Goal: Information Seeking & Learning: Learn about a topic

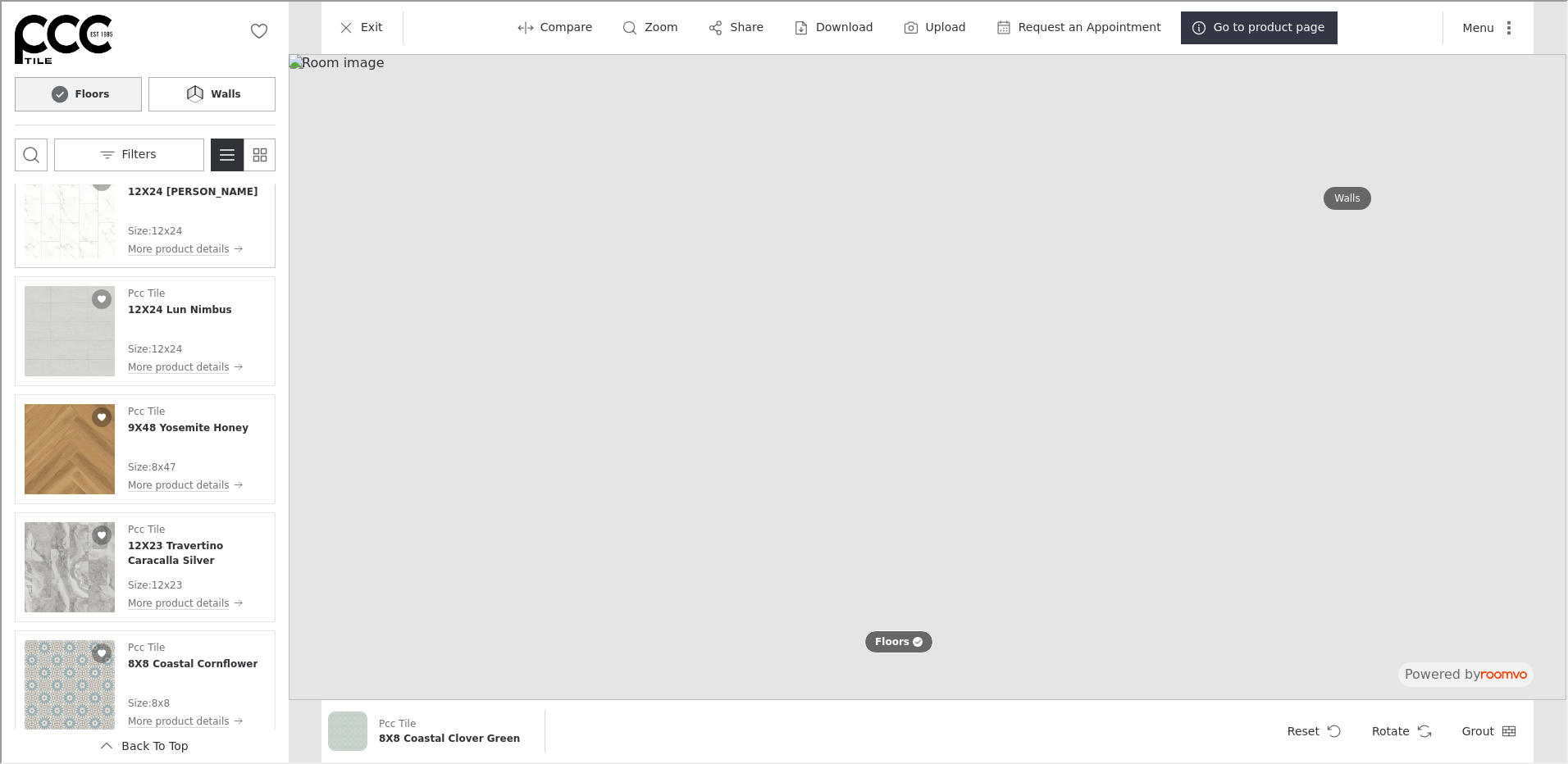
scroll to position [1811, 0]
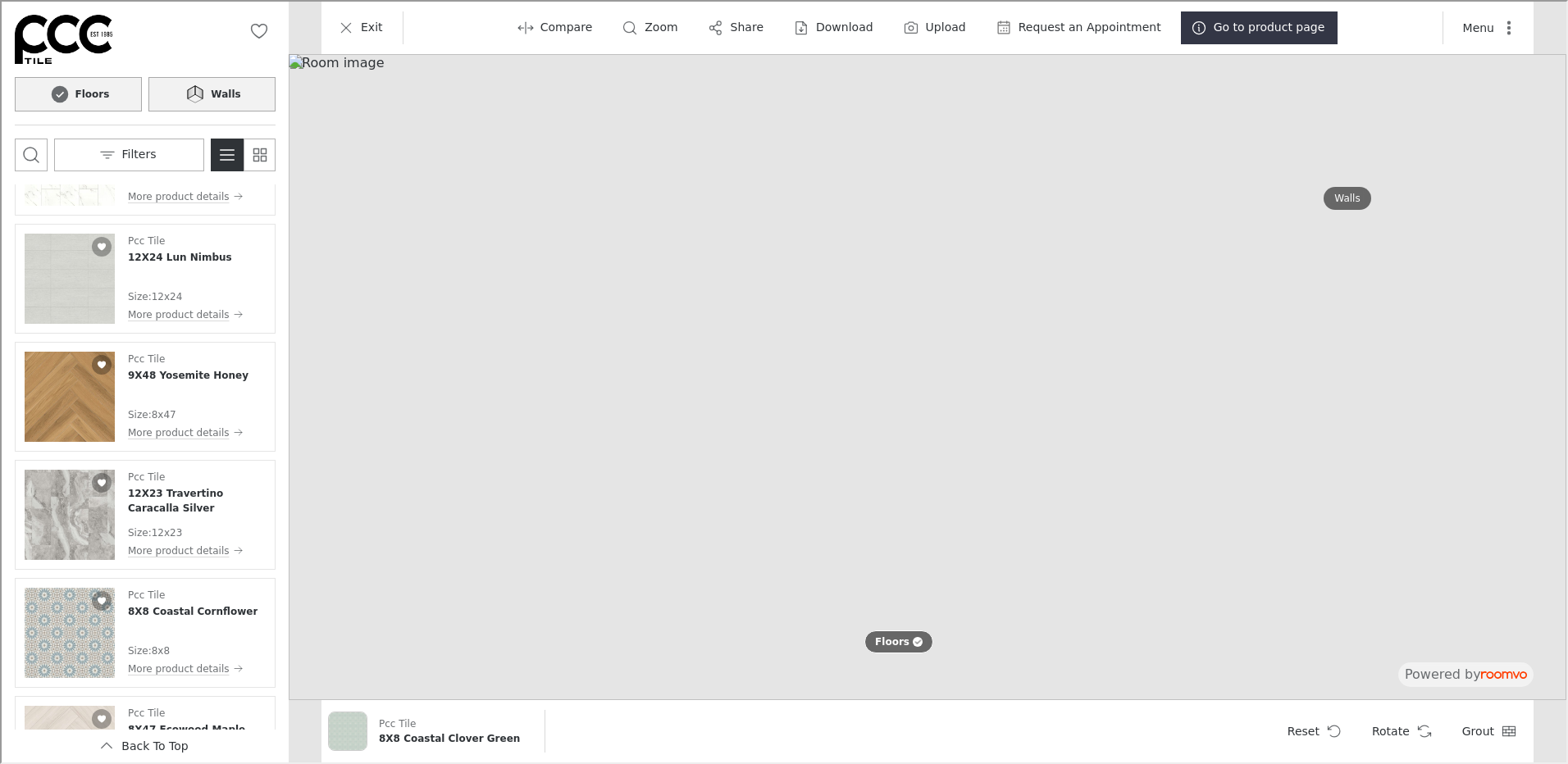
drag, startPoint x: 213, startPoint y: 81, endPoint x: 211, endPoint y: 89, distance: 8.2
click at [213, 81] on button "Walls" at bounding box center [210, 92] width 128 height 34
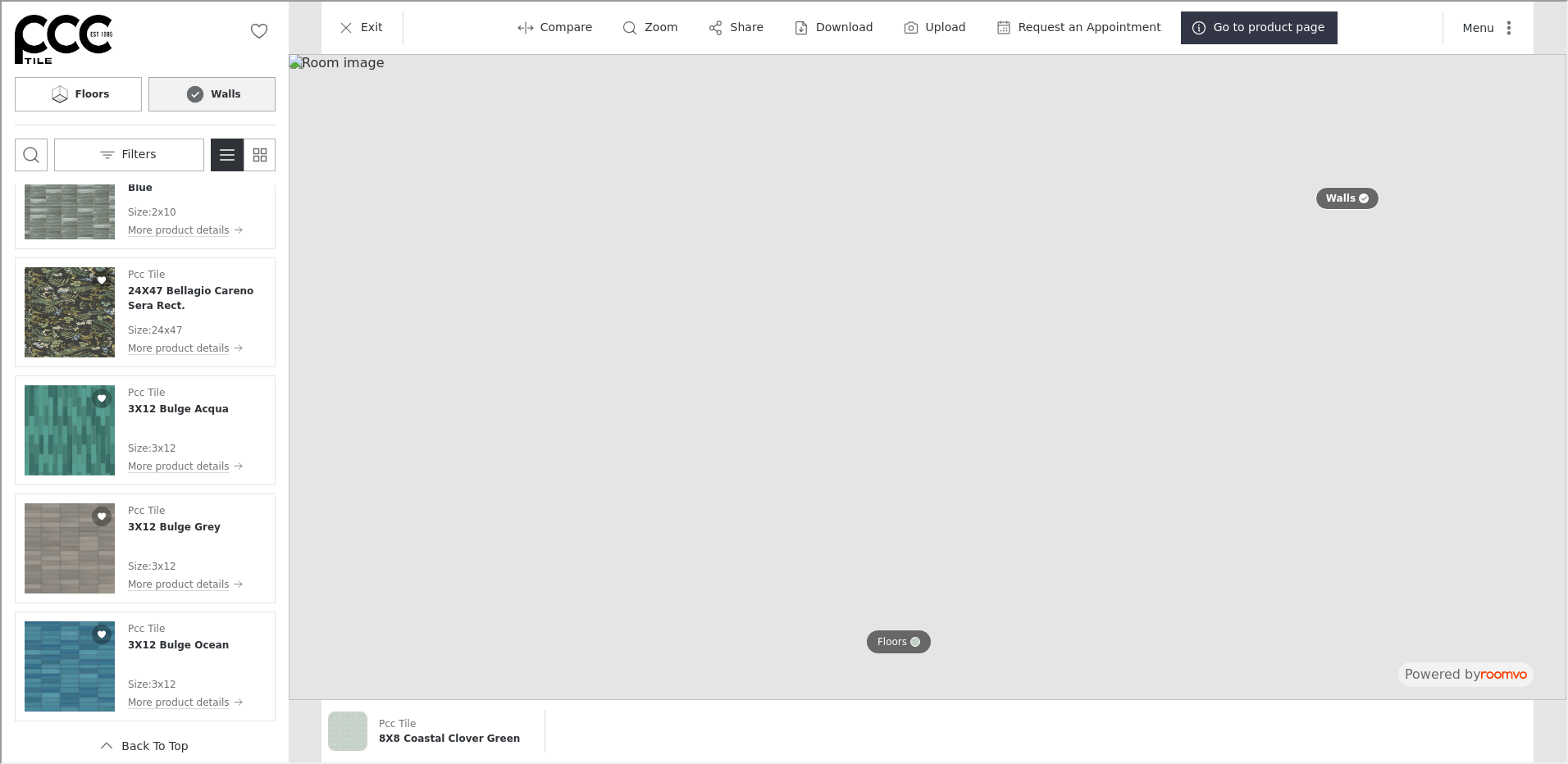
scroll to position [8000, 0]
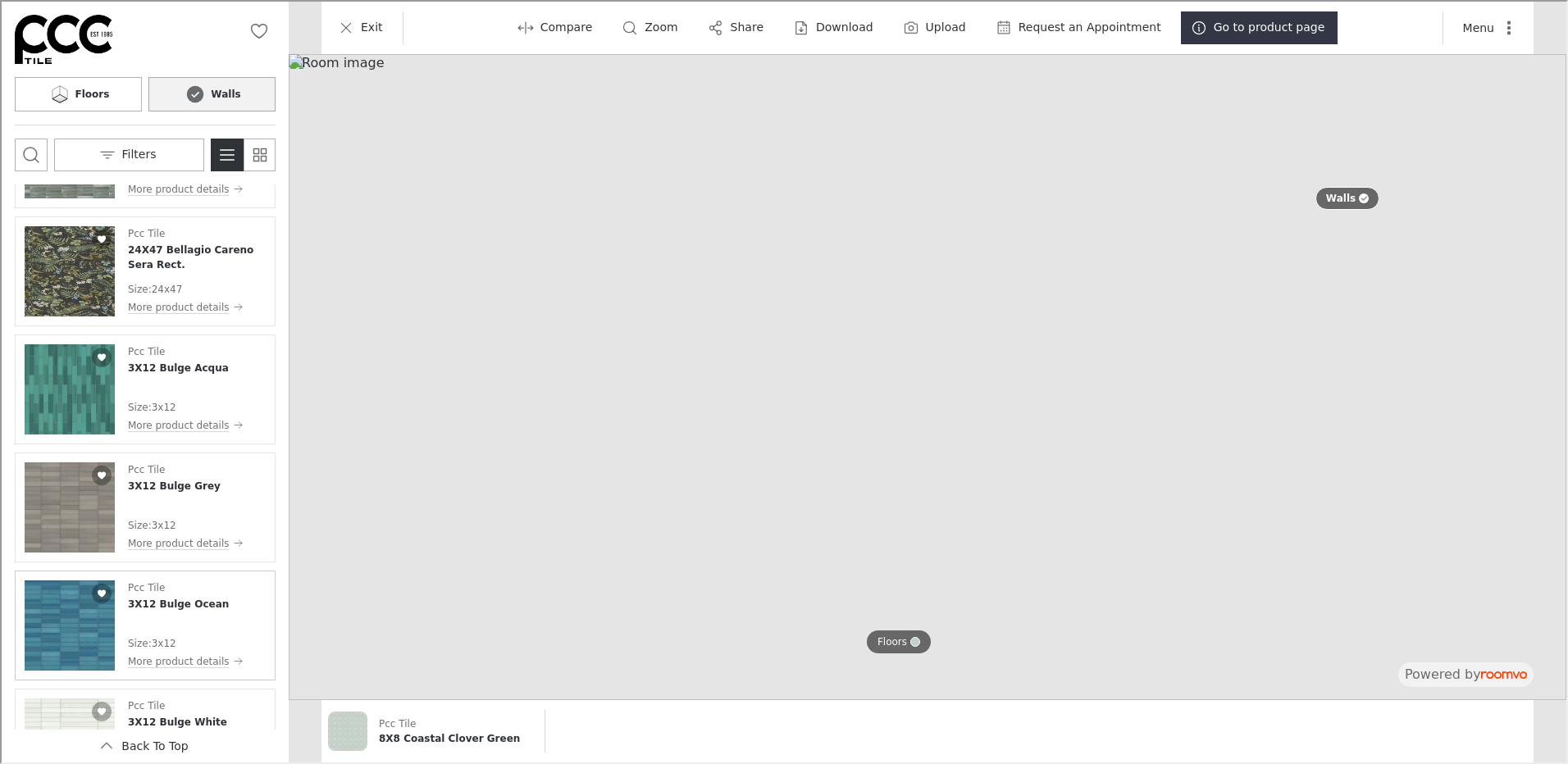
click at [65, 631] on img "See 3X12 Bulge Ocean in the room" at bounding box center [68, 623] width 90 height 90
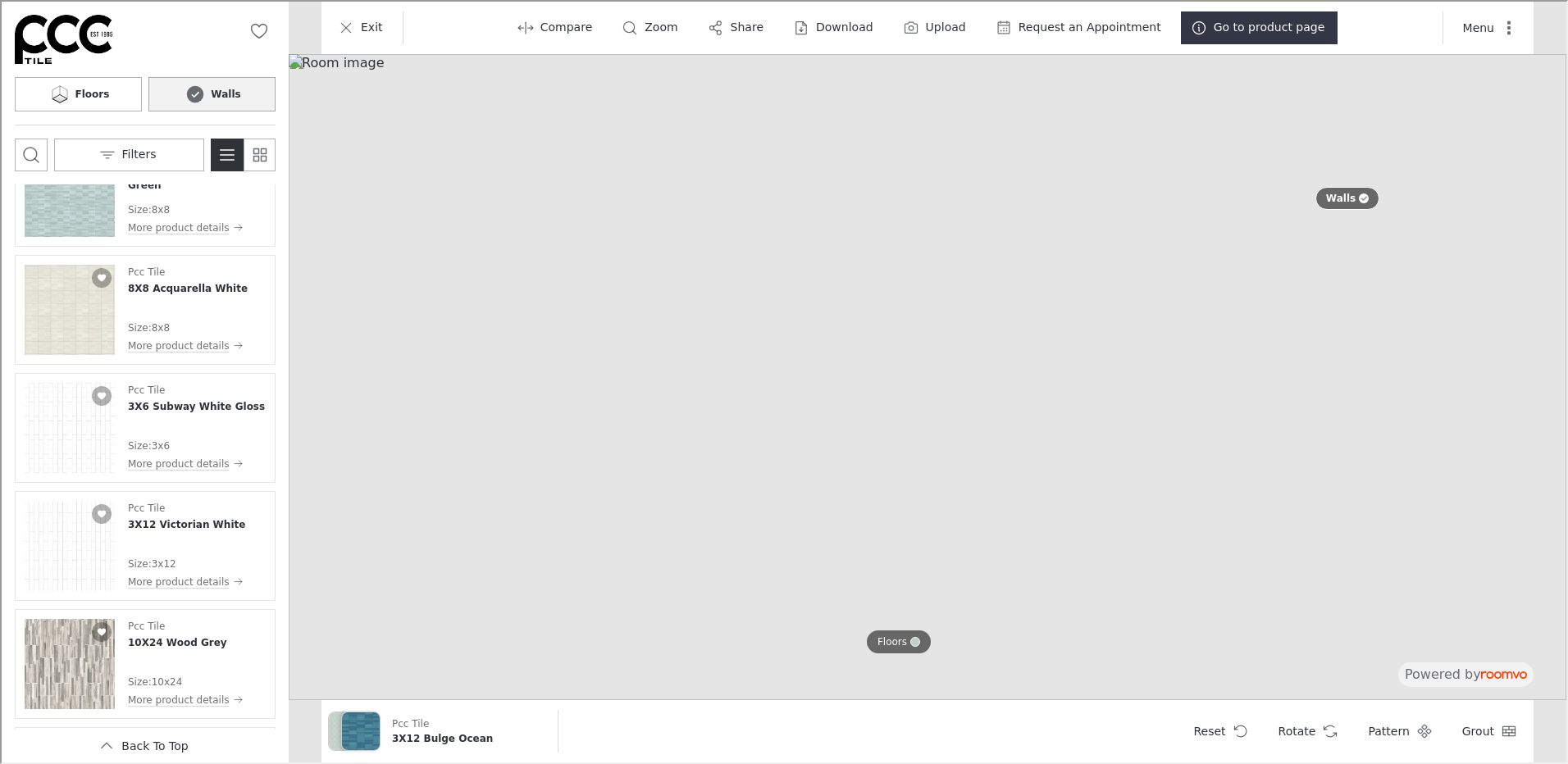
scroll to position [11338, 0]
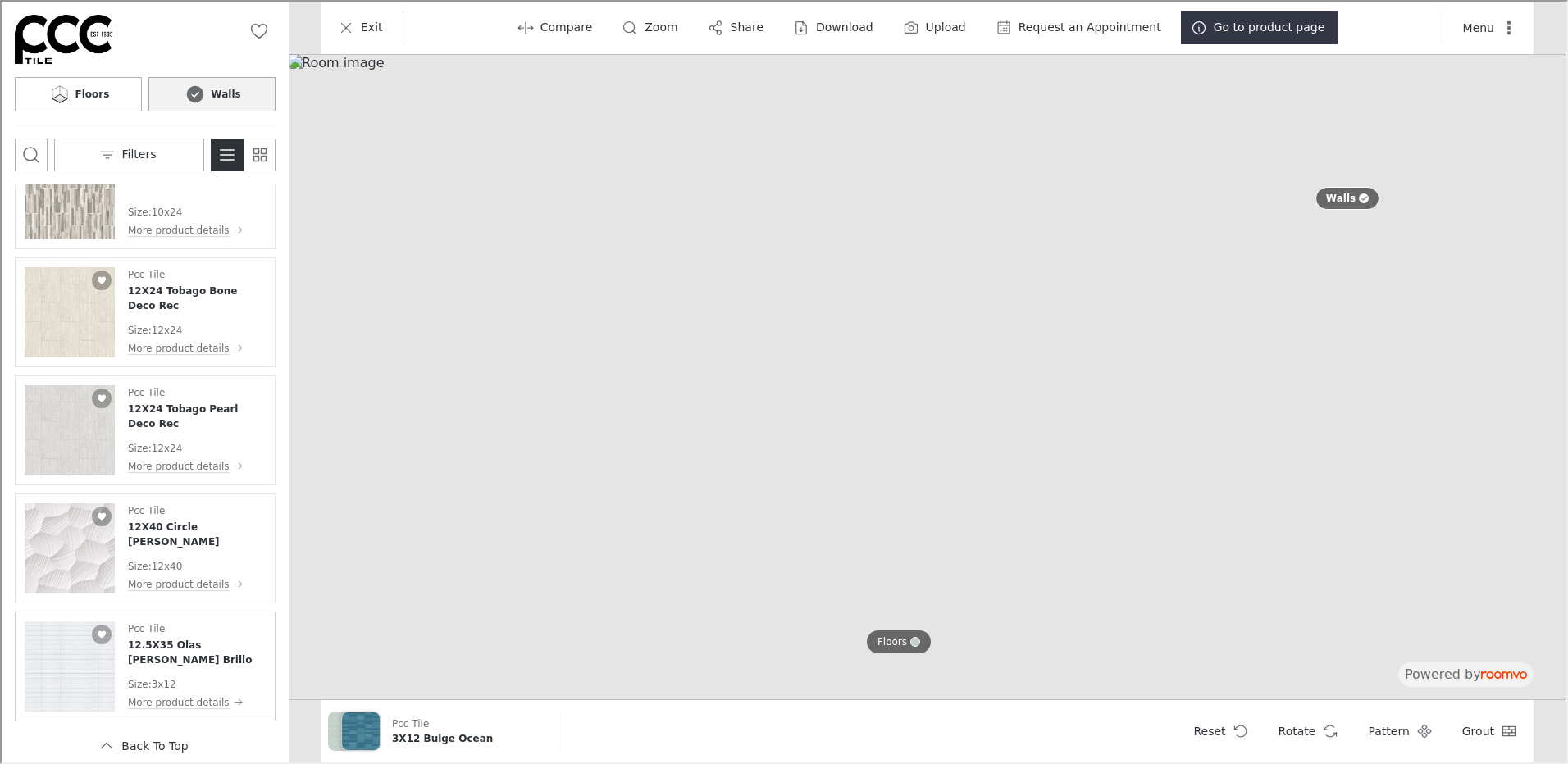
click at [56, 673] on img "See 12.5X35 Olas Blanco Brillo in the room" at bounding box center [68, 664] width 90 height 90
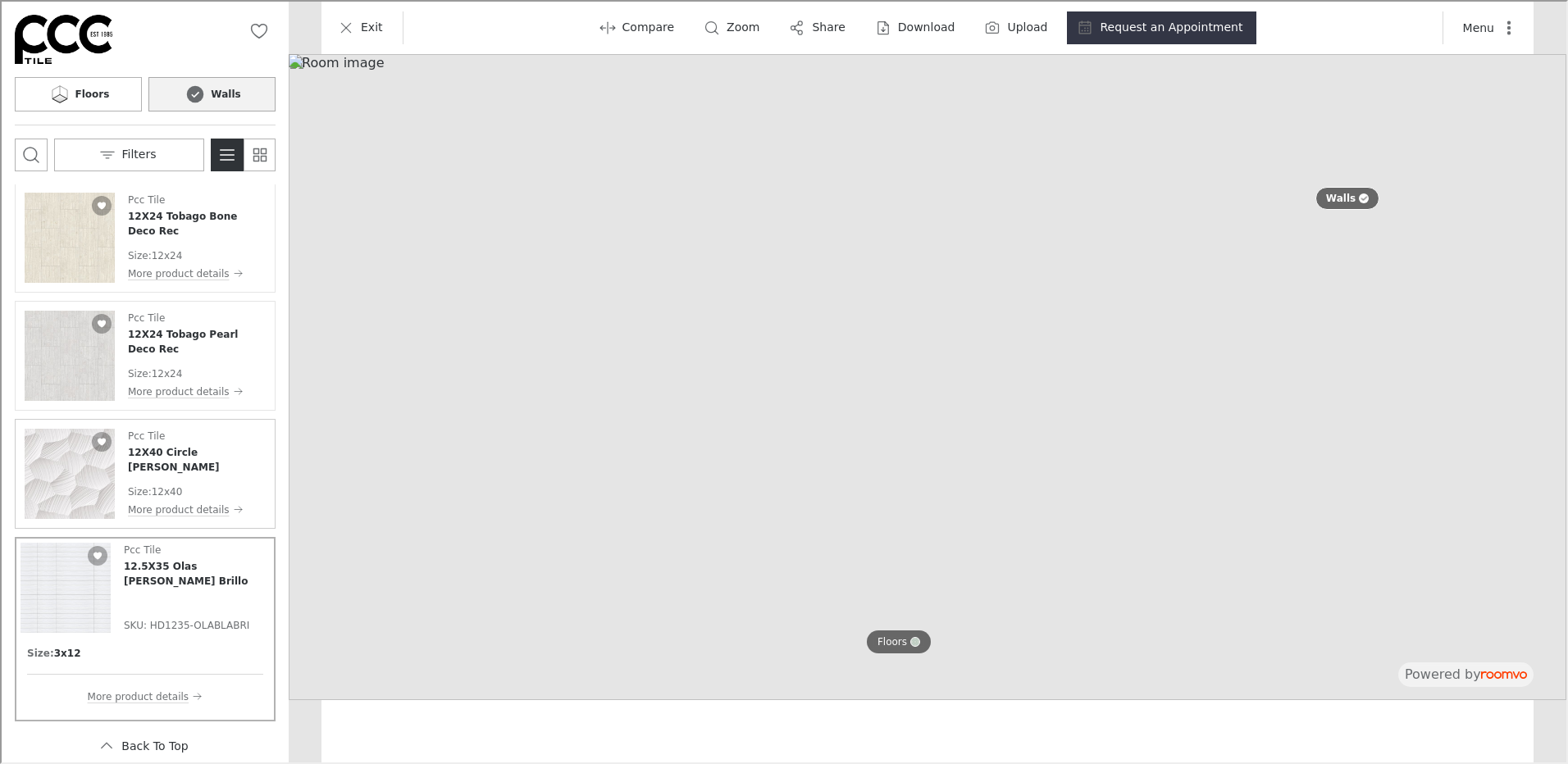
scroll to position [11264, 0]
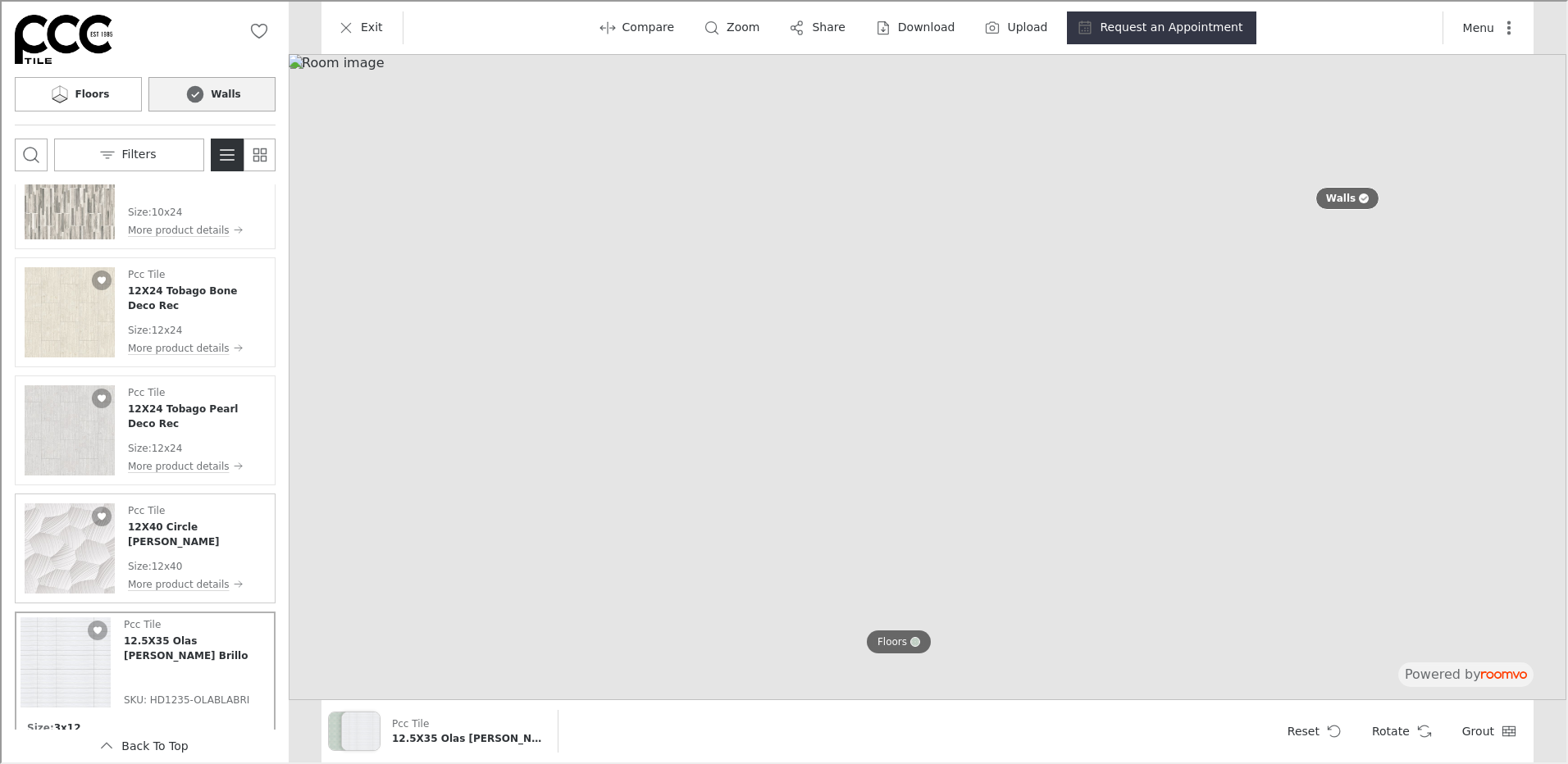
click at [79, 541] on img "See 12X40 Circle Blanco in the room" at bounding box center [68, 546] width 90 height 90
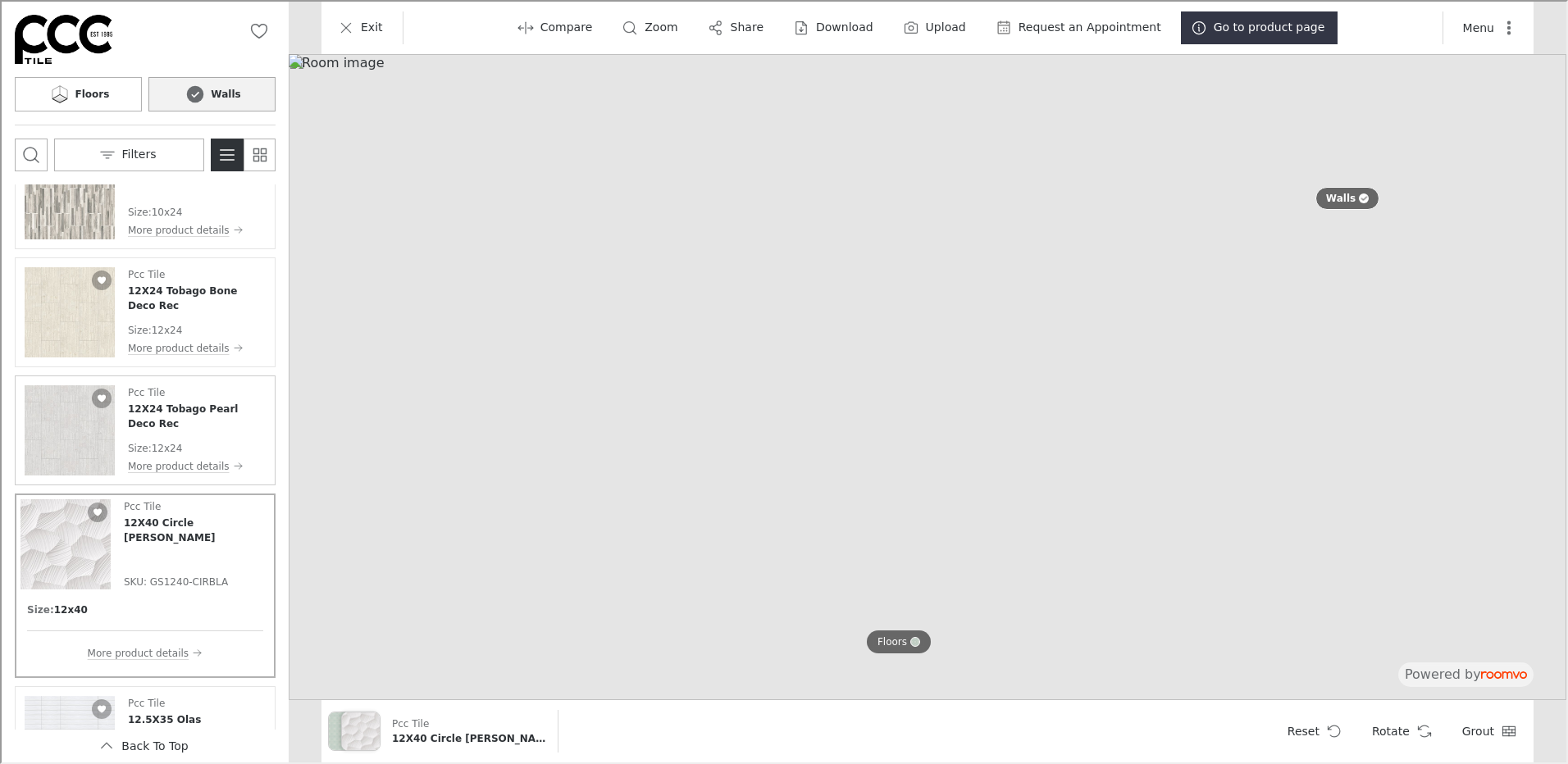
click at [86, 427] on img "See 12X24 Tobago Pearl Deco Rec in the room" at bounding box center [68, 428] width 90 height 90
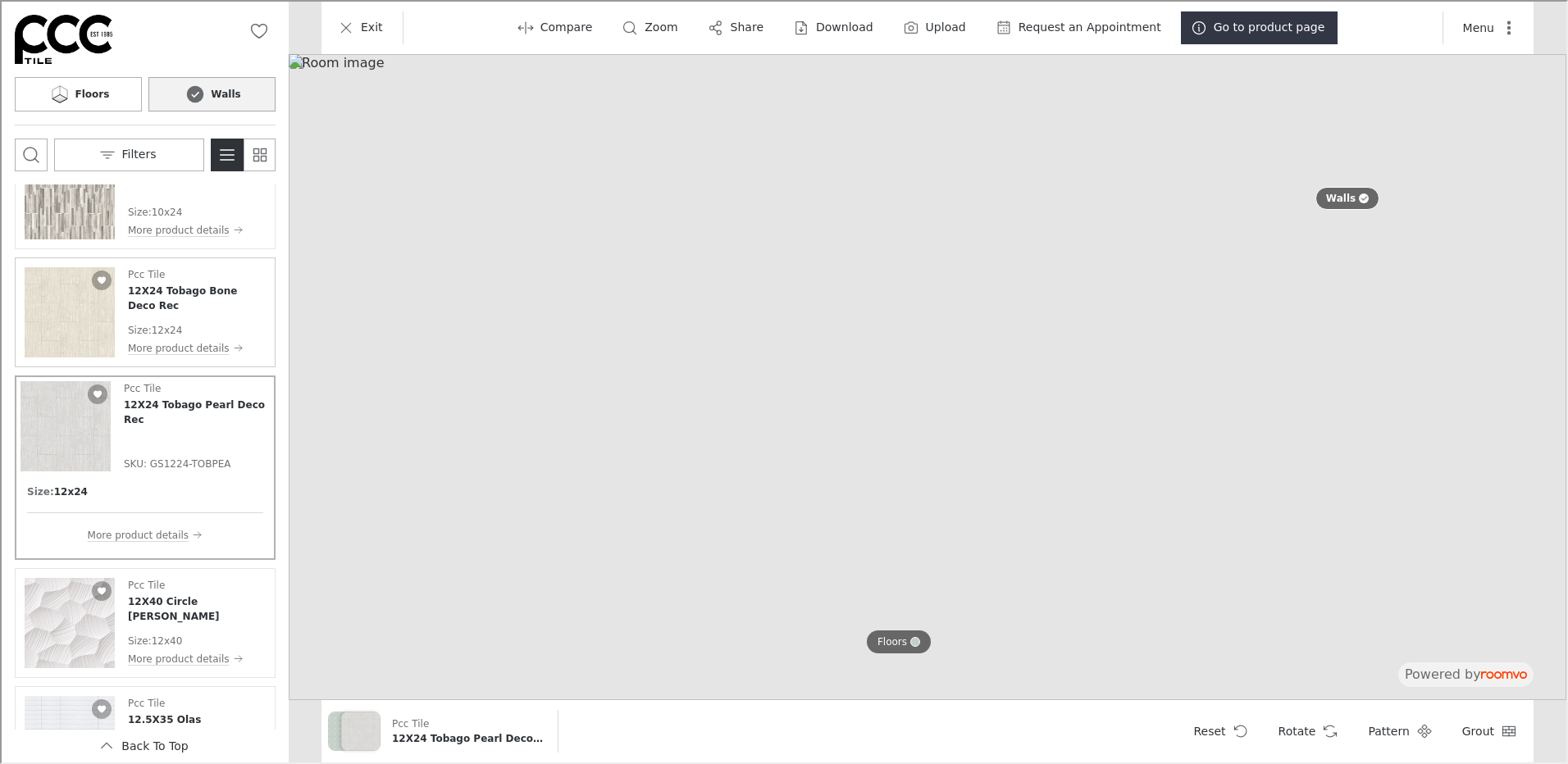
click at [69, 309] on img "See 12X24 Tobago Bone Deco Rec in the room" at bounding box center [68, 310] width 90 height 90
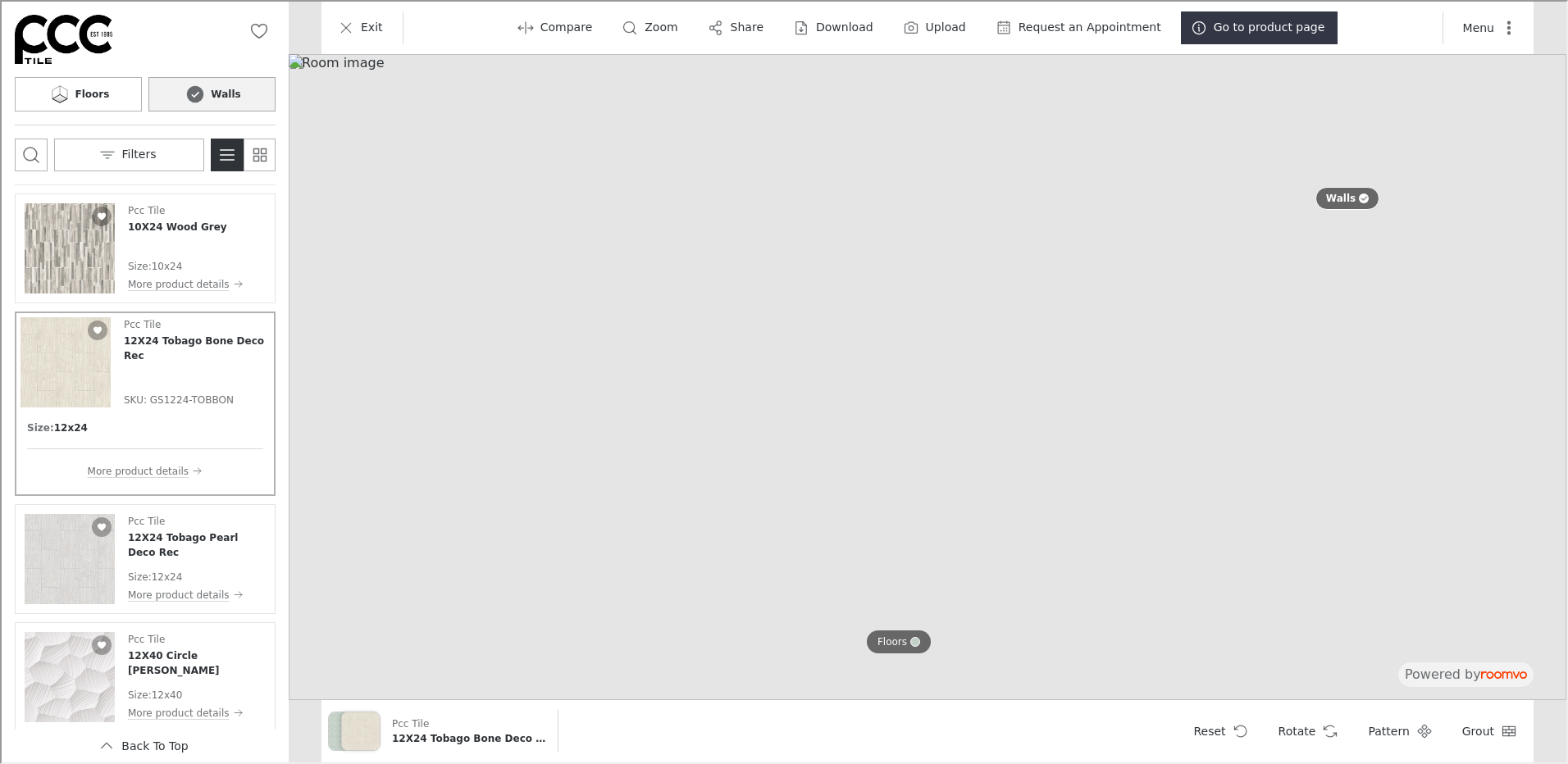
scroll to position [11100, 0]
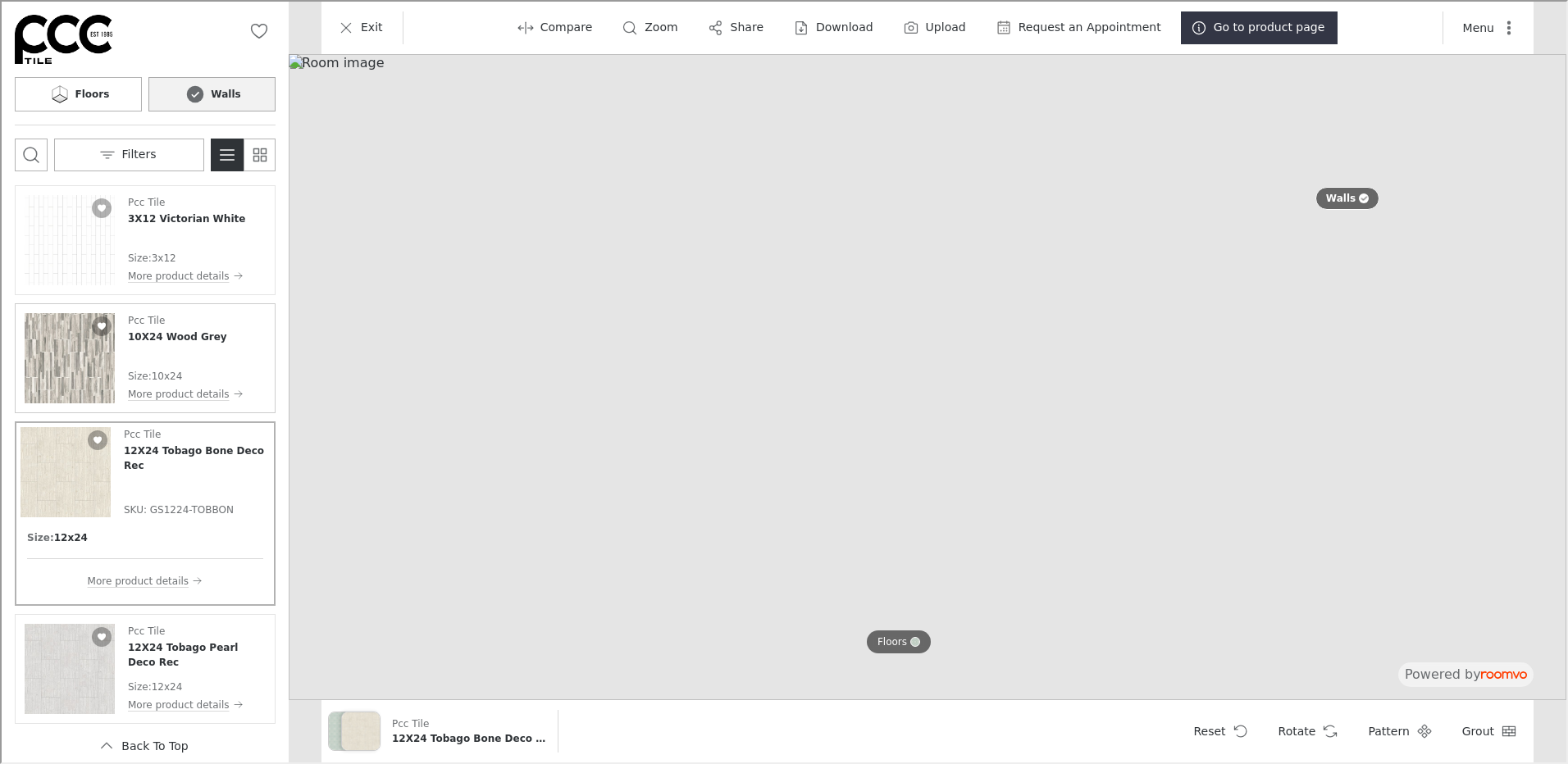
click at [64, 363] on img "See 10X24 Wood Grey in the room" at bounding box center [68, 356] width 90 height 90
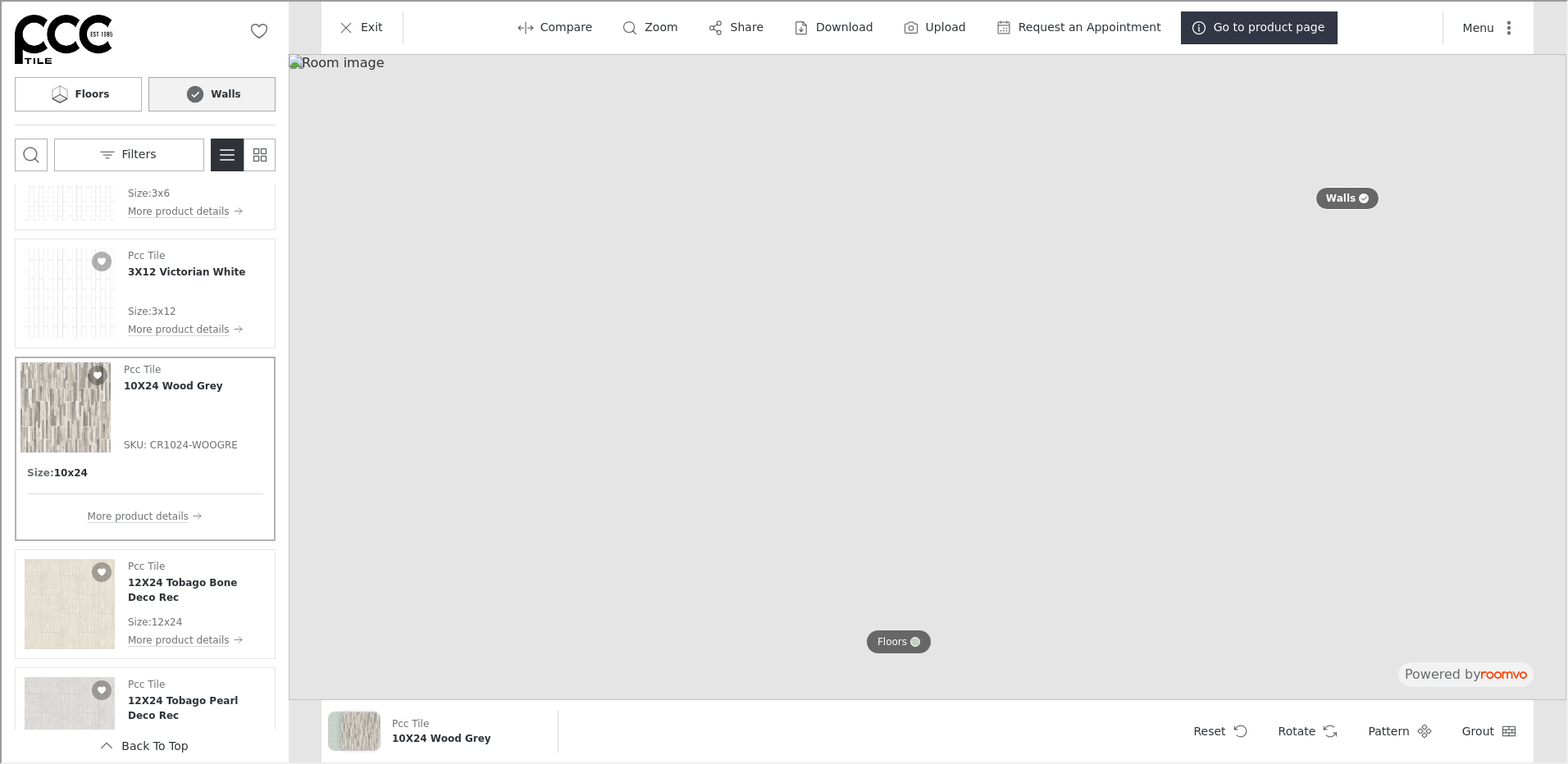
scroll to position [11018, 0]
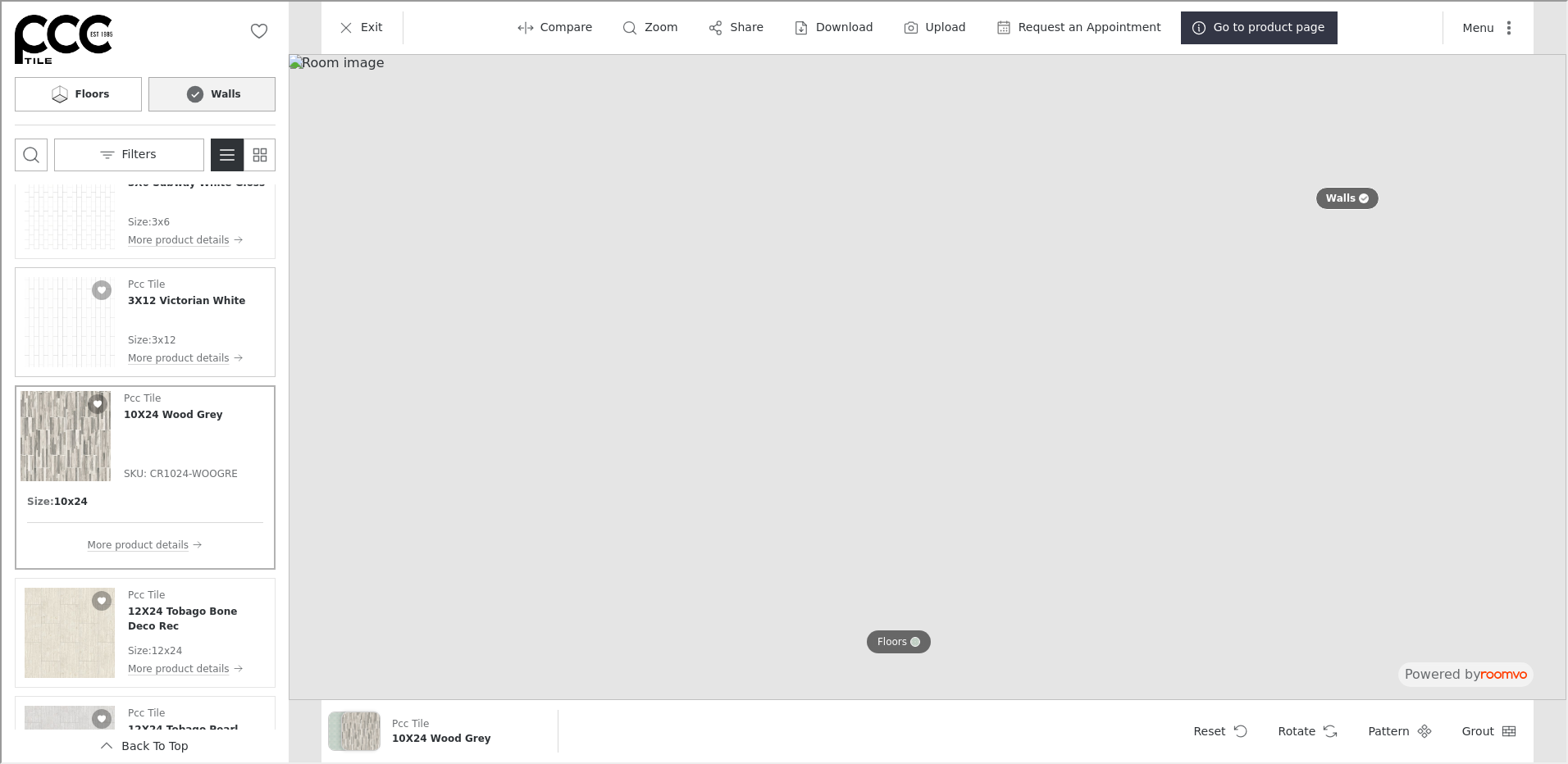
click at [49, 323] on img "See 3X12 Victorian White in the room" at bounding box center [68, 320] width 90 height 90
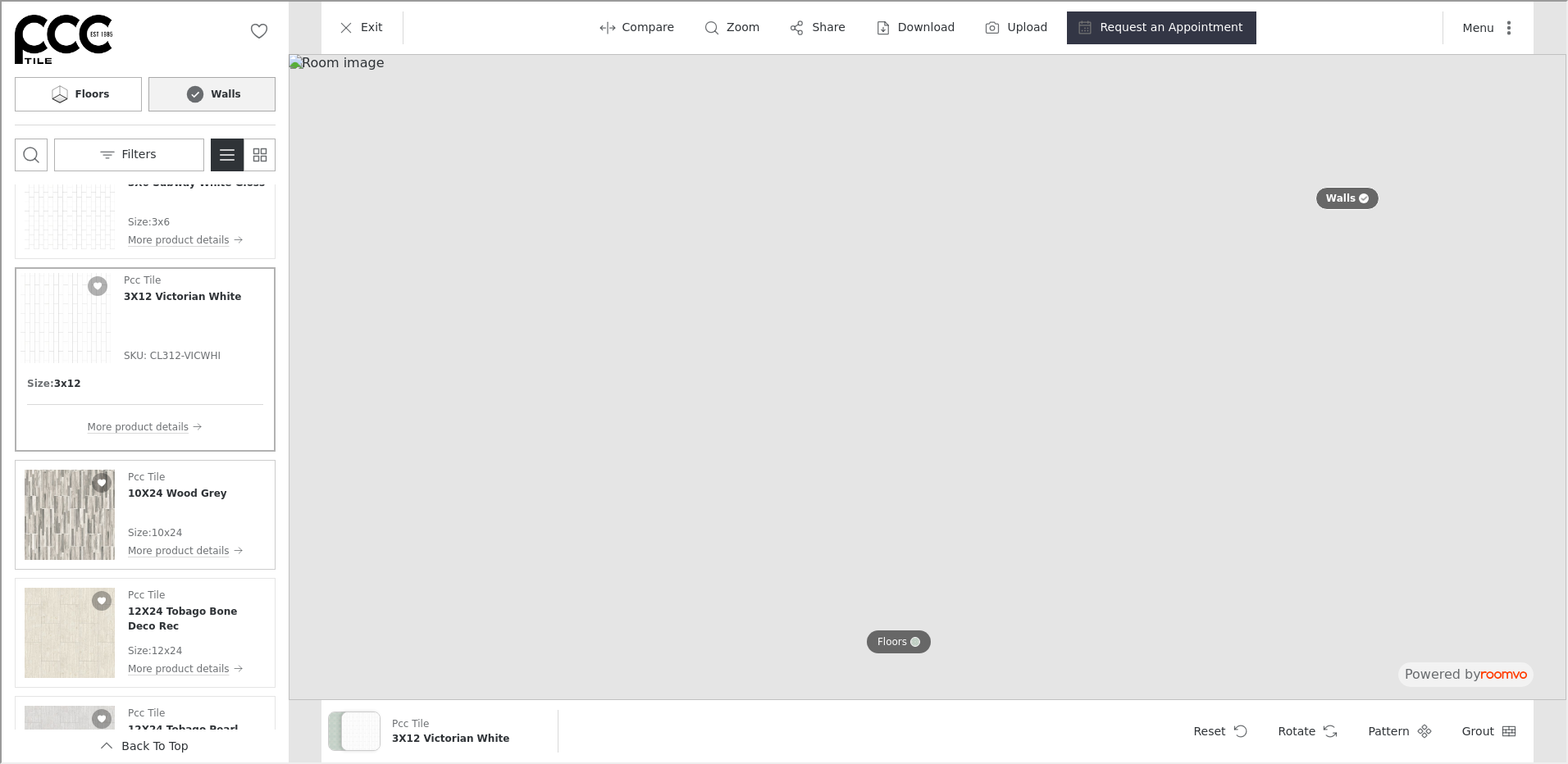
click at [66, 510] on img "See 10X24 Wood Grey in the room" at bounding box center [68, 513] width 90 height 90
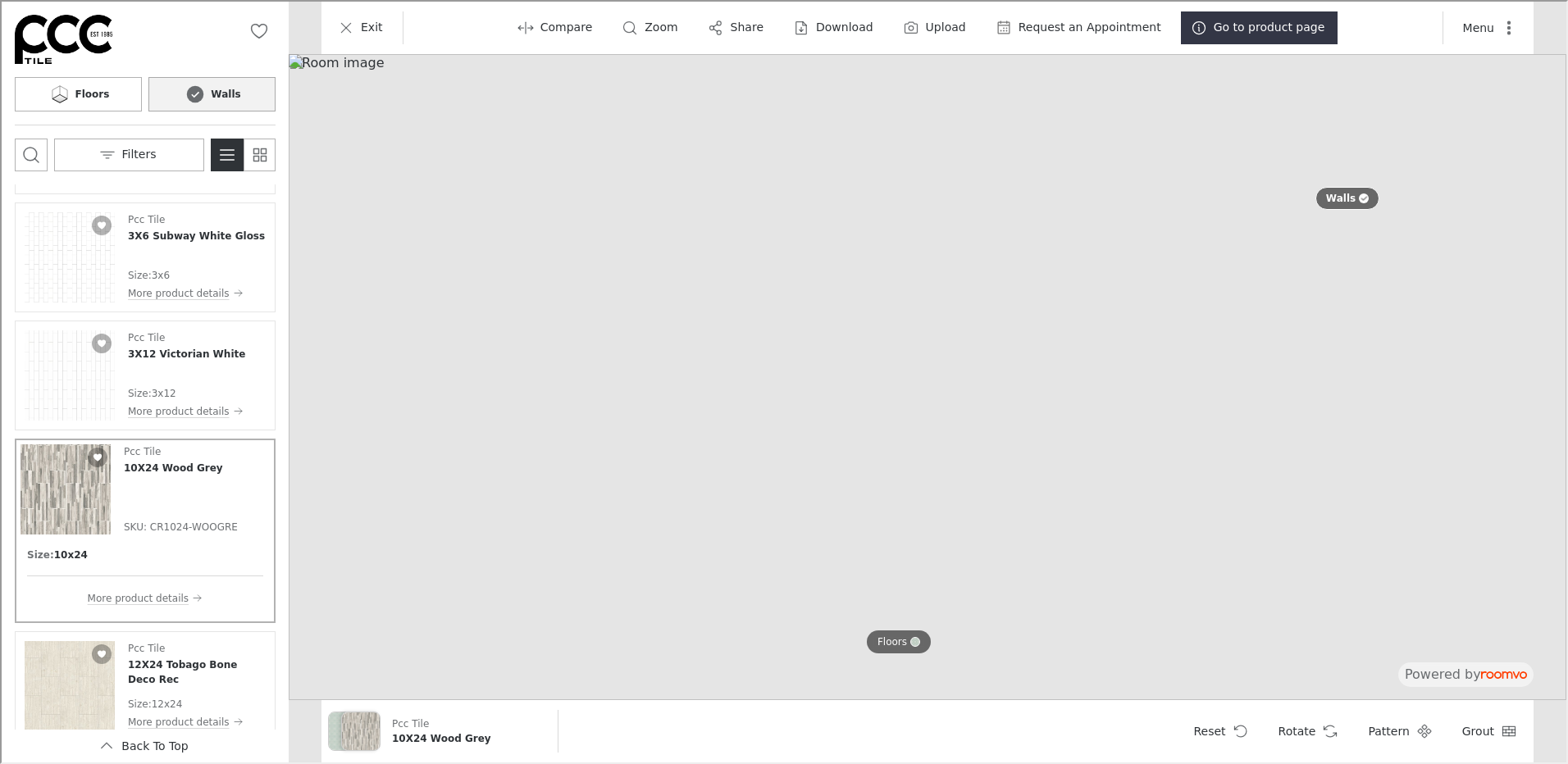
scroll to position [10936, 0]
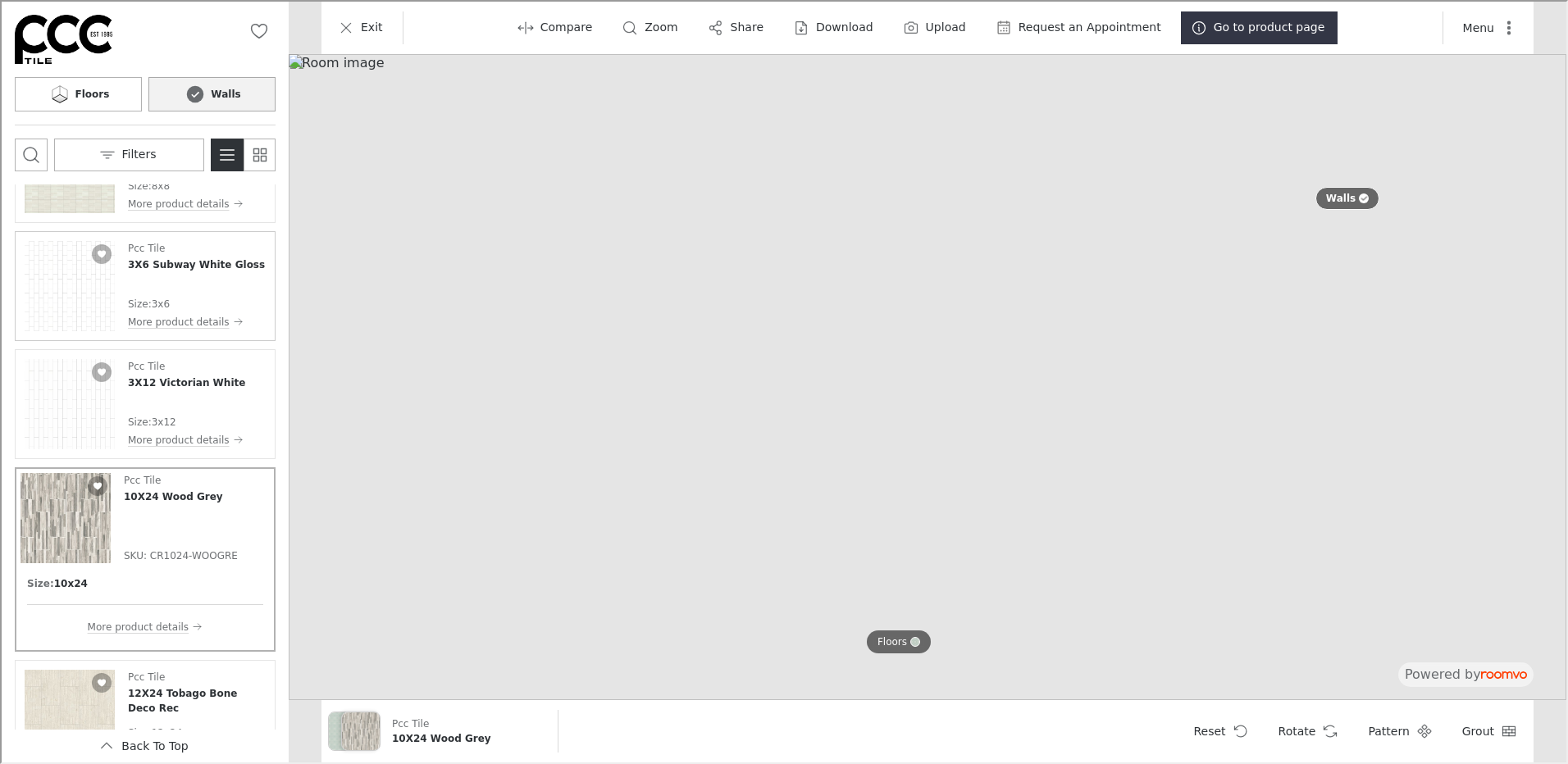
click at [67, 281] on img "See 3X6 Subway White Gloss in the room" at bounding box center [68, 284] width 90 height 90
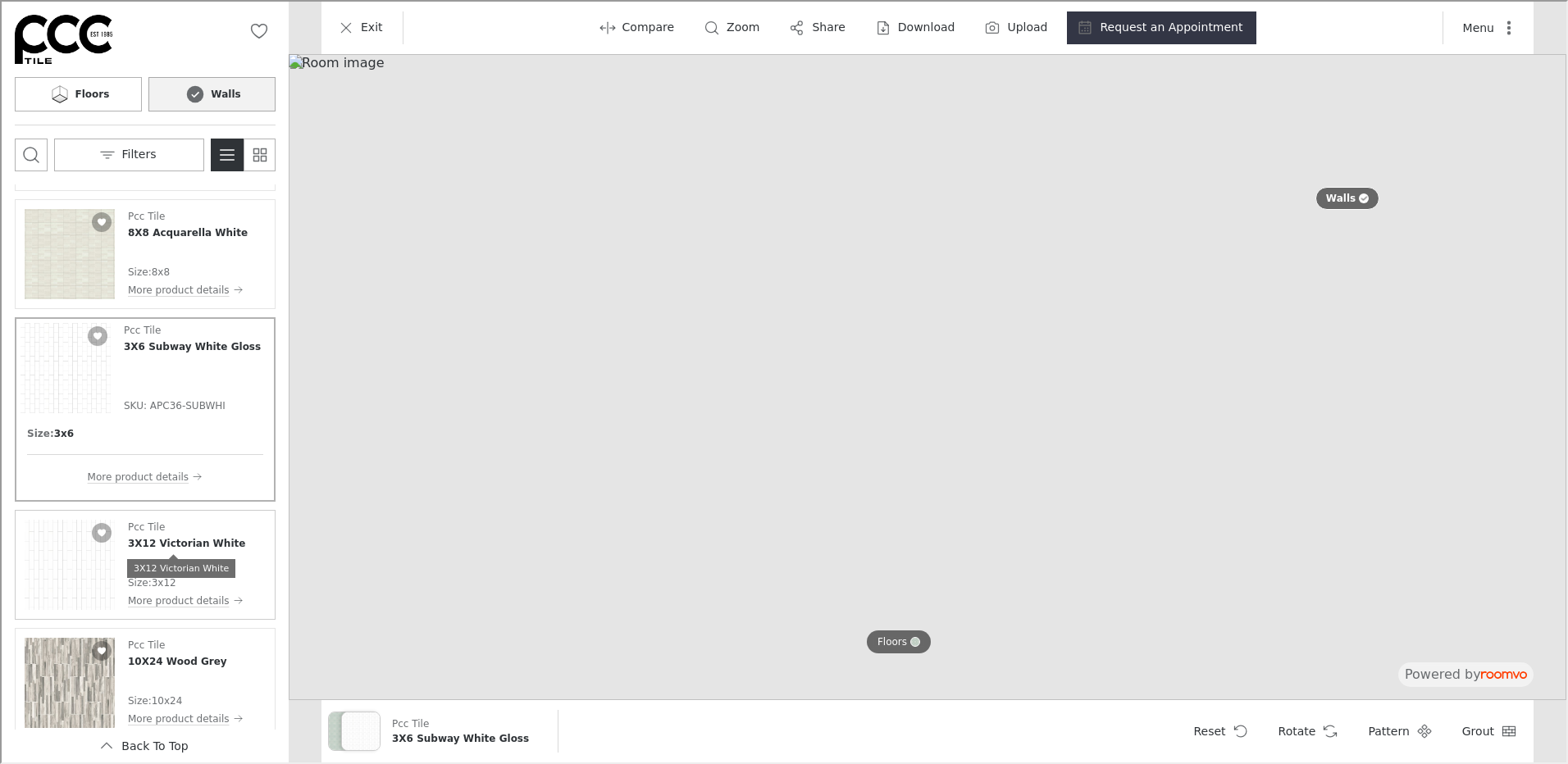
scroll to position [10772, 0]
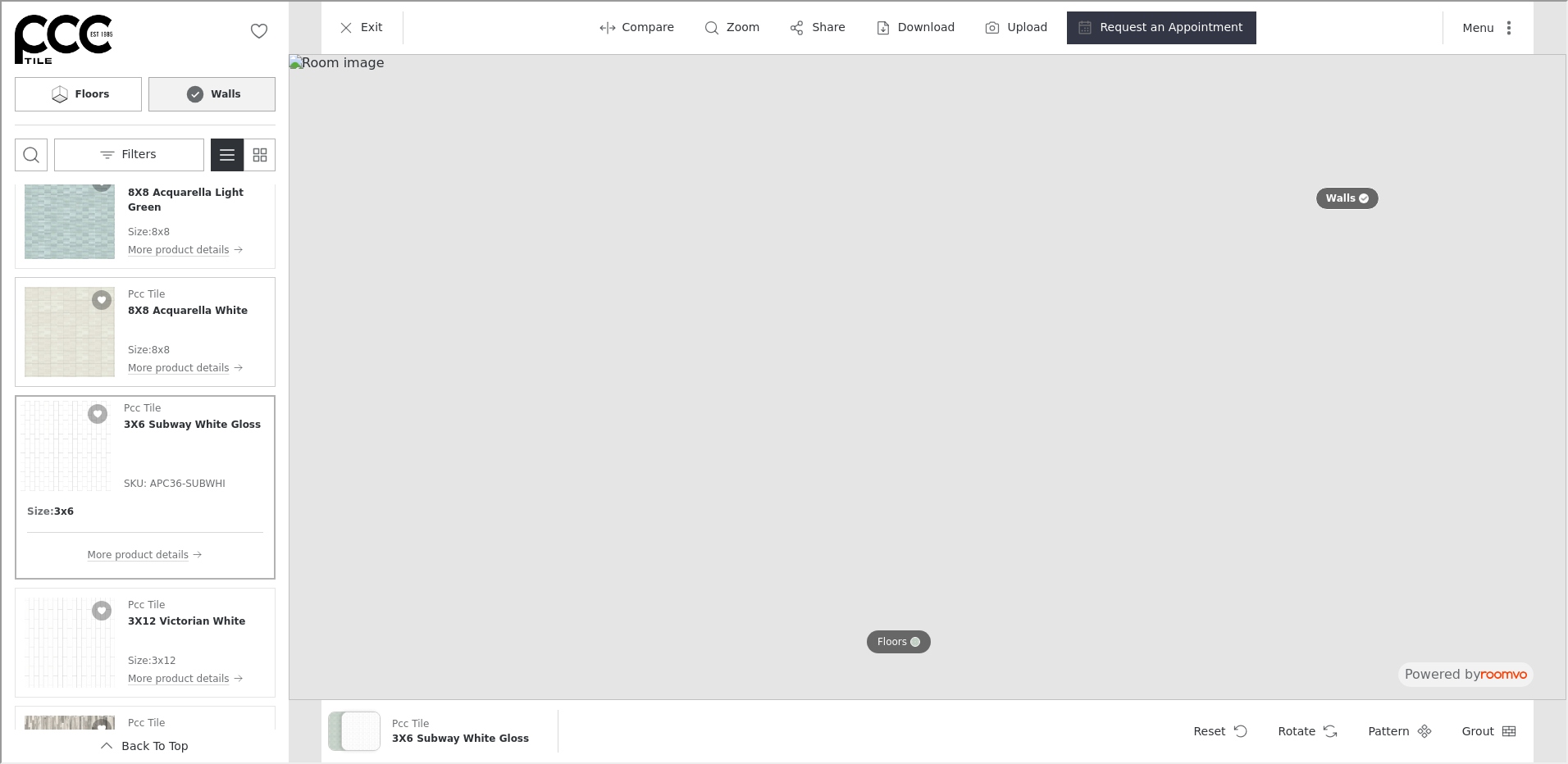
click at [54, 325] on img "See 8X8 Acquarella White in the room" at bounding box center [68, 330] width 90 height 90
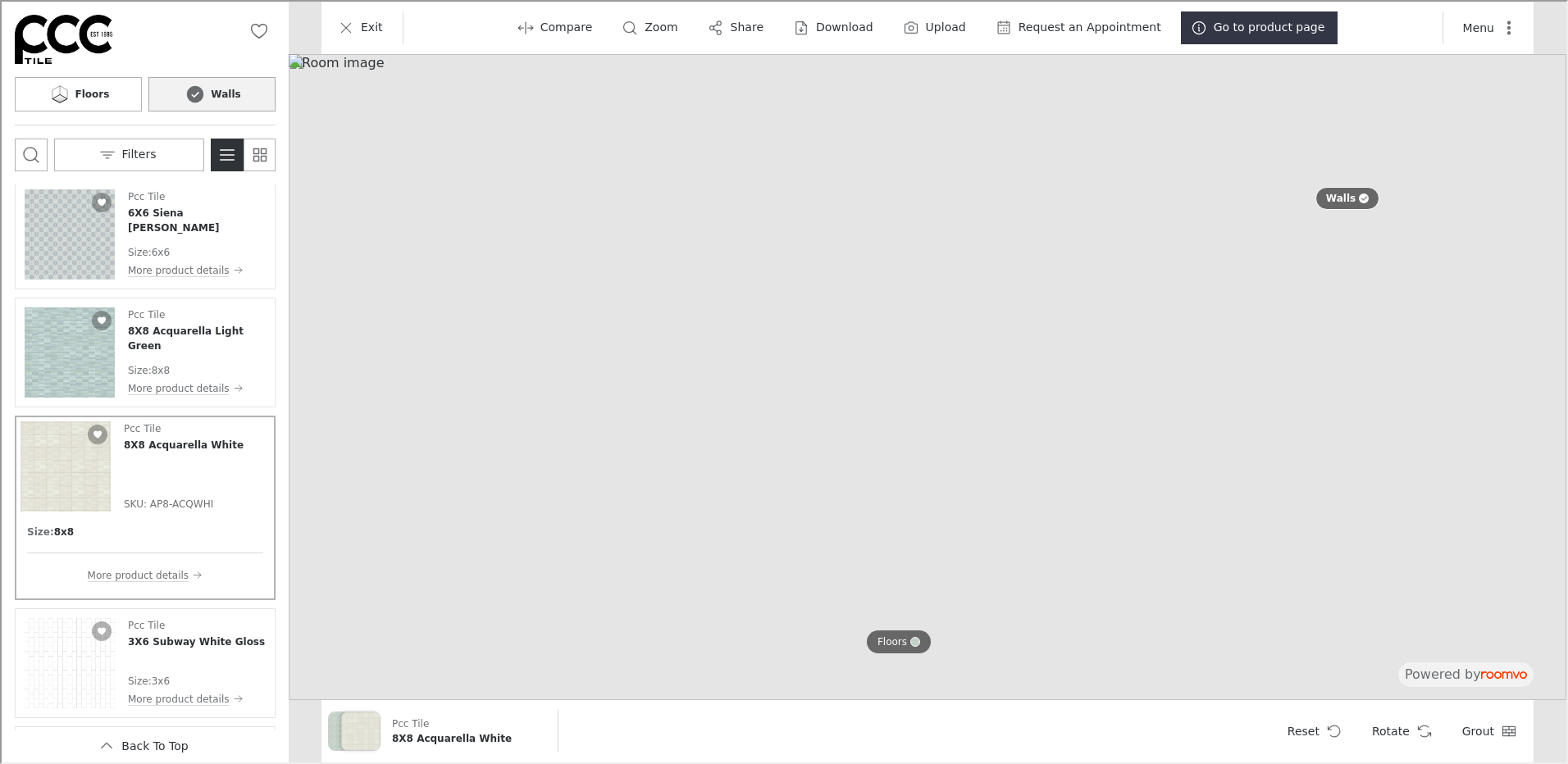
scroll to position [10608, 0]
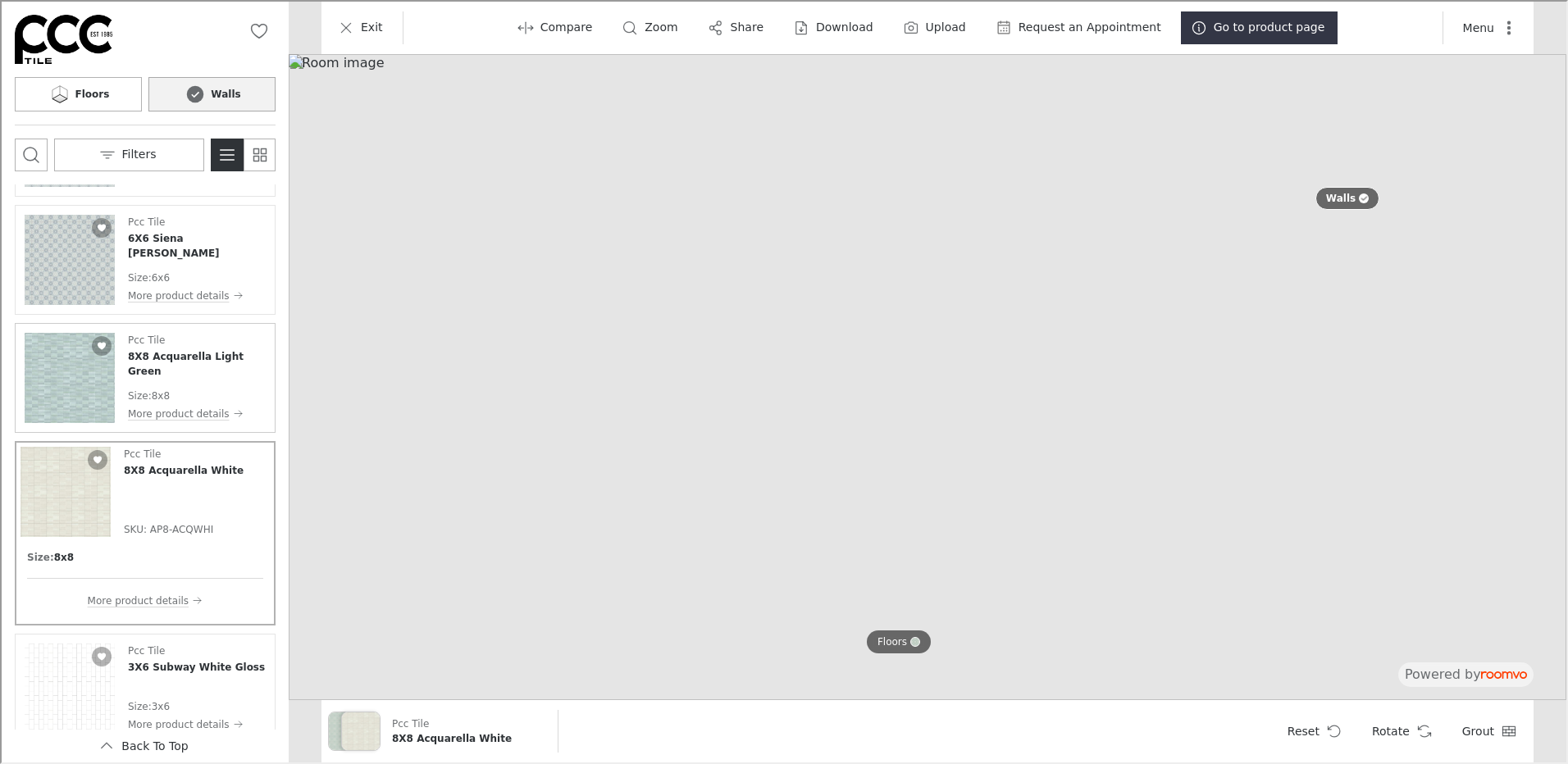
click at [82, 388] on img "See 8X8 Acquarella Light Green in the room" at bounding box center [68, 376] width 90 height 90
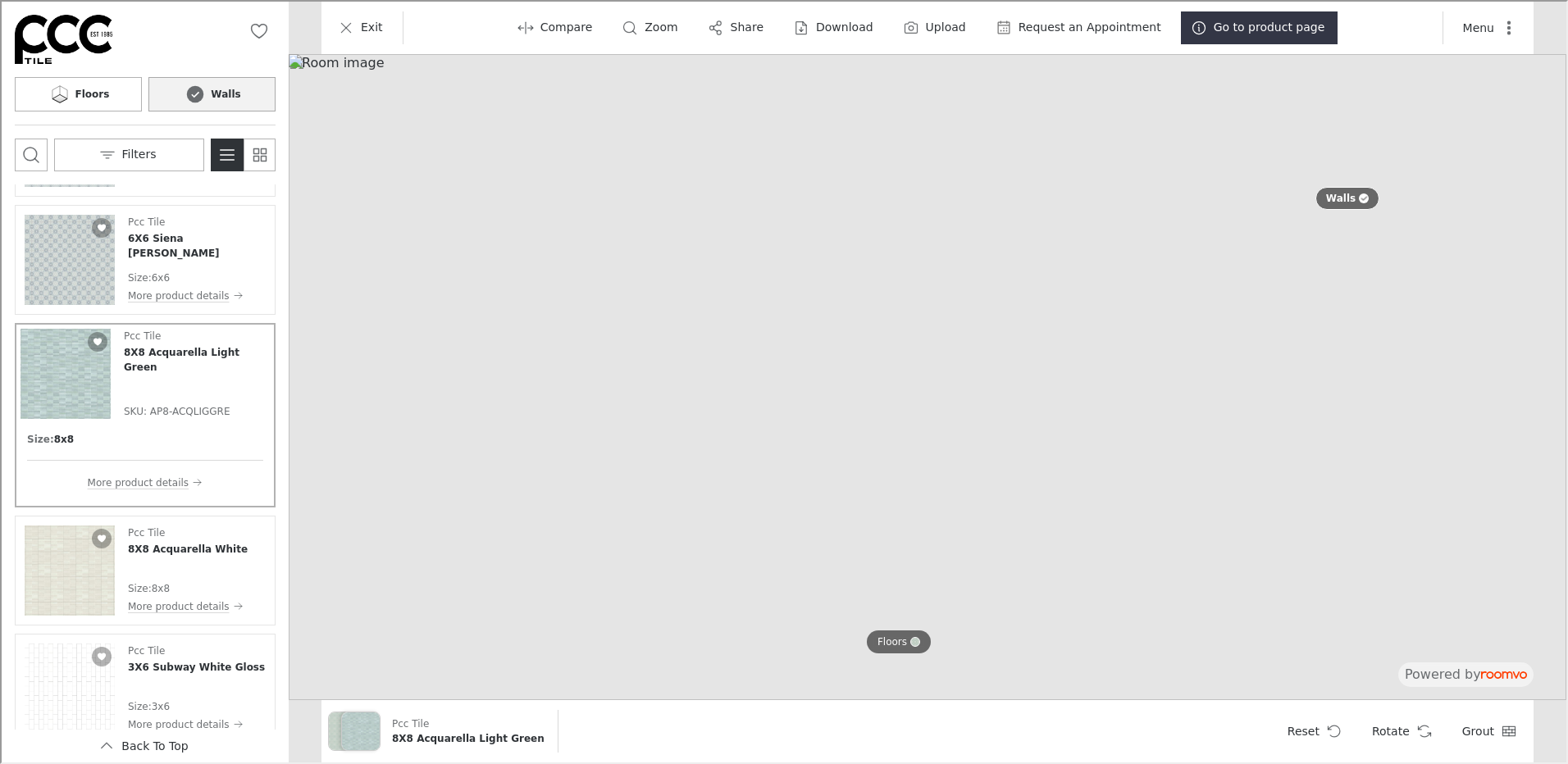
click at [150, 412] on span "SKU: AP8-ACQLIGGRE" at bounding box center [194, 410] width 146 height 15
click at [58, 580] on img "See 8X8 Acquarella White in the room" at bounding box center [68, 569] width 90 height 90
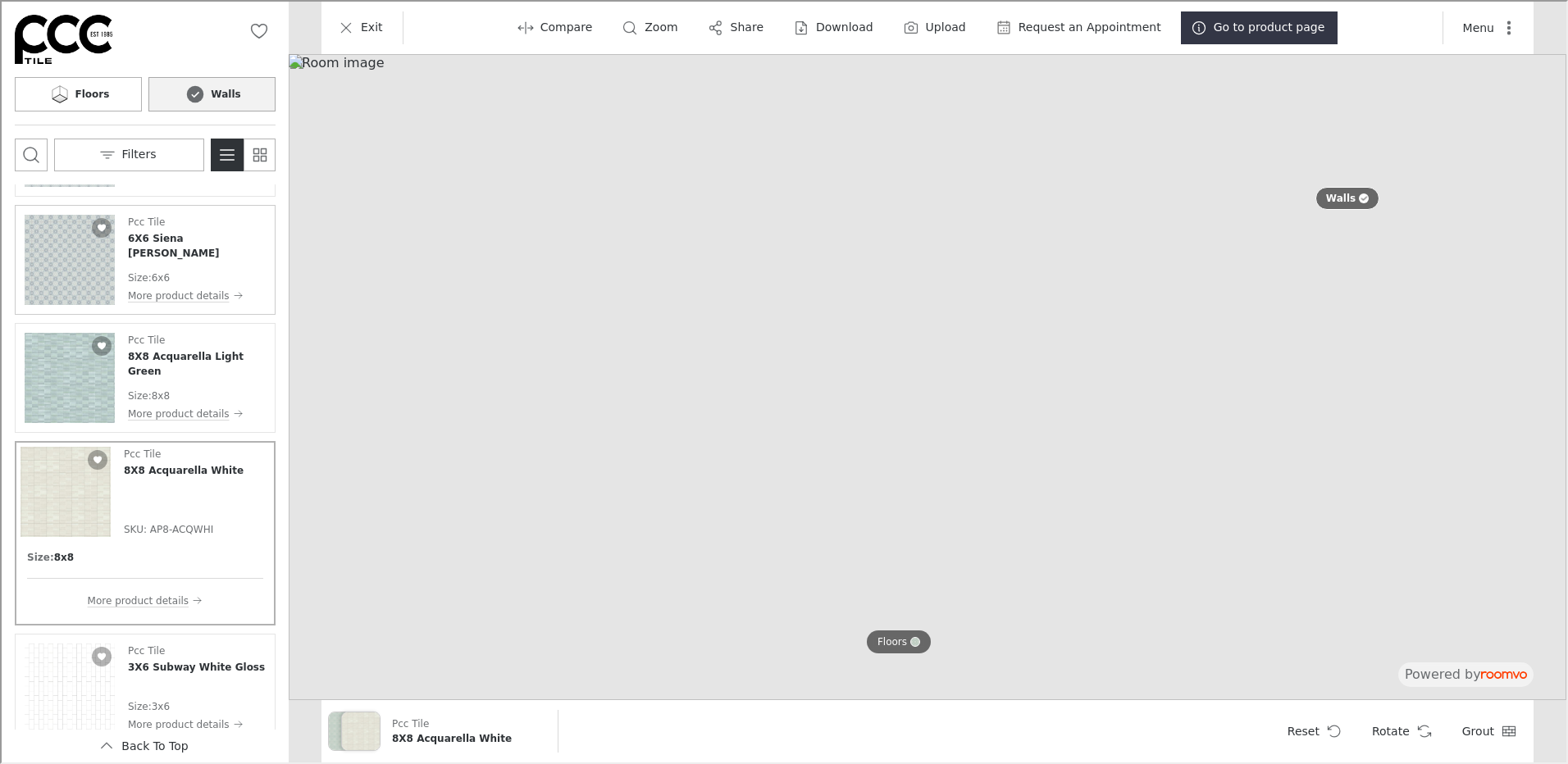
click at [52, 265] on img "See 6X6 Siena Serena Denim in the room" at bounding box center [68, 258] width 90 height 90
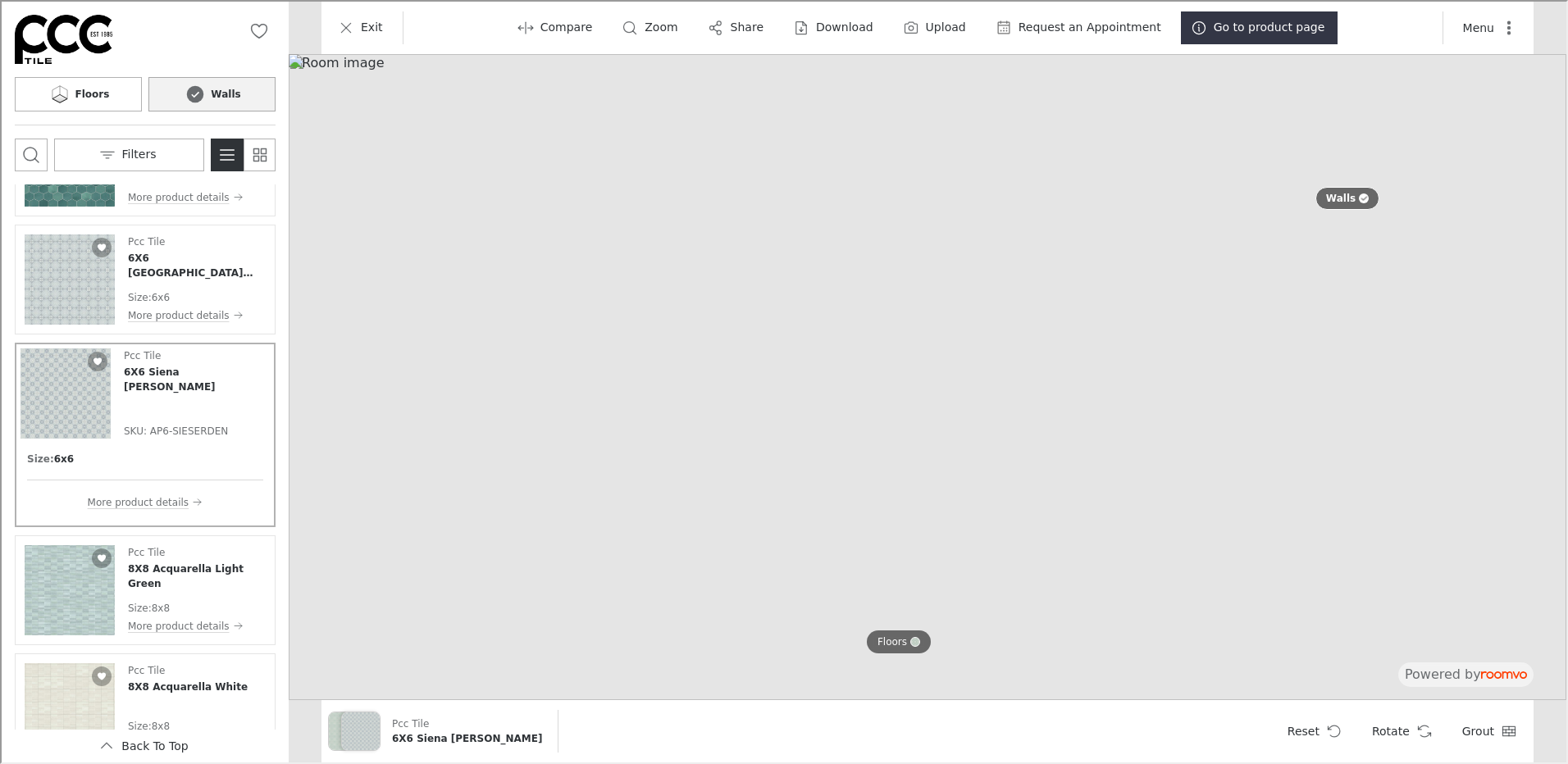
scroll to position [10444, 0]
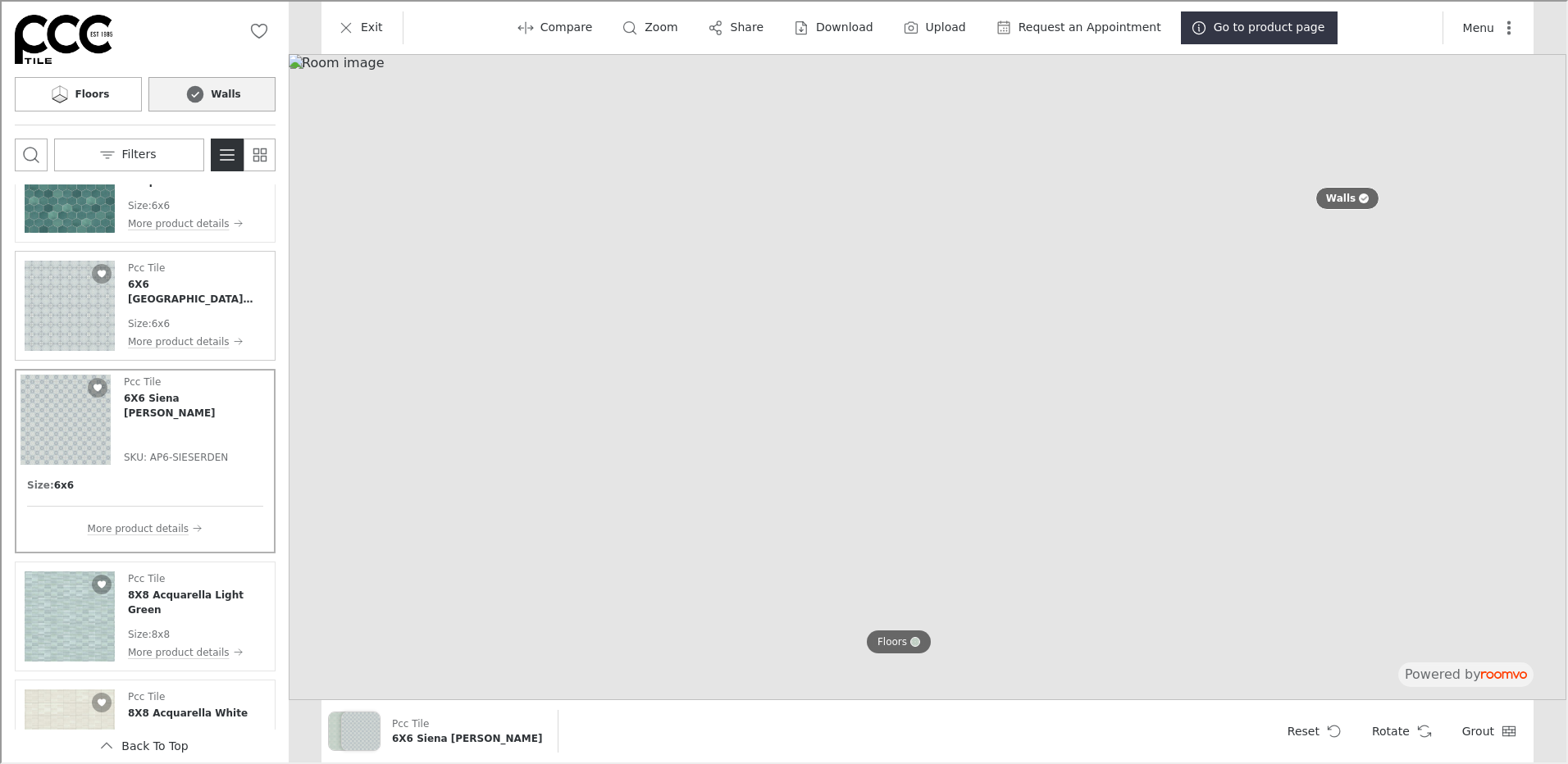
click at [67, 291] on img "See 6X6 Siena Senda Denim in the room" at bounding box center [68, 304] width 90 height 90
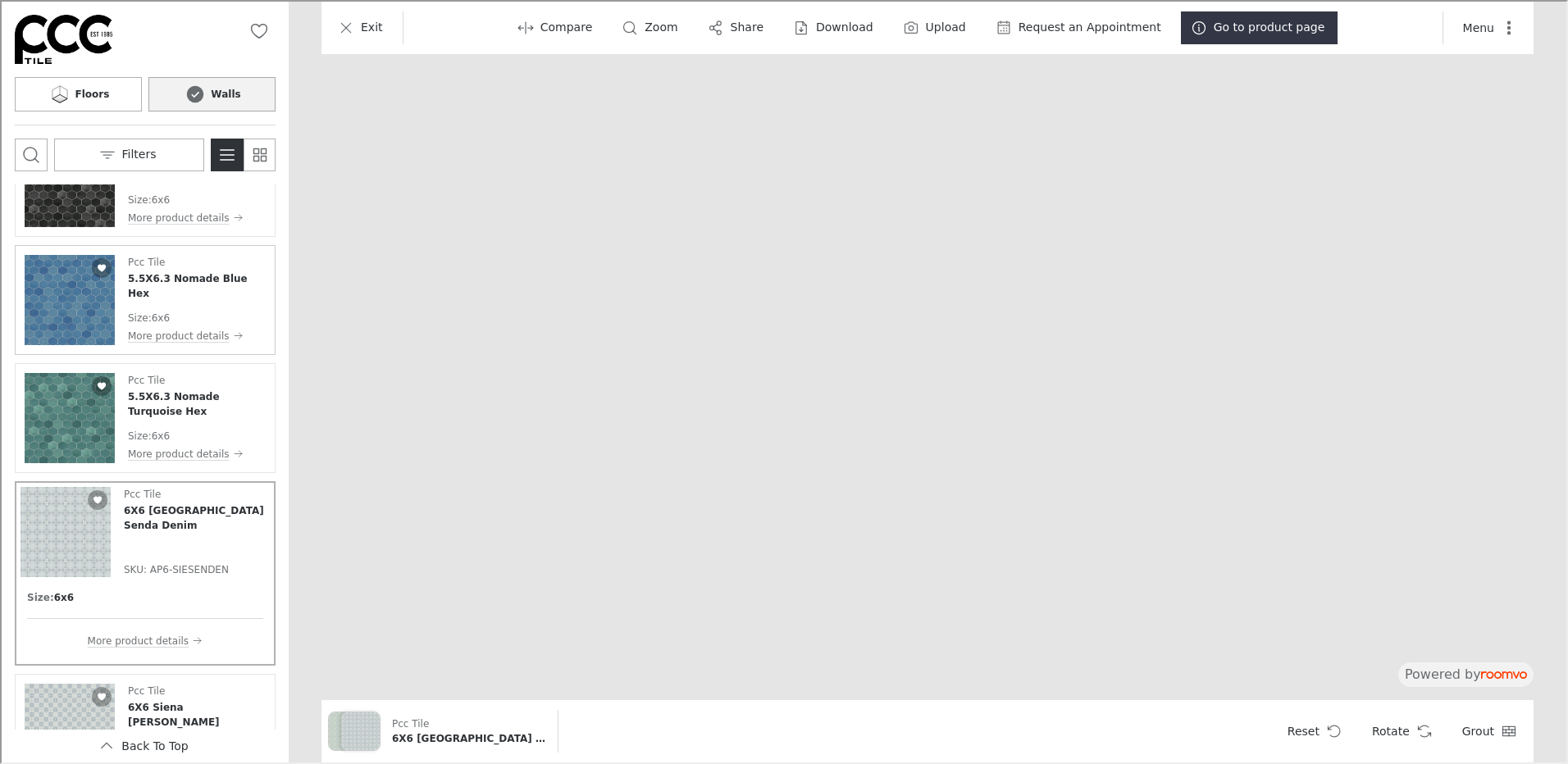
scroll to position [10198, 0]
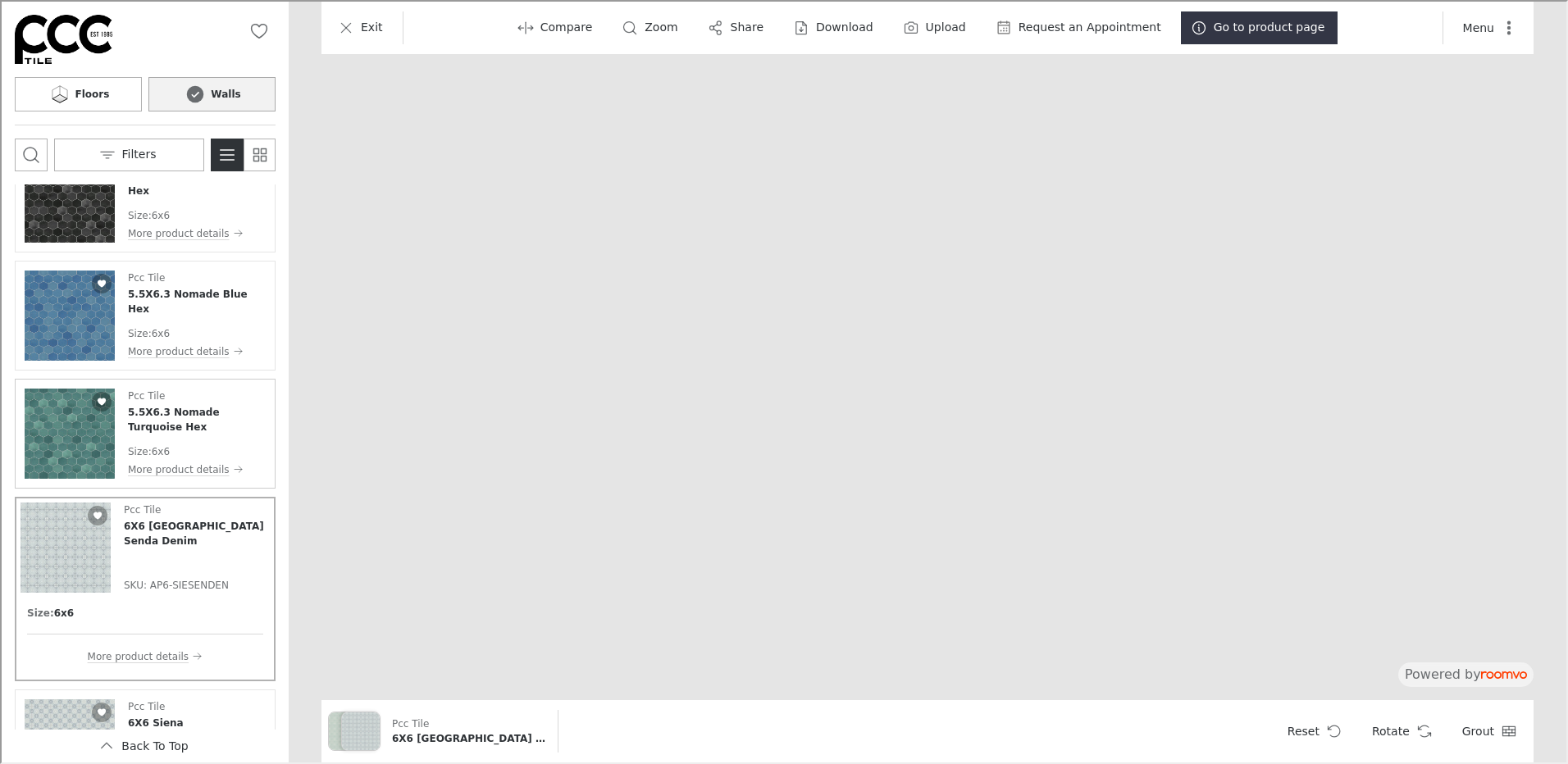
click at [80, 432] on img "See 5.5X6.3 Nomade Turquoise Hex in the room" at bounding box center [68, 432] width 90 height 90
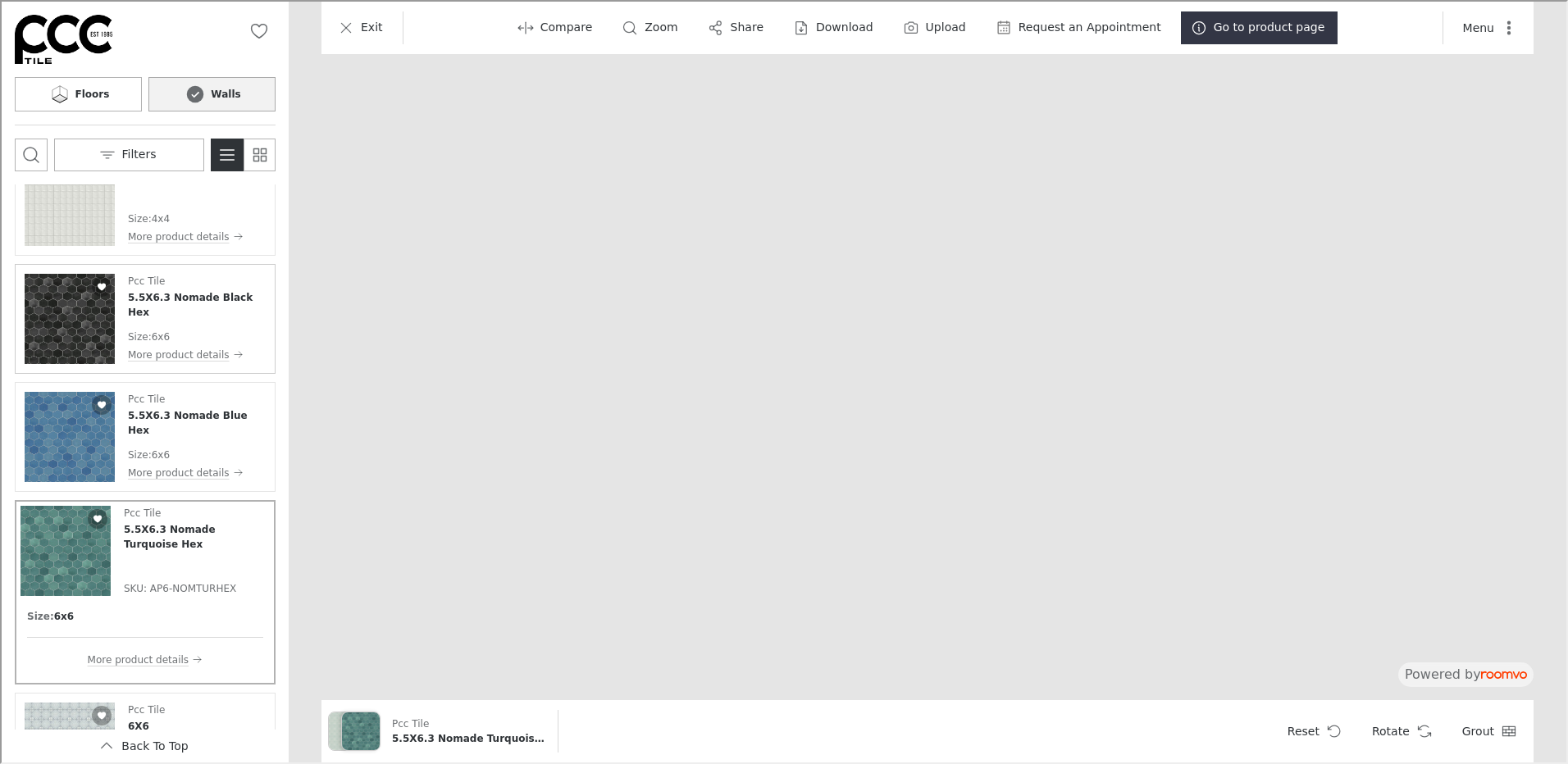
scroll to position [10034, 0]
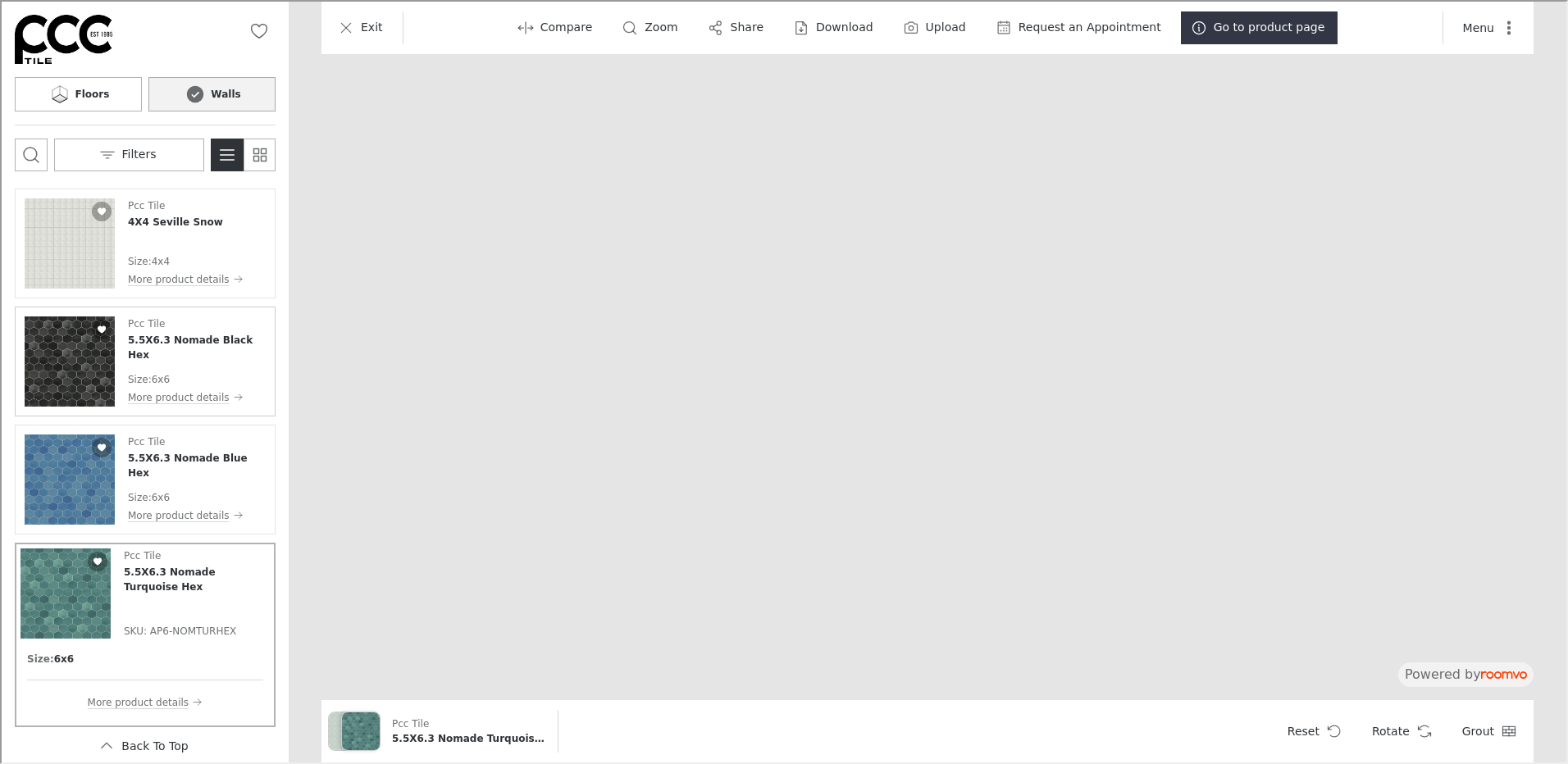
click at [80, 347] on img "See 5.5X6.3 Nomade Black Hex in the room" at bounding box center [68, 360] width 90 height 90
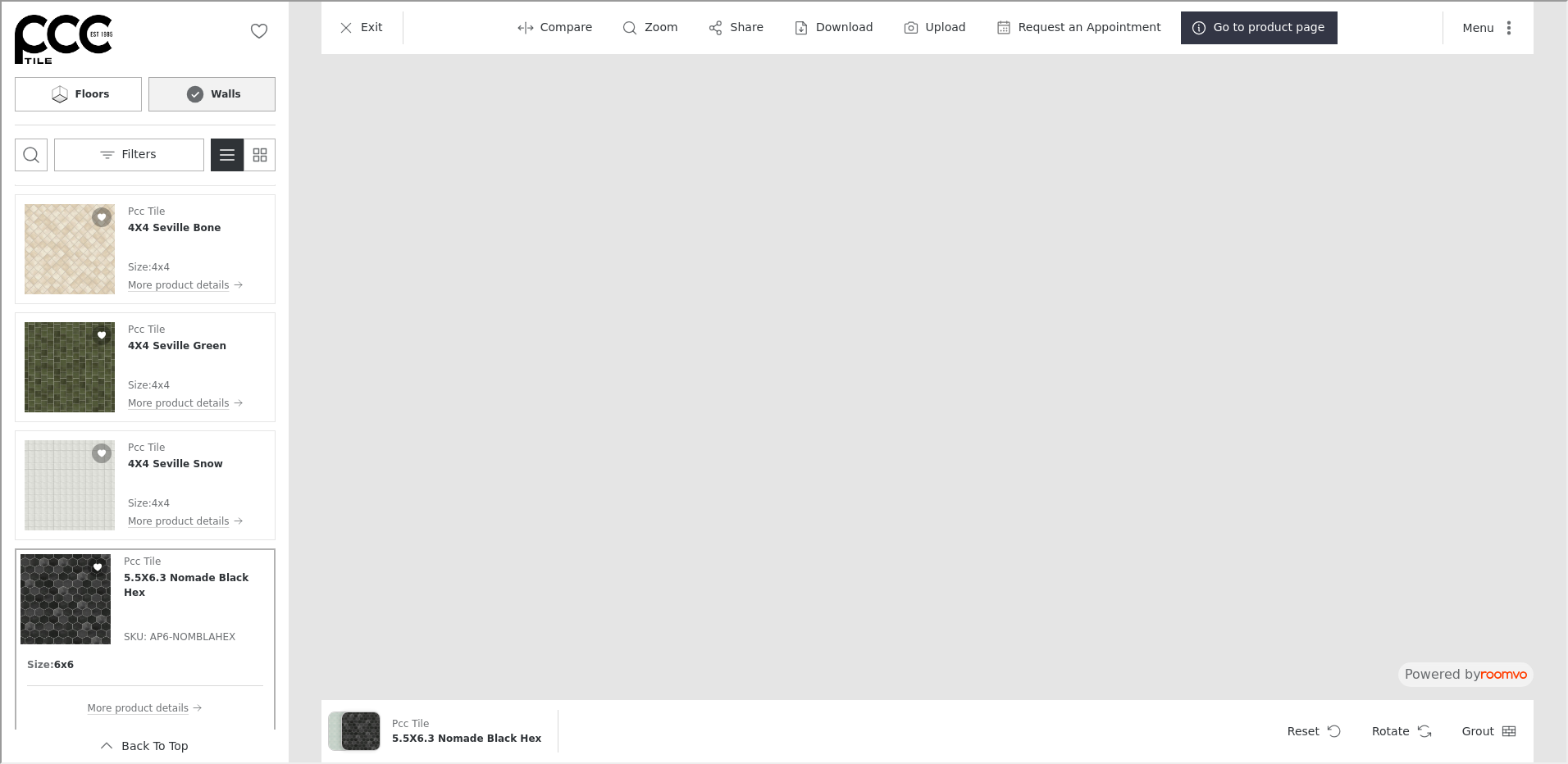
scroll to position [9788, 0]
click at [99, 500] on img "See 4X4 Seville Snow in the room" at bounding box center [68, 487] width 90 height 90
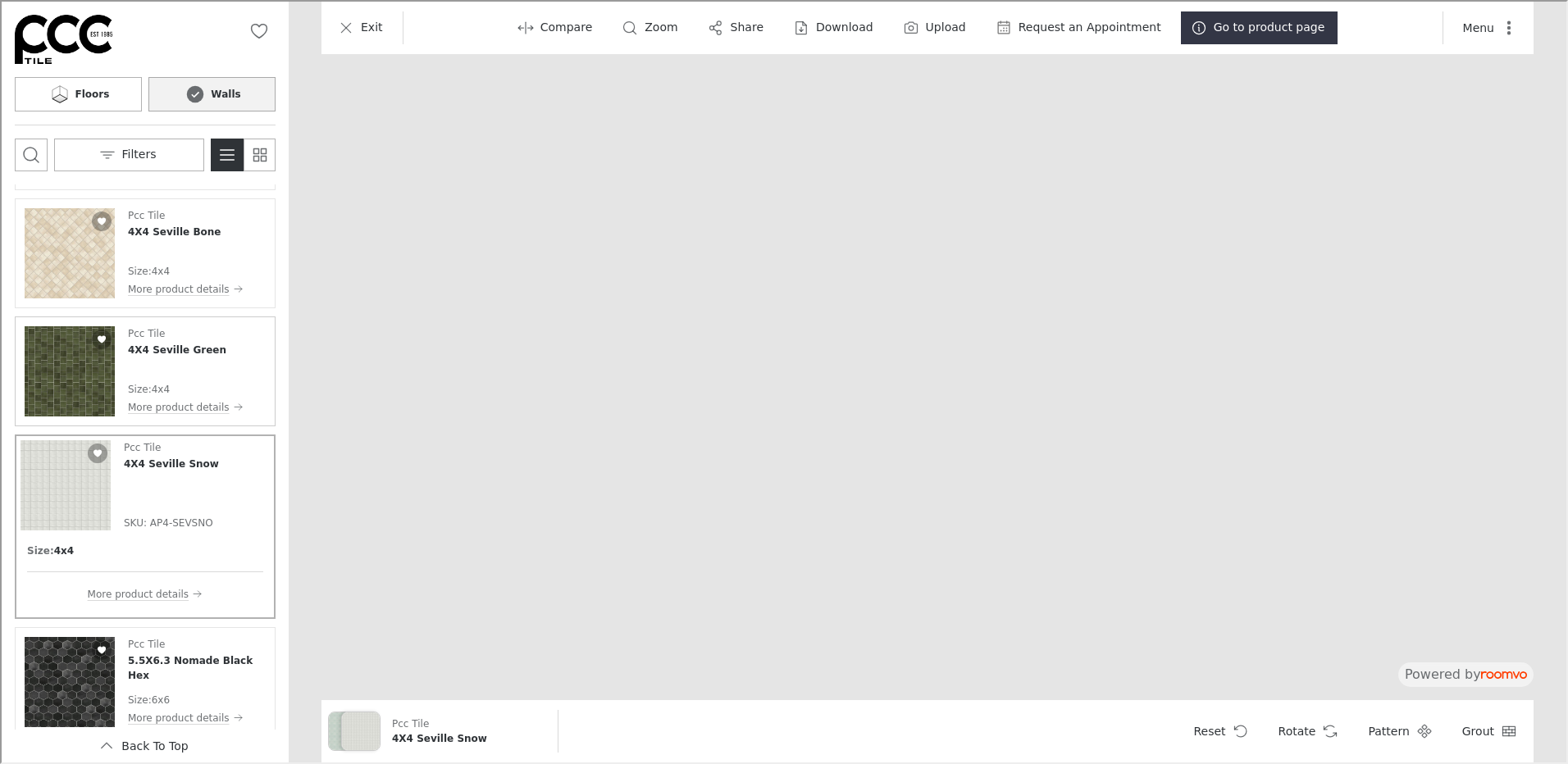
click at [73, 376] on img "See 4X4 Seville Green in the room" at bounding box center [68, 369] width 90 height 90
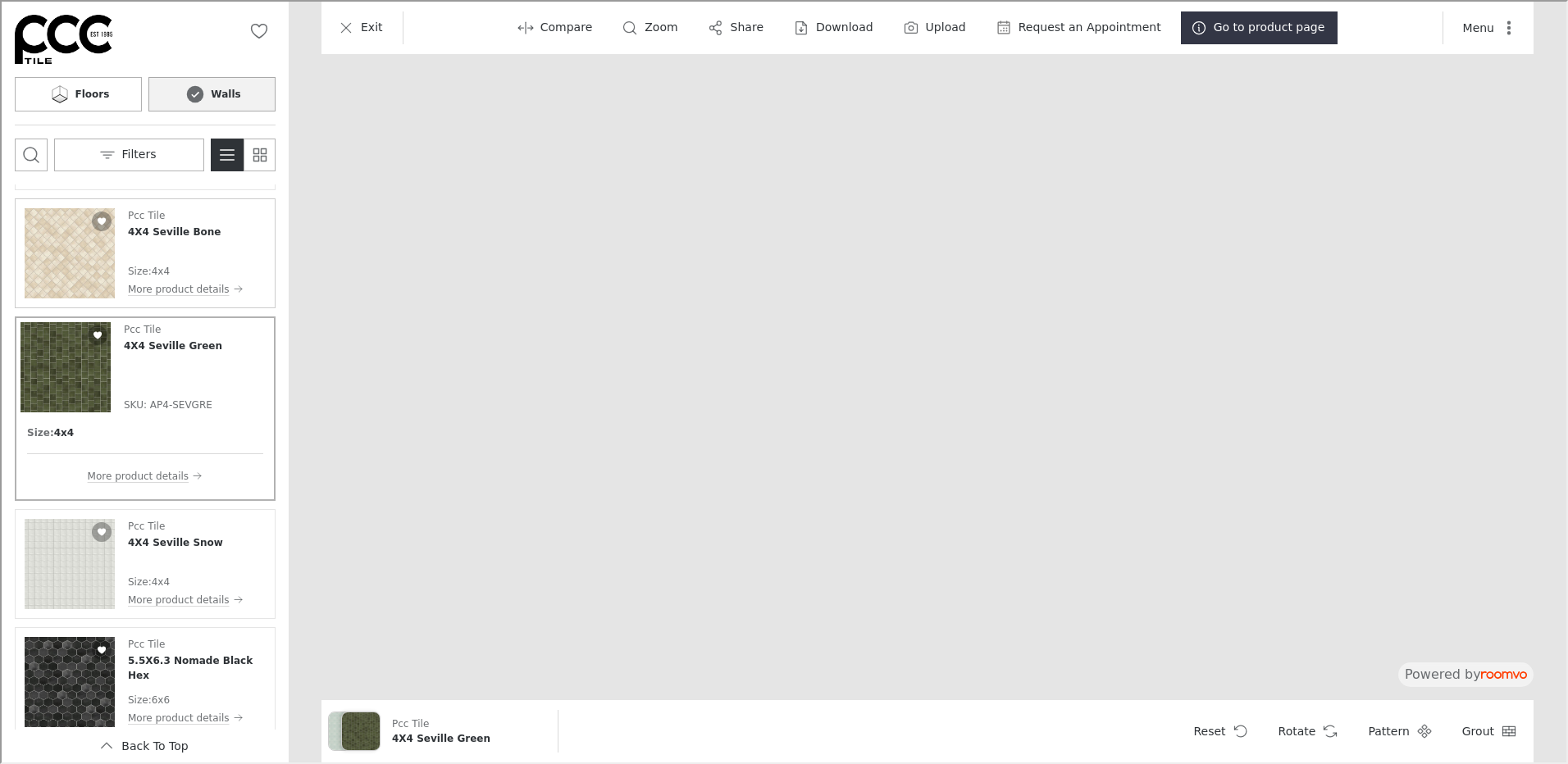
click at [76, 259] on img "See 4X4 Seville Bone in the room" at bounding box center [68, 251] width 90 height 90
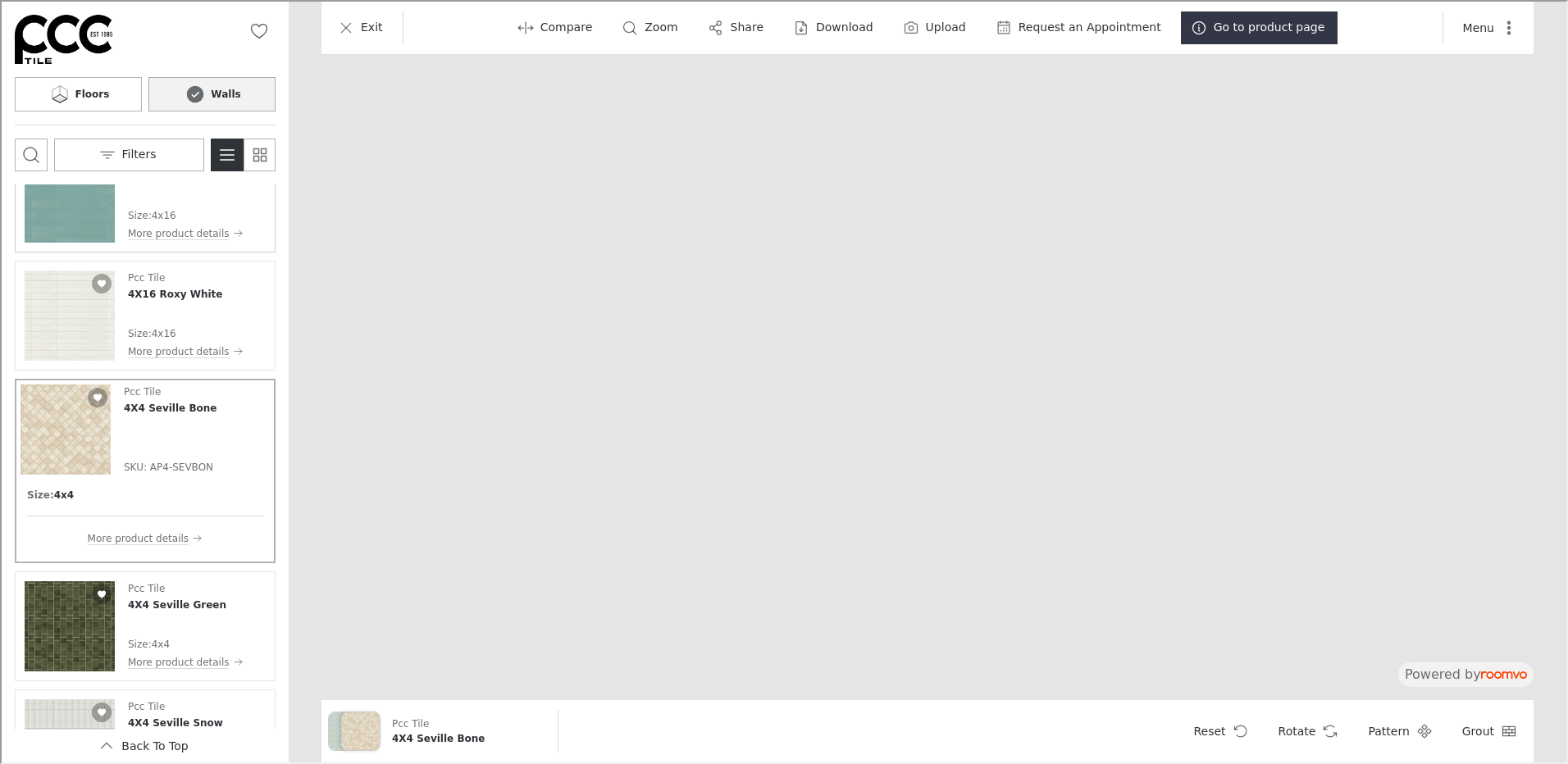
scroll to position [9543, 0]
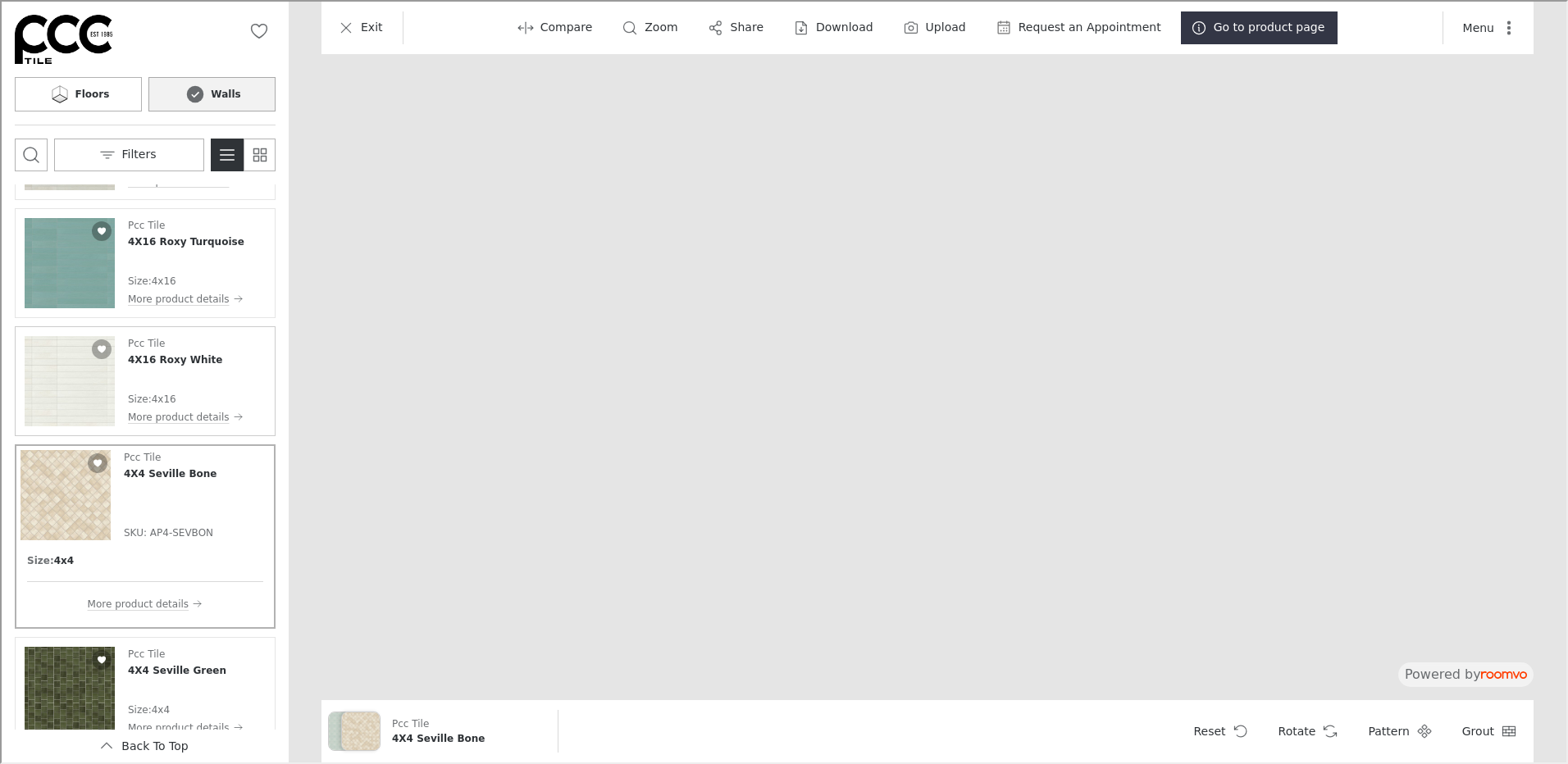
click at [71, 392] on img "See 4X16 Roxy White in the room" at bounding box center [68, 380] width 90 height 90
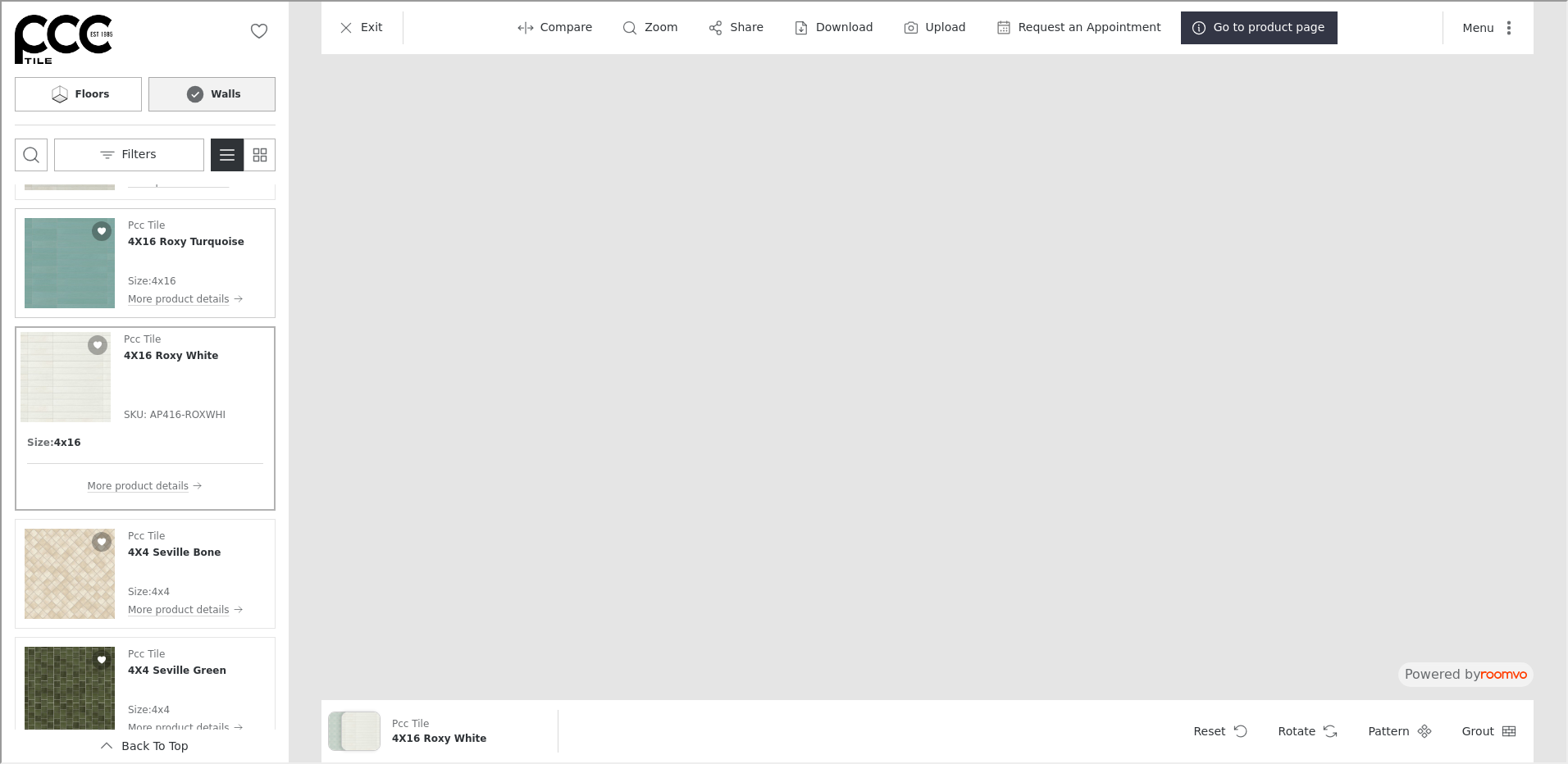
click at [78, 252] on img "See 4X16 Roxy Turquoise in the room" at bounding box center [68, 261] width 90 height 90
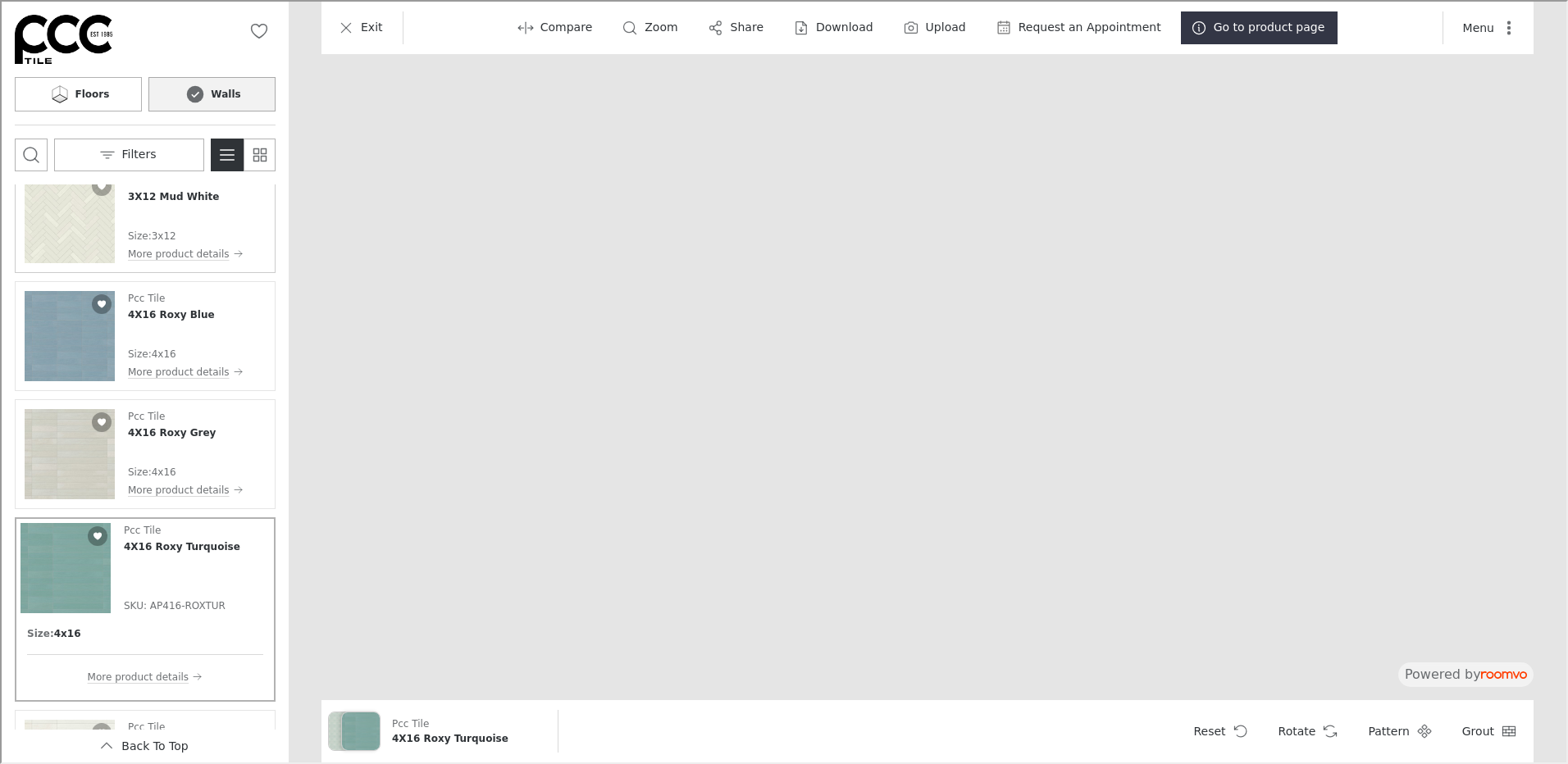
scroll to position [9215, 0]
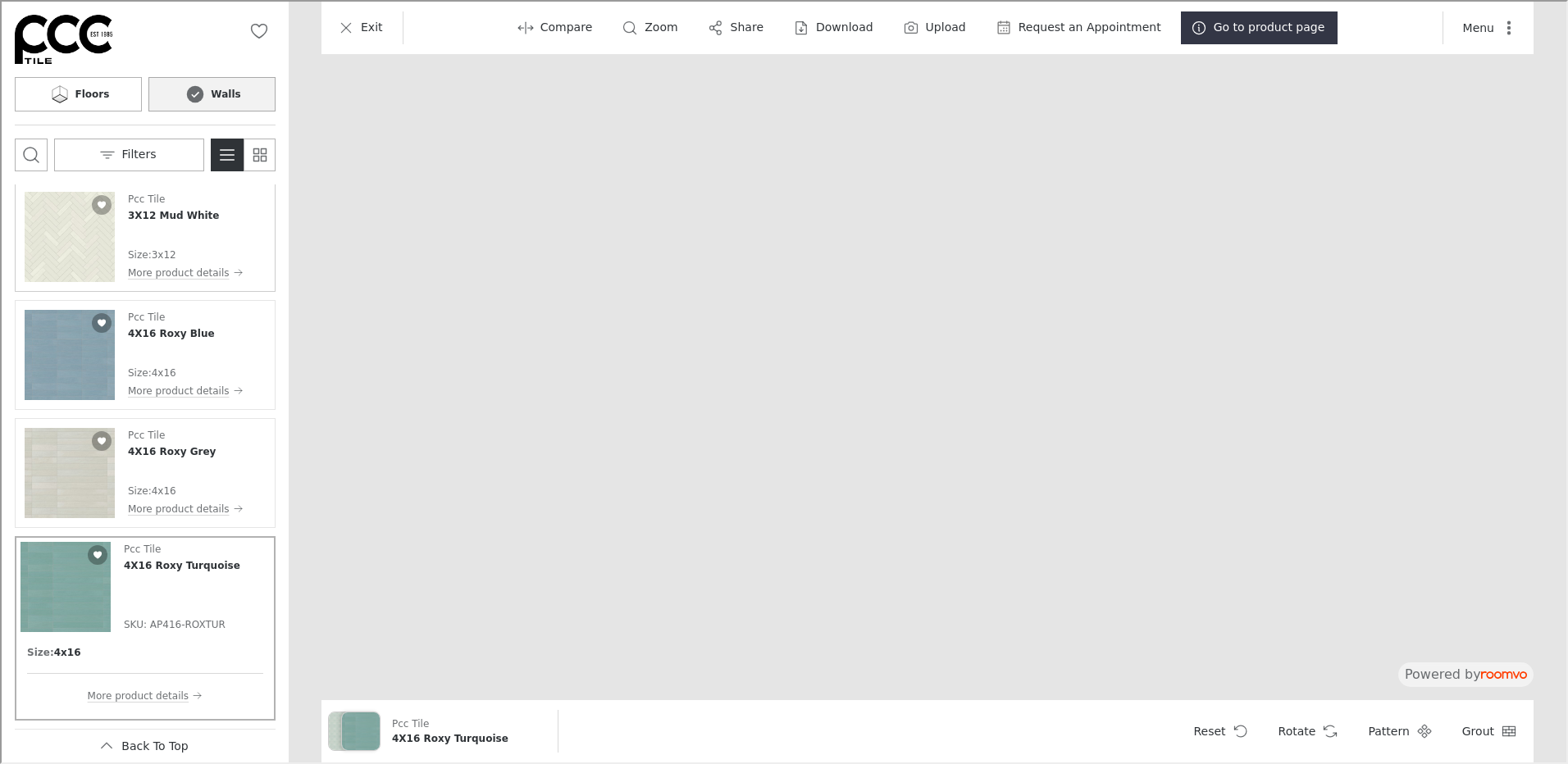
click at [73, 238] on img "See 3X12 Mud White in the room" at bounding box center [68, 235] width 90 height 90
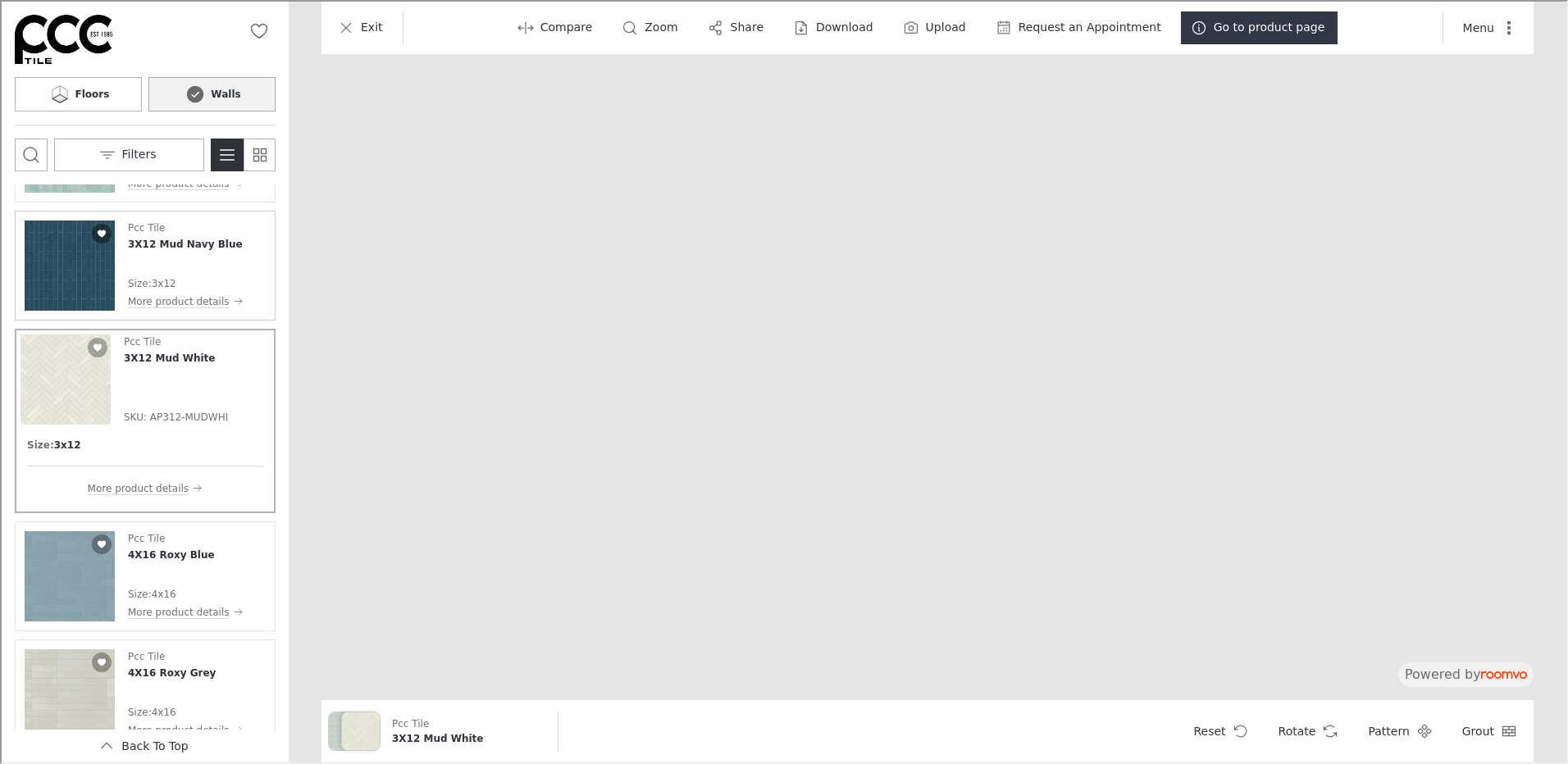
scroll to position [9051, 0]
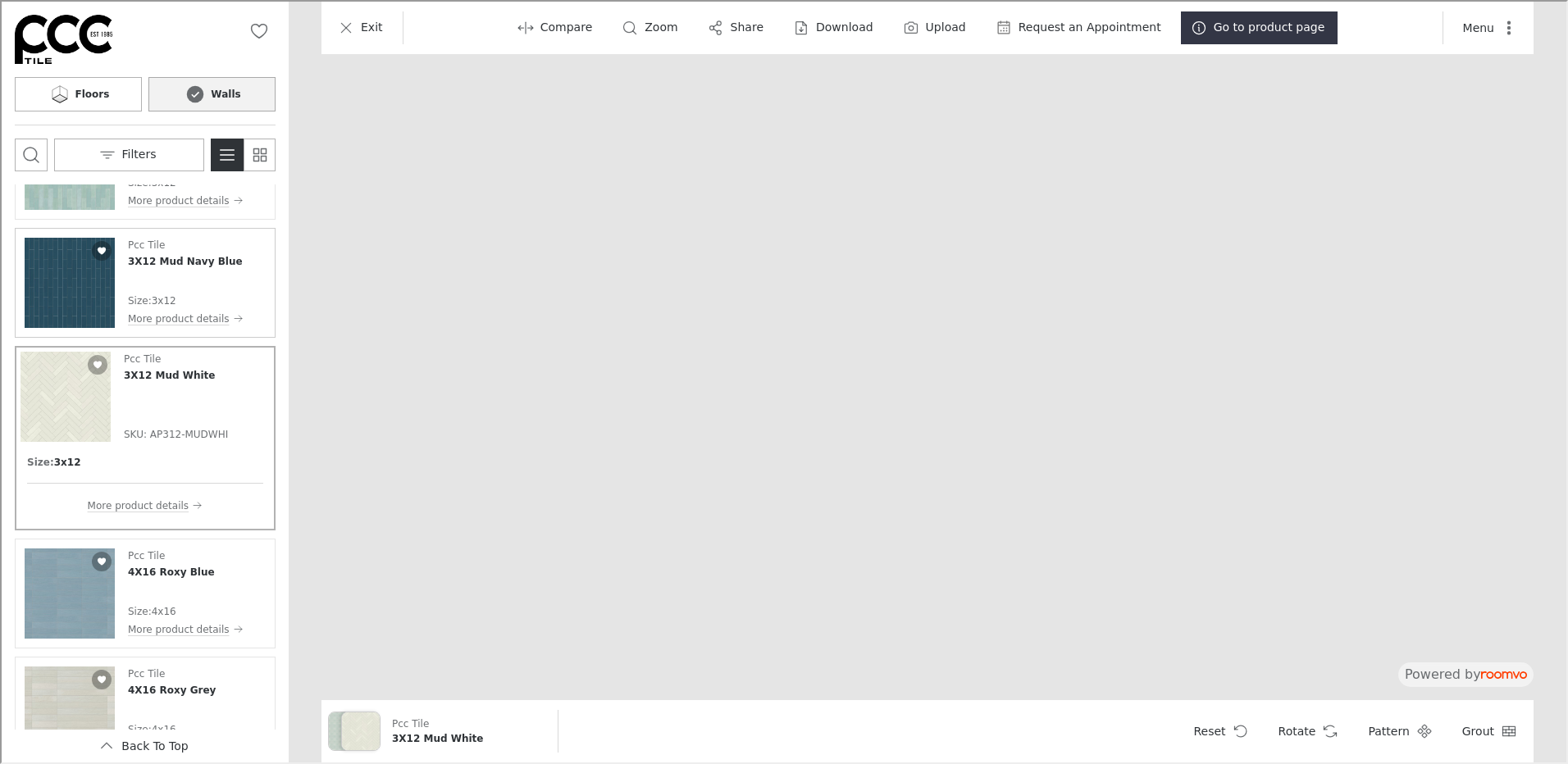
click at [67, 287] on img "See 3X12 Mud Navy Blue in the room" at bounding box center [68, 281] width 90 height 90
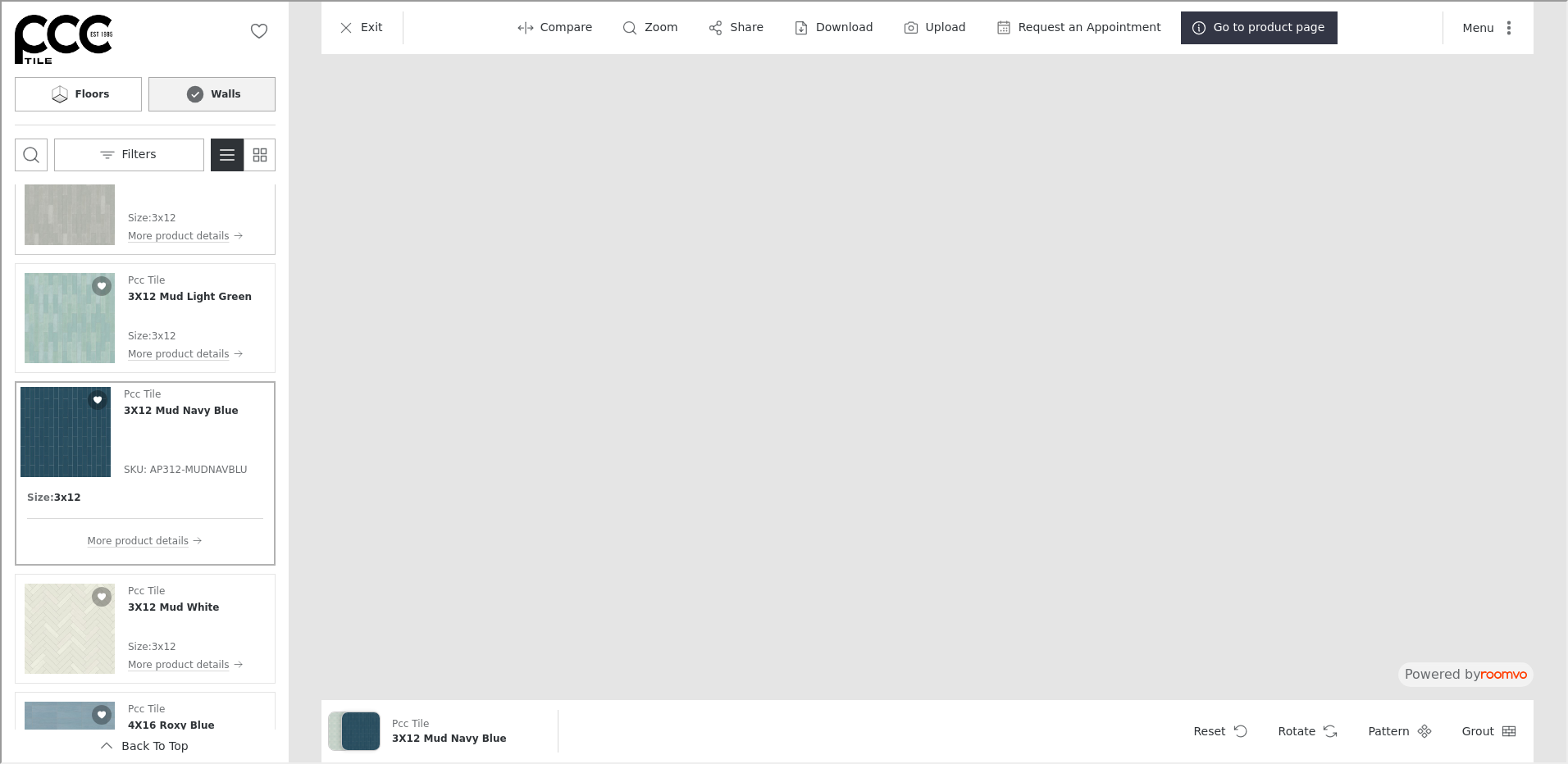
scroll to position [8886, 0]
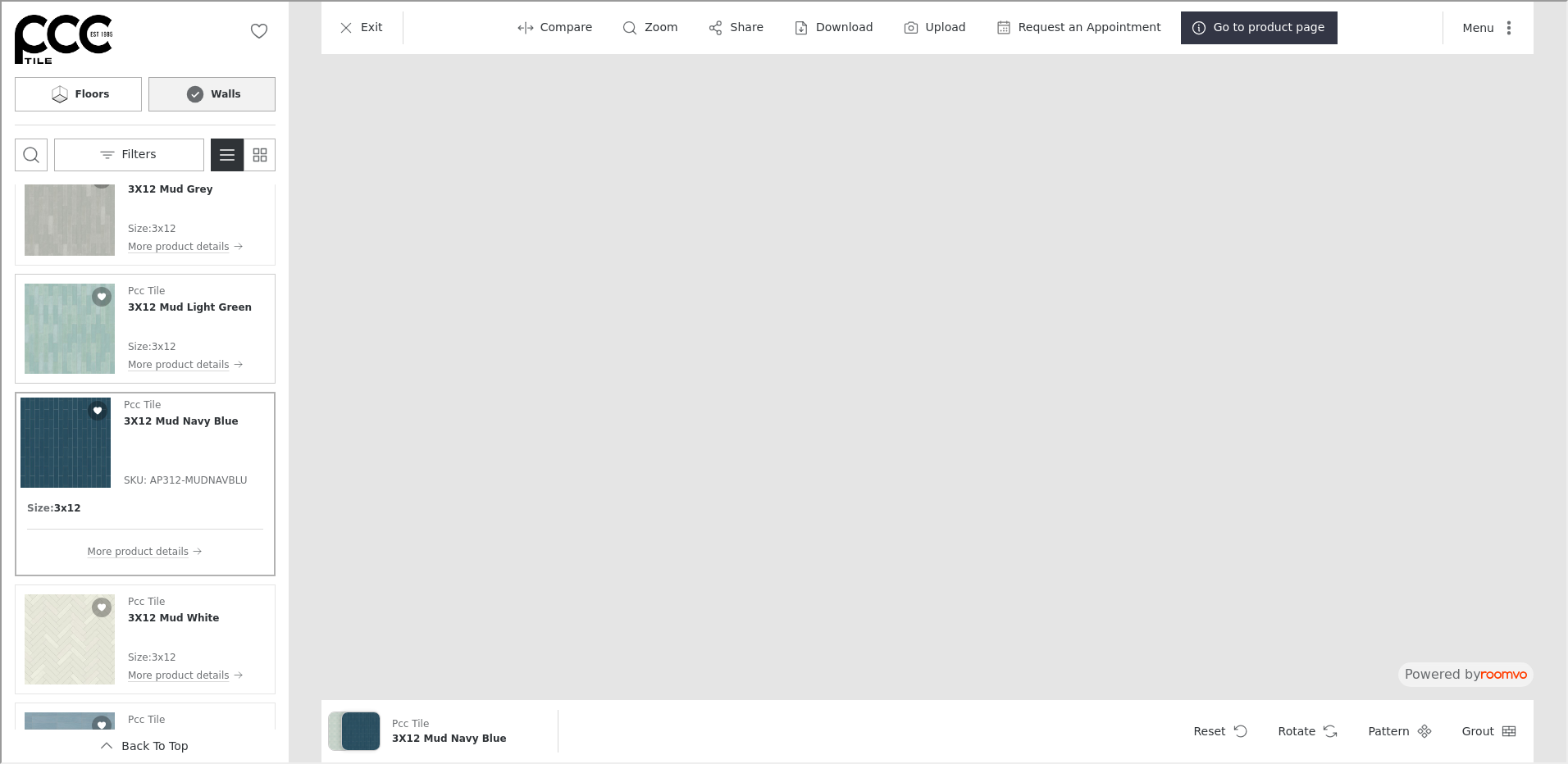
click at [50, 328] on img "See 3X12 Mud Light Green in the room" at bounding box center [68, 326] width 90 height 90
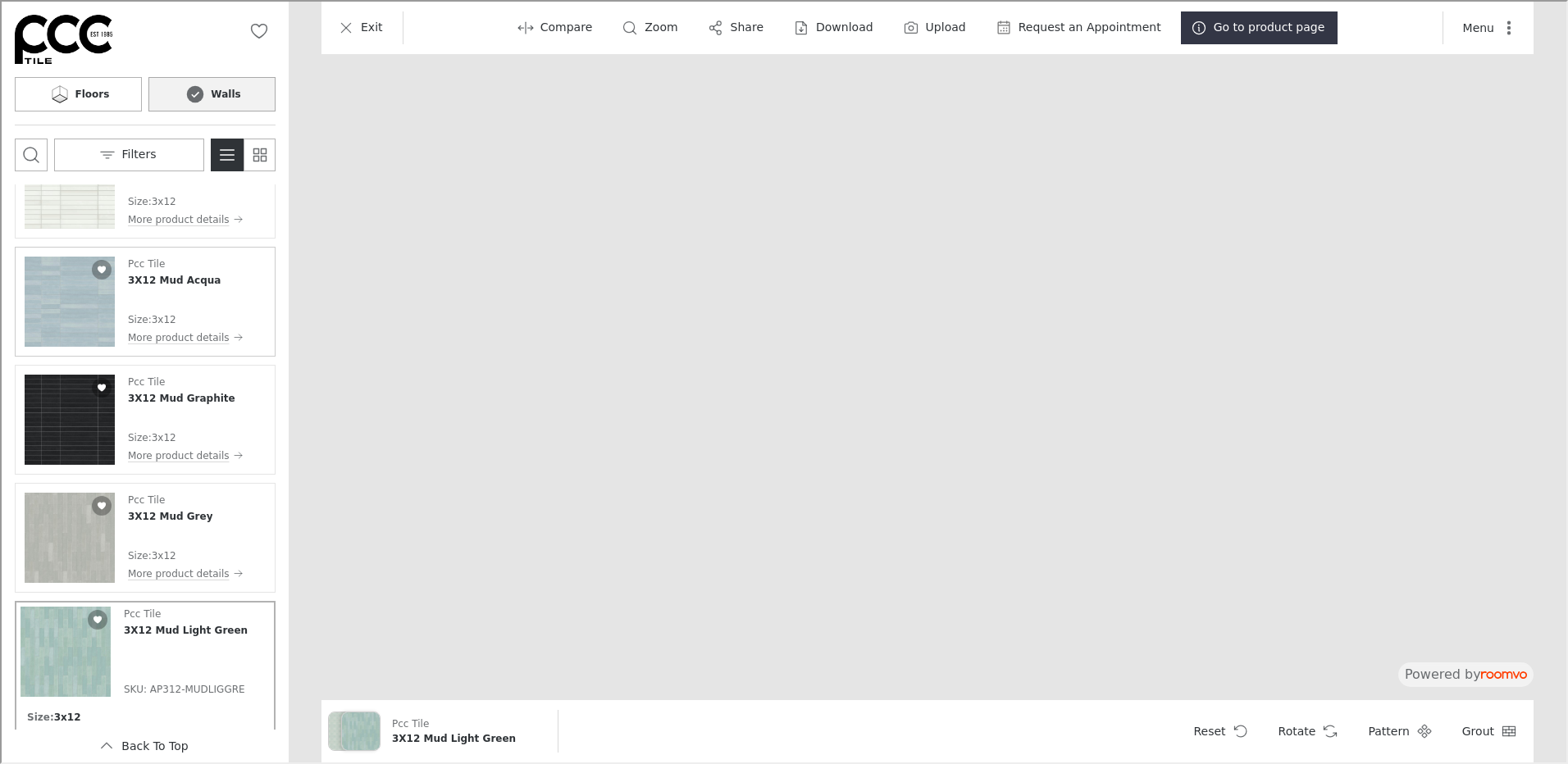
scroll to position [8559, 0]
click at [61, 420] on img "See 3X12 Mud Graphite in the room" at bounding box center [68, 419] width 90 height 90
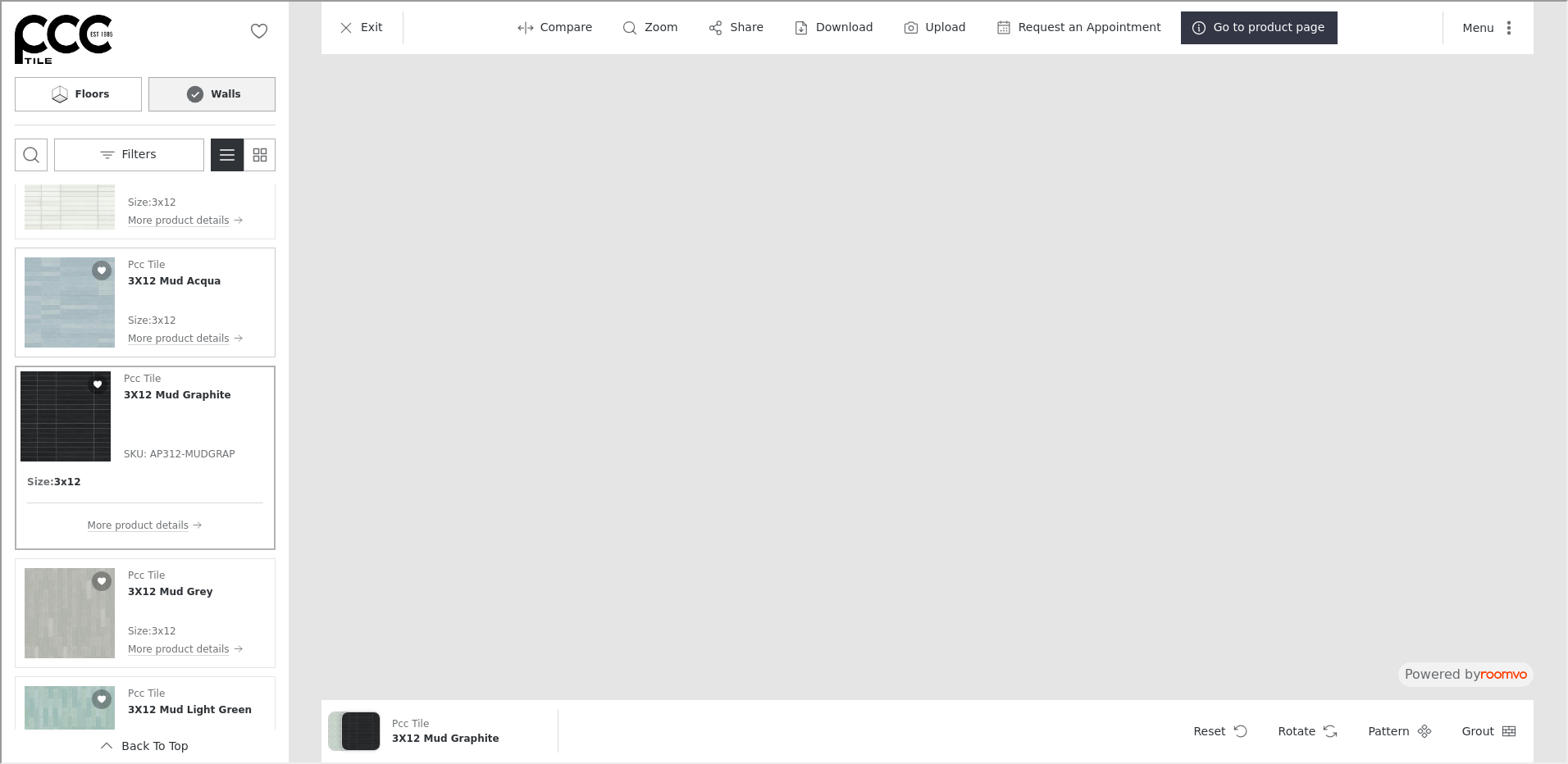
click at [74, 283] on img "See 3X12 Mud Acqua in the room" at bounding box center [68, 301] width 90 height 90
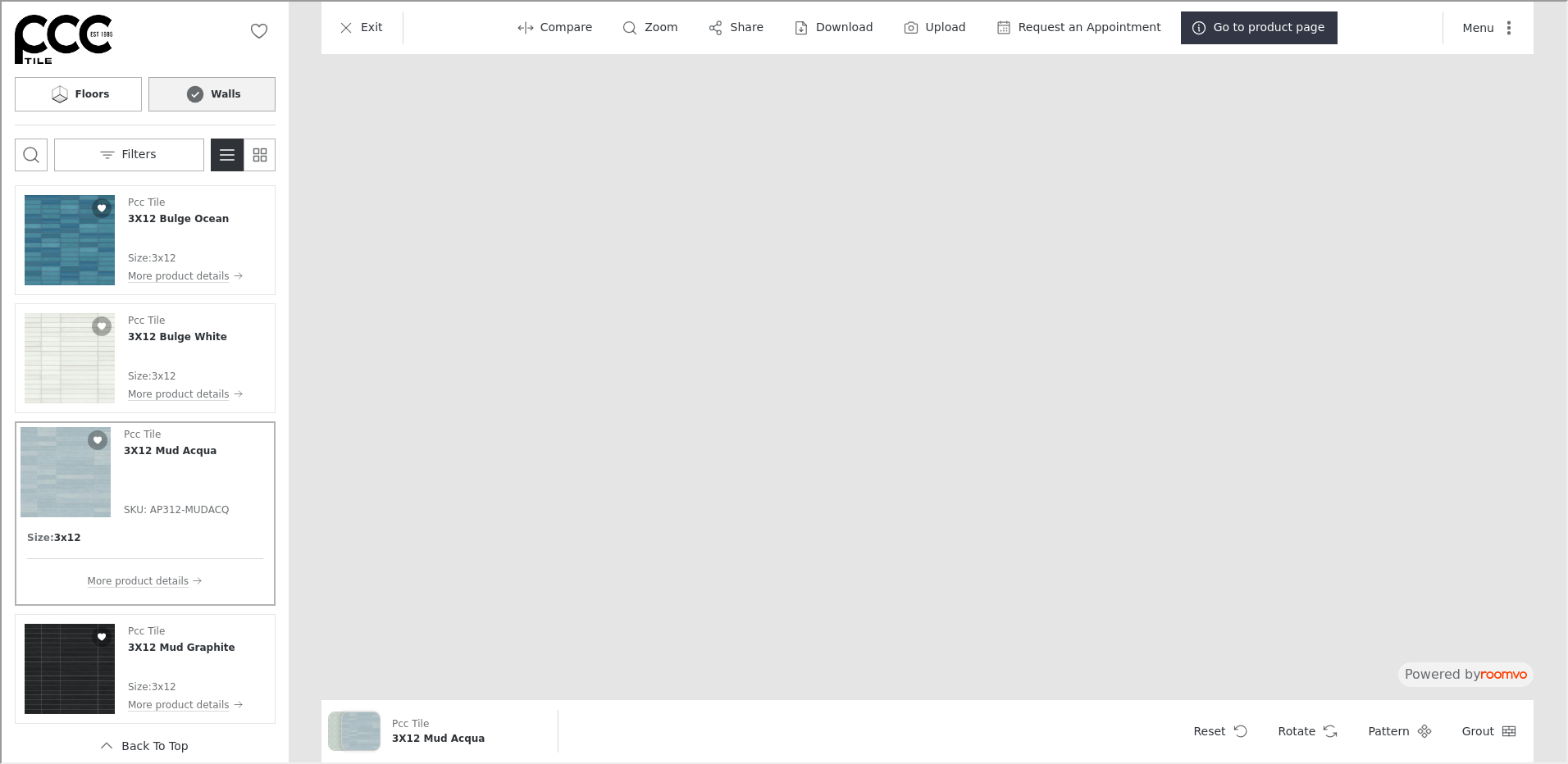
scroll to position [8313, 0]
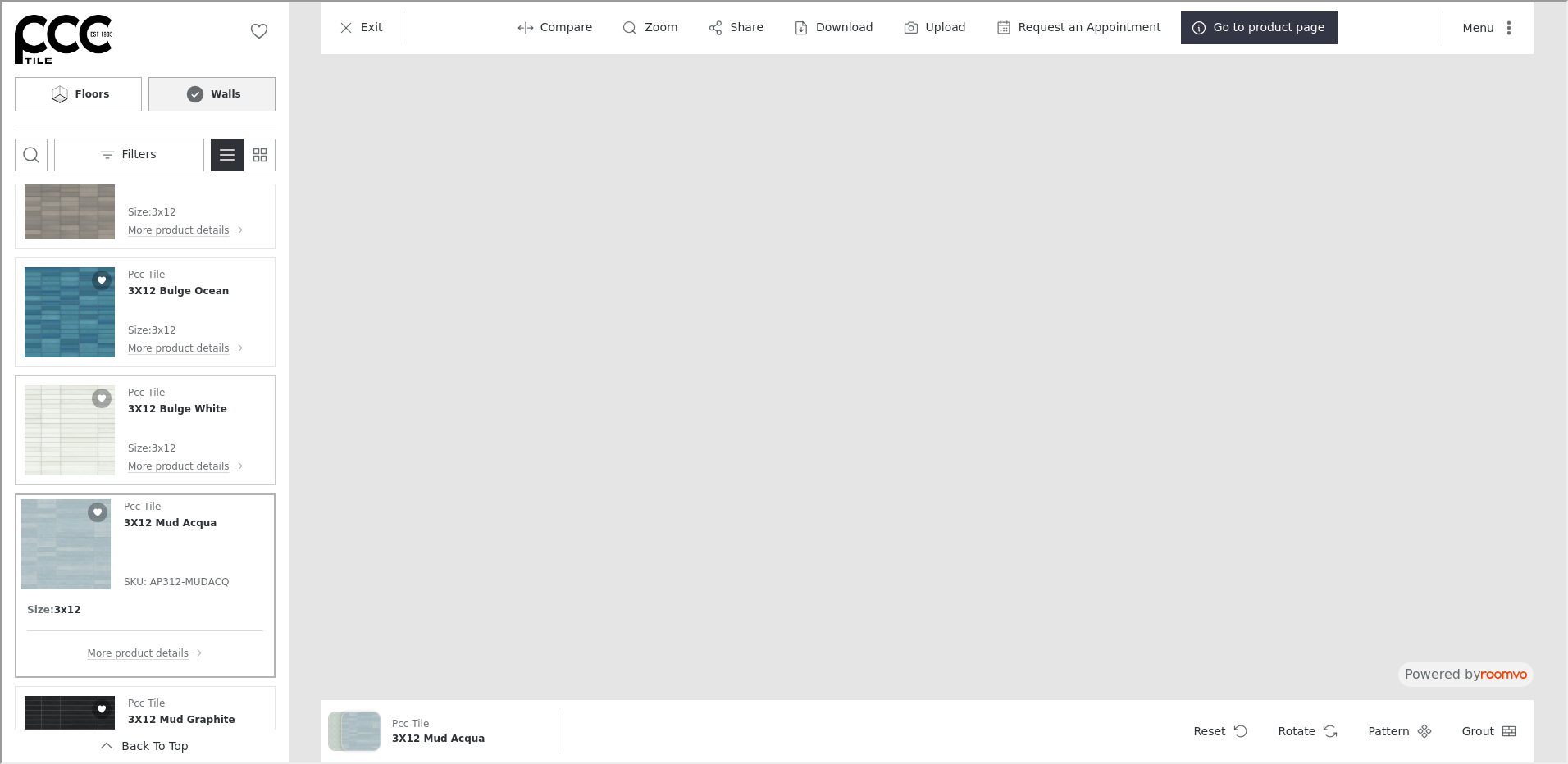
click at [57, 431] on img "See 3X12 Bulge White in the room" at bounding box center [68, 428] width 90 height 90
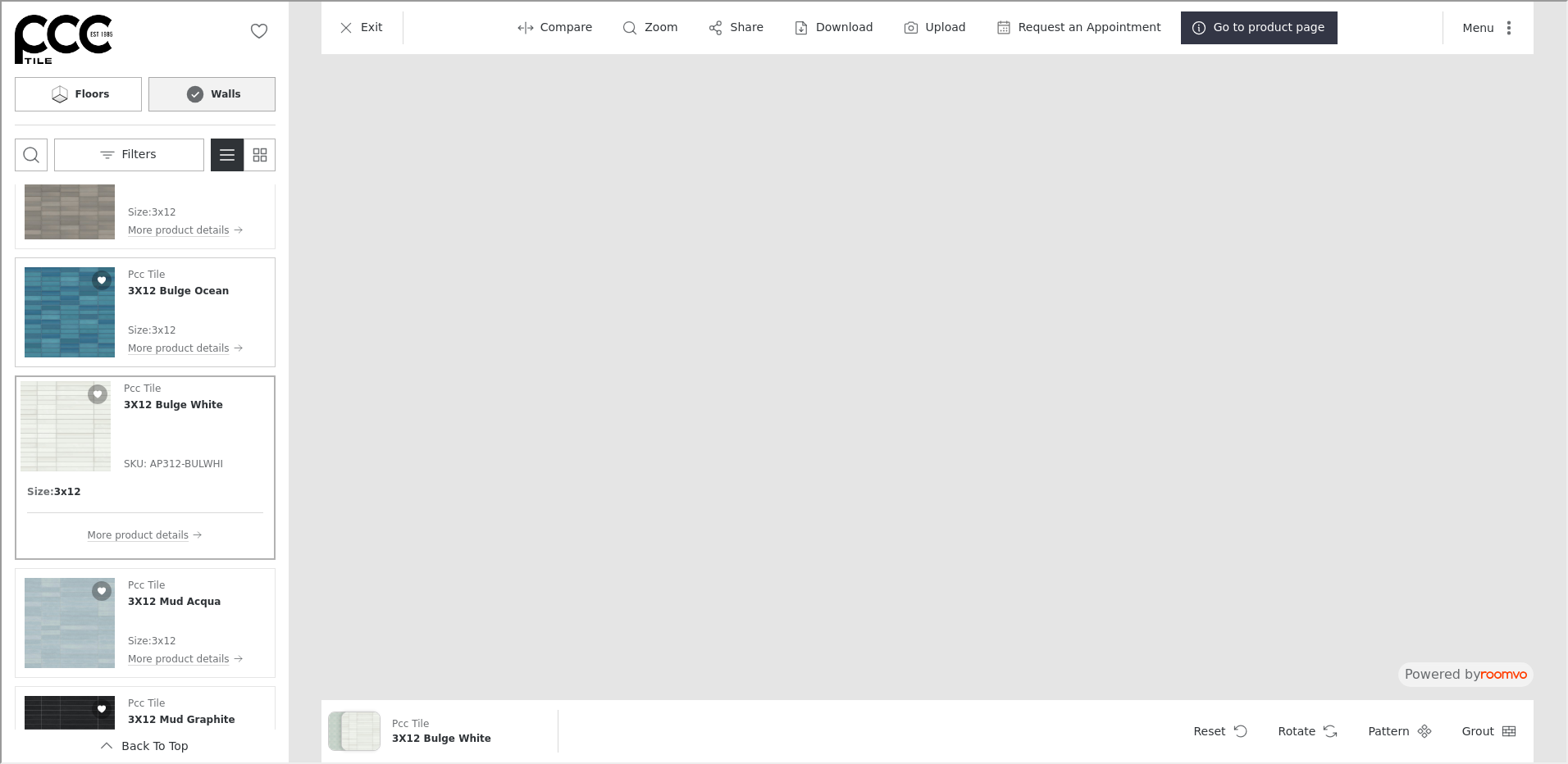
click at [65, 308] on img "See 3X12 Bulge Ocean in the room" at bounding box center [68, 310] width 90 height 90
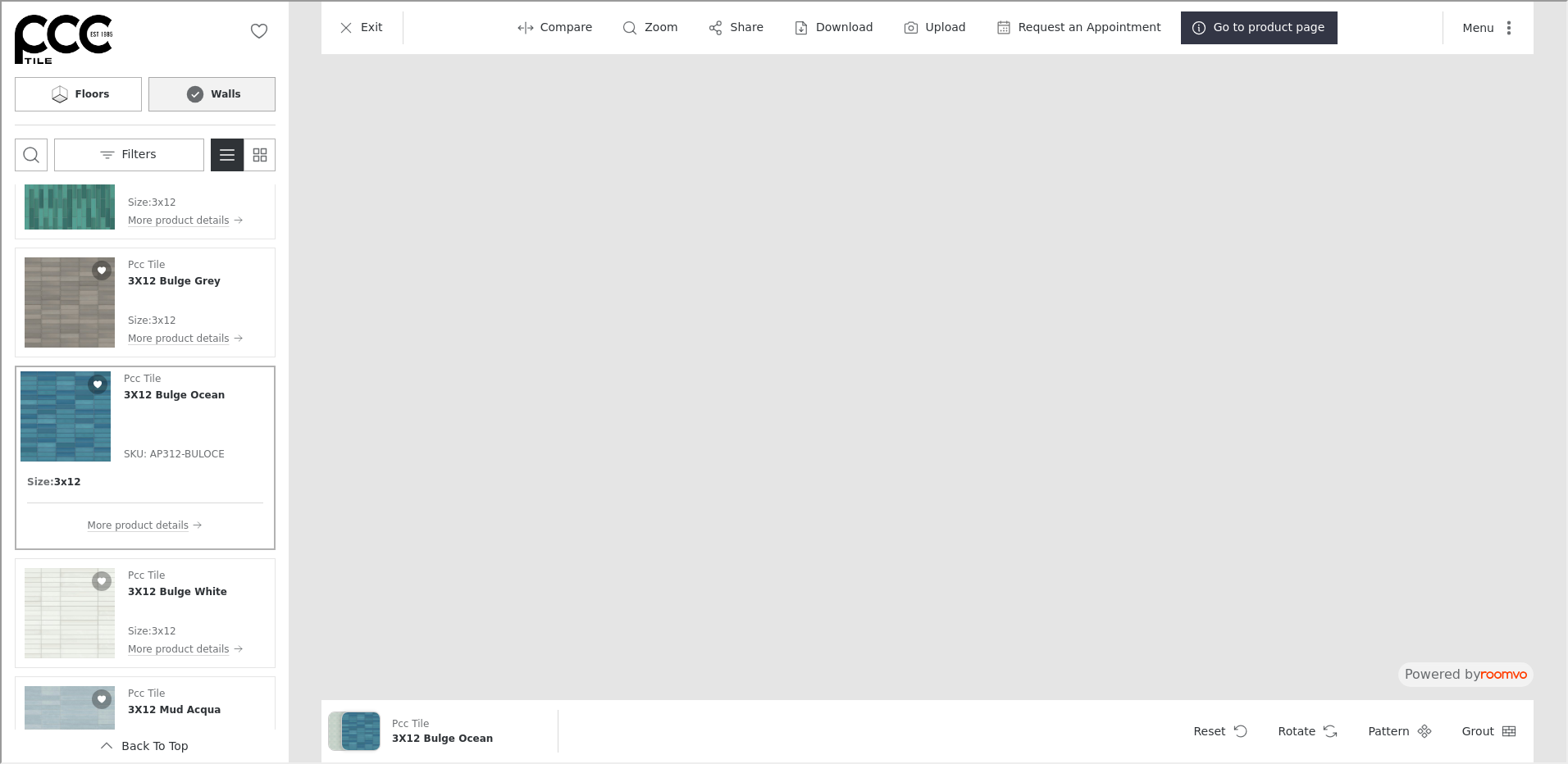
scroll to position [8149, 0]
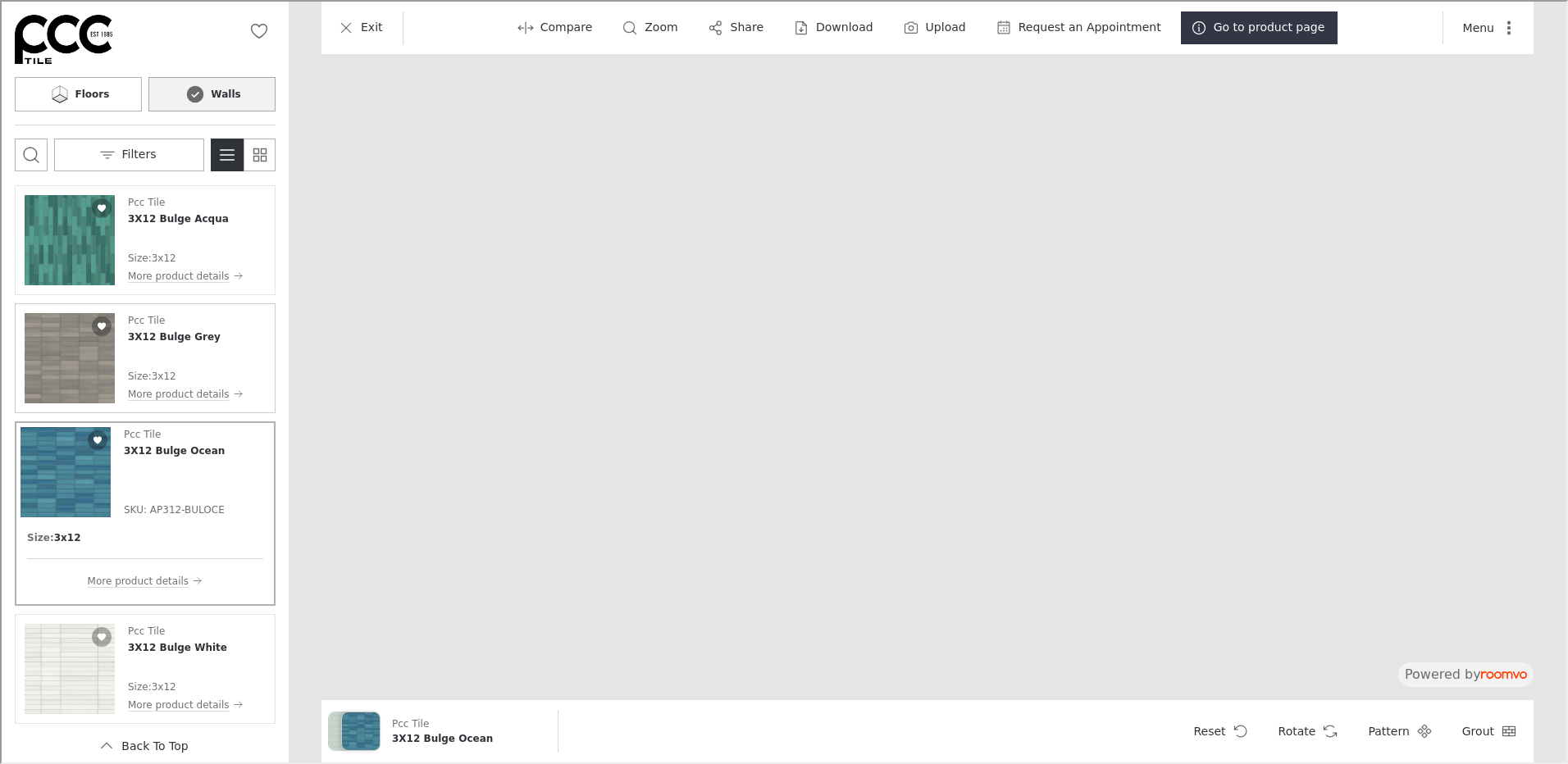
click at [68, 365] on img "See 3X12 Bulge Grey in the room" at bounding box center [68, 356] width 90 height 90
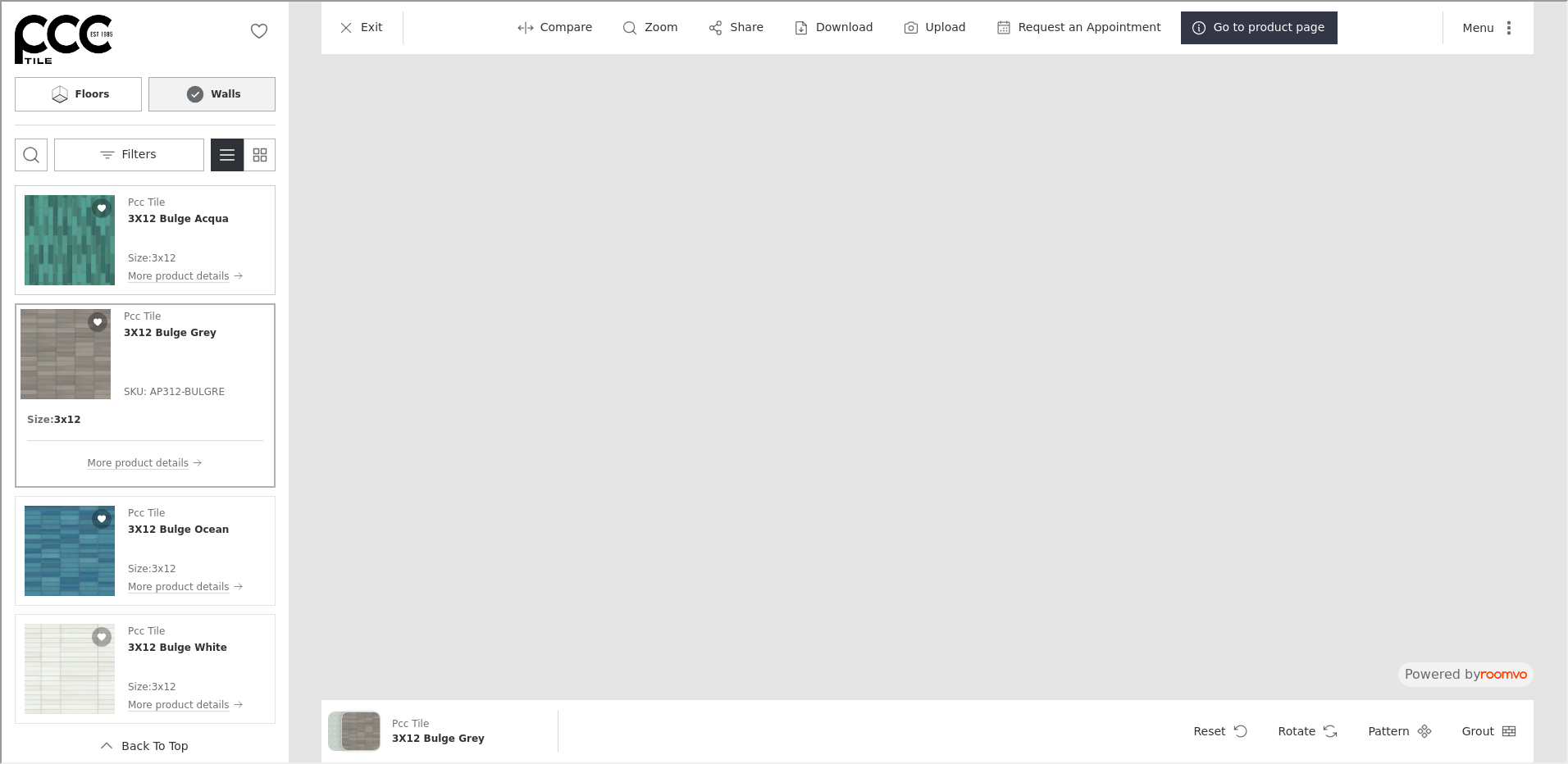
click at [78, 240] on img "See 3X12 Bulge Acqua in the room" at bounding box center [68, 238] width 90 height 90
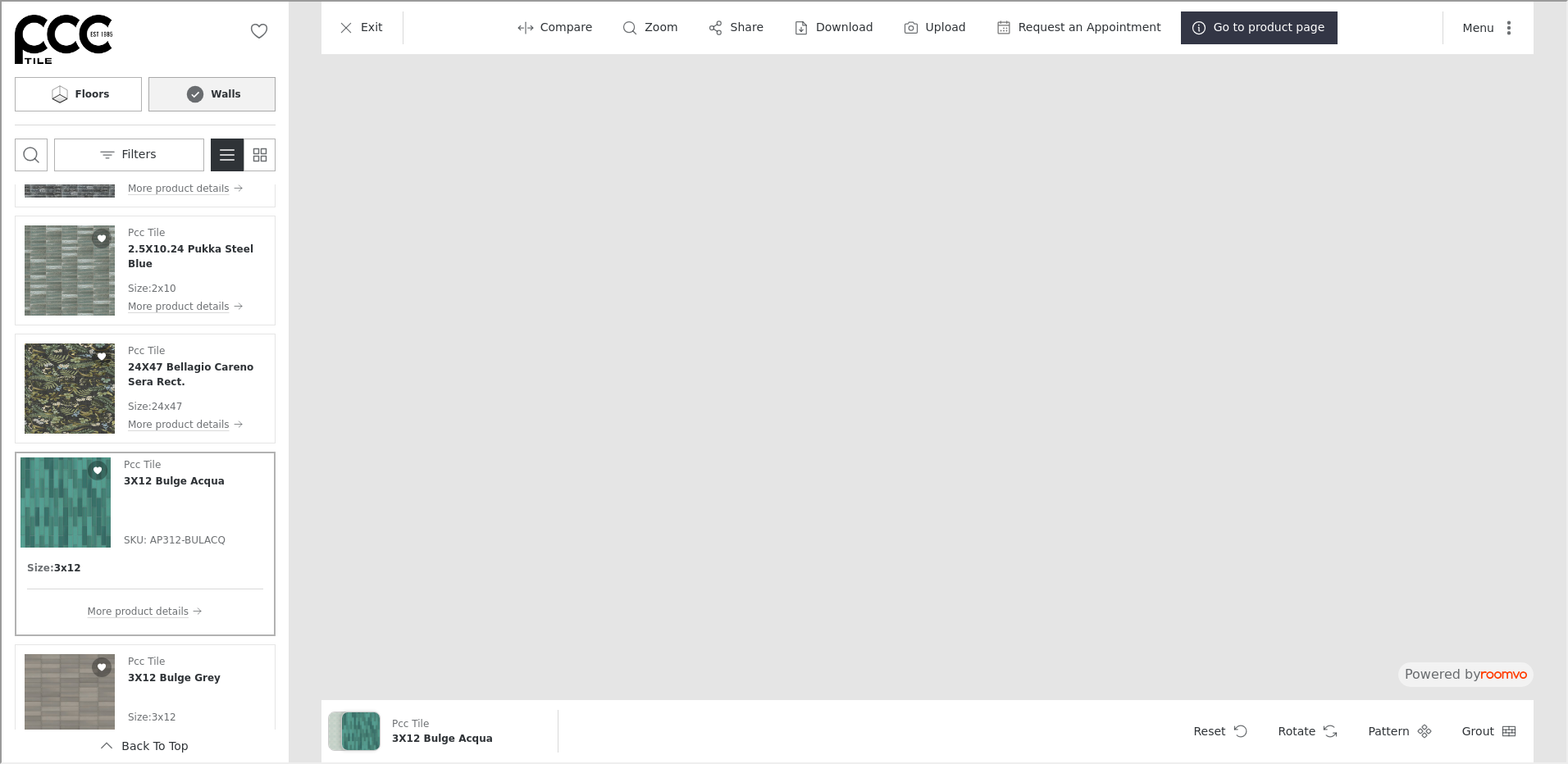
scroll to position [7821, 0]
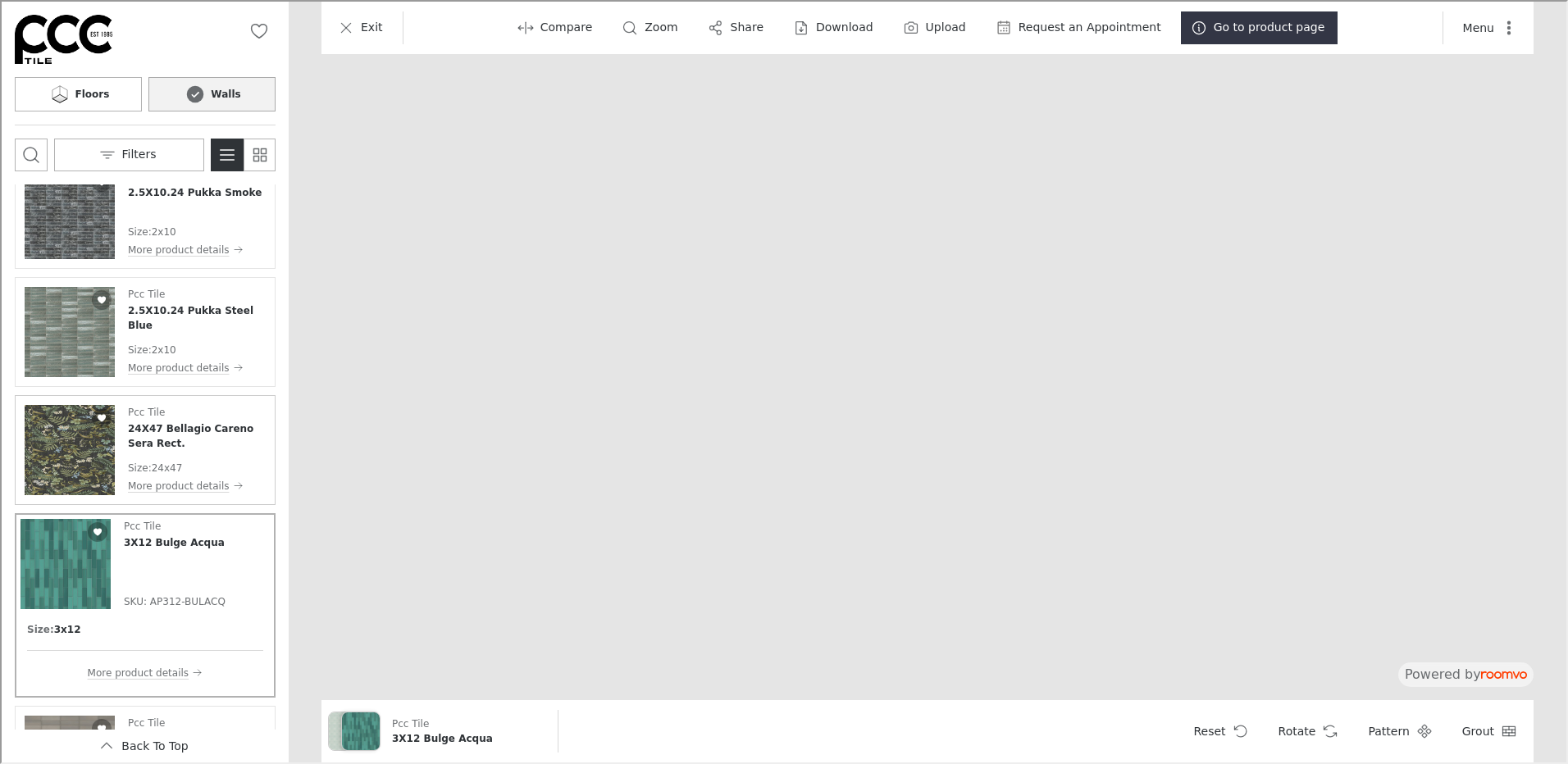
click at [57, 440] on img "See 24X47 Bellagio Careno Sera Rect. in the room" at bounding box center [68, 448] width 90 height 90
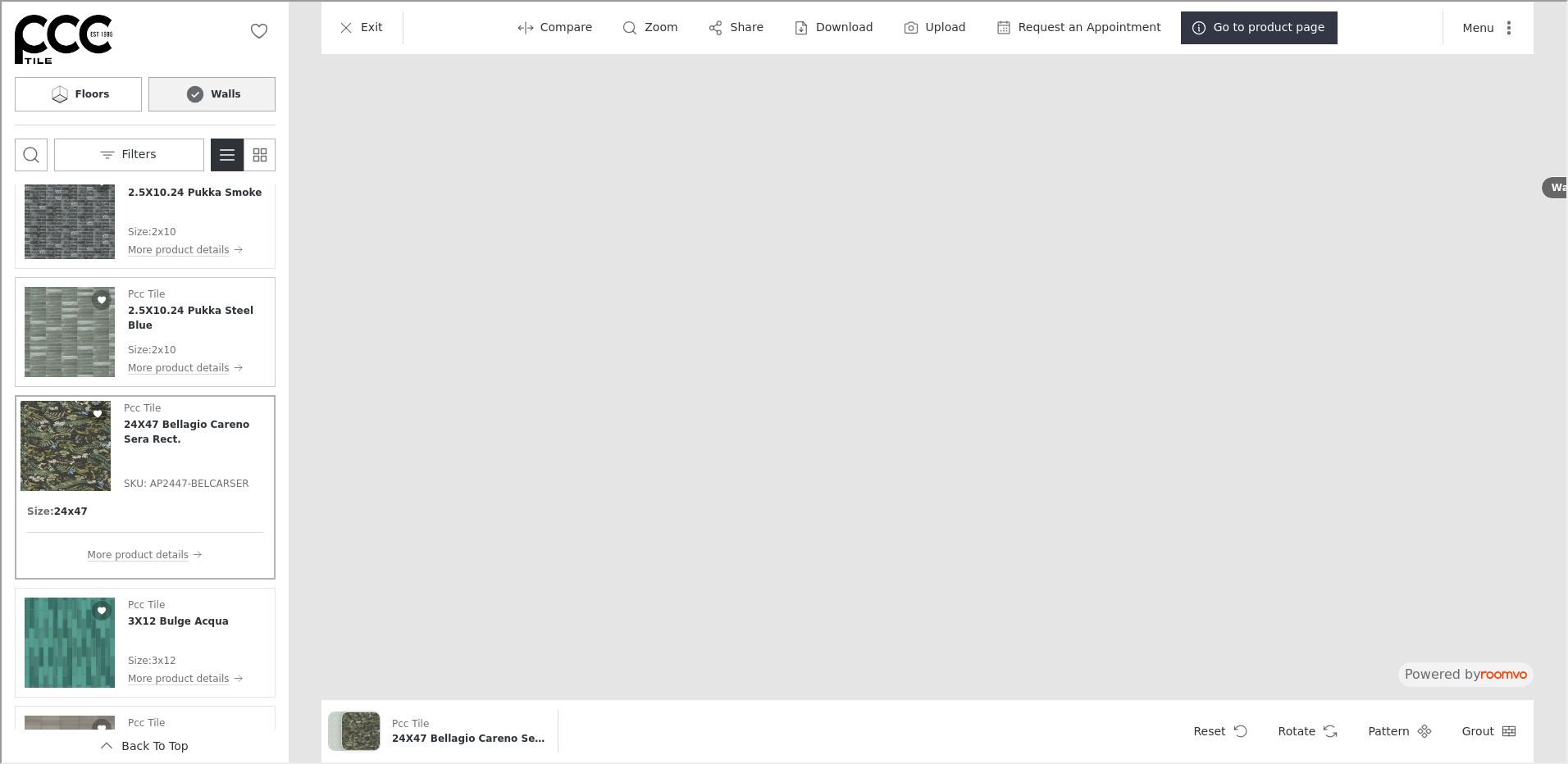
click at [69, 341] on img "See 2.5X10.24 Pukka Steel Blue in the room" at bounding box center [68, 330] width 90 height 90
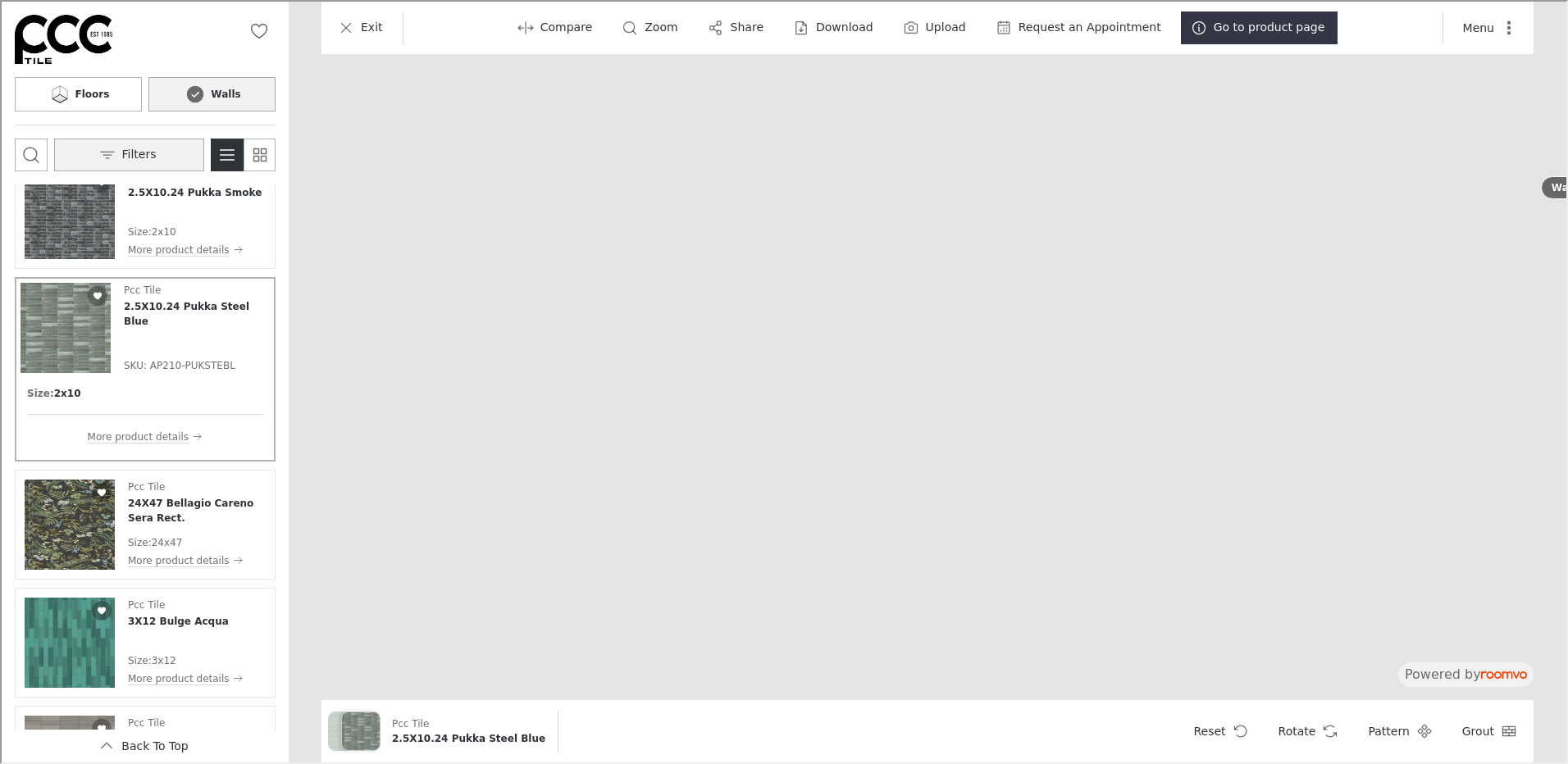
click at [166, 149] on button "Filters" at bounding box center [128, 153] width 150 height 32
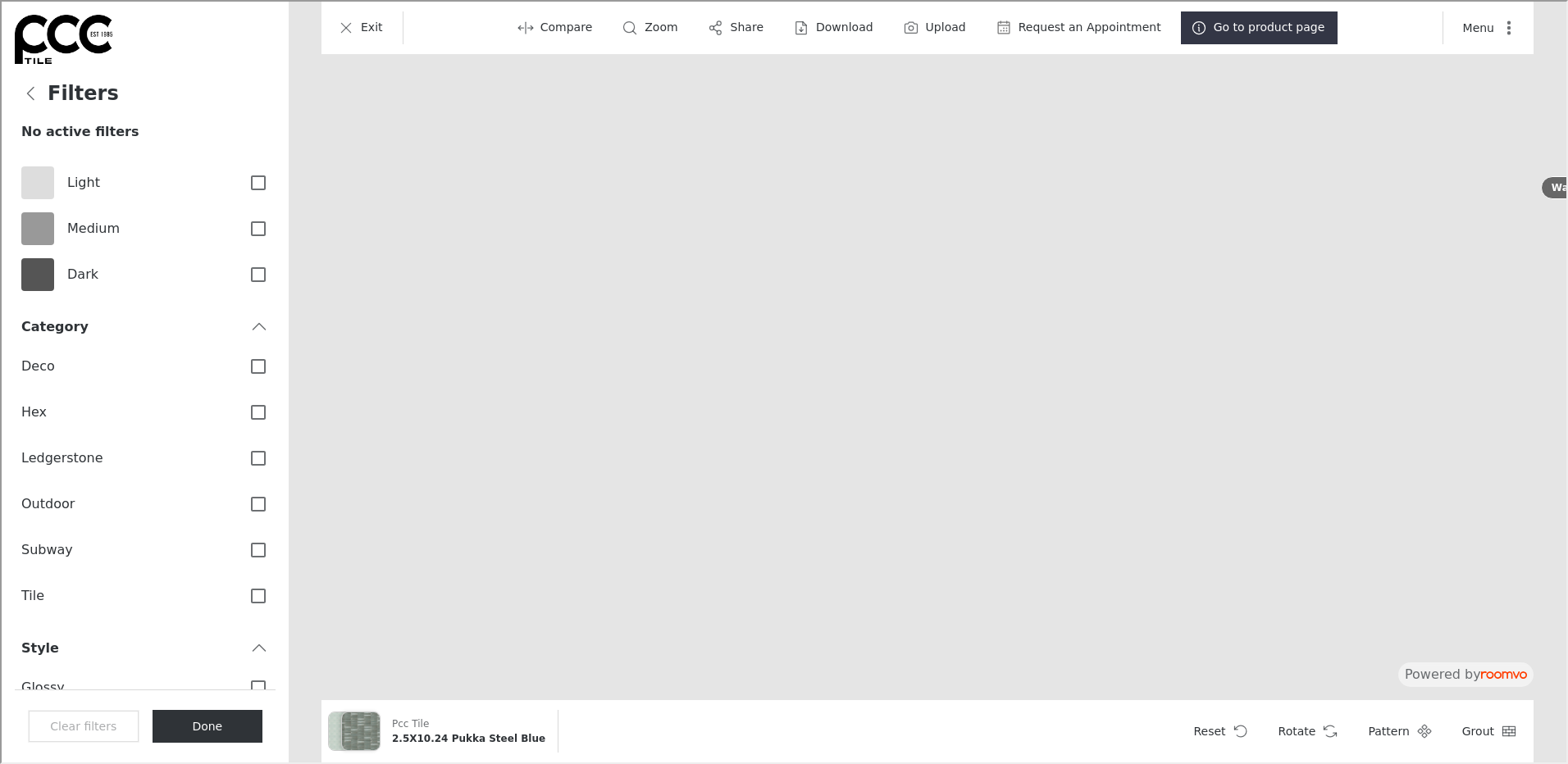
scroll to position [264, 0]
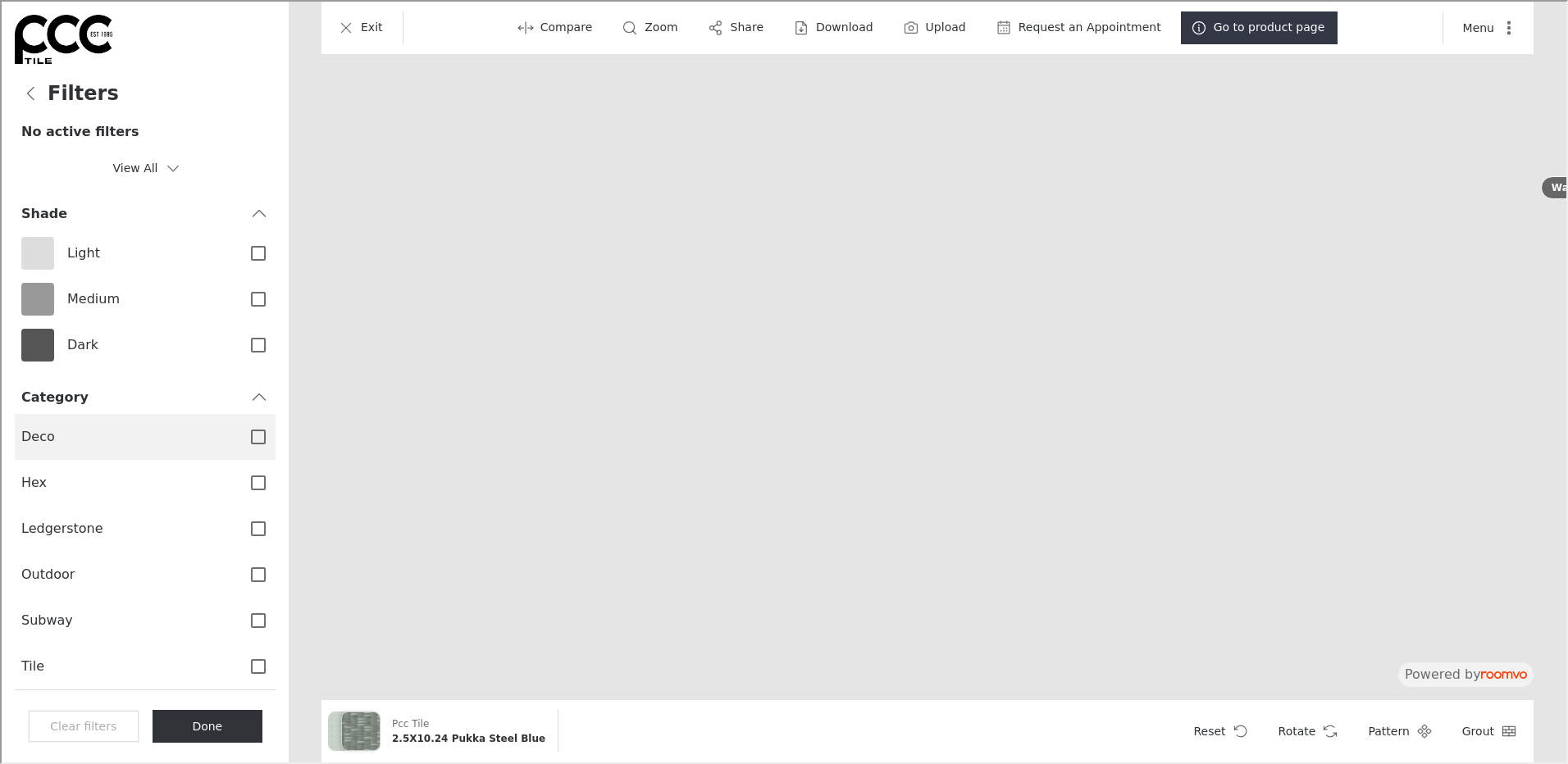
click at [244, 436] on input "Deco" at bounding box center [257, 435] width 34 height 34
checkbox input "true"
click at [221, 729] on button "Done" at bounding box center [206, 724] width 110 height 32
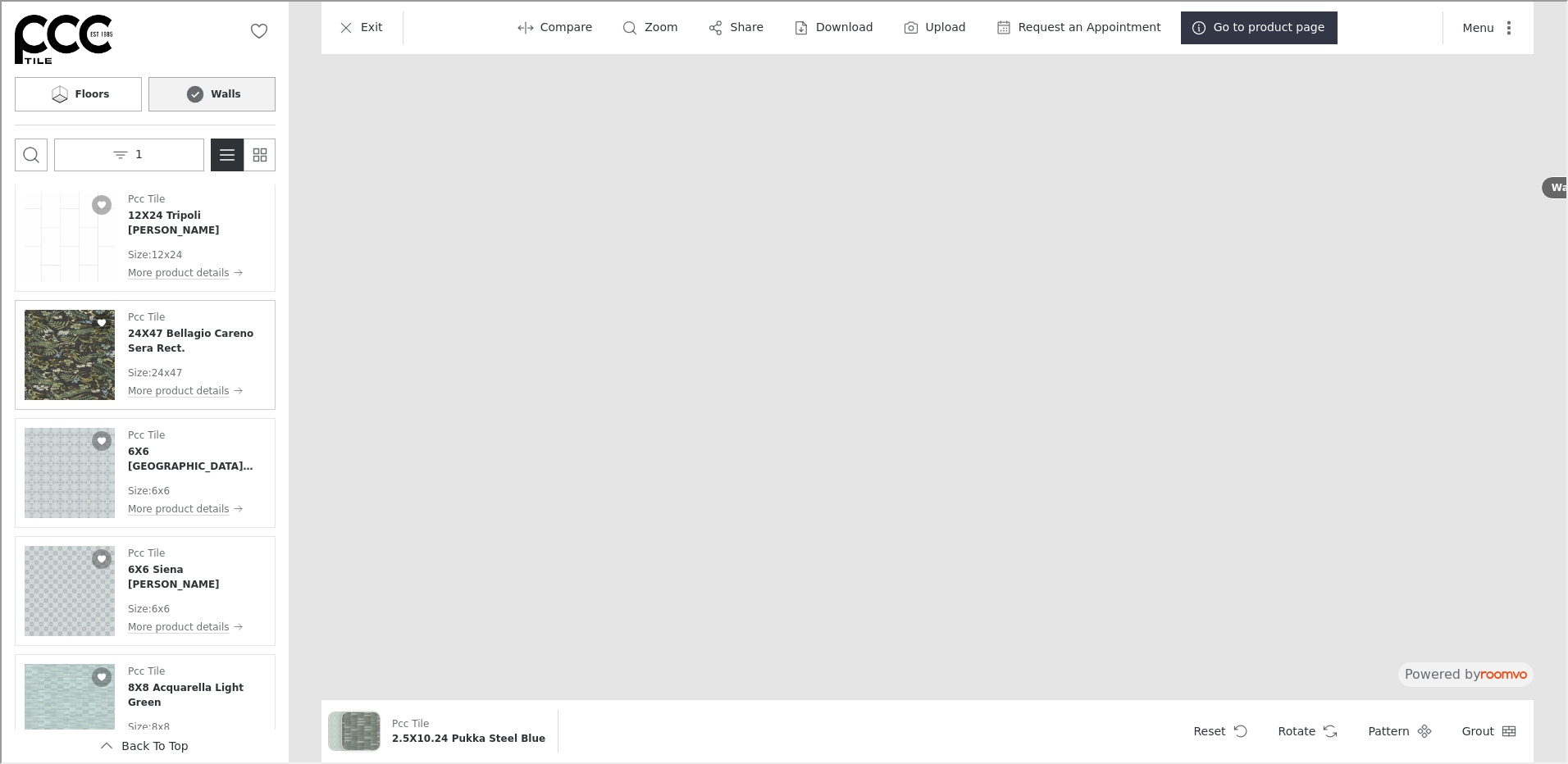
scroll to position [245, 0]
click at [72, 484] on img "See 6X6 Siena Senda Denim in the room" at bounding box center [68, 468] width 90 height 90
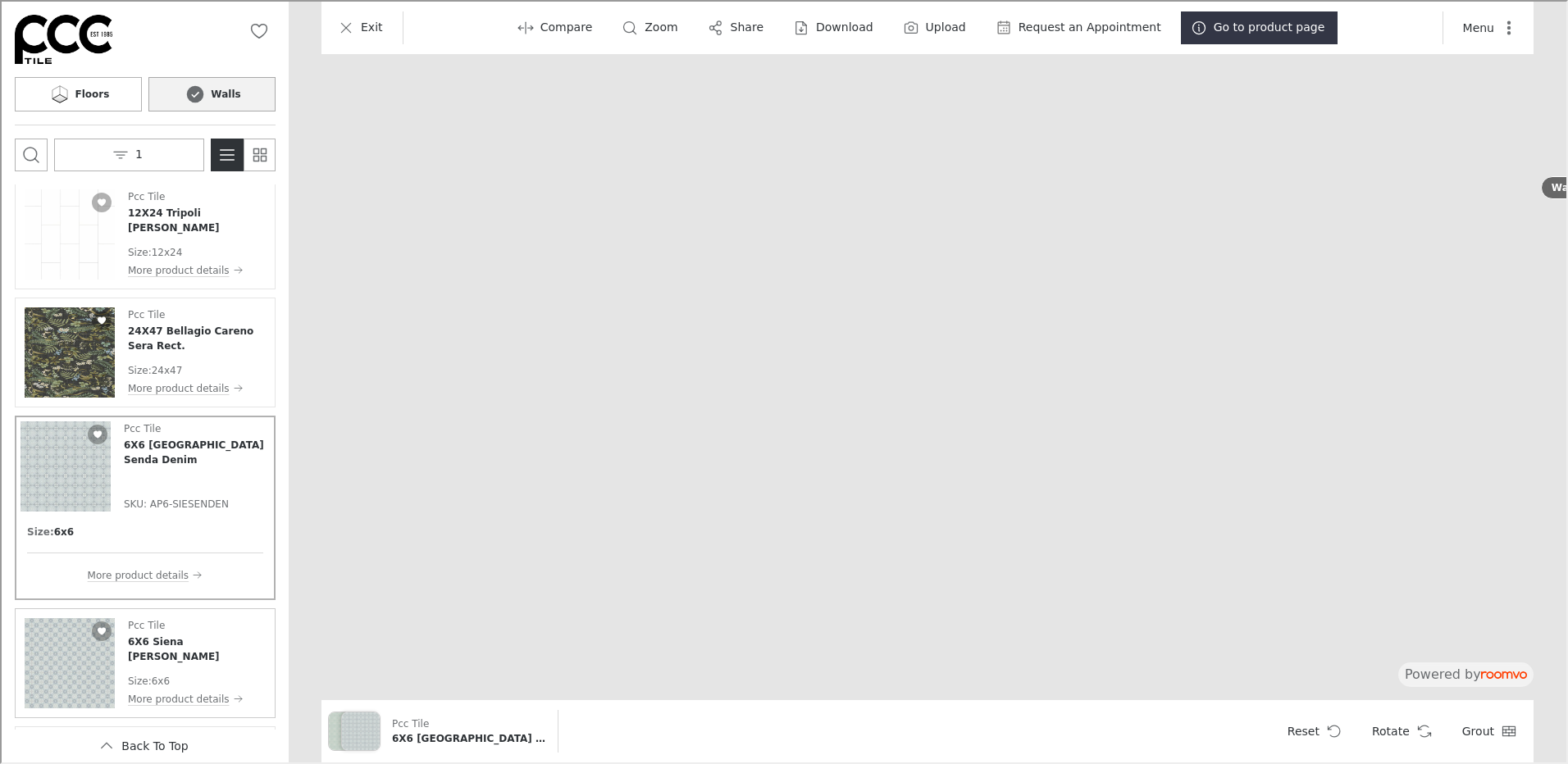
click at [65, 660] on img "See 6X6 Siena Serena Denim in the room" at bounding box center [68, 661] width 90 height 90
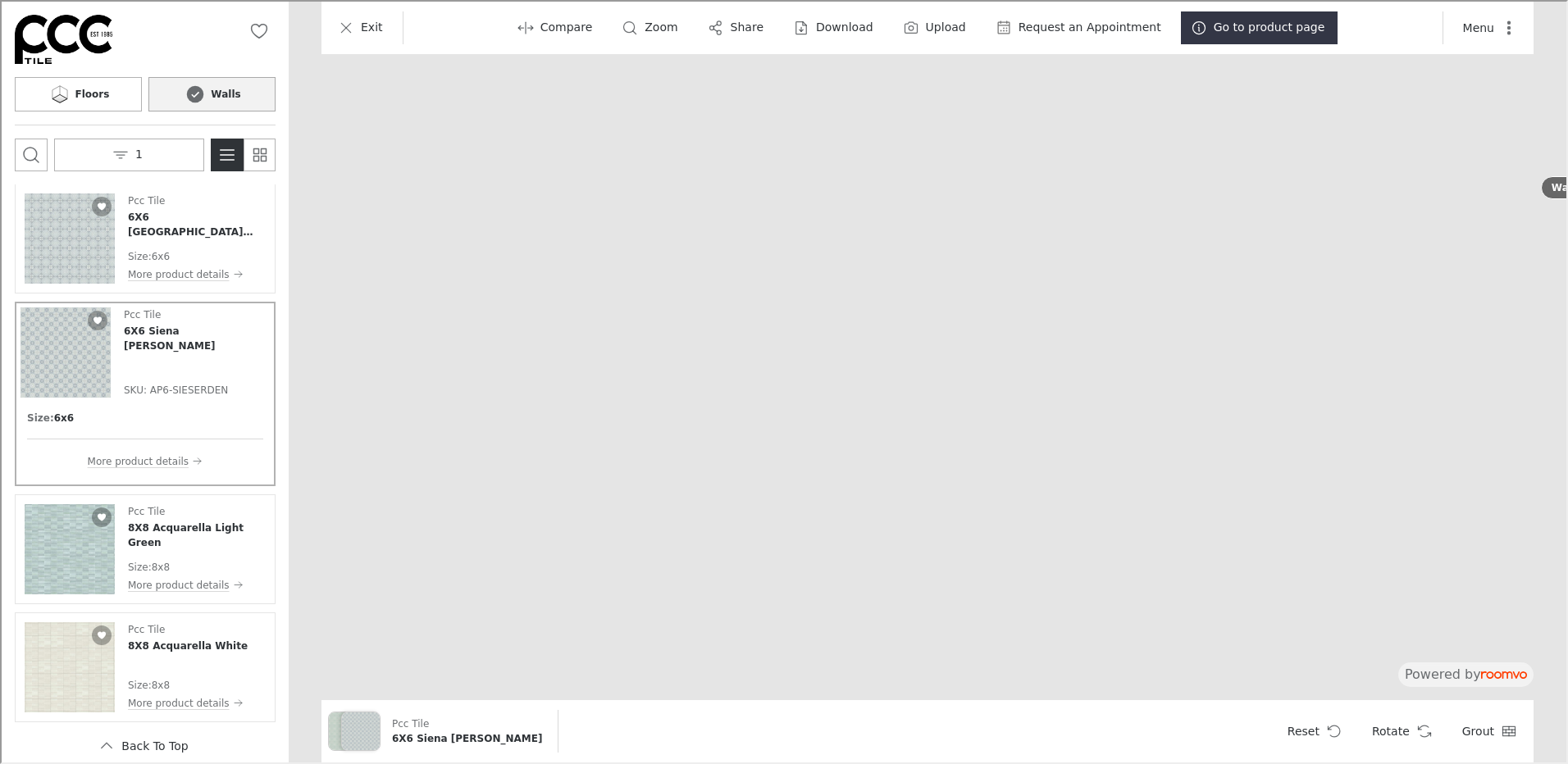
scroll to position [556, 0]
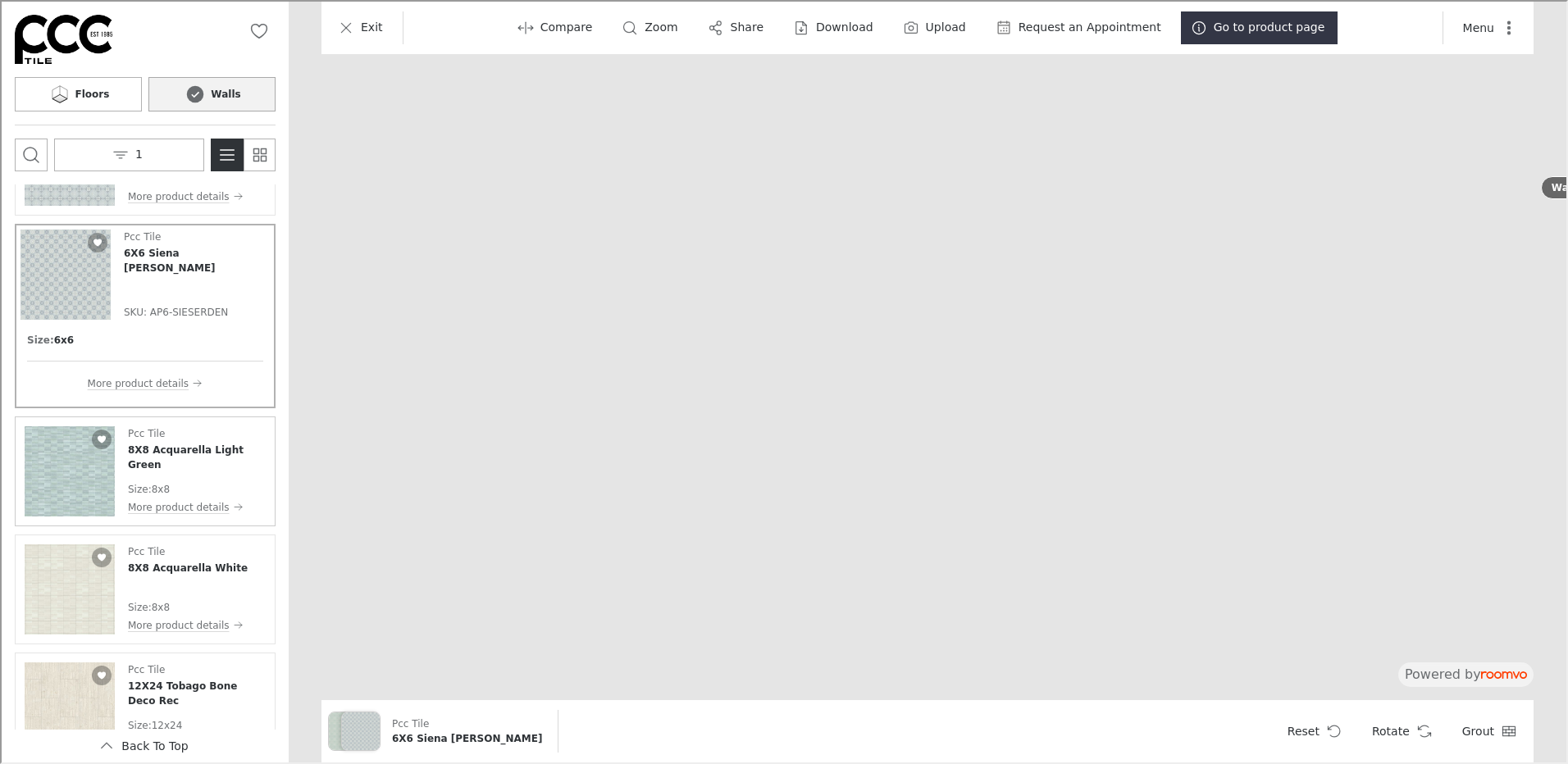
click at [66, 465] on img "See 8X8 Acquarella Light Green in the room" at bounding box center [68, 469] width 90 height 90
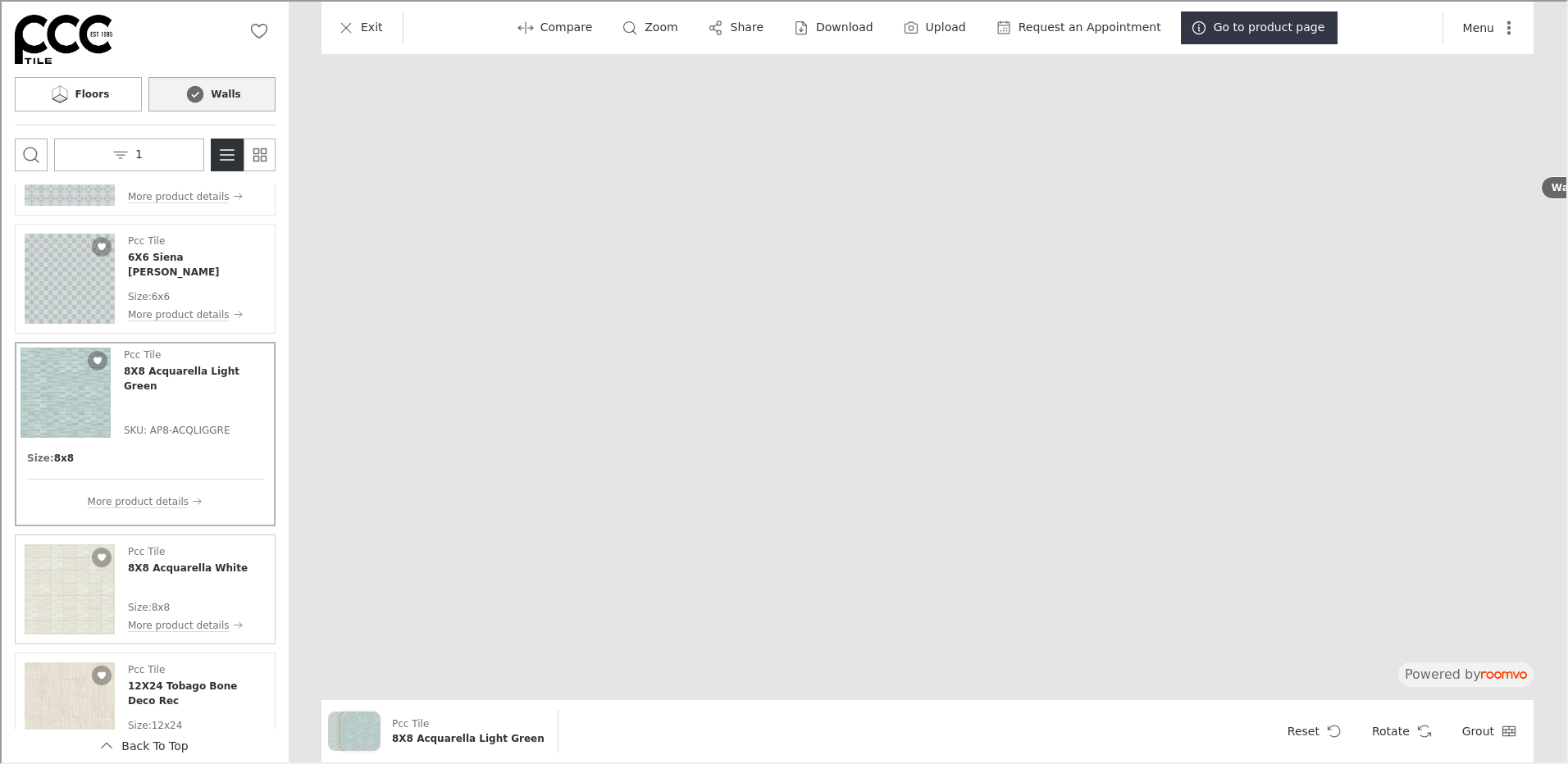
click at [77, 578] on img "See 8X8 Acquarella White in the room" at bounding box center [68, 587] width 90 height 90
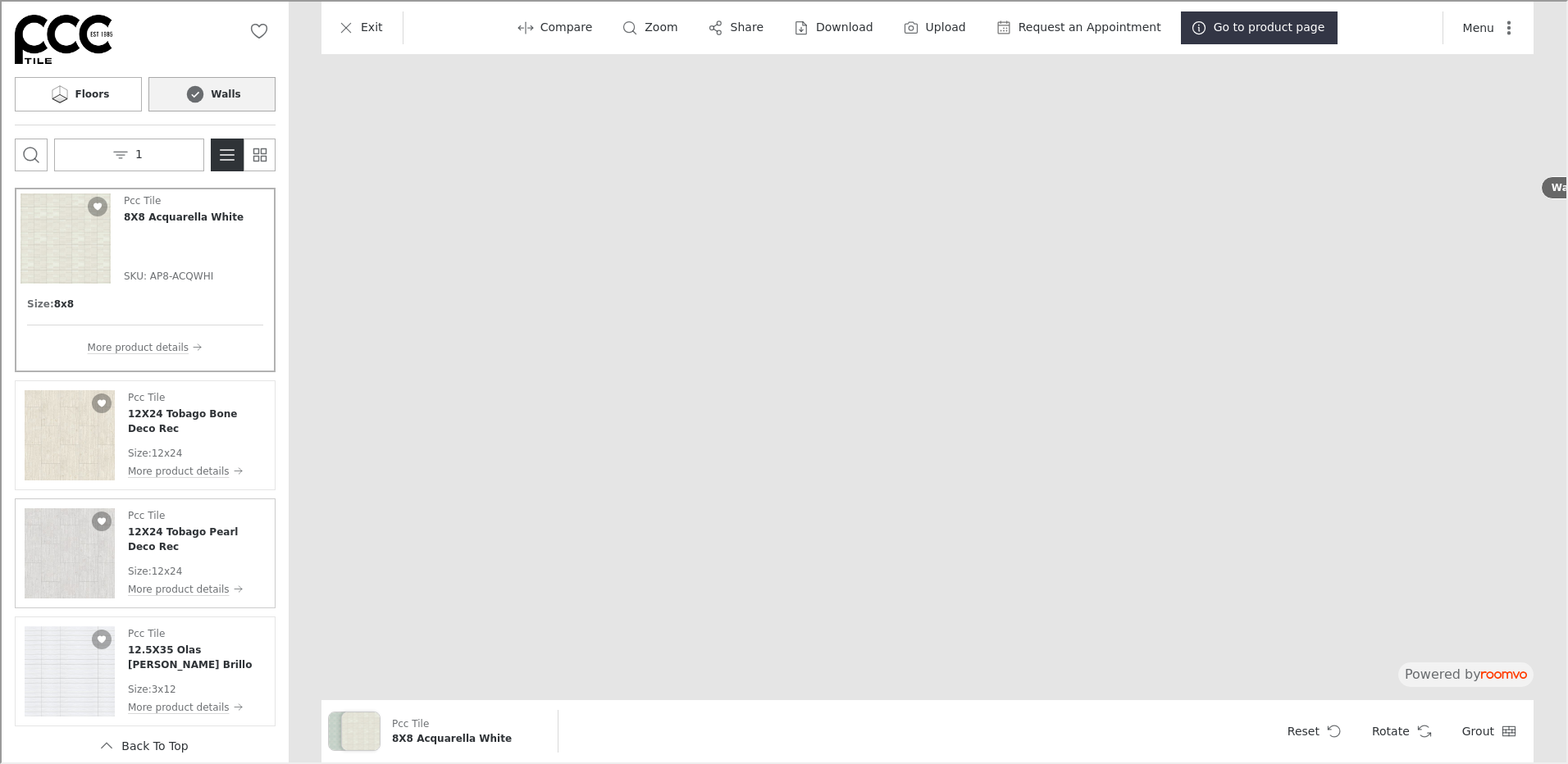
scroll to position [833, 0]
click at [63, 436] on img "See 12X24 Tobago Bone Deco Rec in the room" at bounding box center [68, 428] width 90 height 90
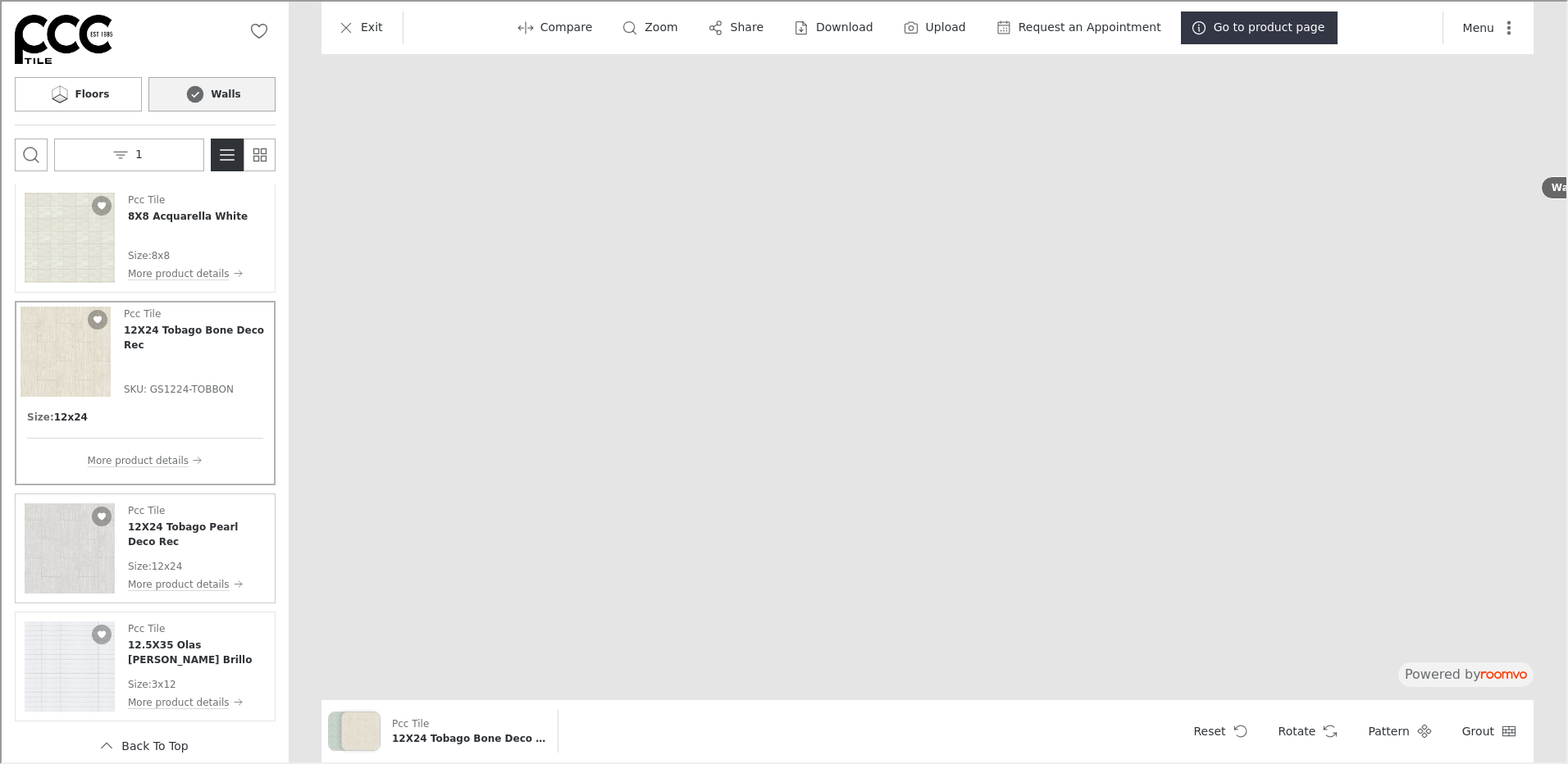
click at [68, 554] on img "See 12X24 Tobago Pearl Deco Rec in the room" at bounding box center [68, 546] width 90 height 90
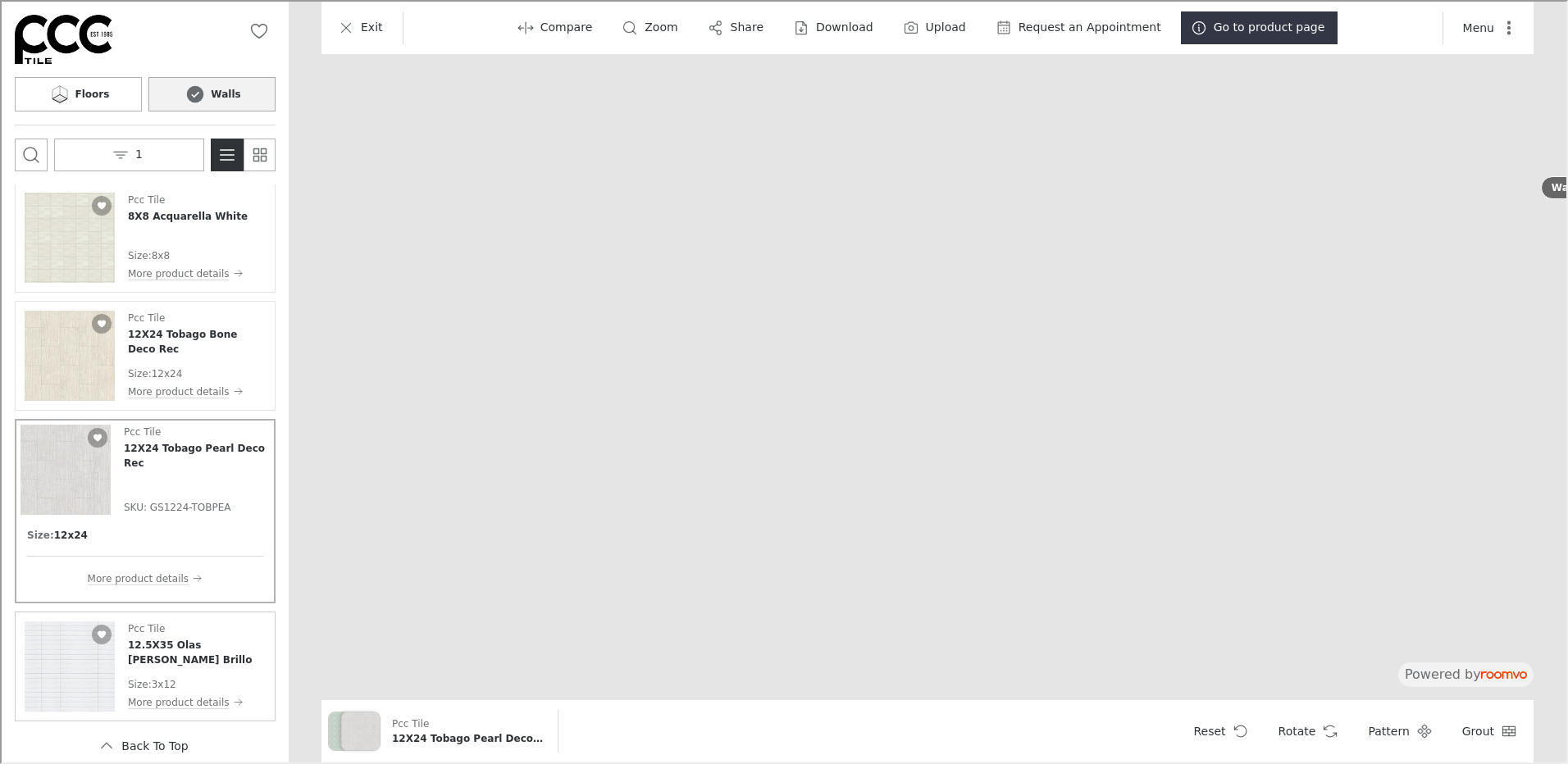
click at [37, 679] on img "See 12.5X35 Olas Blanco Brillo in the room" at bounding box center [68, 664] width 90 height 90
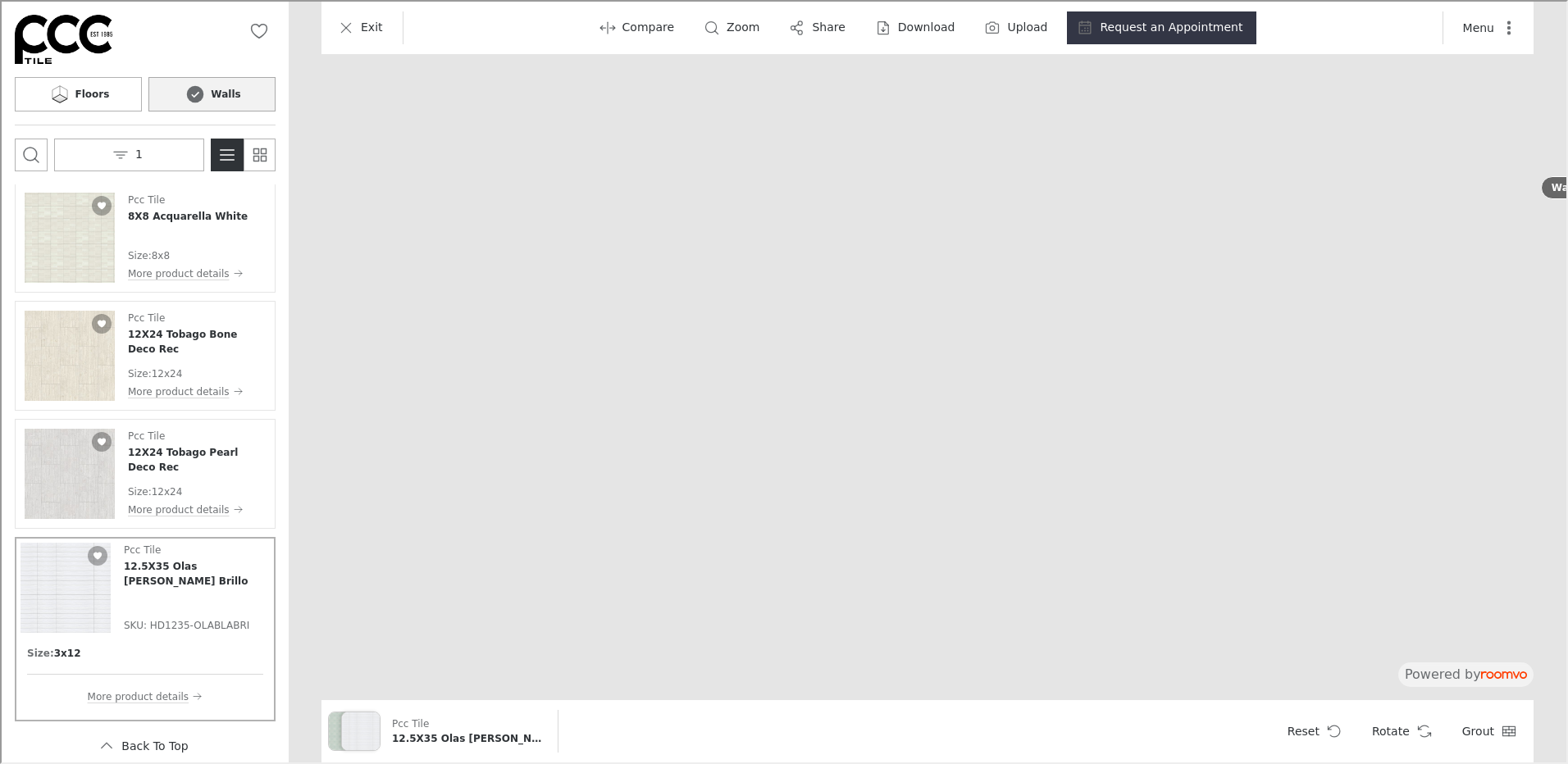
click at [243, 94] on button "Walls" at bounding box center [210, 92] width 128 height 34
click at [91, 91] on h6 "Floors" at bounding box center [91, 93] width 34 height 15
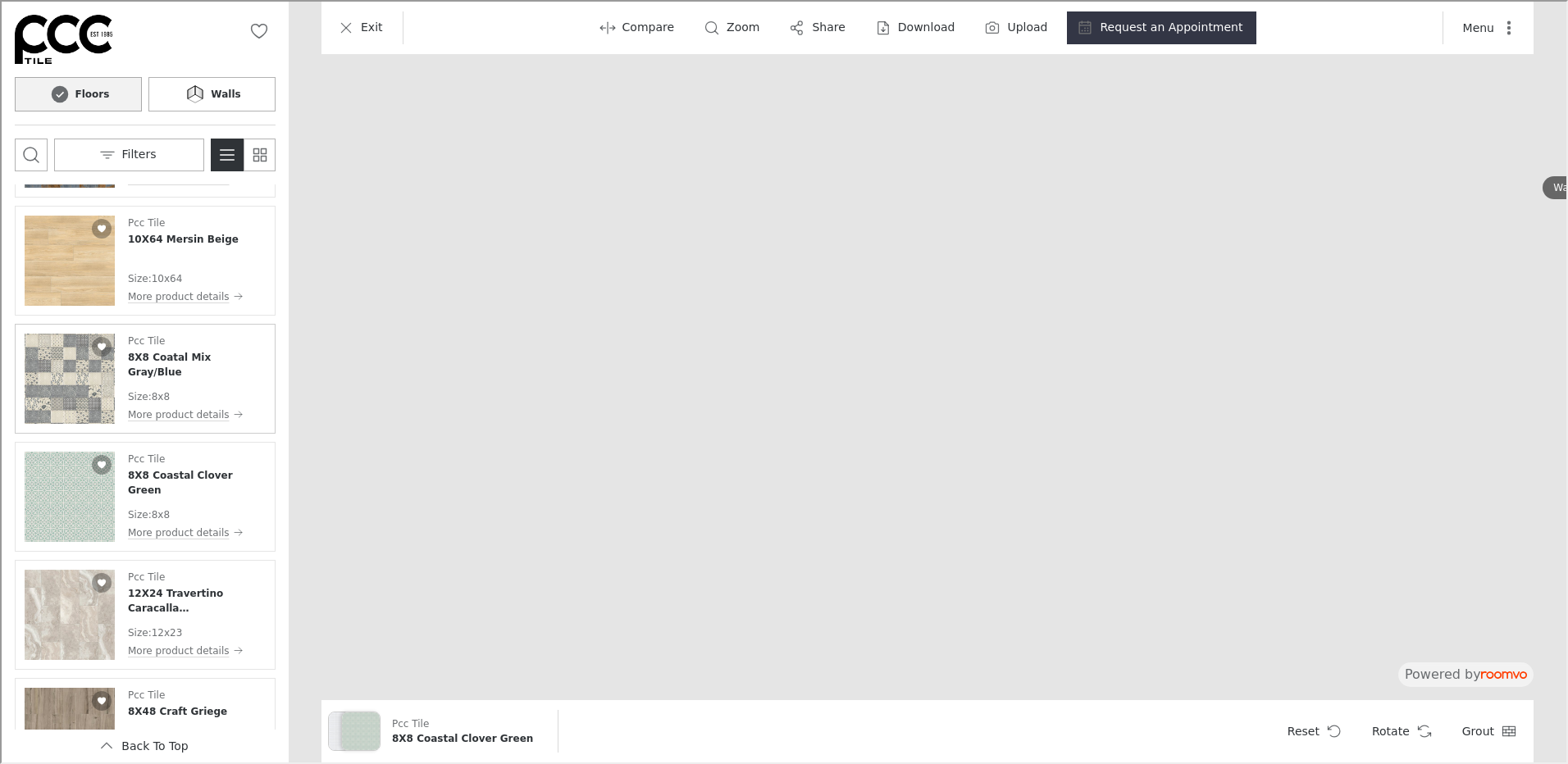
scroll to position [656, 0]
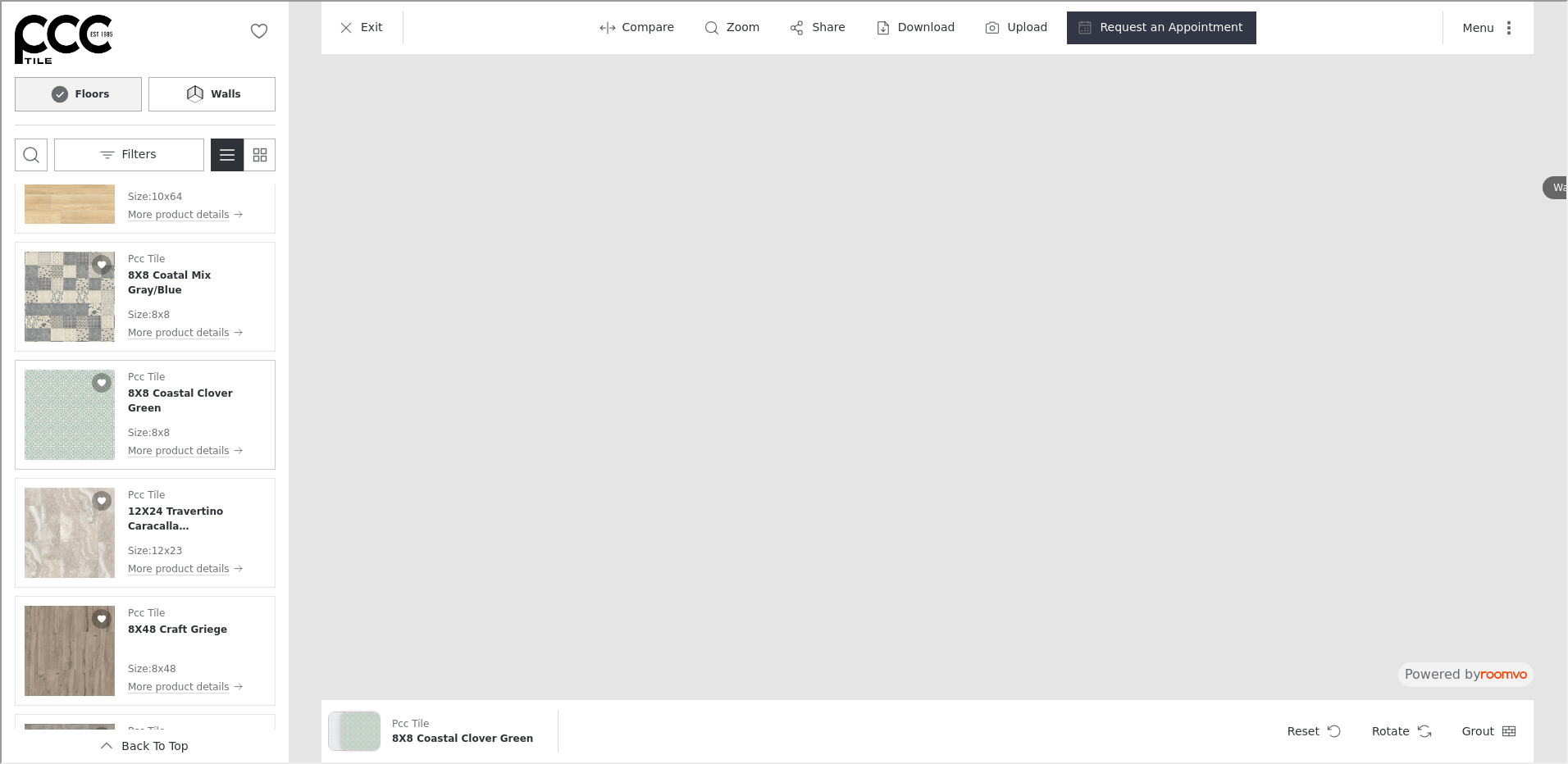
click at [82, 415] on img "See 8X8 Coastal Clover Green in the room" at bounding box center [68, 413] width 90 height 90
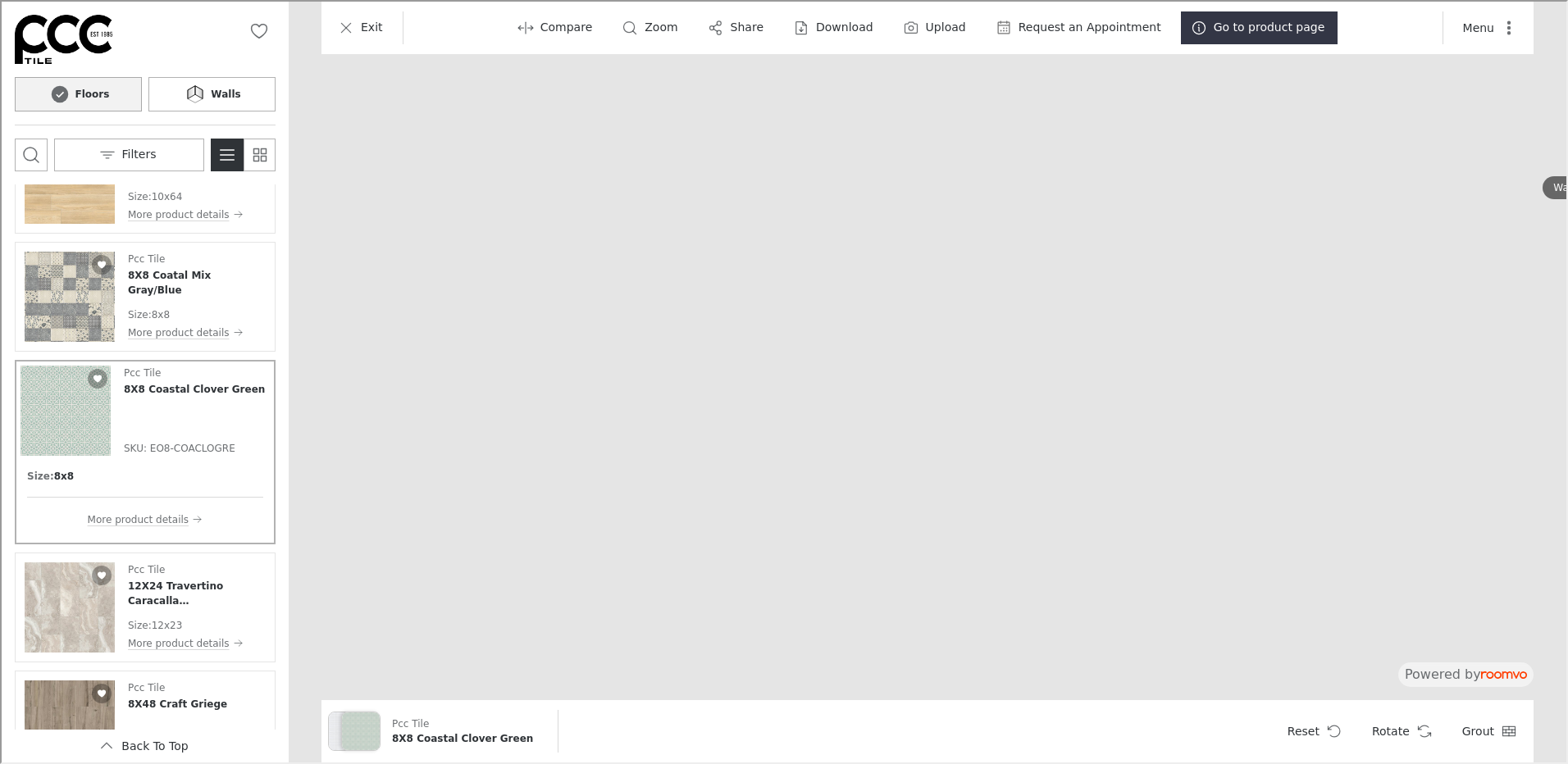
click at [80, 415] on img "Product catalog" at bounding box center [64, 409] width 90 height 90
click at [206, 89] on icon at bounding box center [193, 92] width 25 height 20
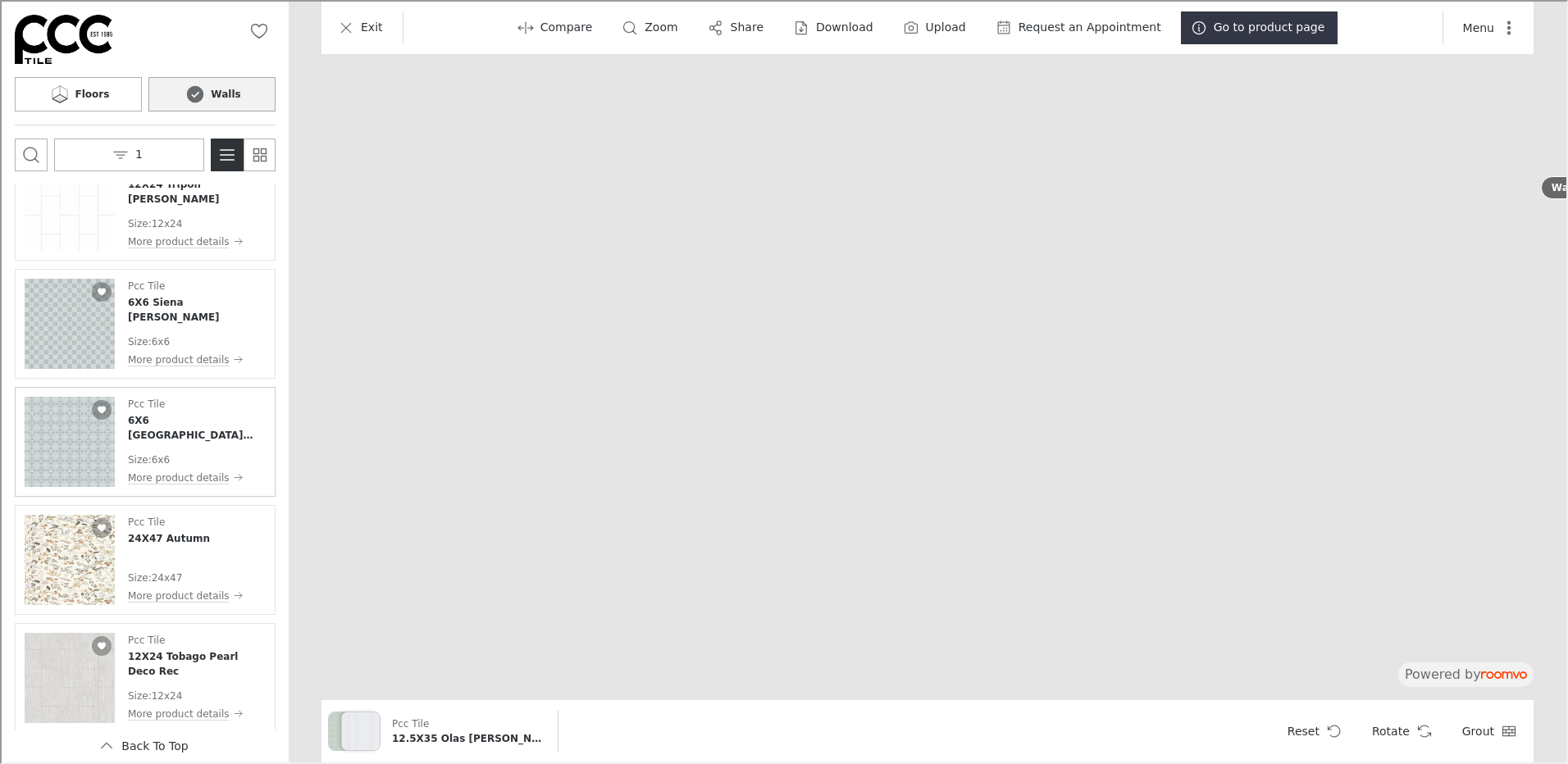
scroll to position [164, 0]
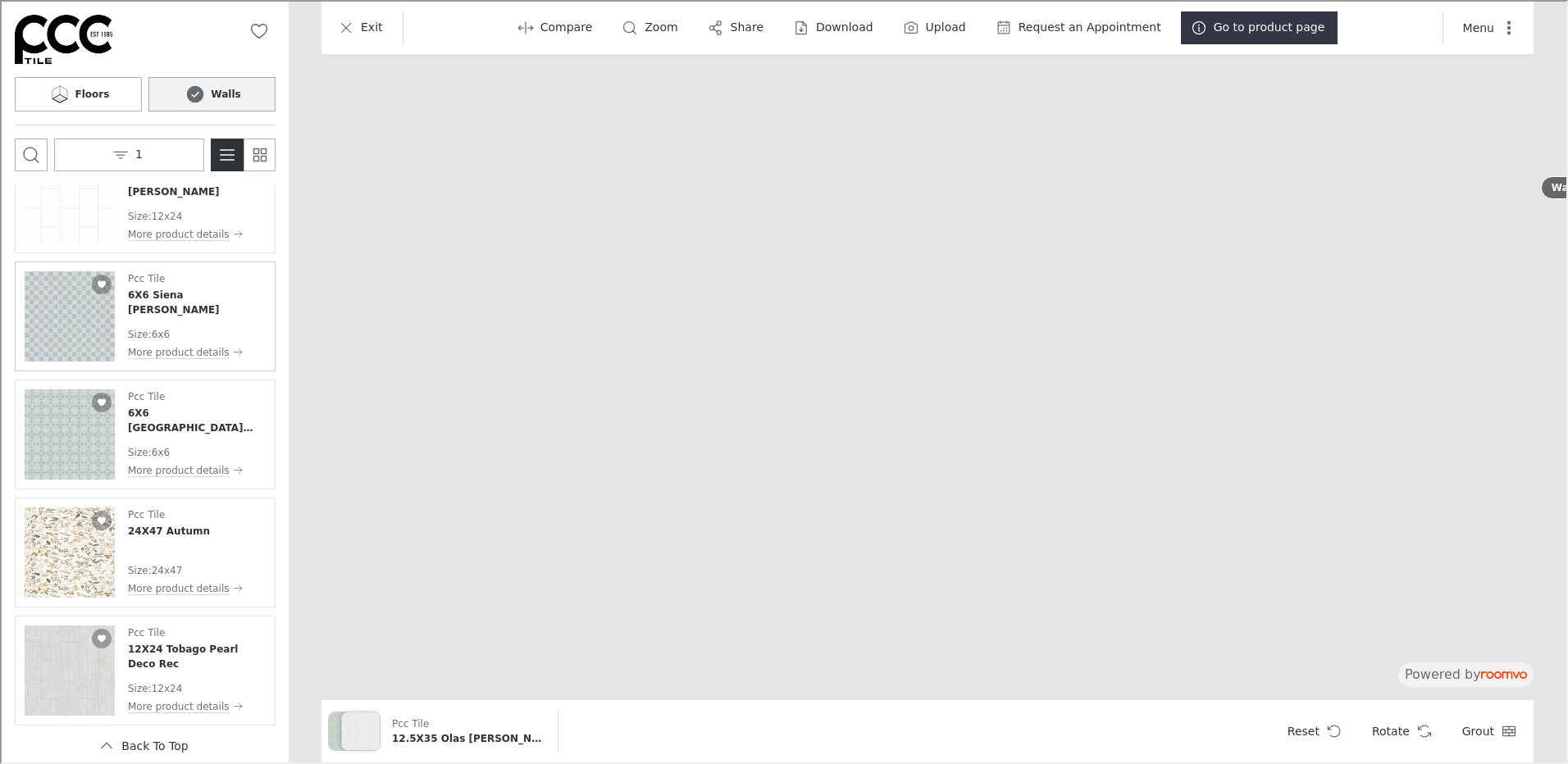
click at [63, 306] on img "See 6X6 Siena Serena Denim in the room" at bounding box center [68, 314] width 90 height 90
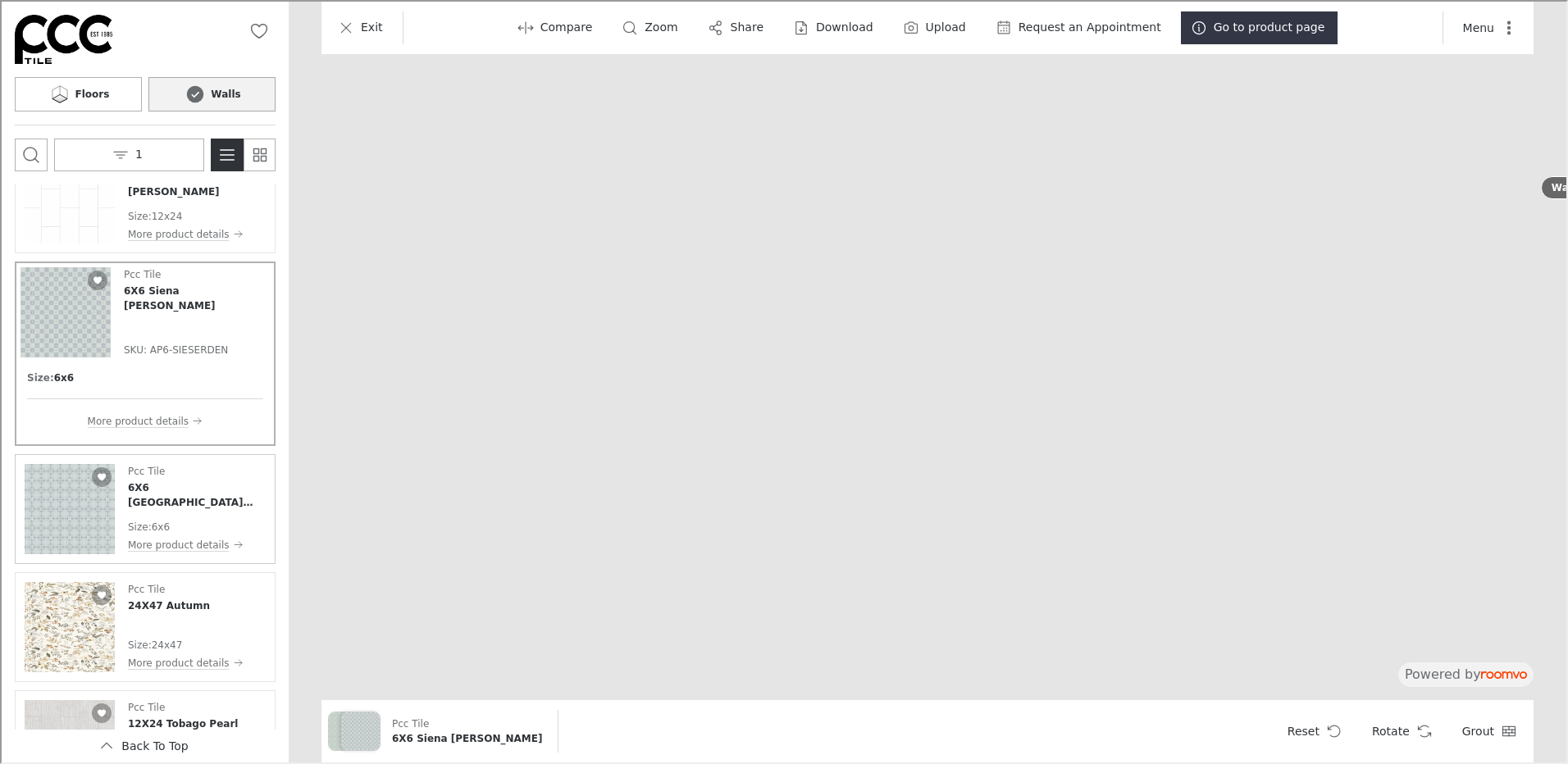
click at [70, 515] on img "See 6X6 Siena Senda Denim in the room" at bounding box center [68, 507] width 90 height 90
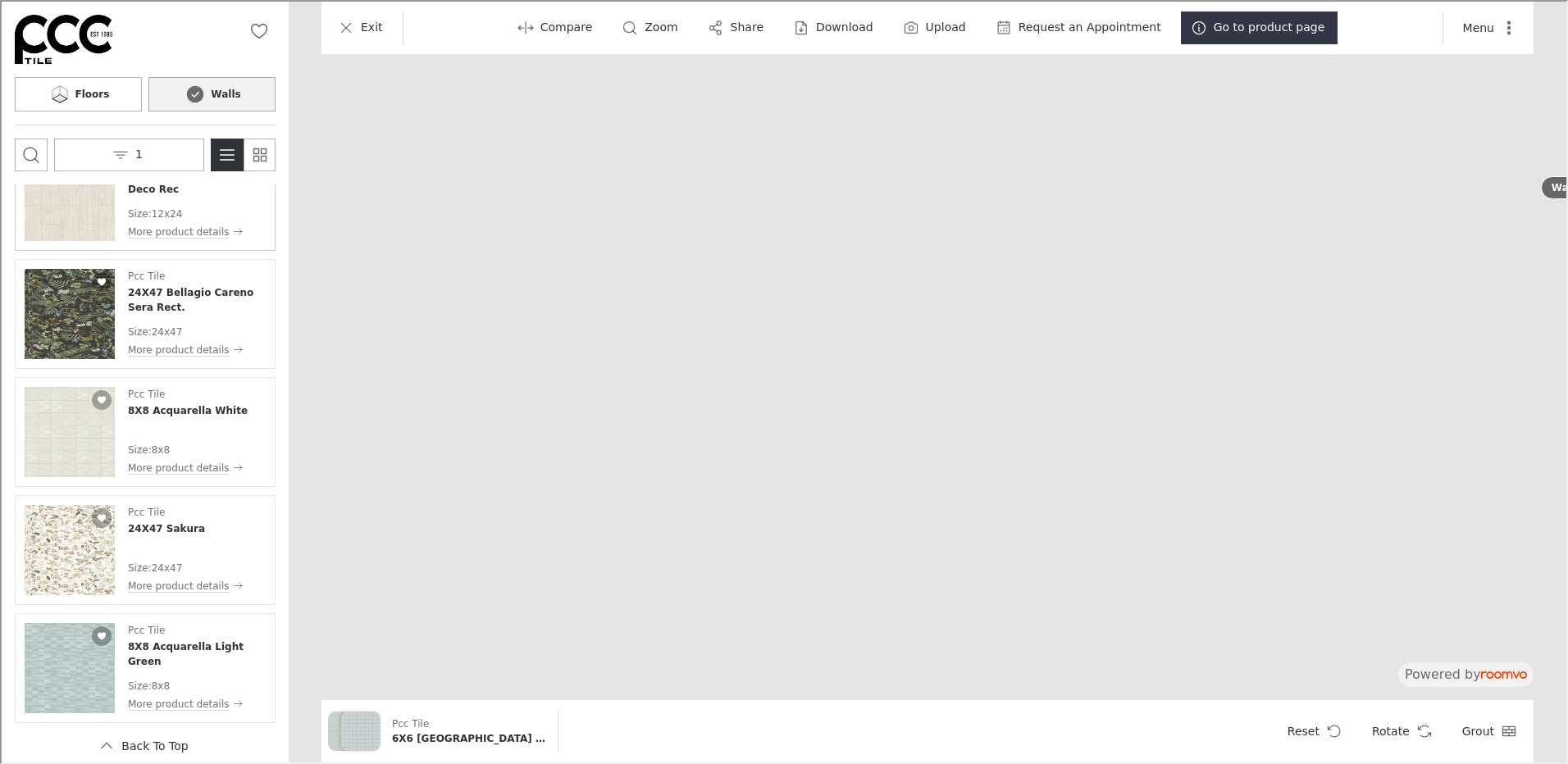
scroll to position [833, 0]
click at [75, 91] on button "Floors" at bounding box center [77, 92] width 128 height 34
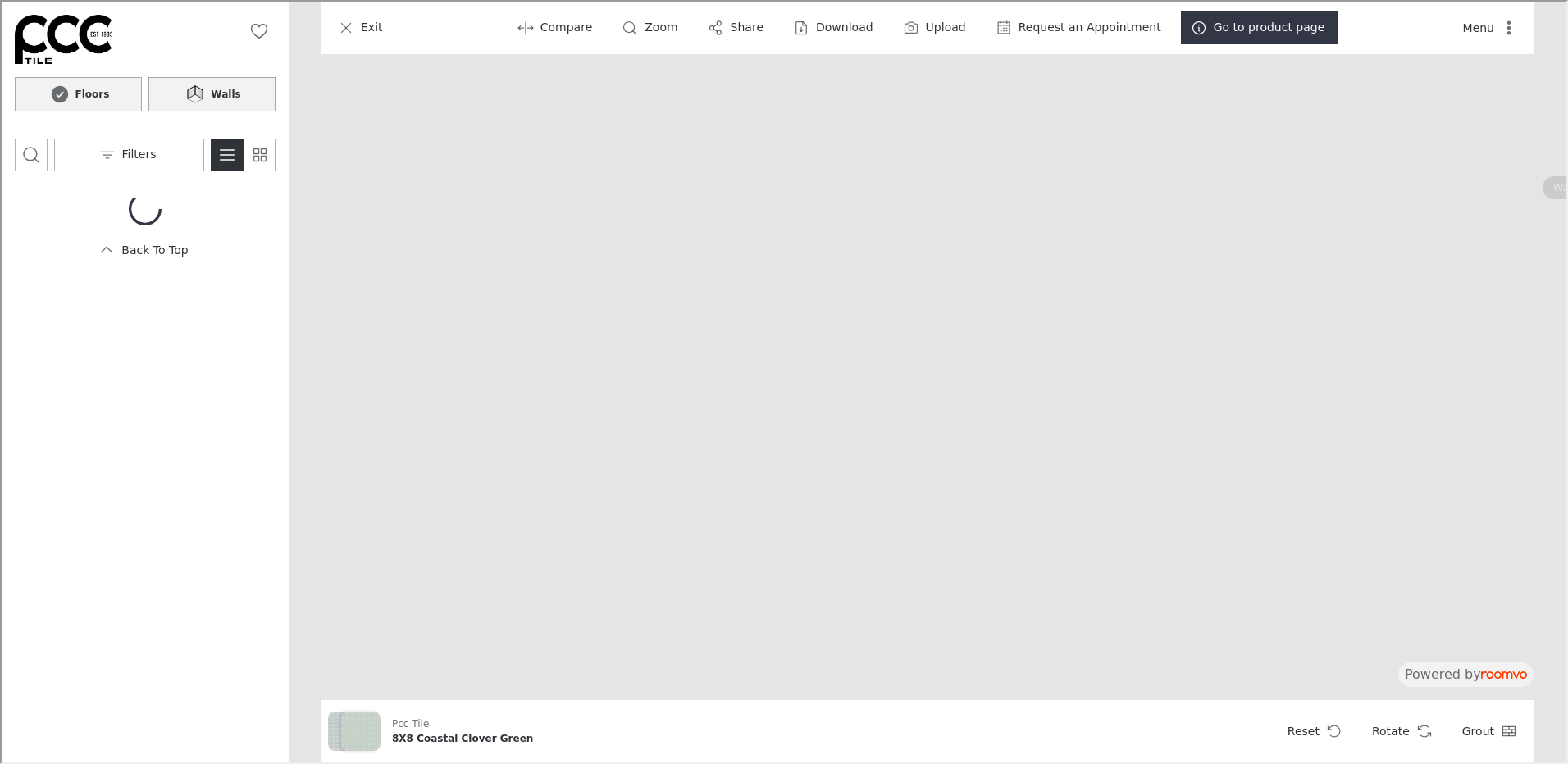
scroll to position [0, 0]
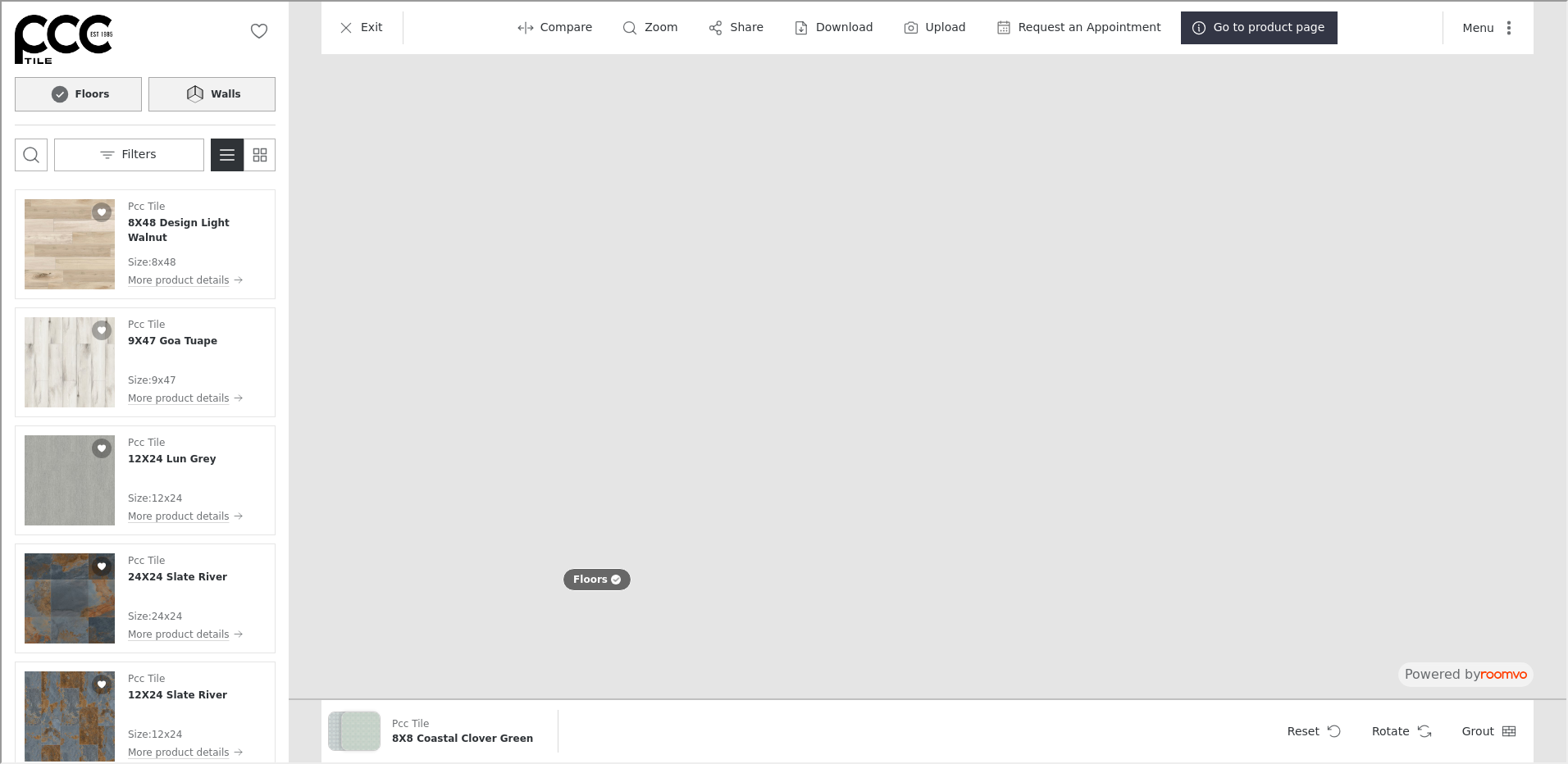
drag, startPoint x: 883, startPoint y: 620, endPoint x: 836, endPoint y: -50, distance: 671.6
click at [836, 0] on img at bounding box center [655, 29] width 2648 height 1339
drag, startPoint x: 918, startPoint y: 569, endPoint x: 898, endPoint y: 328, distance: 241.8
click at [898, 328] on img at bounding box center [637, 29] width 2648 height 1339
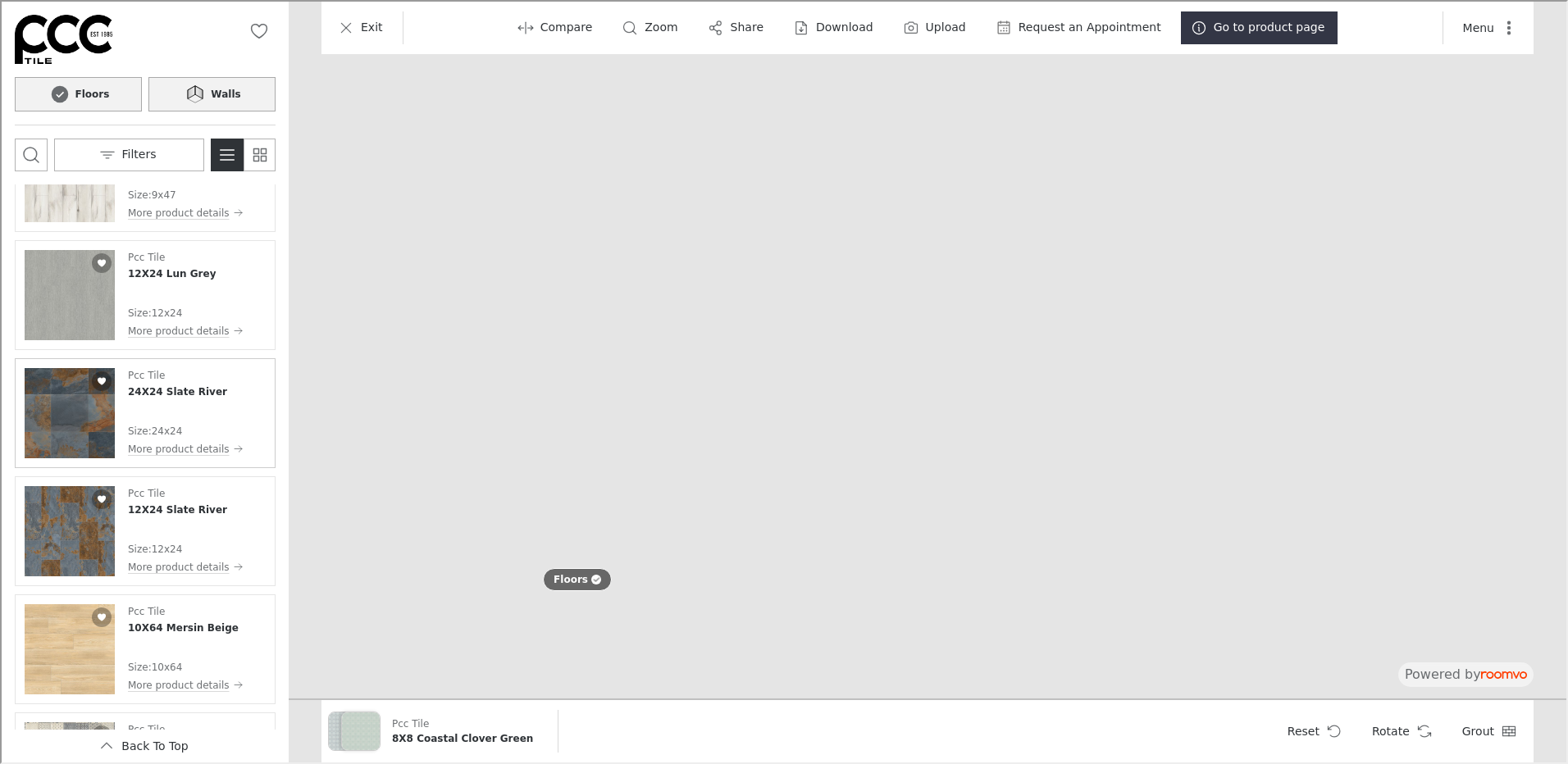
scroll to position [492, 0]
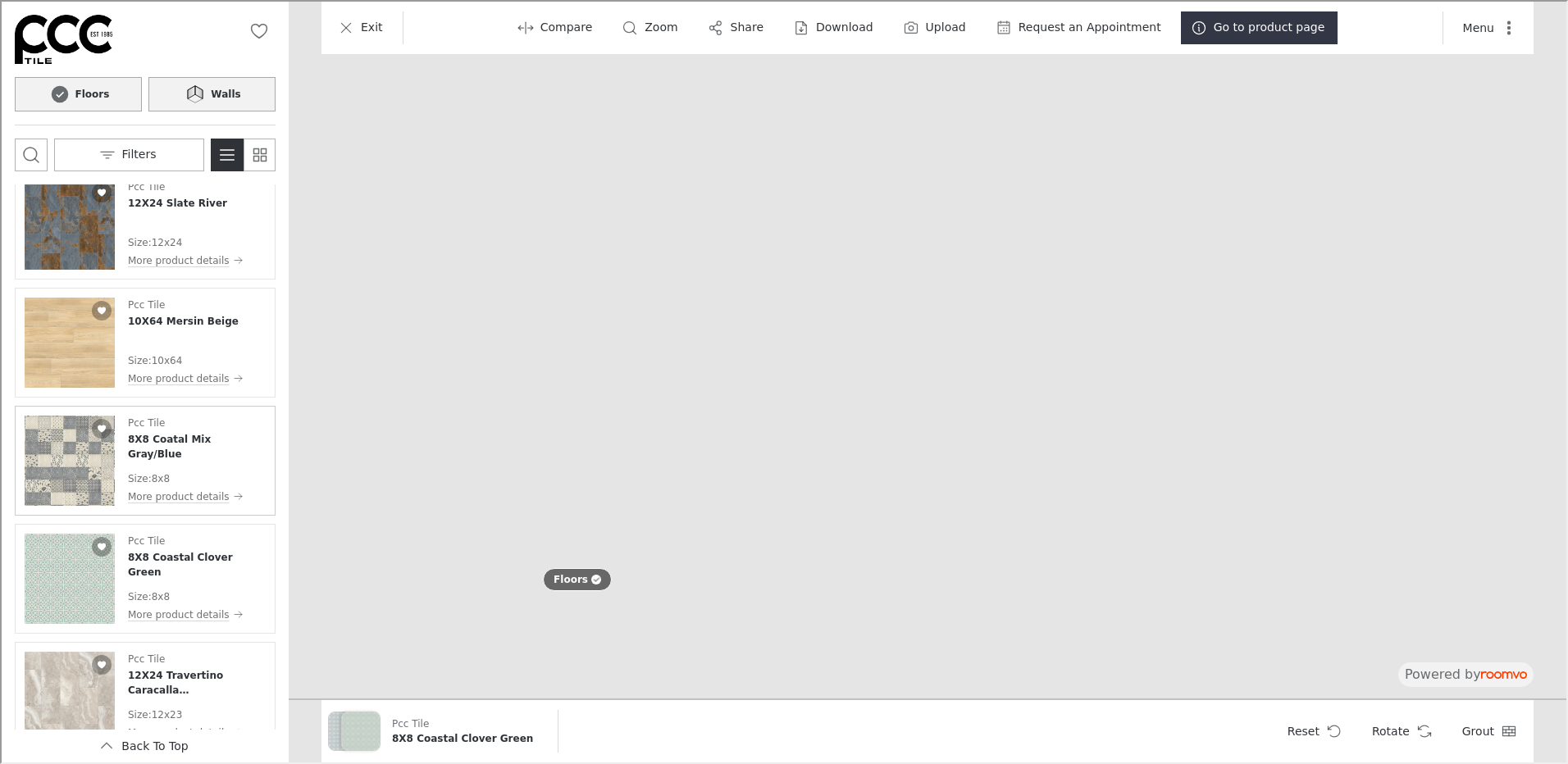
click at [86, 471] on img "See 8X8 Coatal Mix Gray/Blue in the room" at bounding box center [68, 459] width 90 height 90
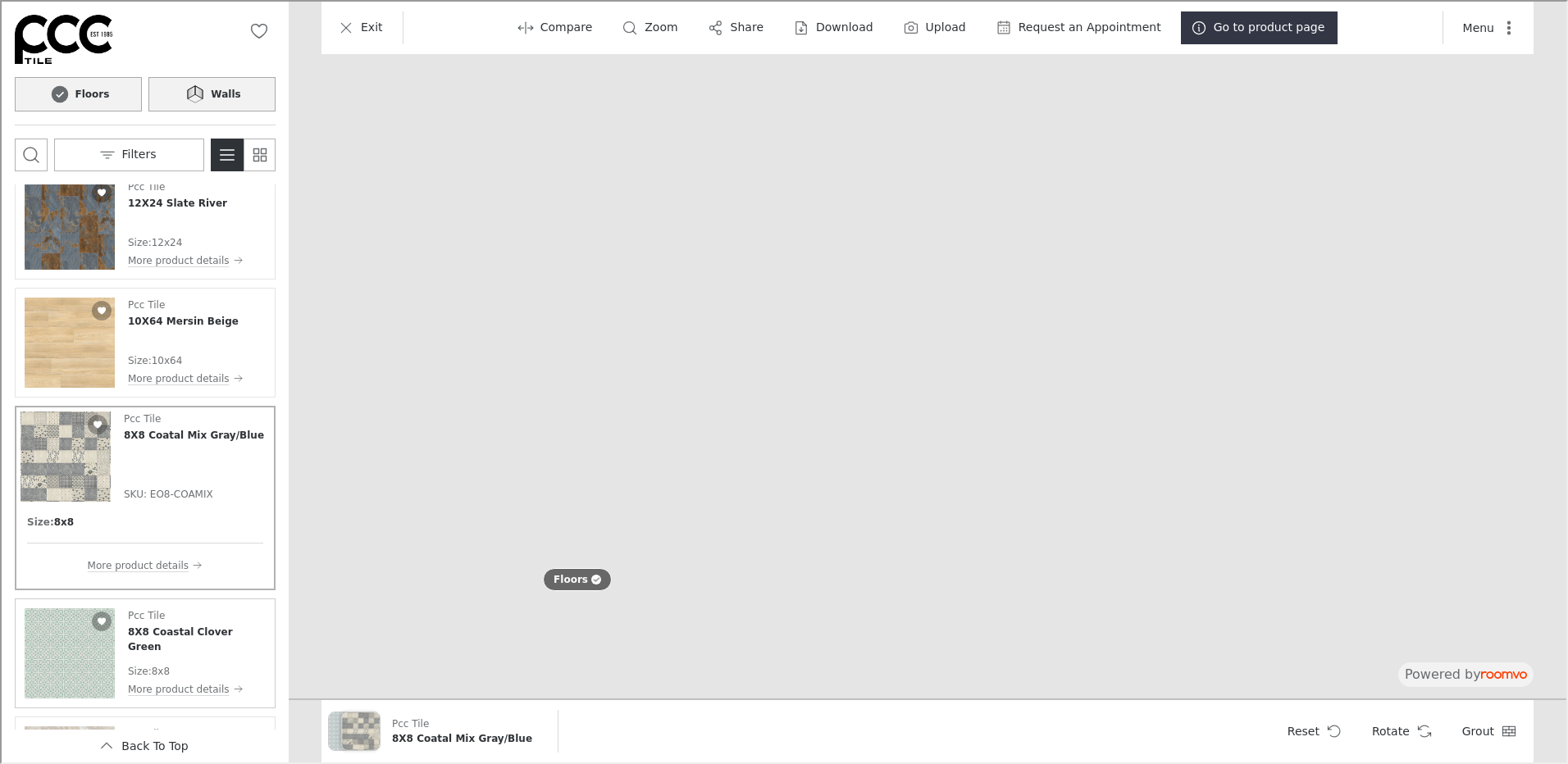
click at [83, 661] on img "See 8X8 Coastal Clover Green in the room" at bounding box center [68, 652] width 90 height 90
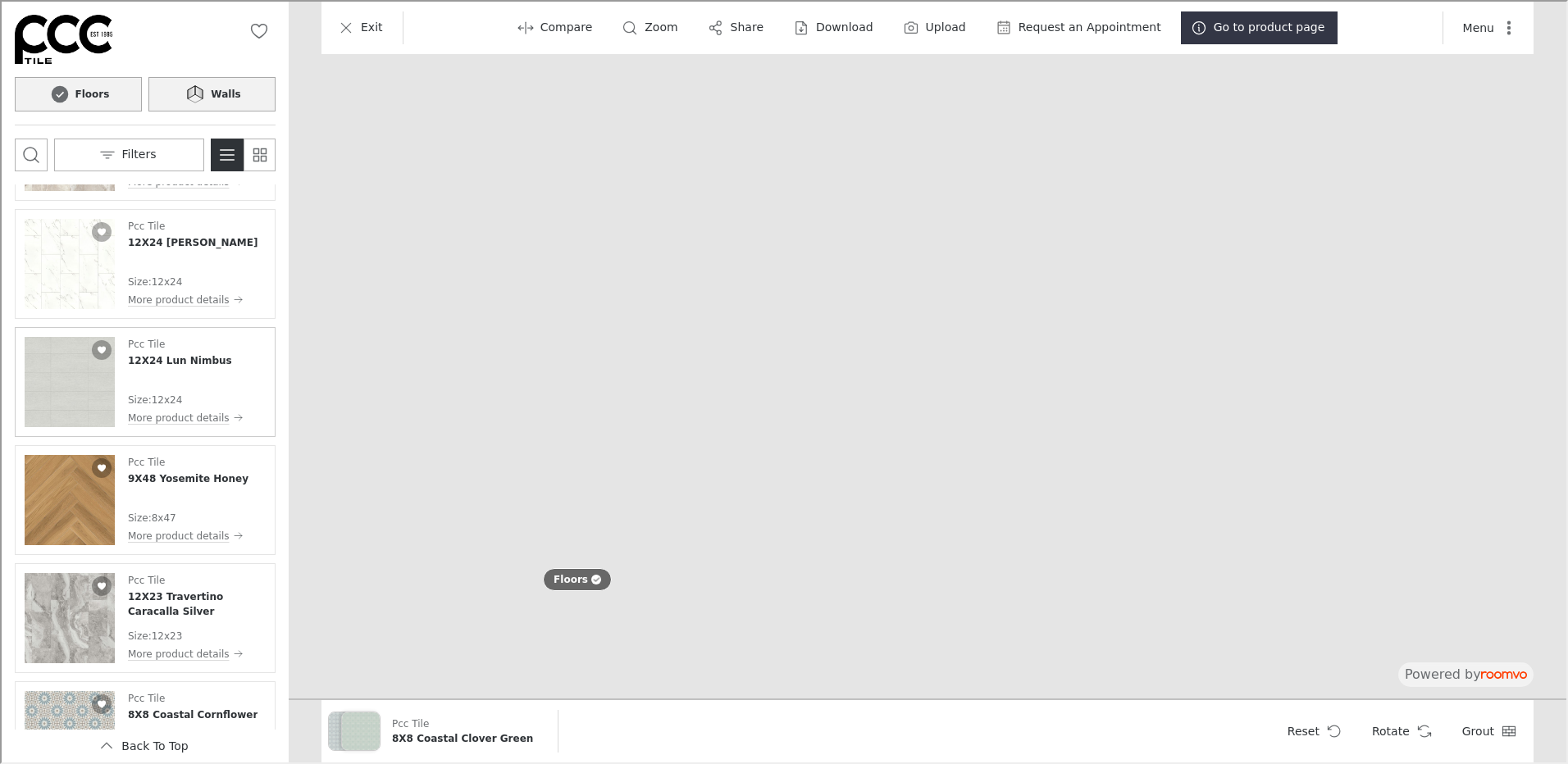
scroll to position [1886, 0]
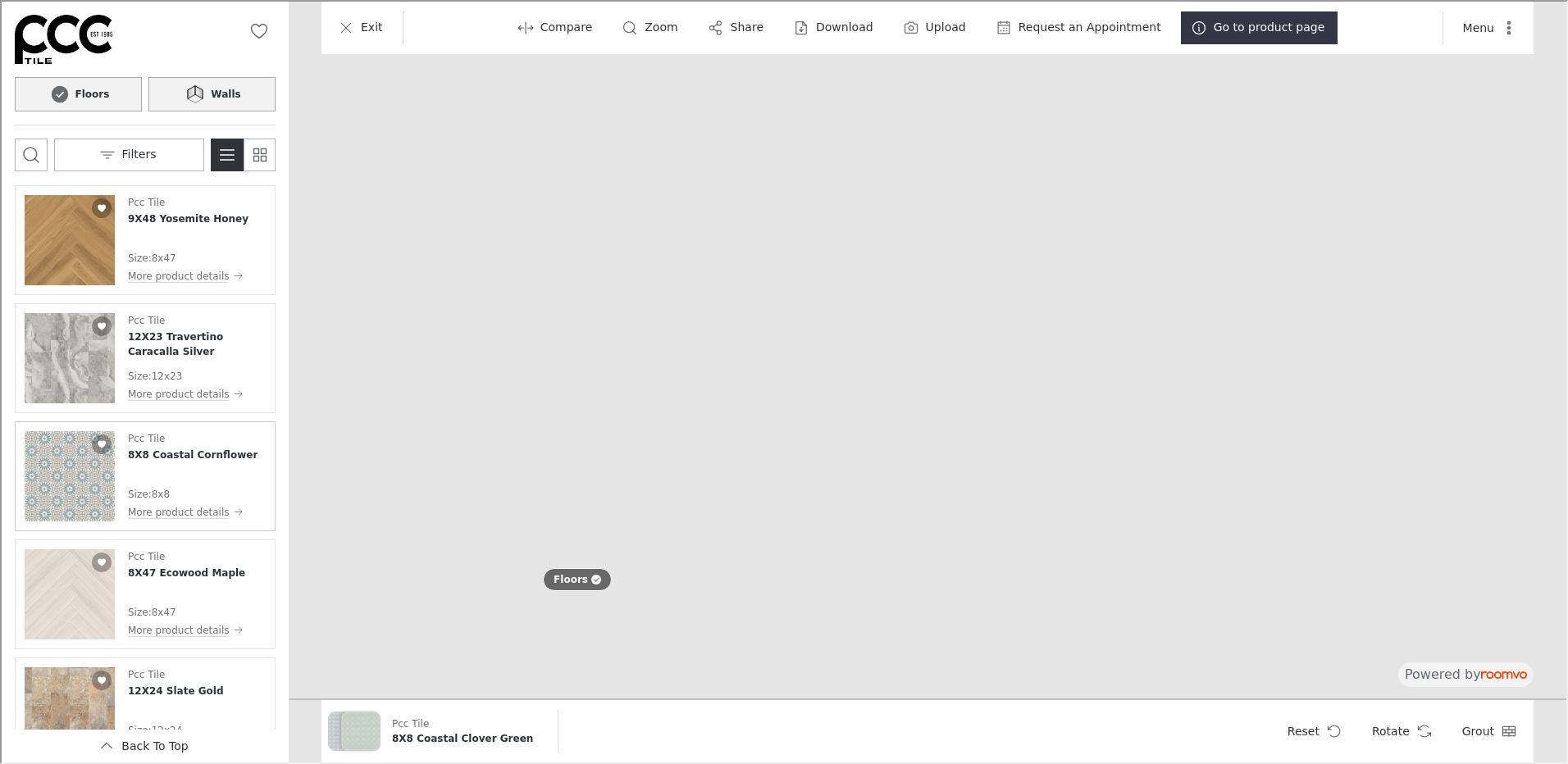
click at [53, 493] on img "See 8X8 Coastal Cornflower in the room" at bounding box center [68, 474] width 90 height 90
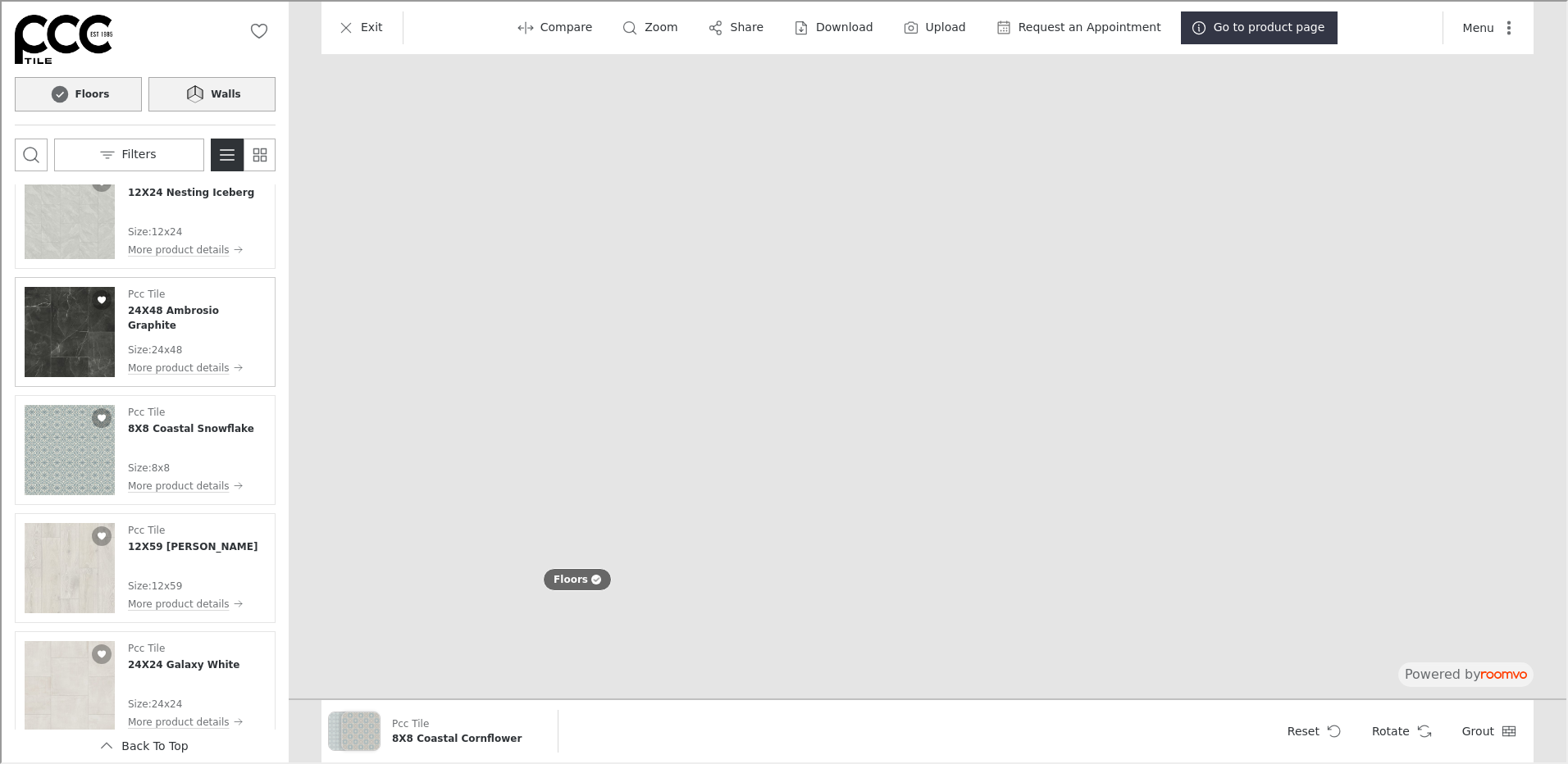
scroll to position [3507, 0]
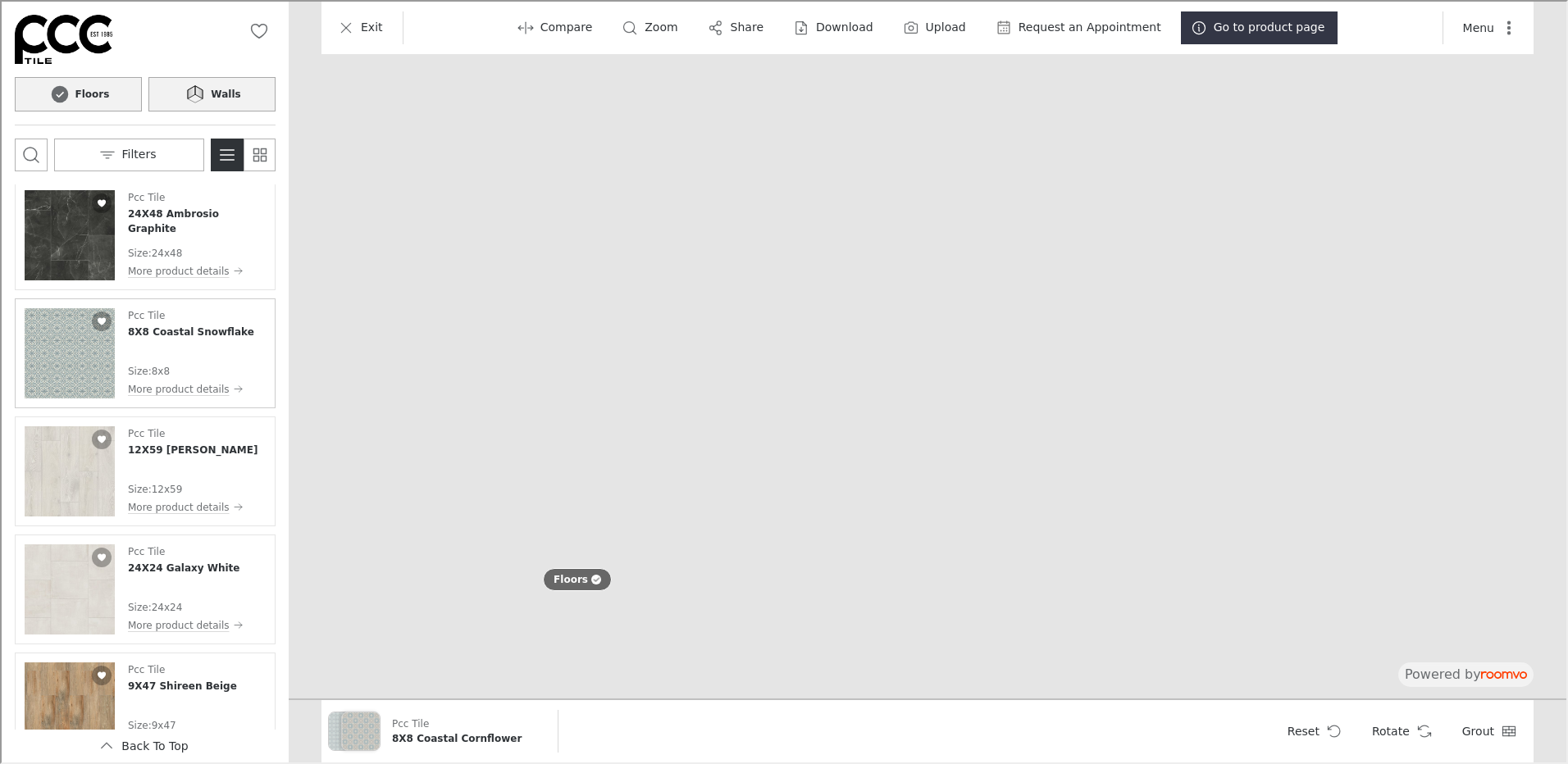
click at [50, 363] on img "See 8X8 Coastal Snowflake in the room" at bounding box center [68, 351] width 90 height 90
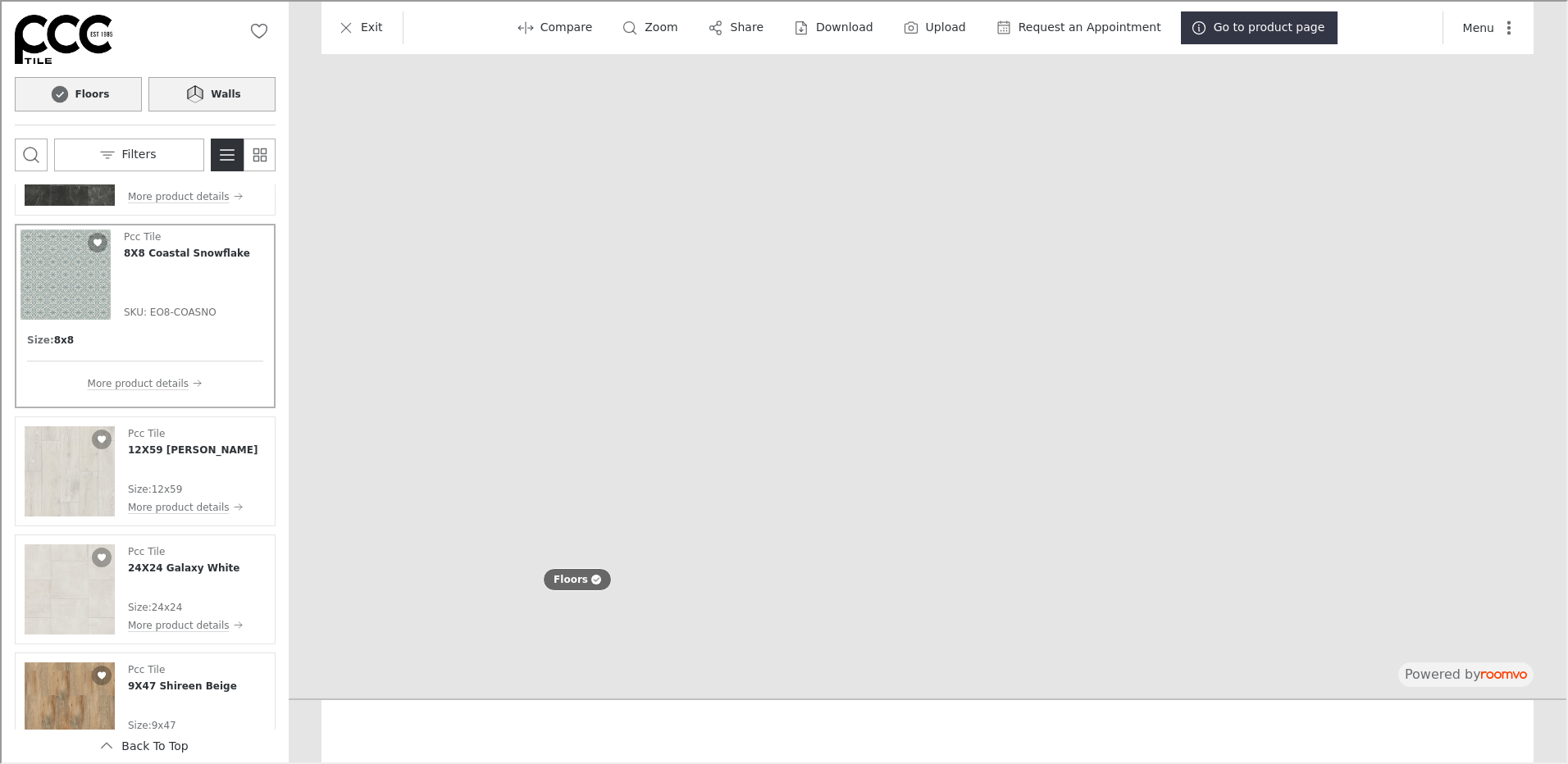
scroll to position [3432, 0]
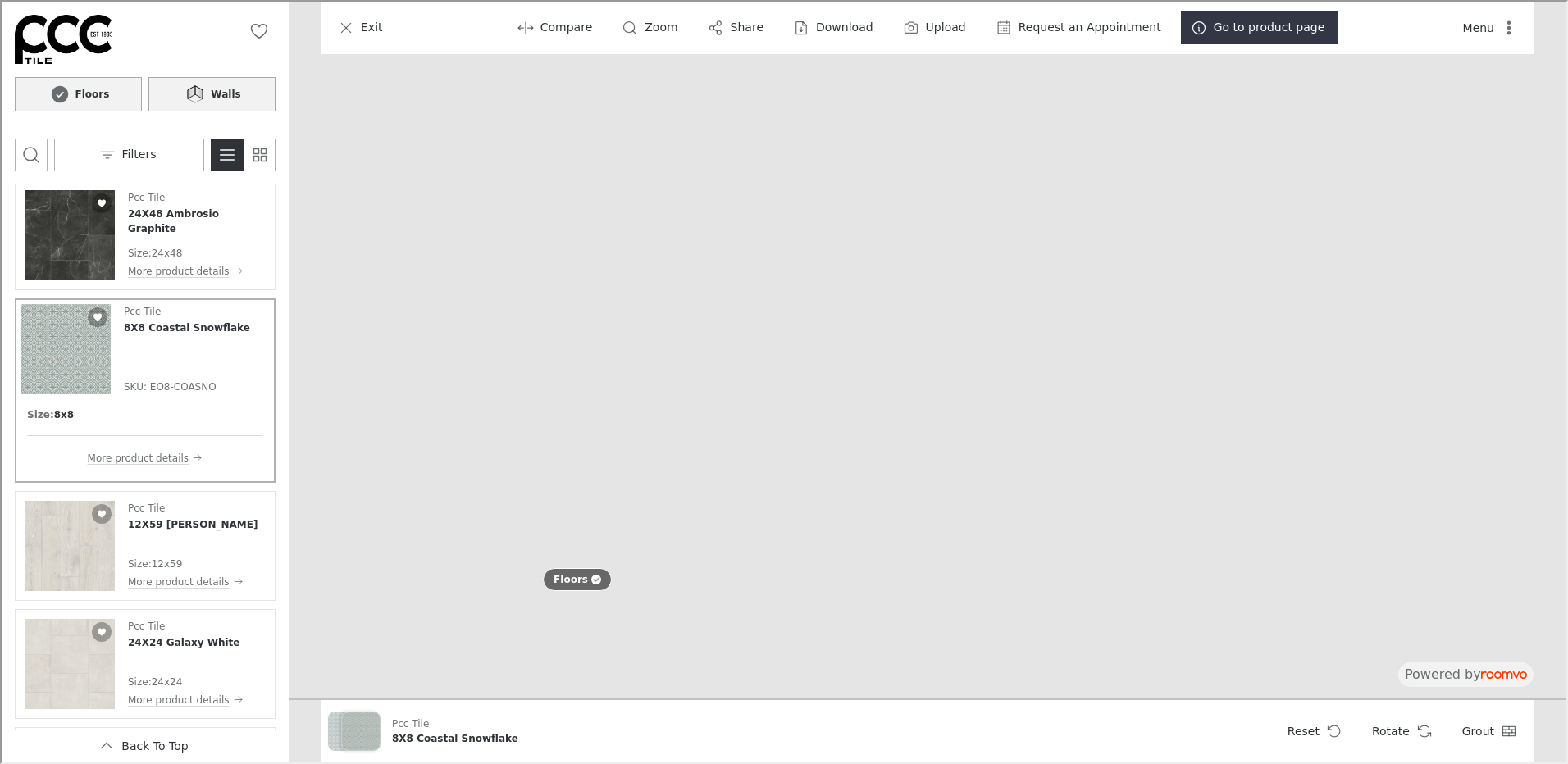
click at [175, 364] on div "Pcc Tile 8X8 Coastal Snowflake SKU: EO8-COASNO" at bounding box center [185, 347] width 127 height 90
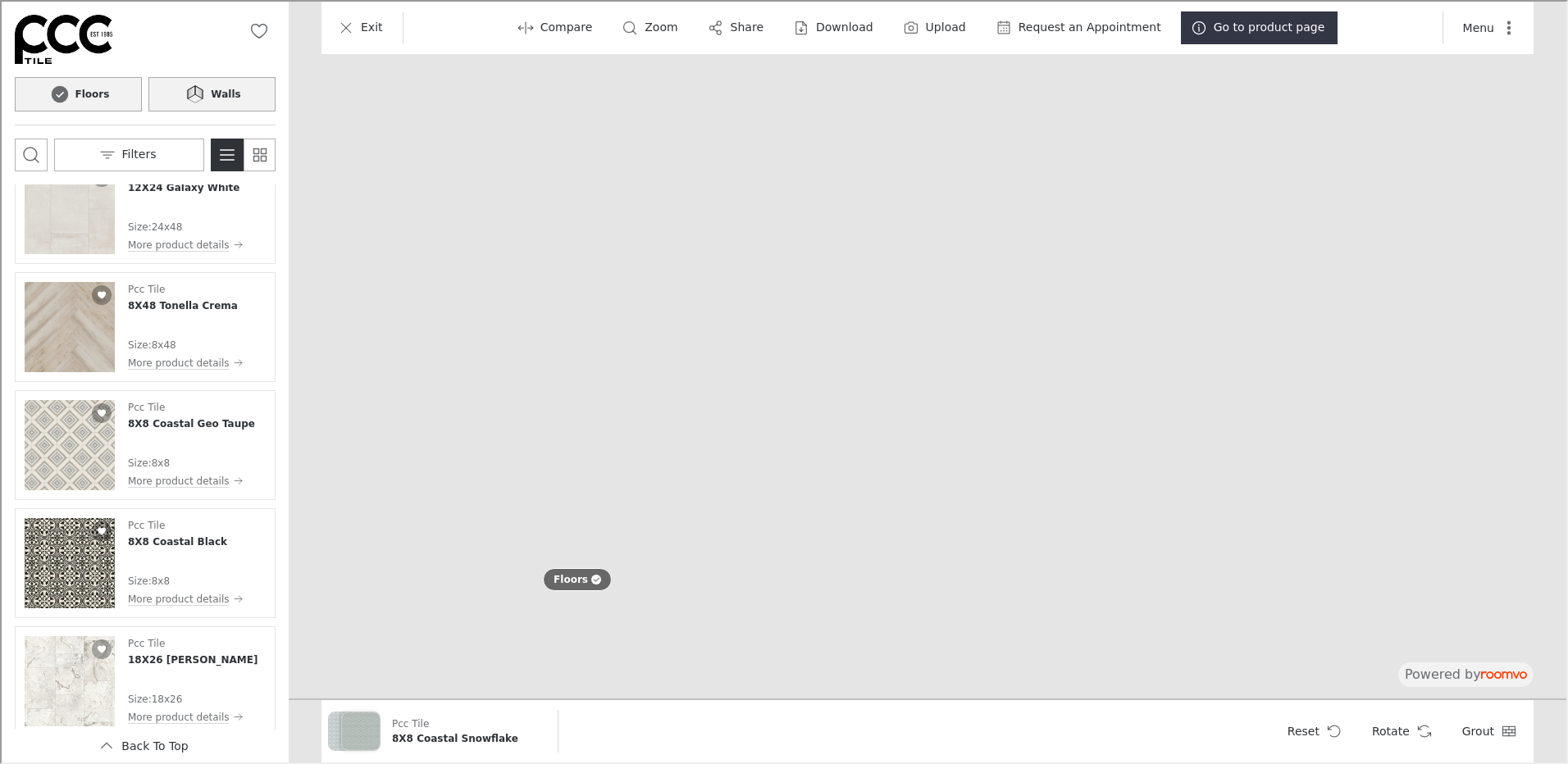
scroll to position [5399, 0]
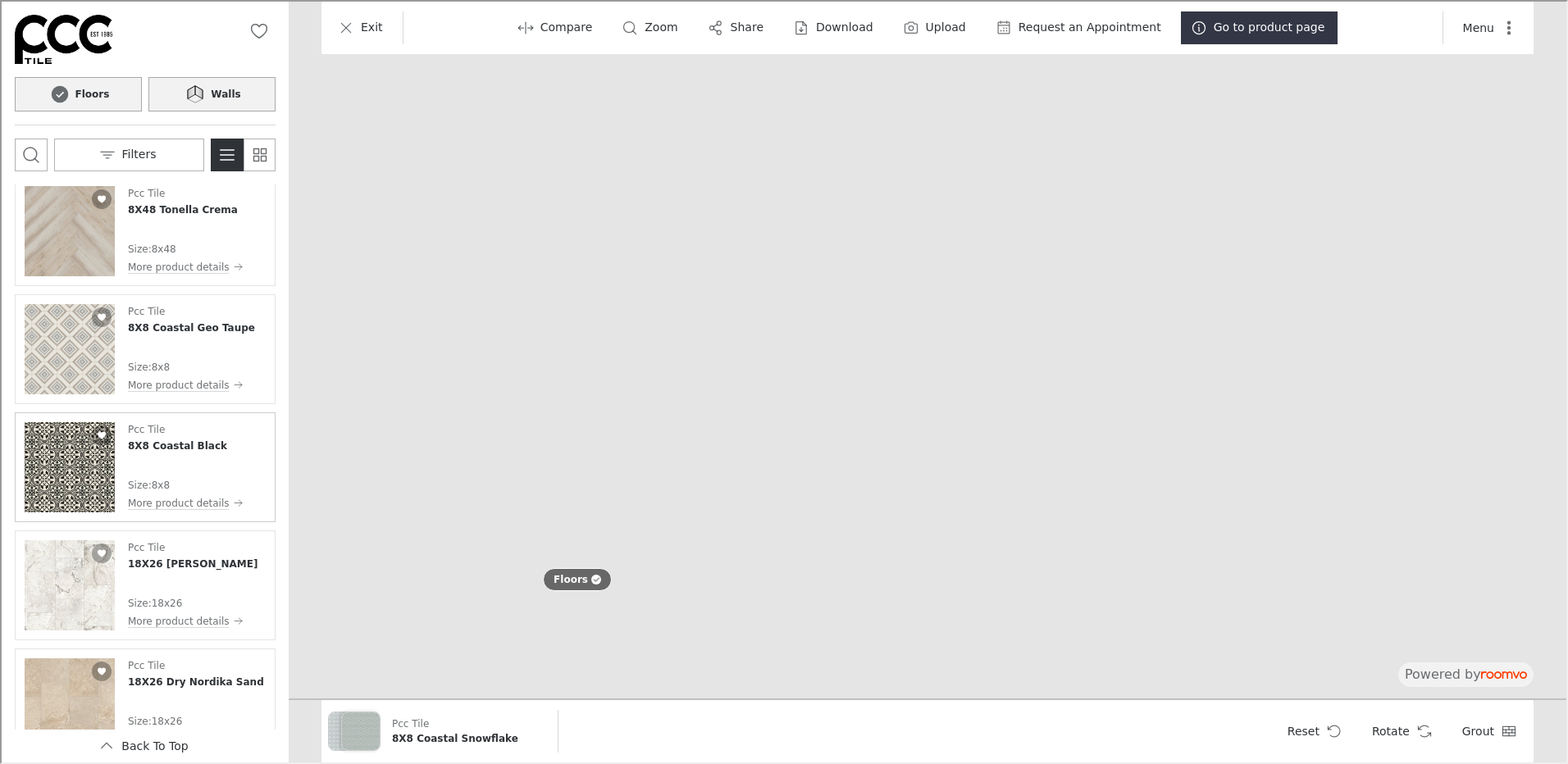
click at [51, 459] on img "See 8X8 Coastal Black in the room" at bounding box center [68, 465] width 90 height 90
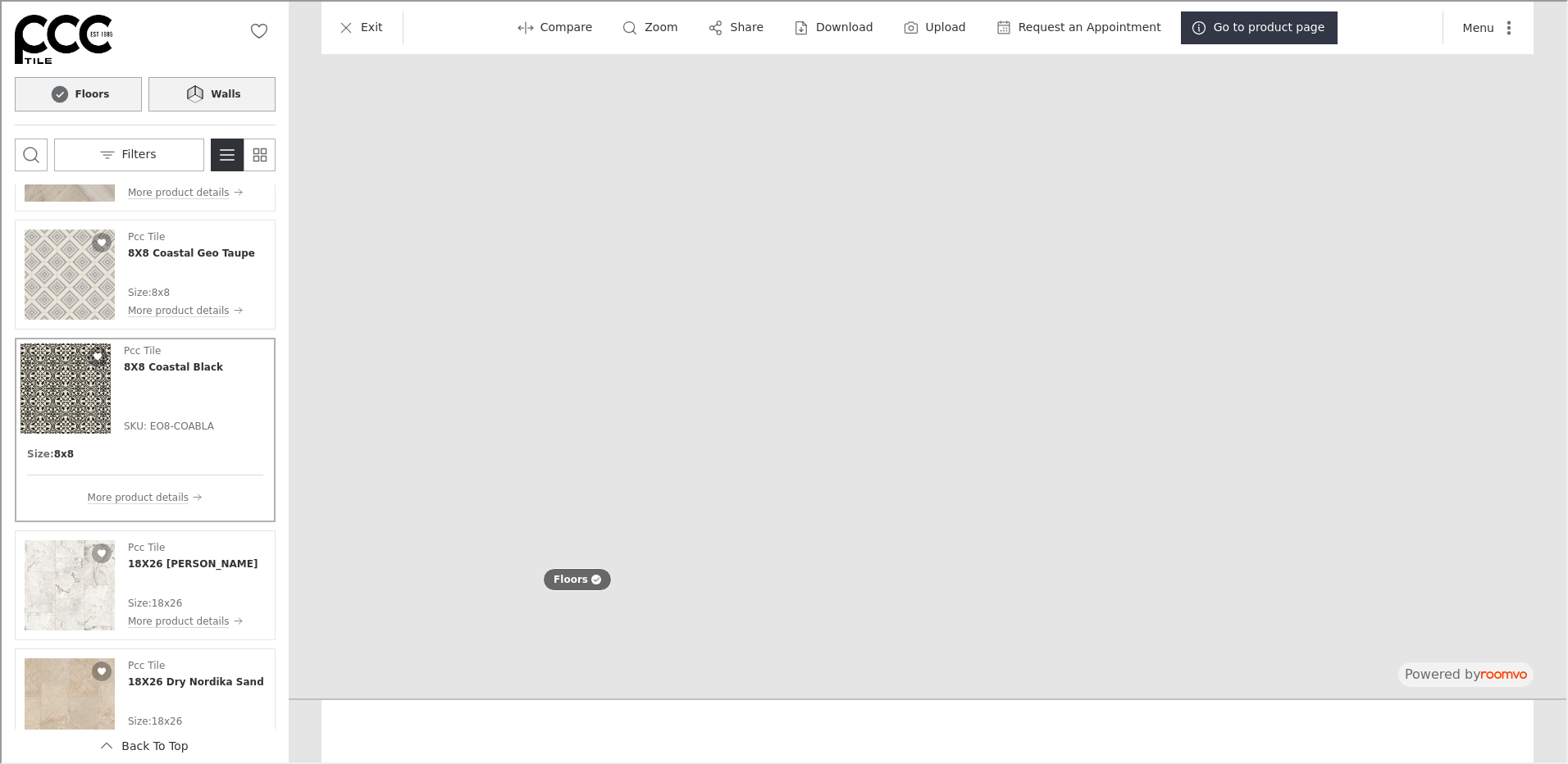
scroll to position [5325, 0]
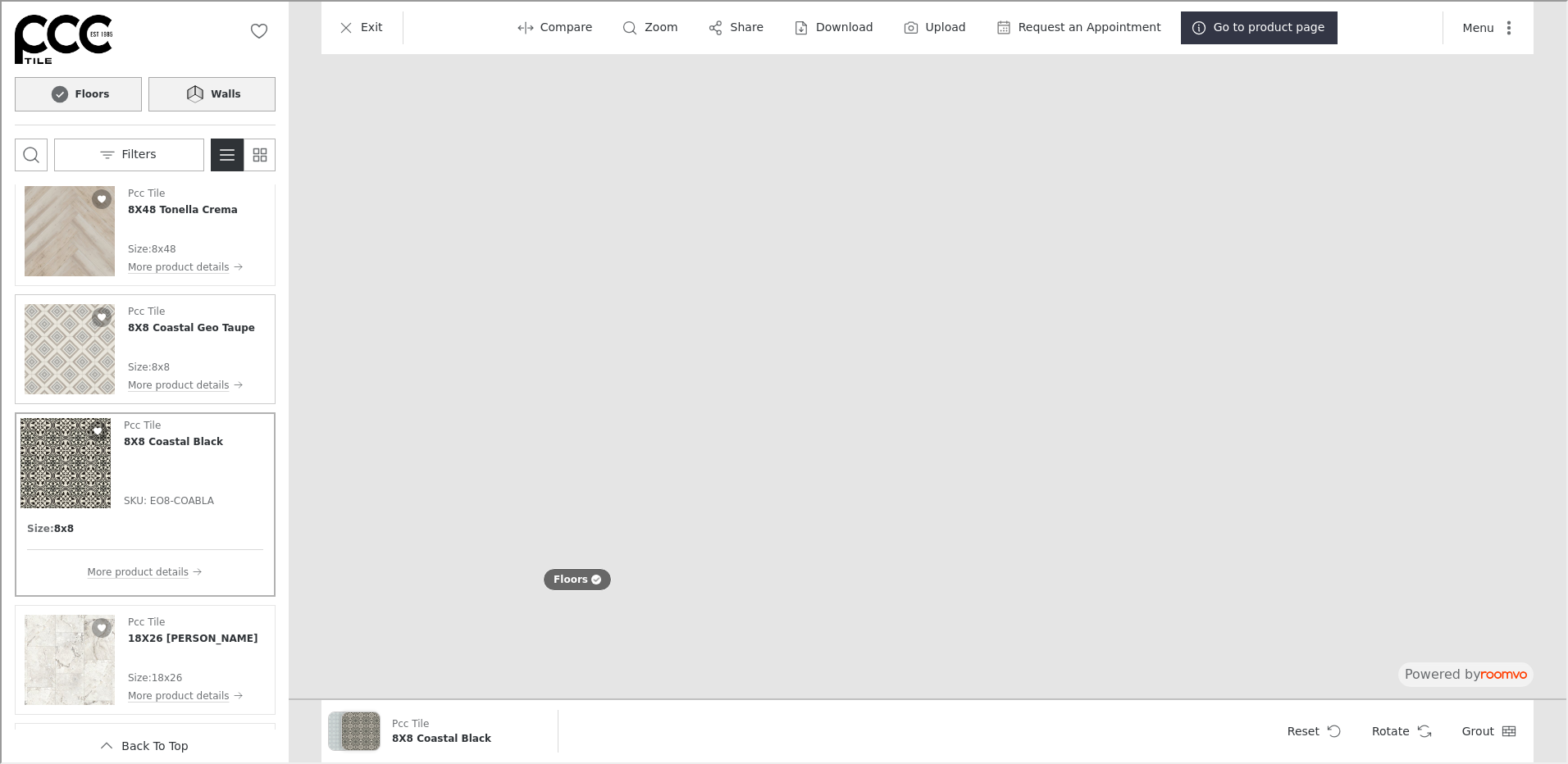
click at [198, 346] on div "Pcc Tile 8X8 Coastal Geo Taupe Size : 8x8 More product details" at bounding box center [190, 347] width 128 height 90
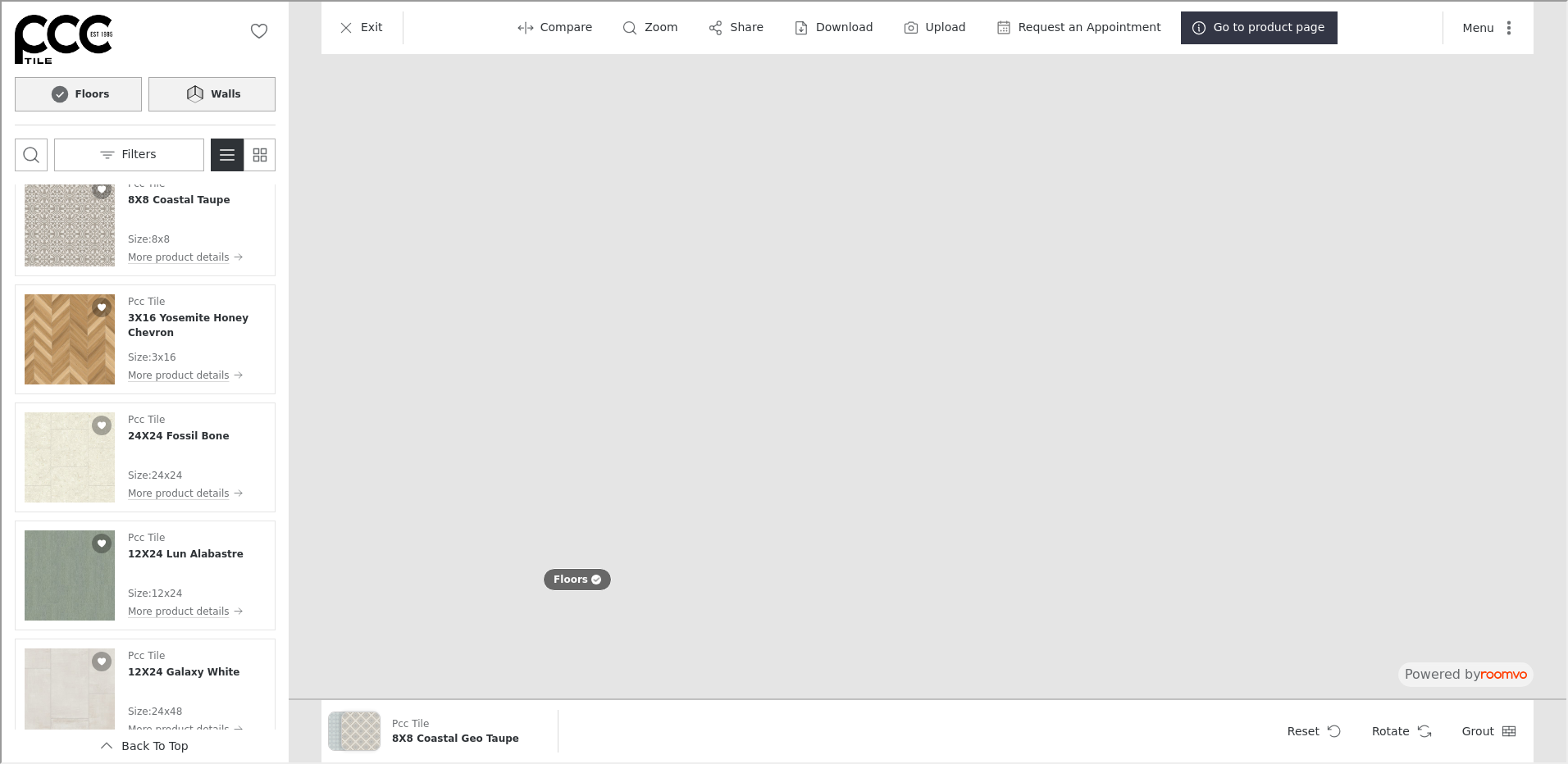
scroll to position [4670, 0]
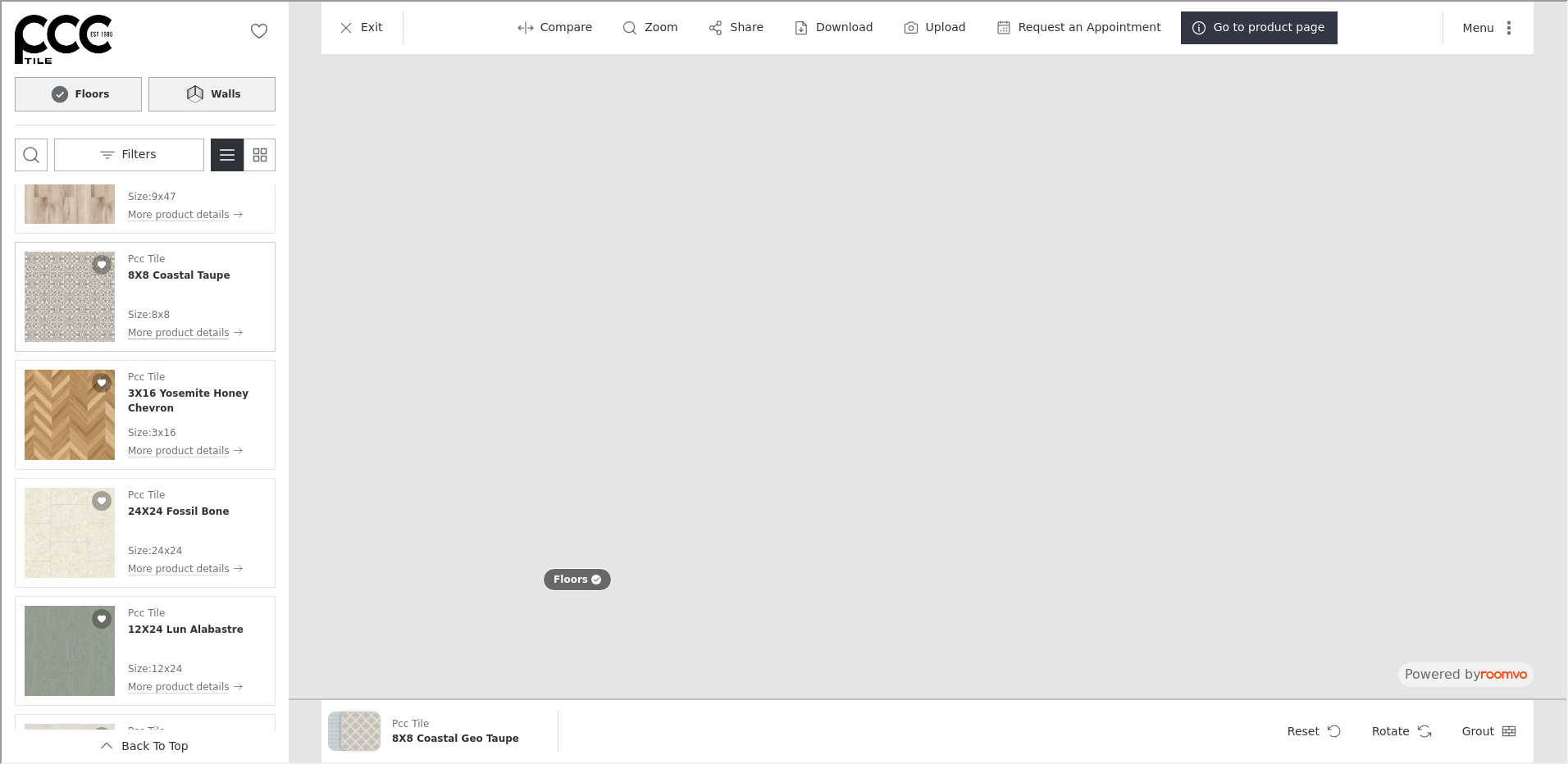
click at [191, 324] on p "More product details" at bounding box center [177, 331] width 102 height 15
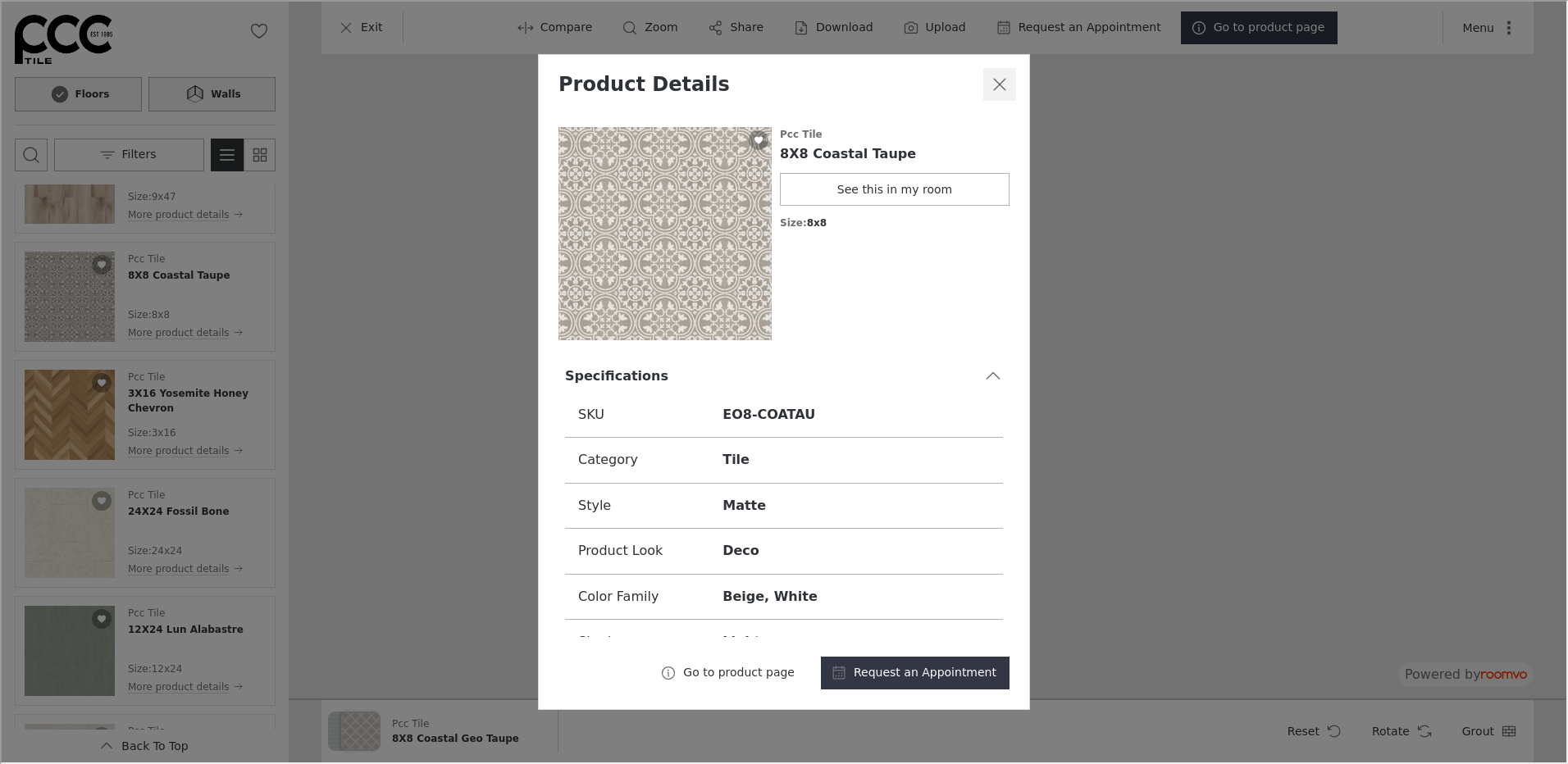
click at [999, 79] on icon "Close dialog" at bounding box center [998, 83] width 20 height 20
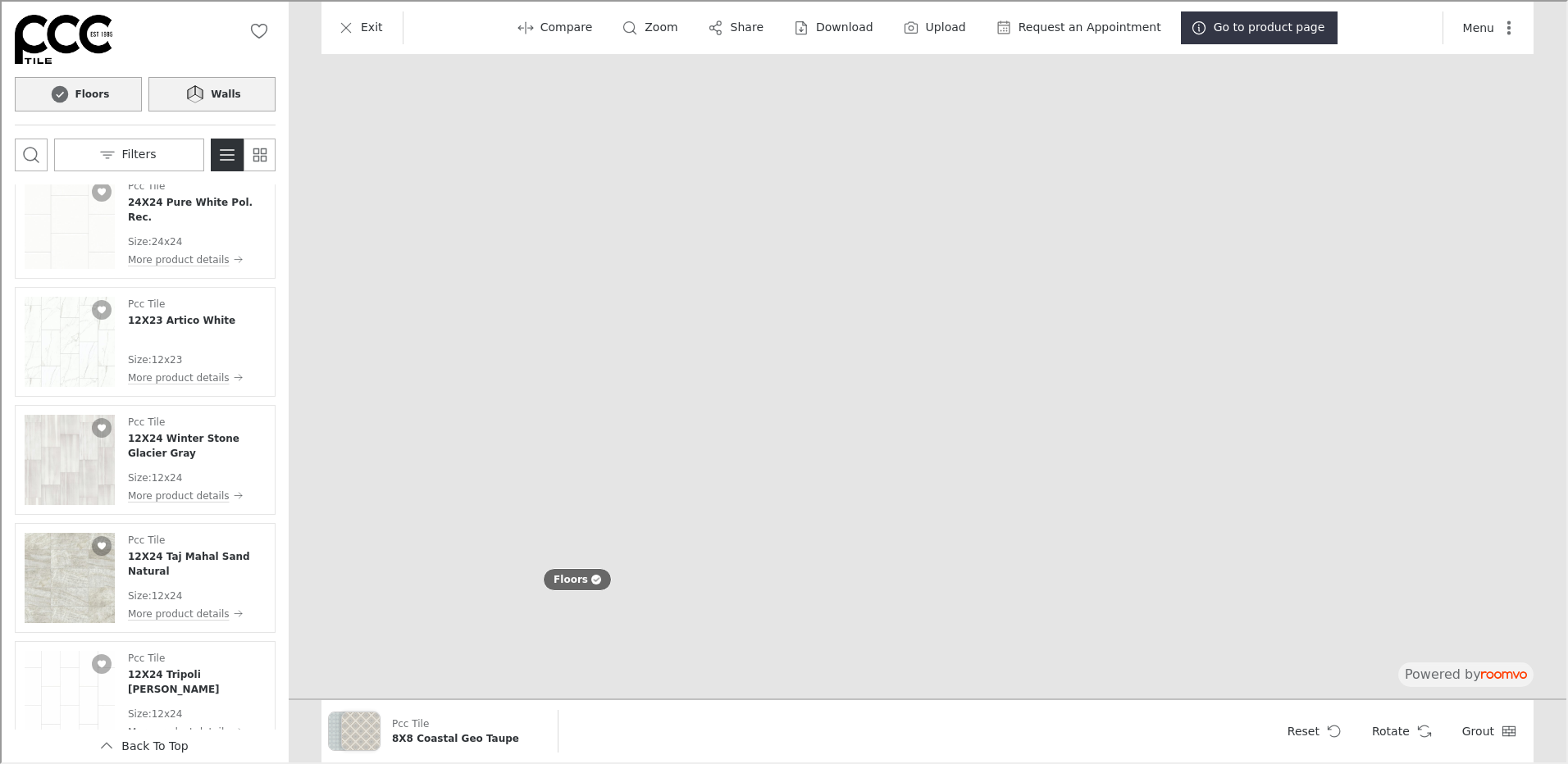
scroll to position [7089, 0]
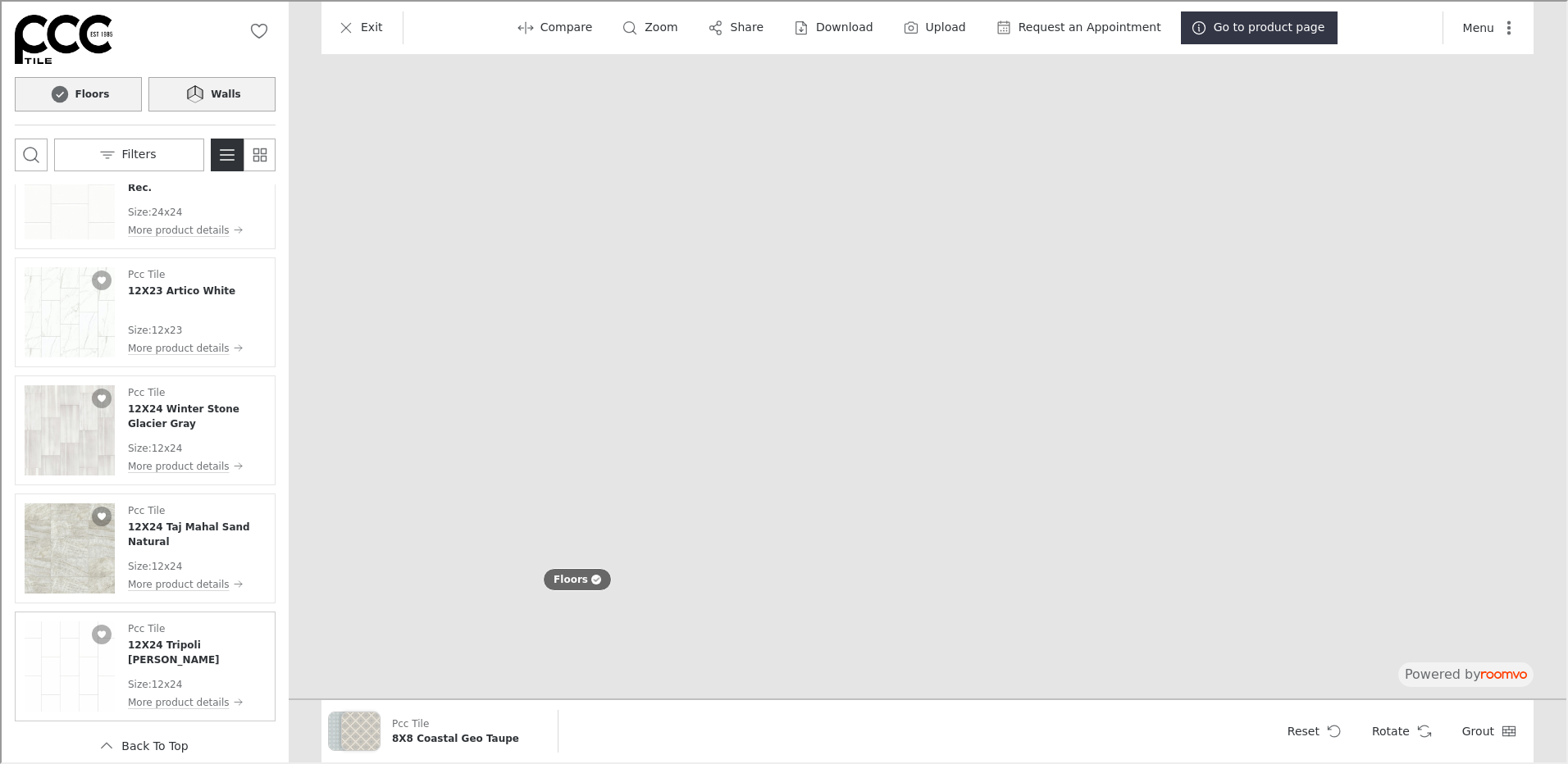
click at [62, 677] on img "See 12X24 Tripoli Blanco in the room" at bounding box center [68, 664] width 90 height 90
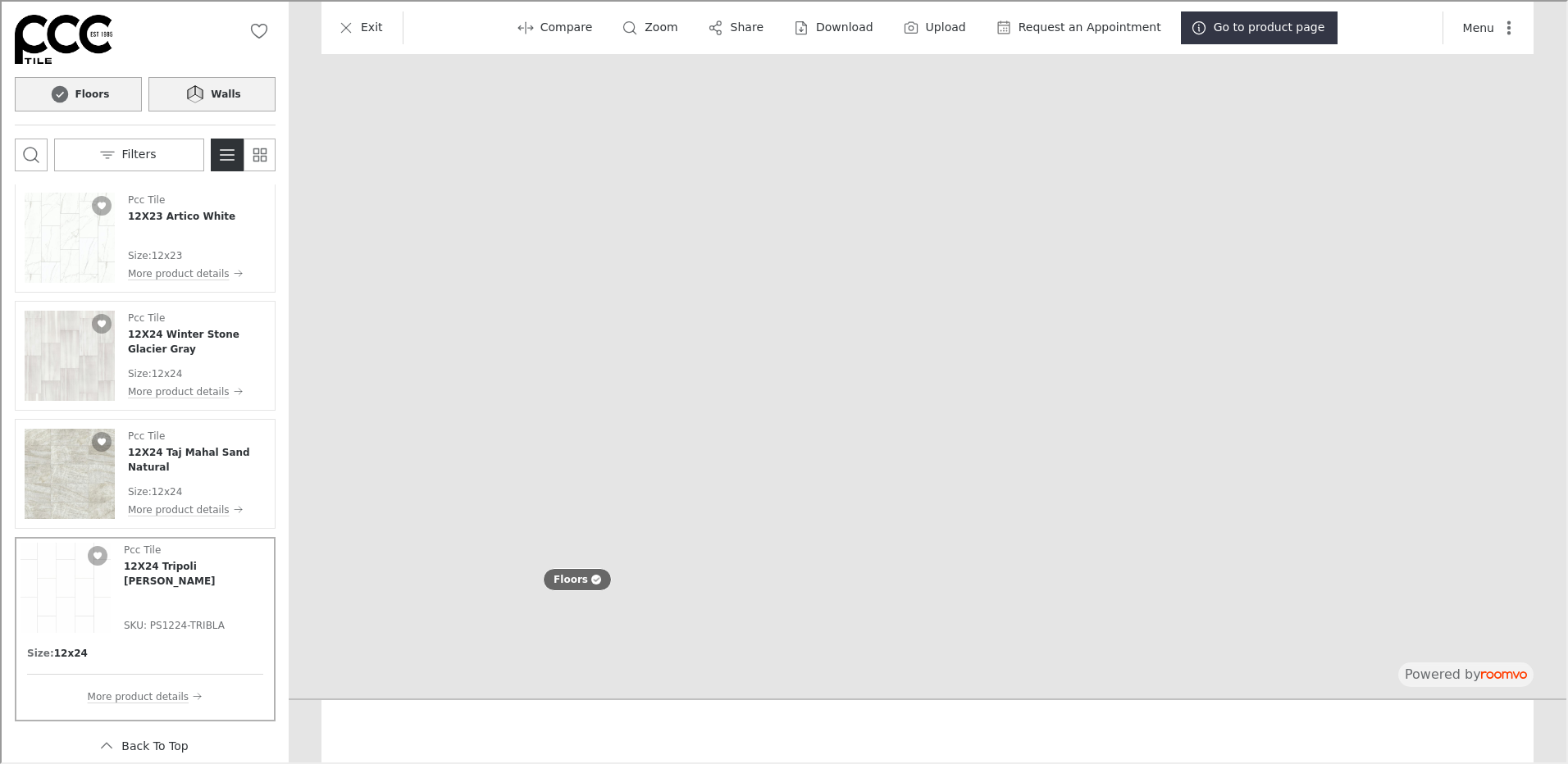
scroll to position [7014, 0]
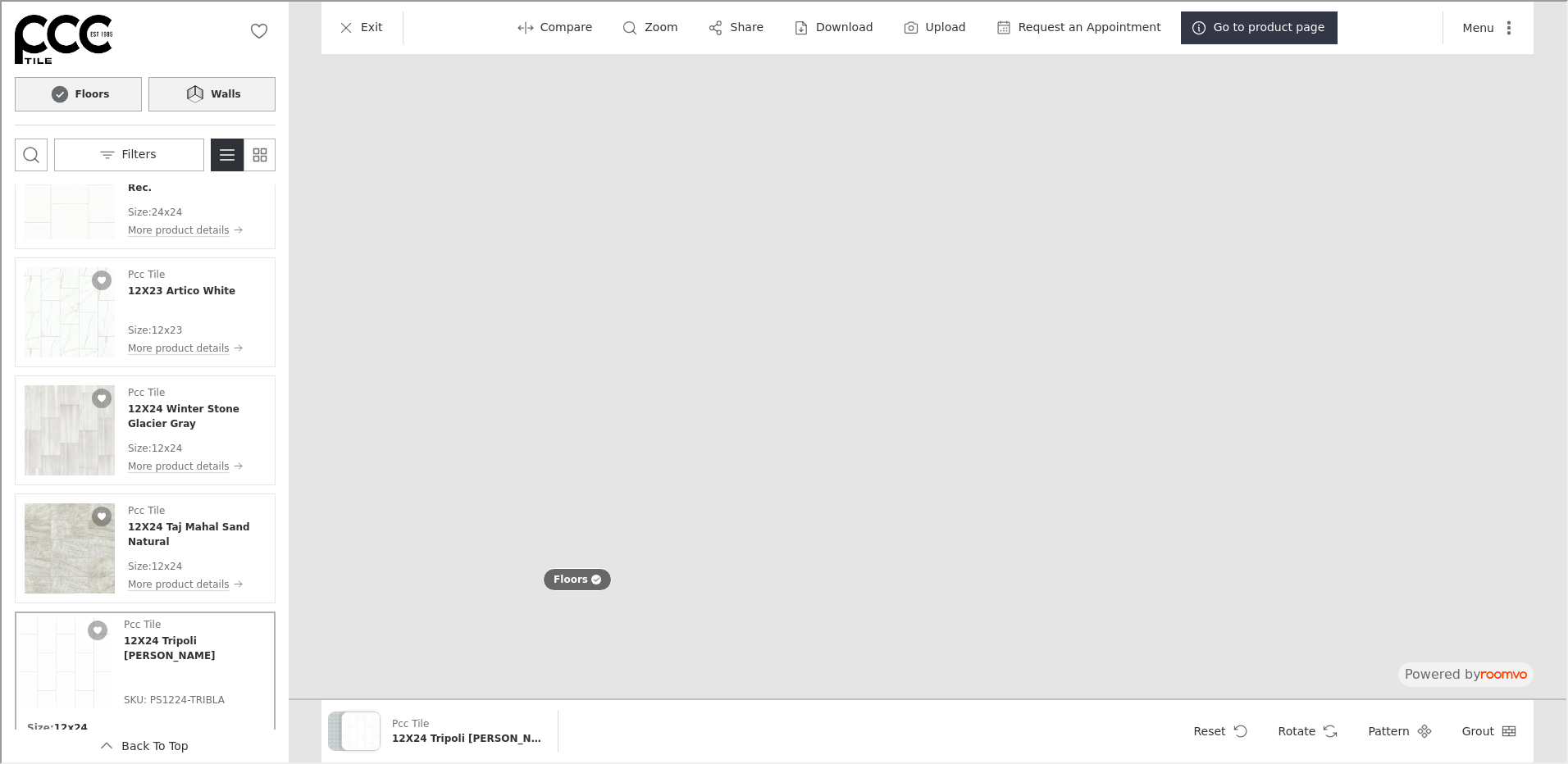
click at [200, 80] on button "Walls" at bounding box center [210, 92] width 128 height 34
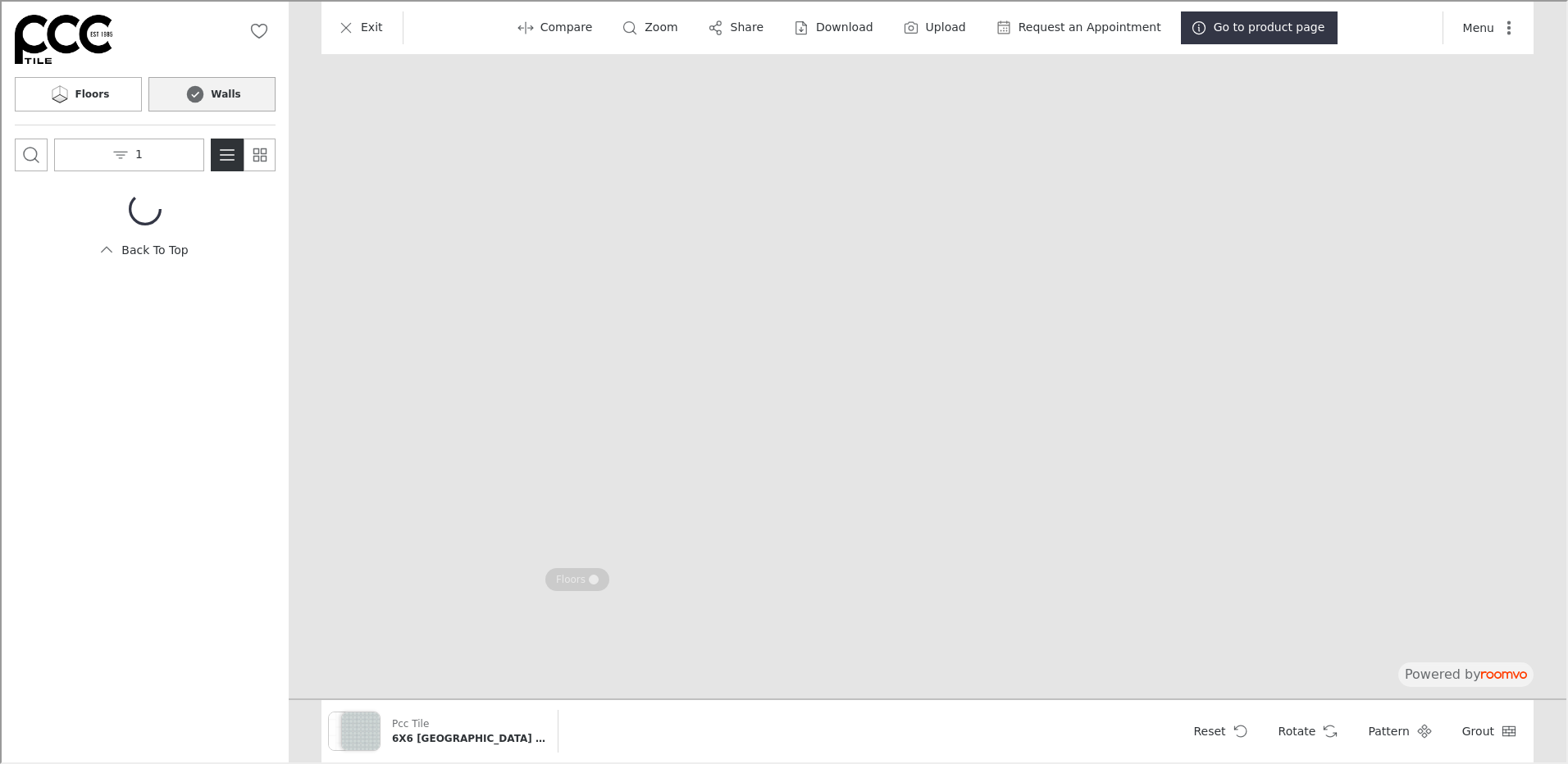
scroll to position [0, 0]
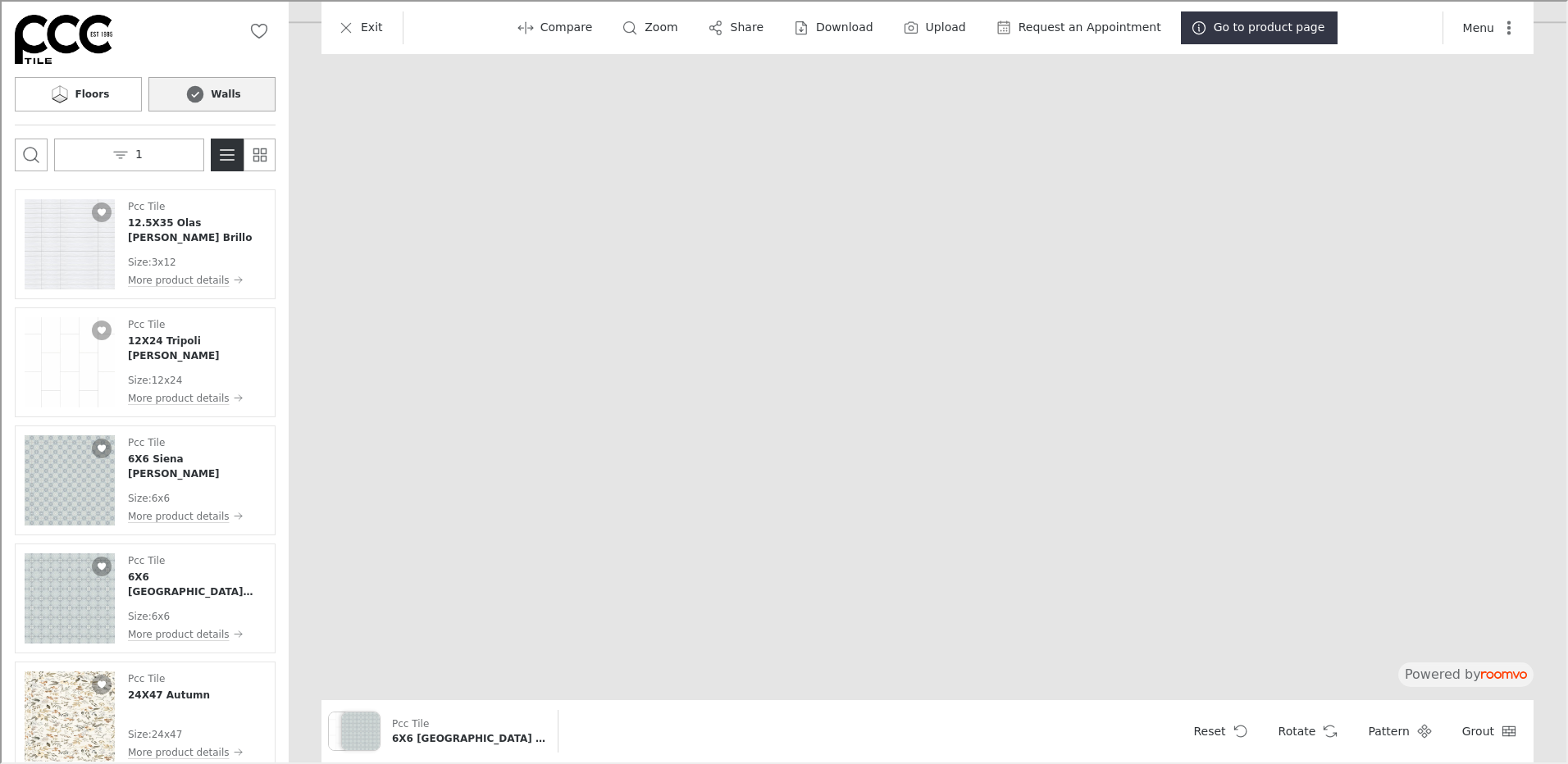
drag, startPoint x: 785, startPoint y: 138, endPoint x: 939, endPoint y: 797, distance: 676.8
click at [939, 763] on img at bounding box center [796, 689] width 2648 height 1339
click at [58, 367] on img "See 12X24 Tripoli Blanco in the room" at bounding box center [68, 361] width 90 height 90
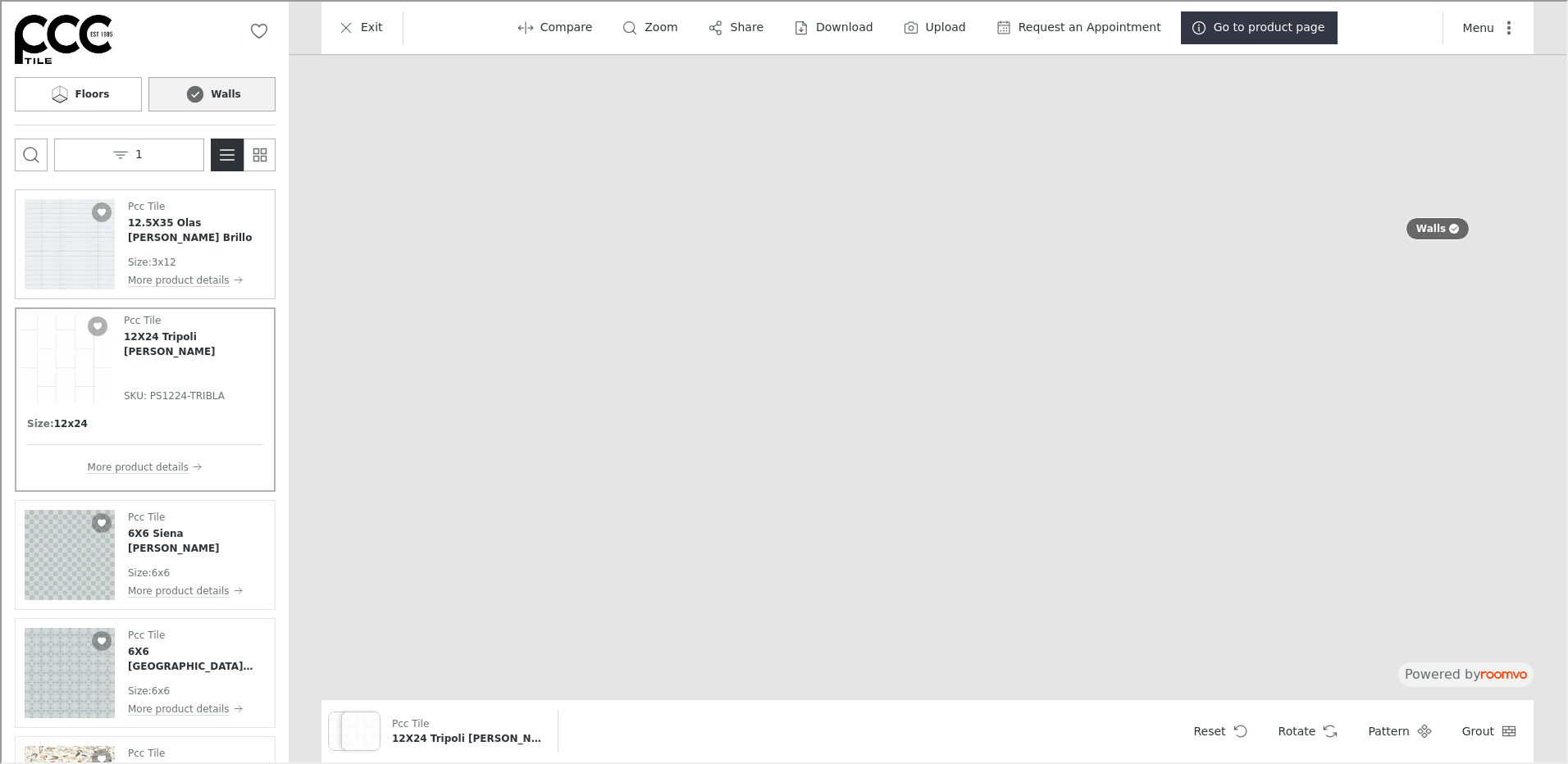
click at [73, 240] on img "See 12.5X35 Olas Blanco Brillo in the room" at bounding box center [68, 243] width 90 height 90
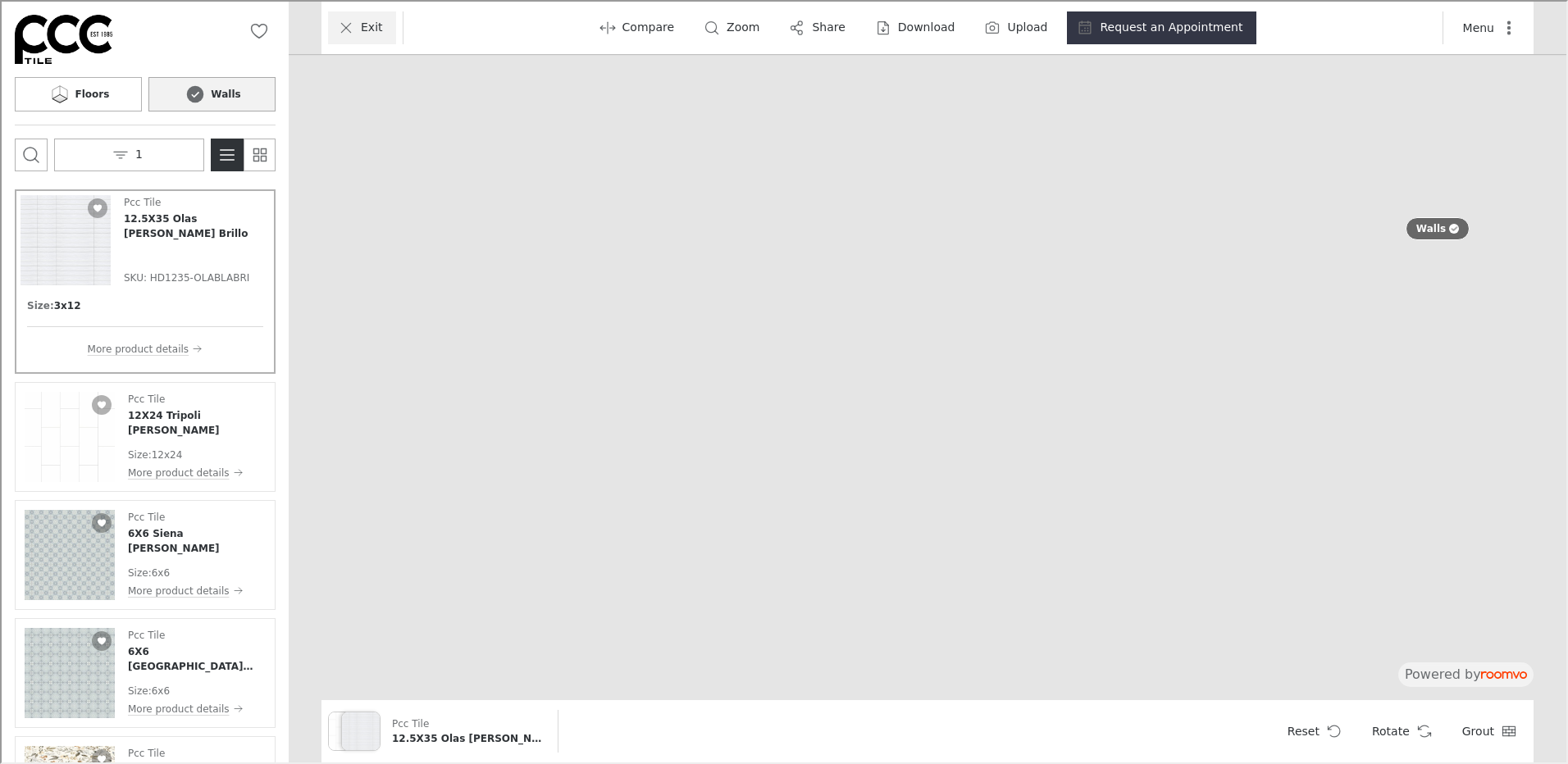
click at [340, 21] on line "Exit" at bounding box center [344, 25] width 9 height 9
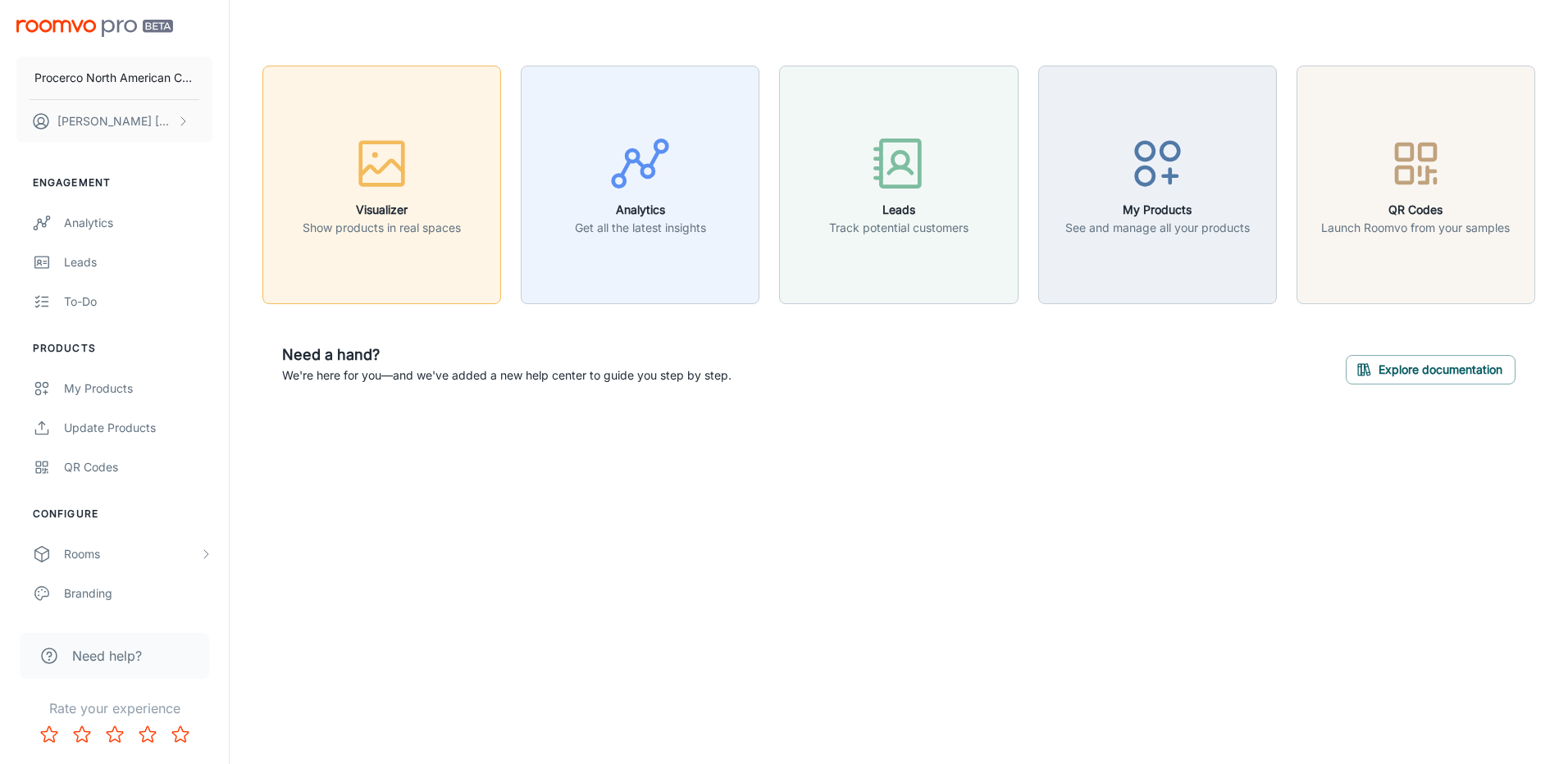
click at [373, 154] on circle "button" at bounding box center [375, 154] width 6 height 6
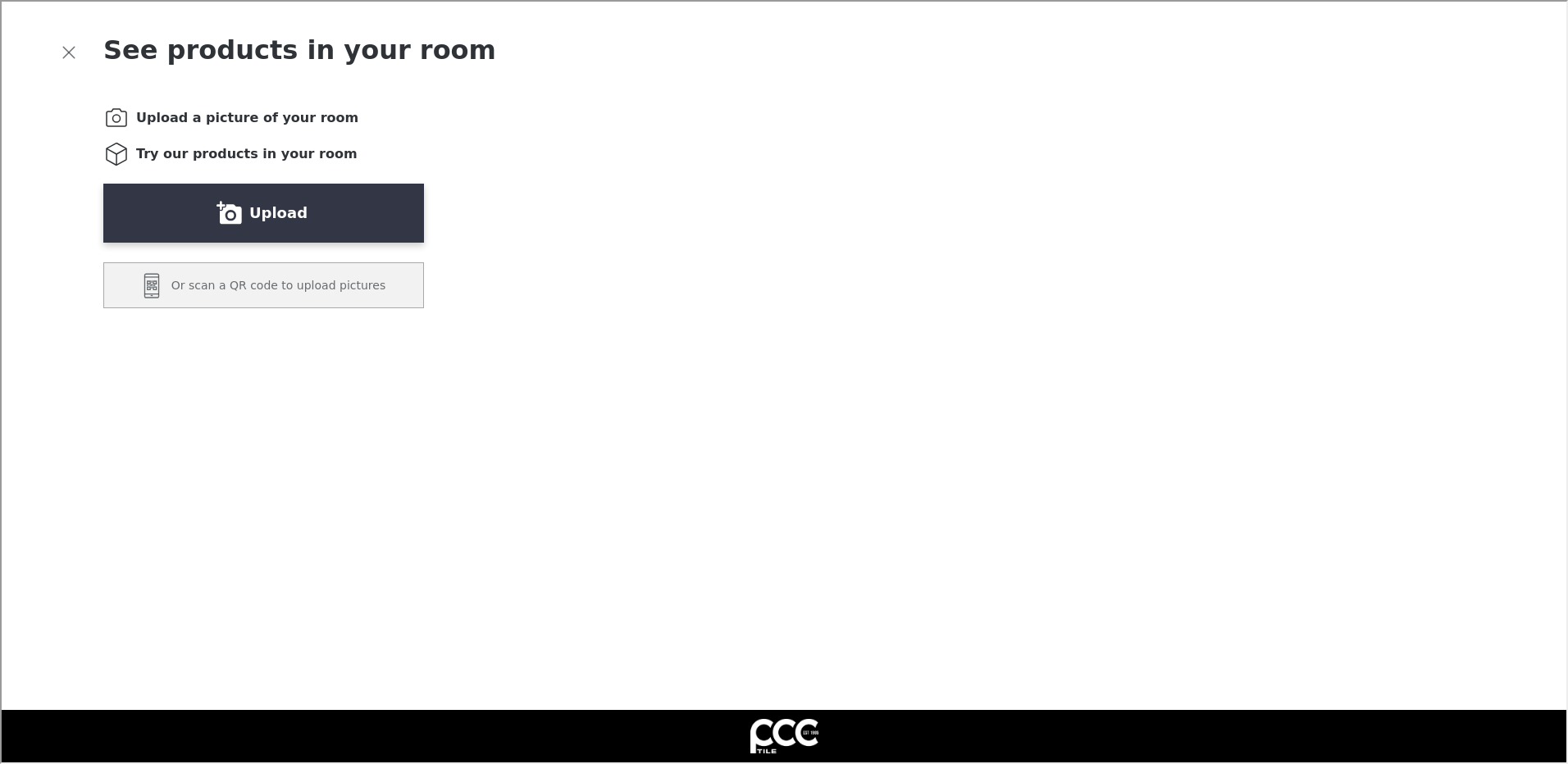
click at [652, 304] on video "You will be able to see the selected and other products in your room." at bounding box center [1014, 558] width 899 height 898
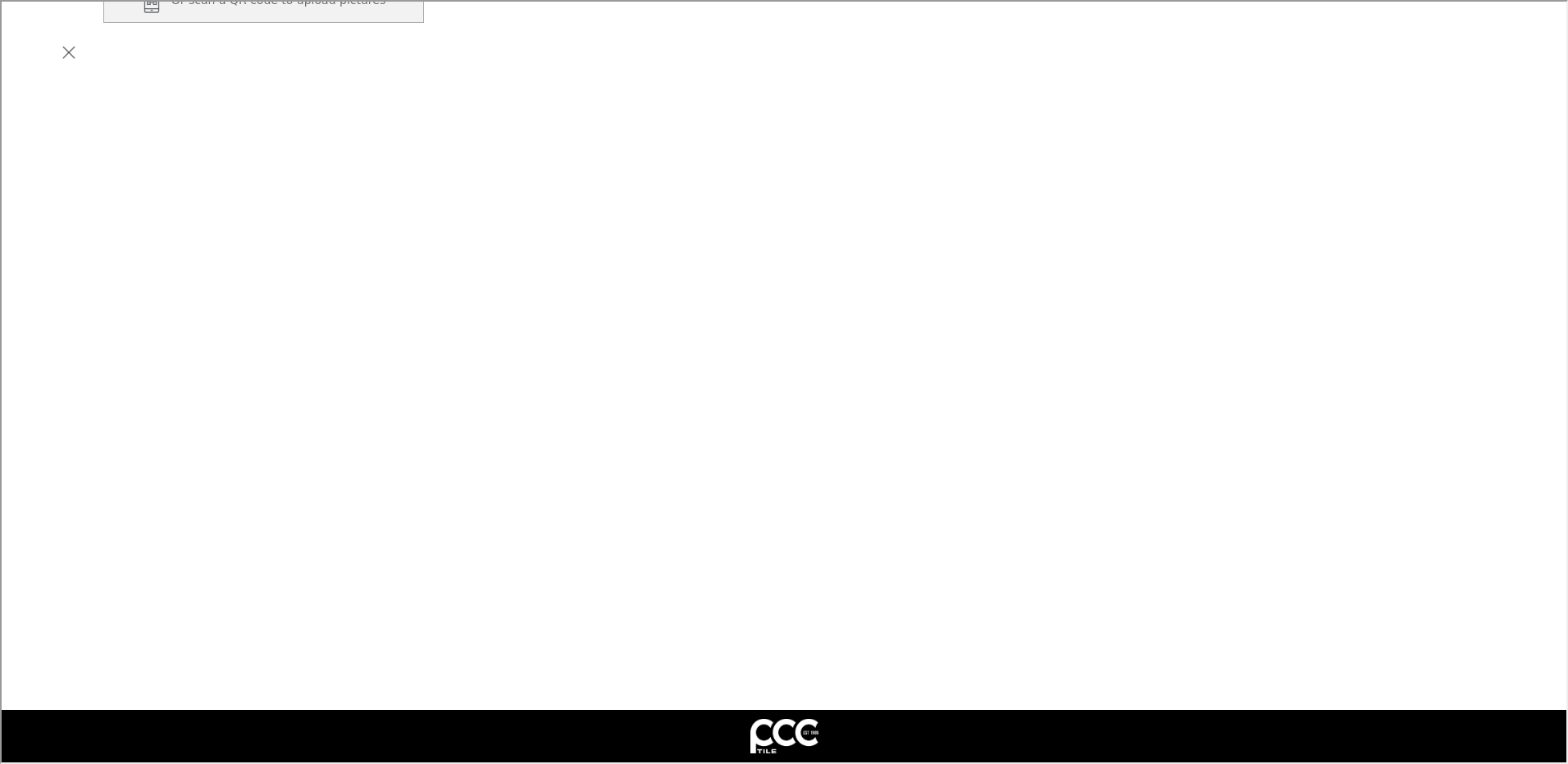
scroll to position [287, 0]
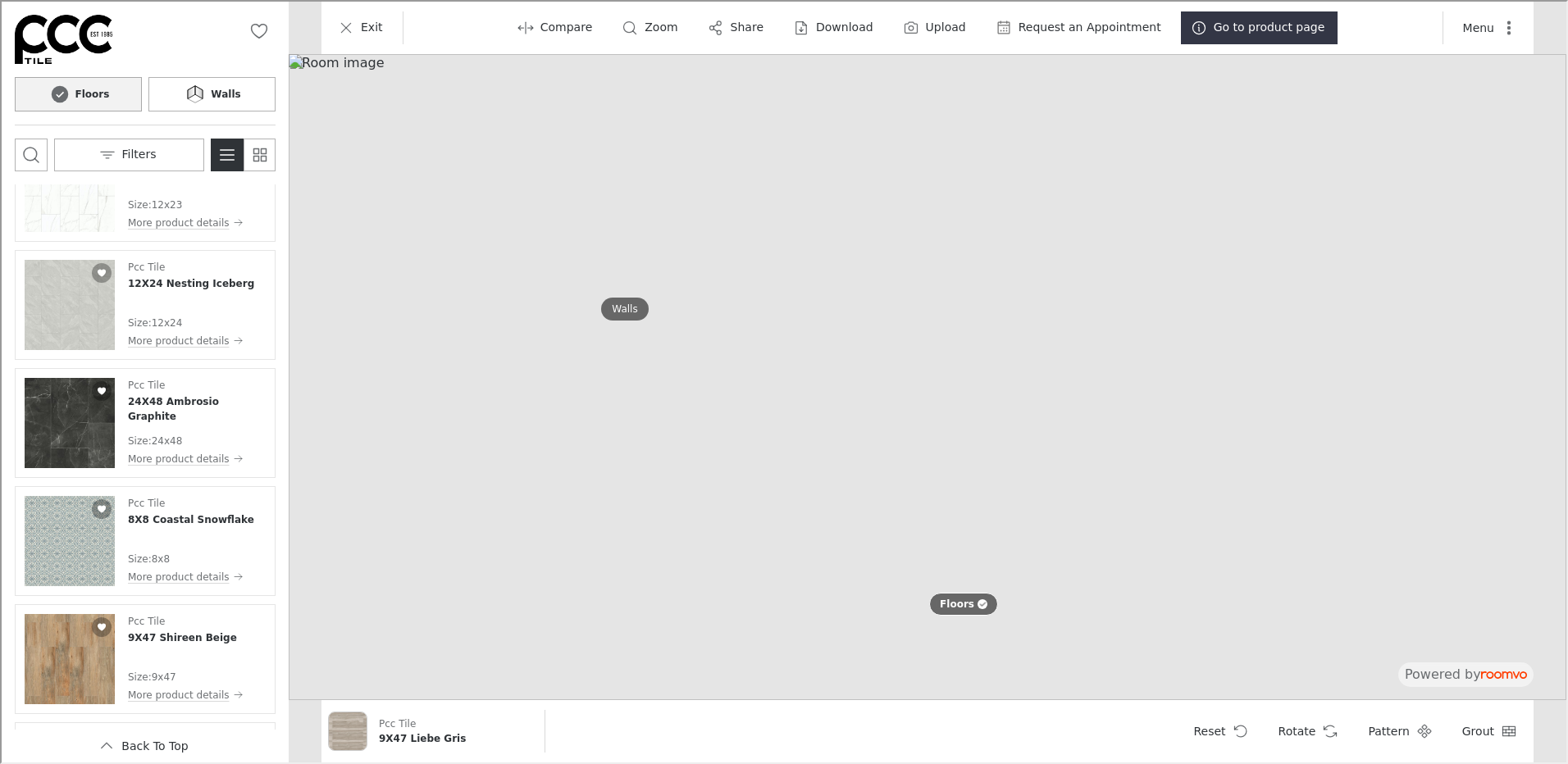
scroll to position [4153, 0]
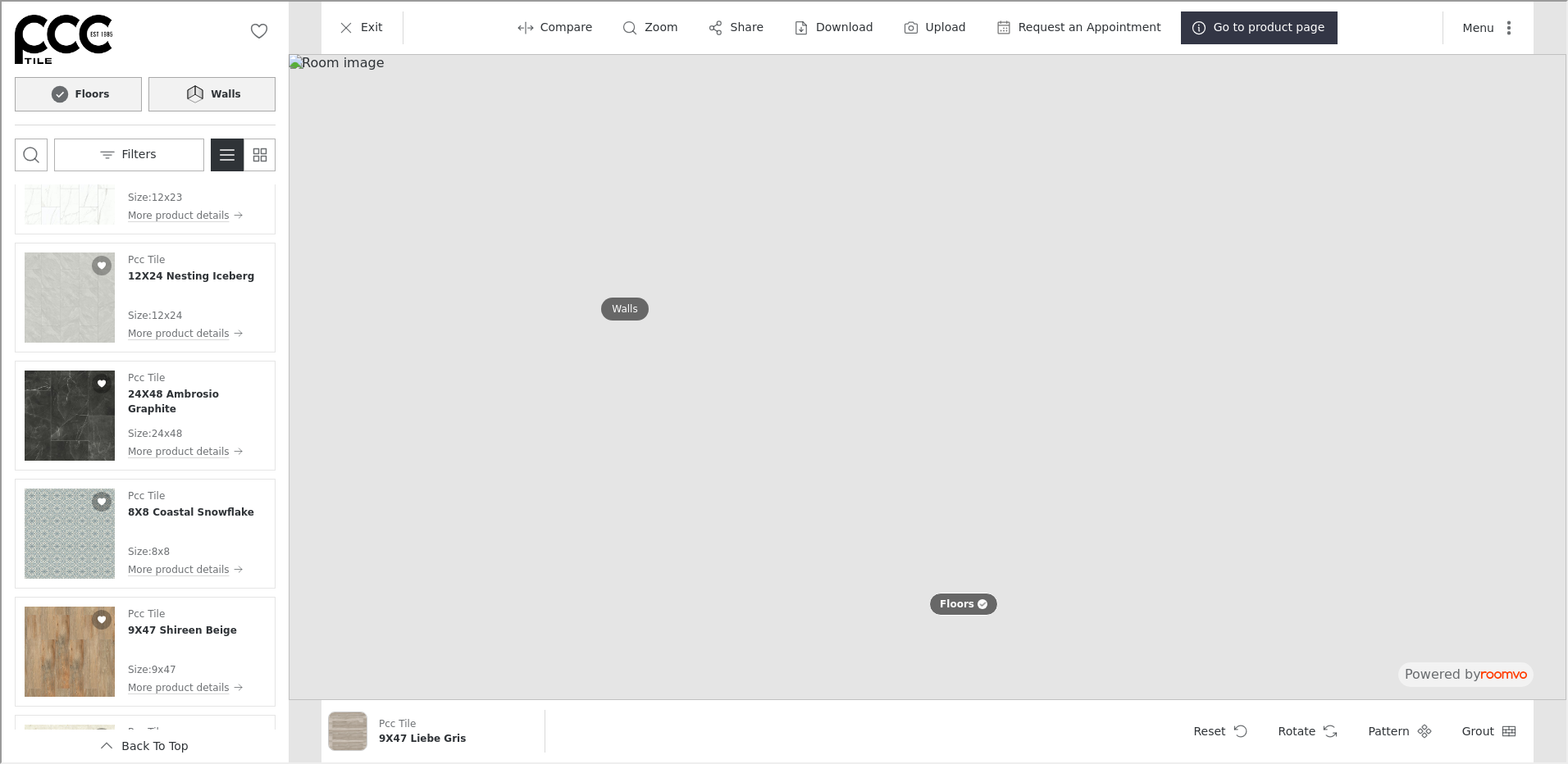
click at [252, 87] on button "Walls" at bounding box center [210, 92] width 128 height 34
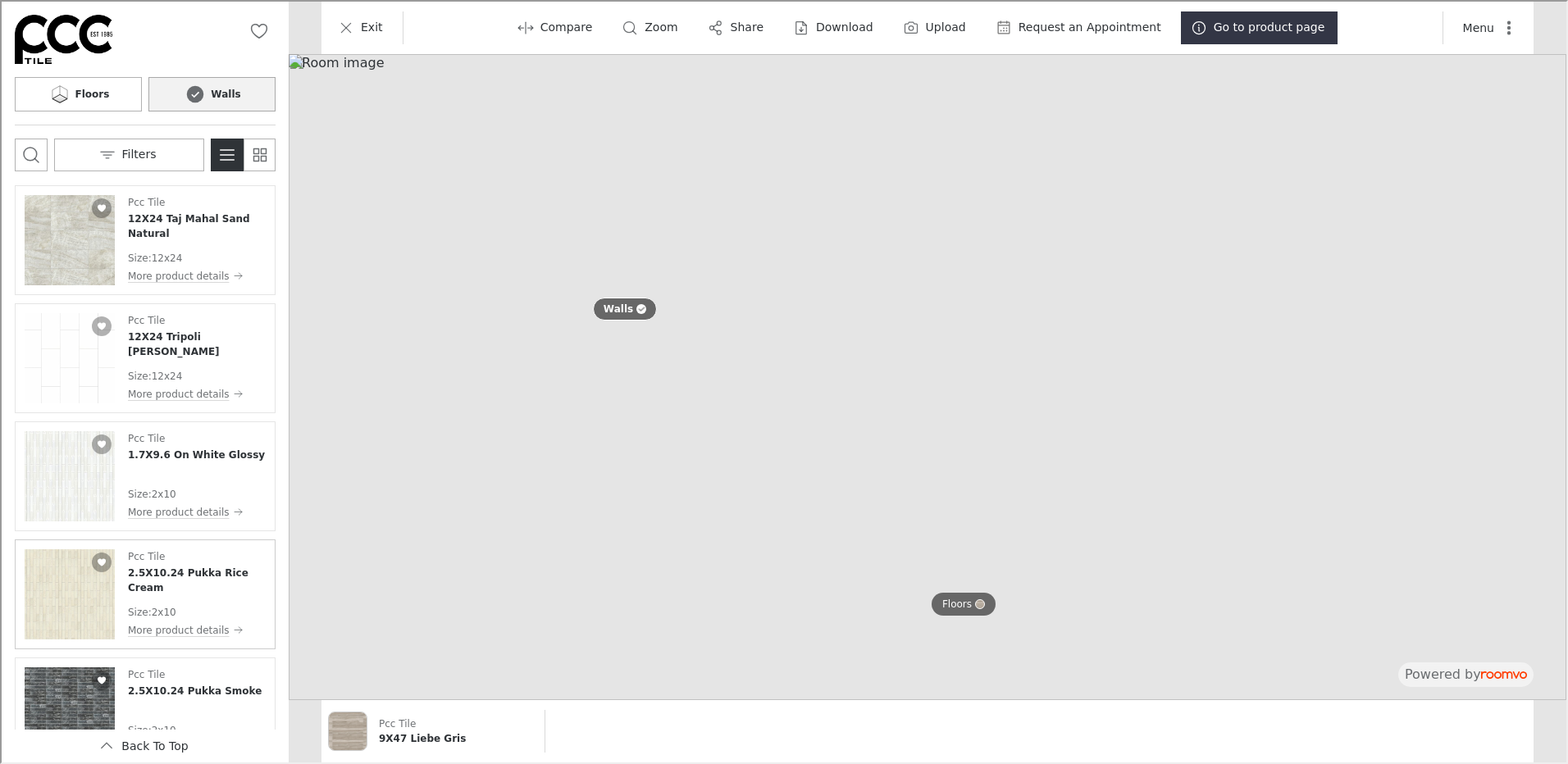
scroll to position [7285, 0]
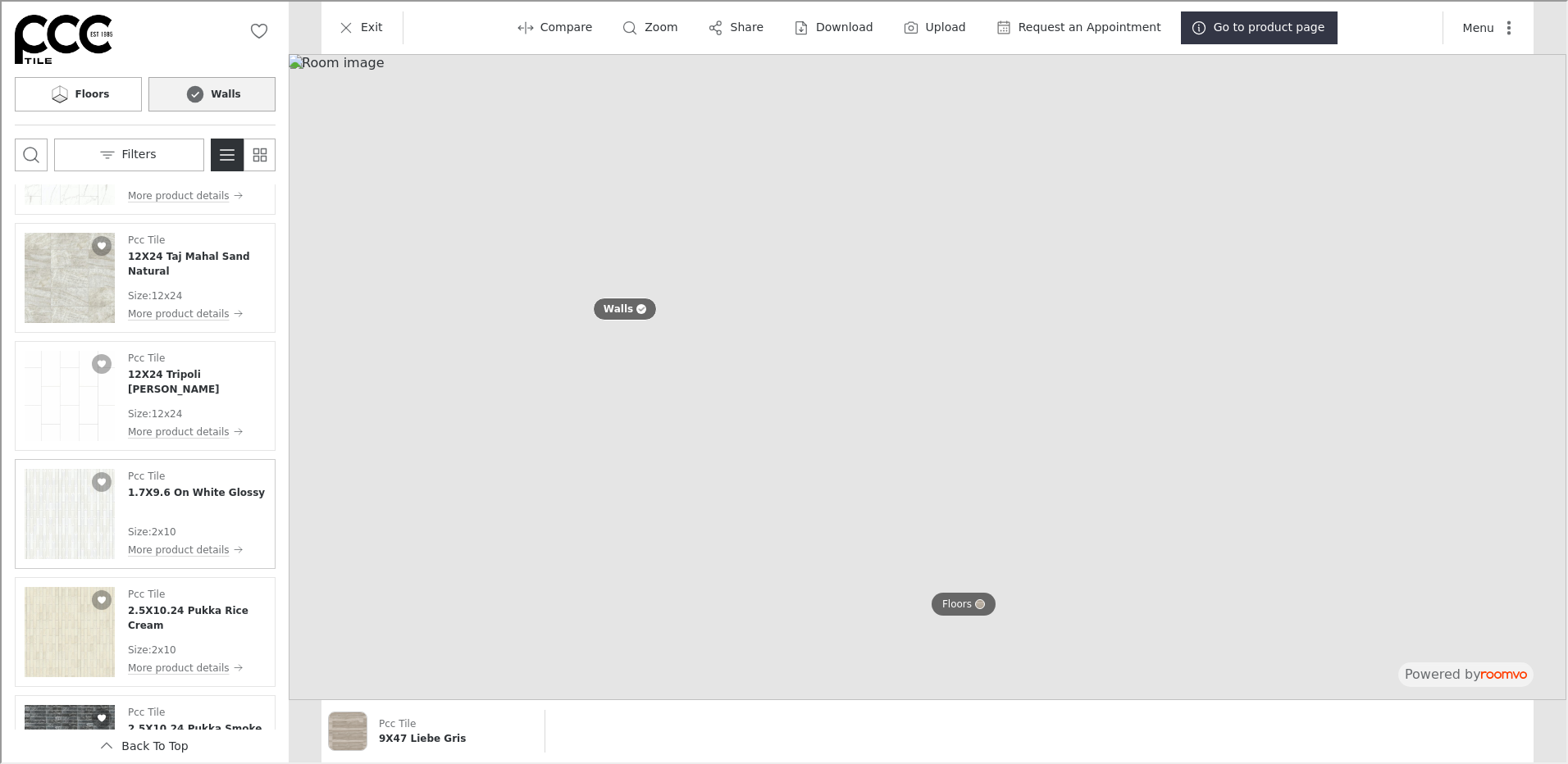
click at [150, 515] on div "Pcc Tile 1.7X9.6 On White Glossy Size : 2x10 More product details" at bounding box center [195, 512] width 137 height 90
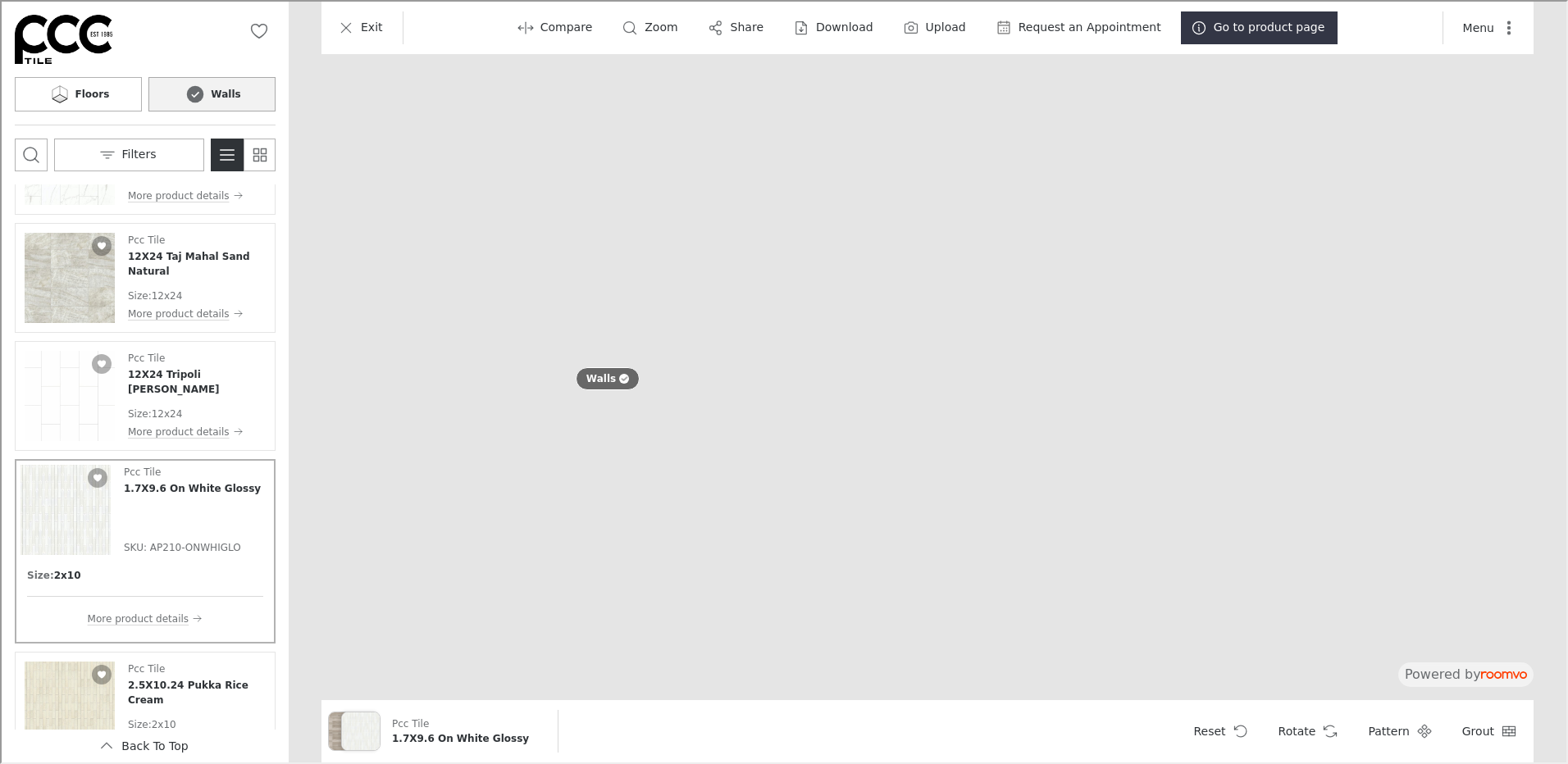
drag, startPoint x: 408, startPoint y: 251, endPoint x: 746, endPoint y: 323, distance: 345.6
click at [746, 323] on img at bounding box center [1493, 577] width 3741 height 1891
drag, startPoint x: 322, startPoint y: 292, endPoint x: 520, endPoint y: 321, distance: 200.1
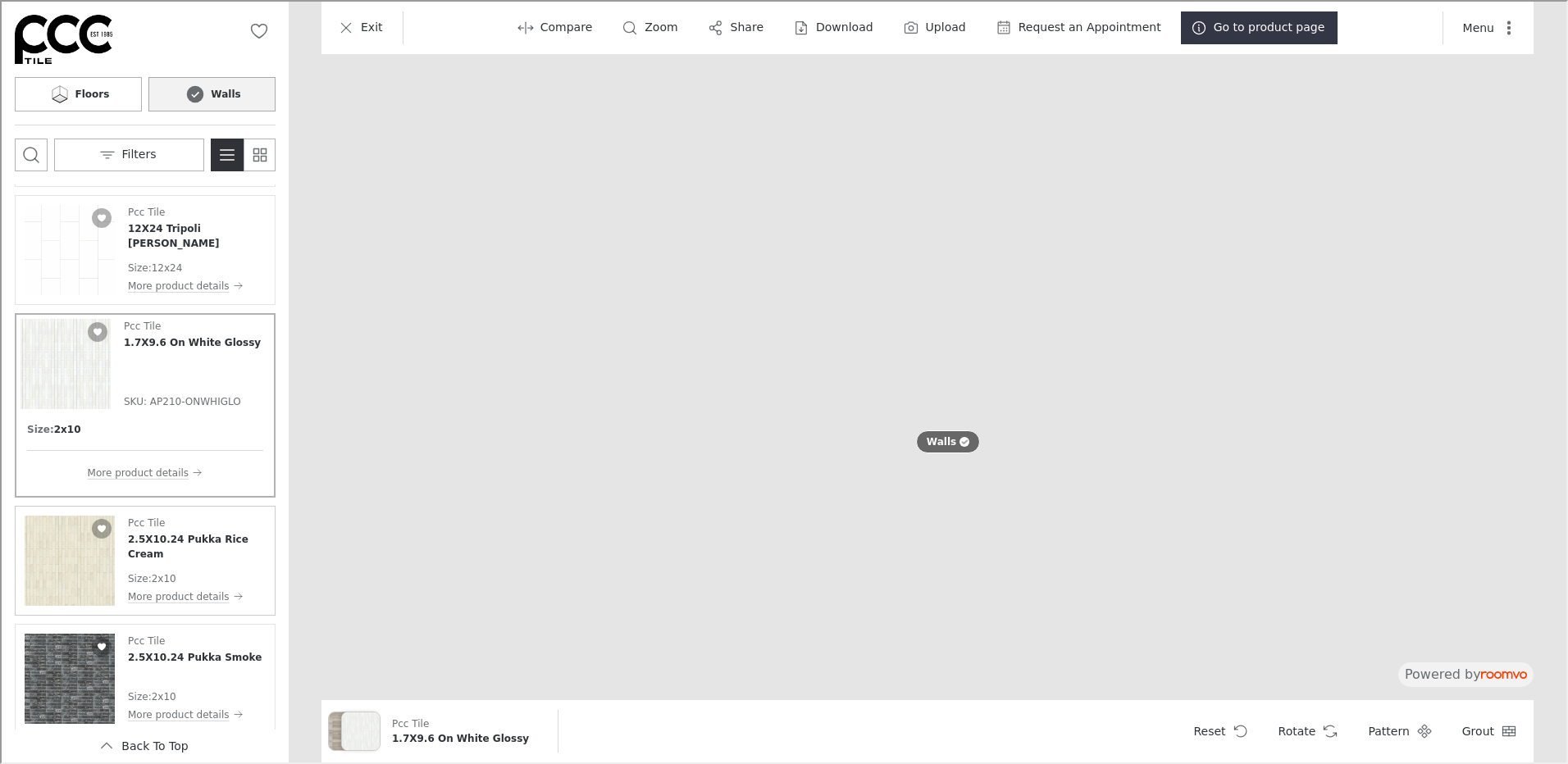
scroll to position [7531, 0]
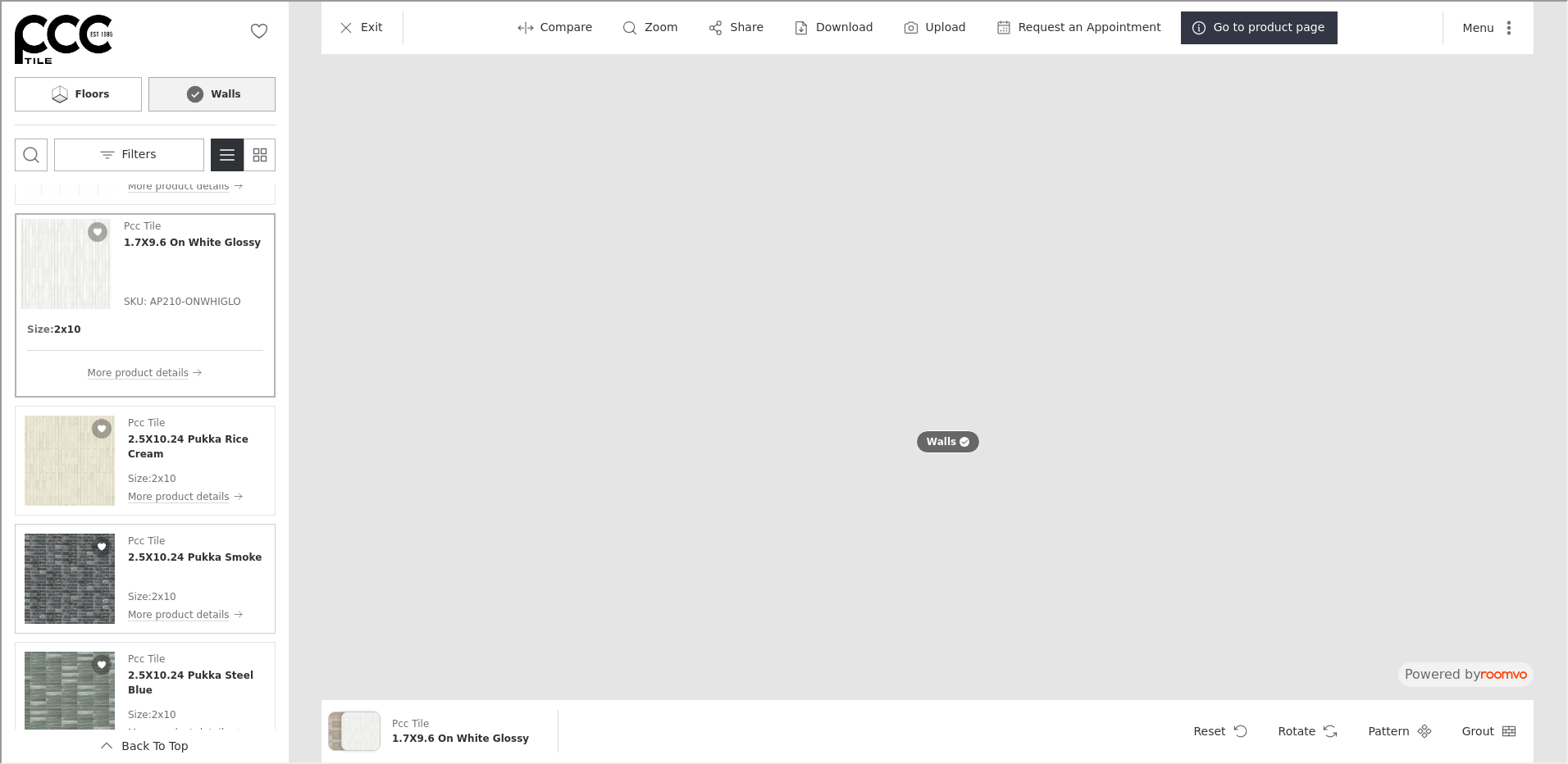
click at [74, 575] on img "See 2.5X10.24 Pukka Smoke in the room" at bounding box center [68, 577] width 90 height 90
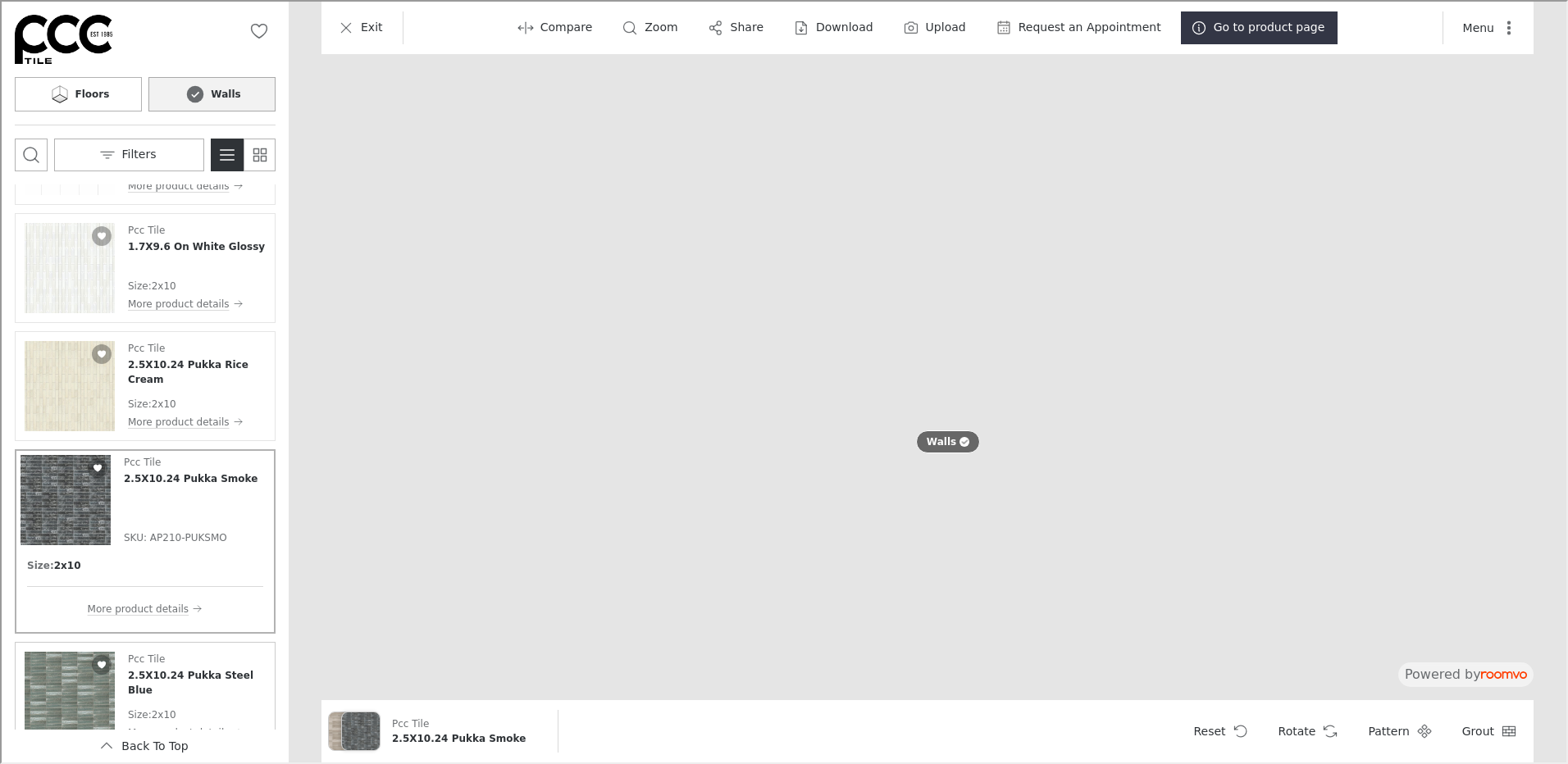
click at [97, 707] on img "See 2.5X10.24 Pukka Steel Blue in the room" at bounding box center [68, 695] width 90 height 90
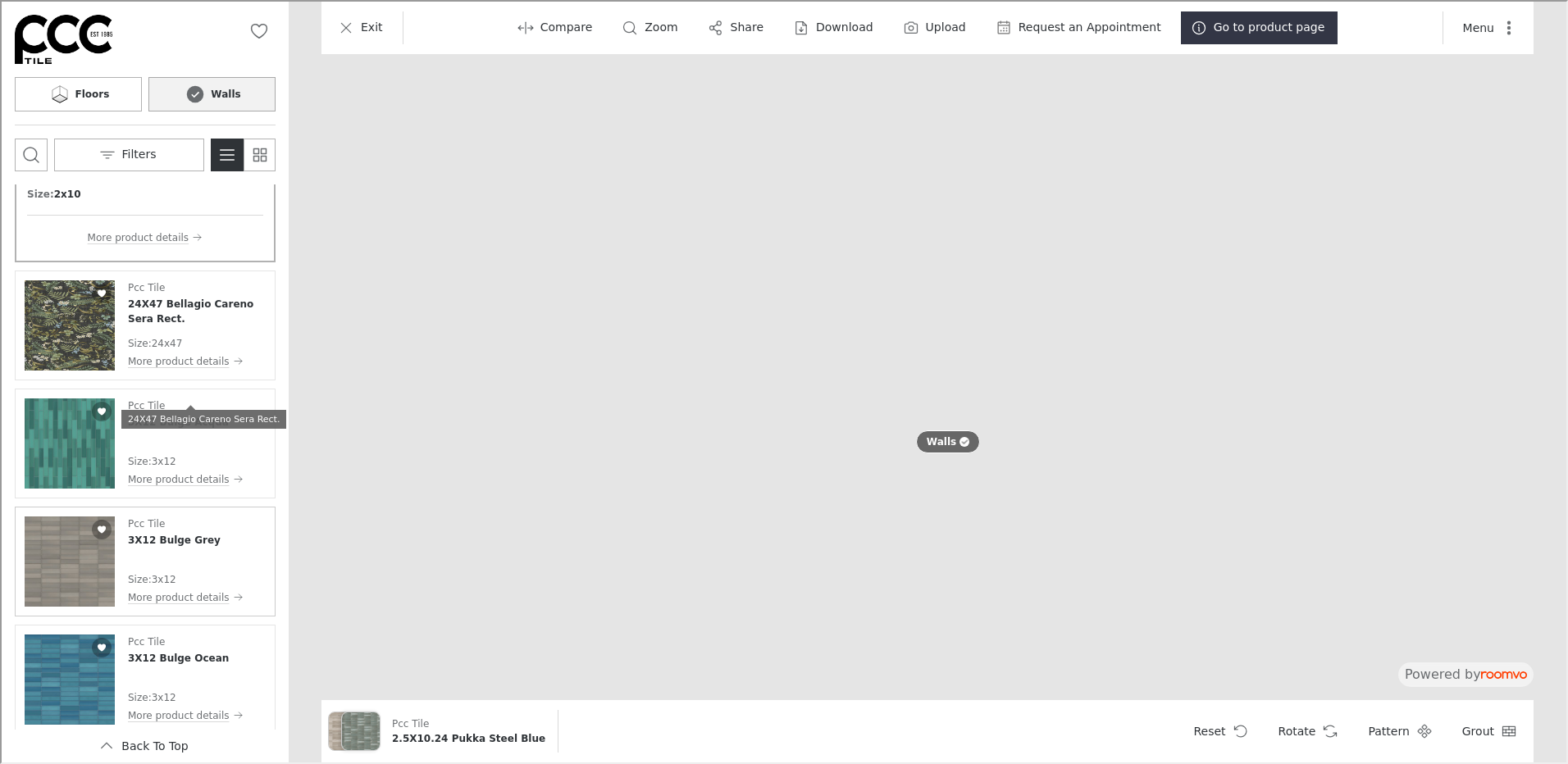
scroll to position [8022, 0]
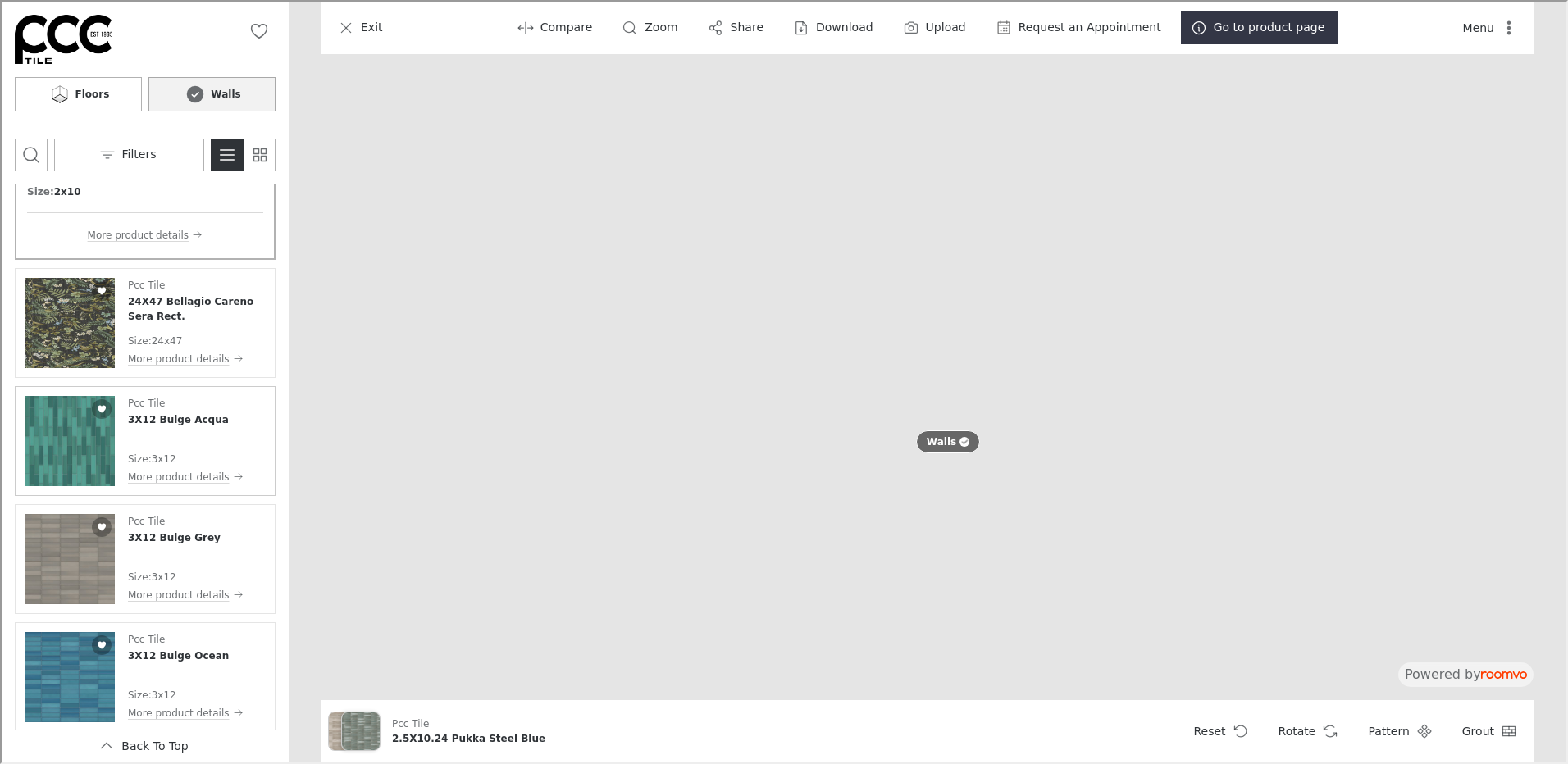
click at [197, 441] on div "Pcc Tile 3X12 Bulge Acqua Size : 3x12 More product details" at bounding box center [184, 439] width 115 height 90
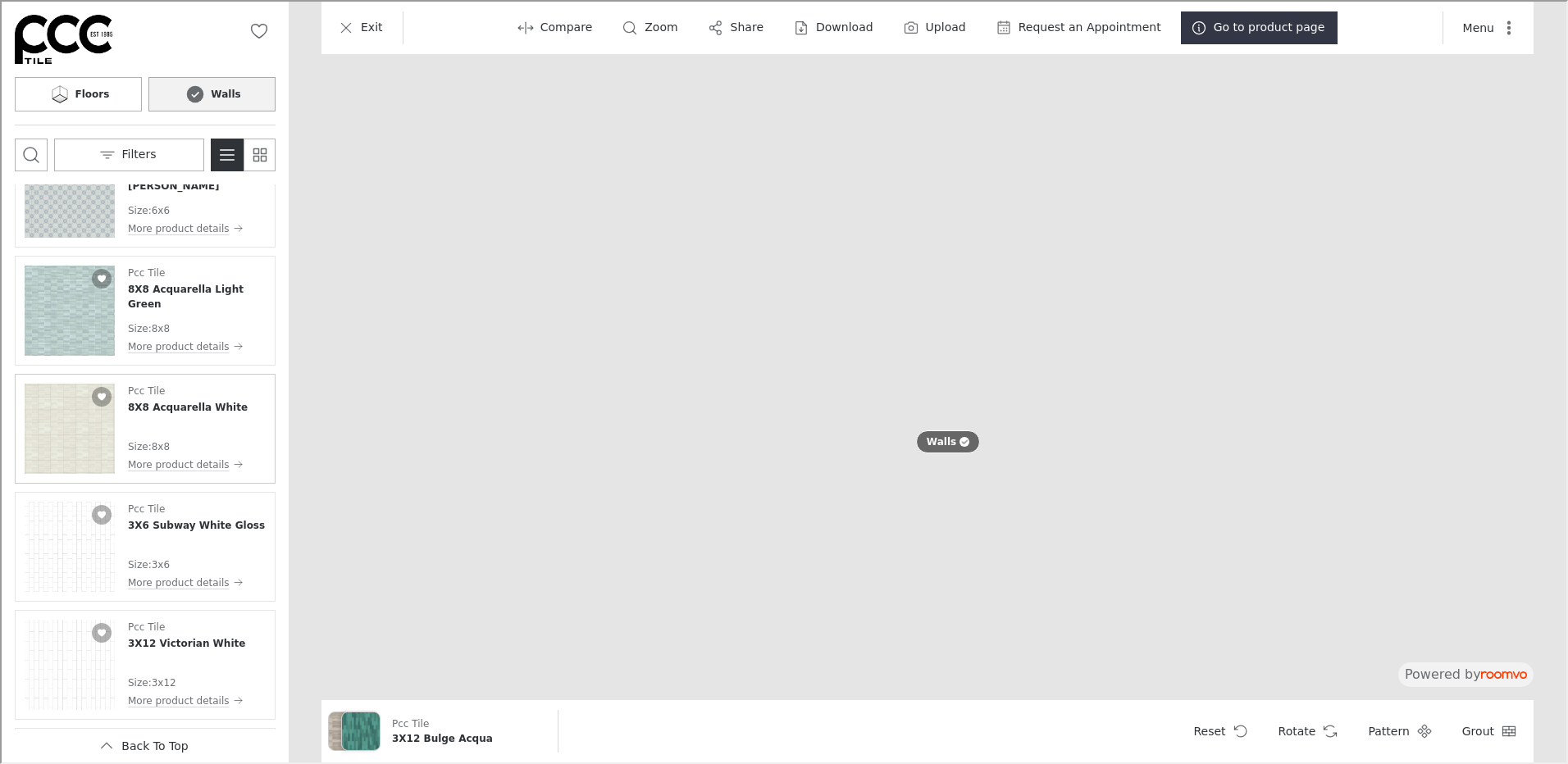
scroll to position [10810, 0]
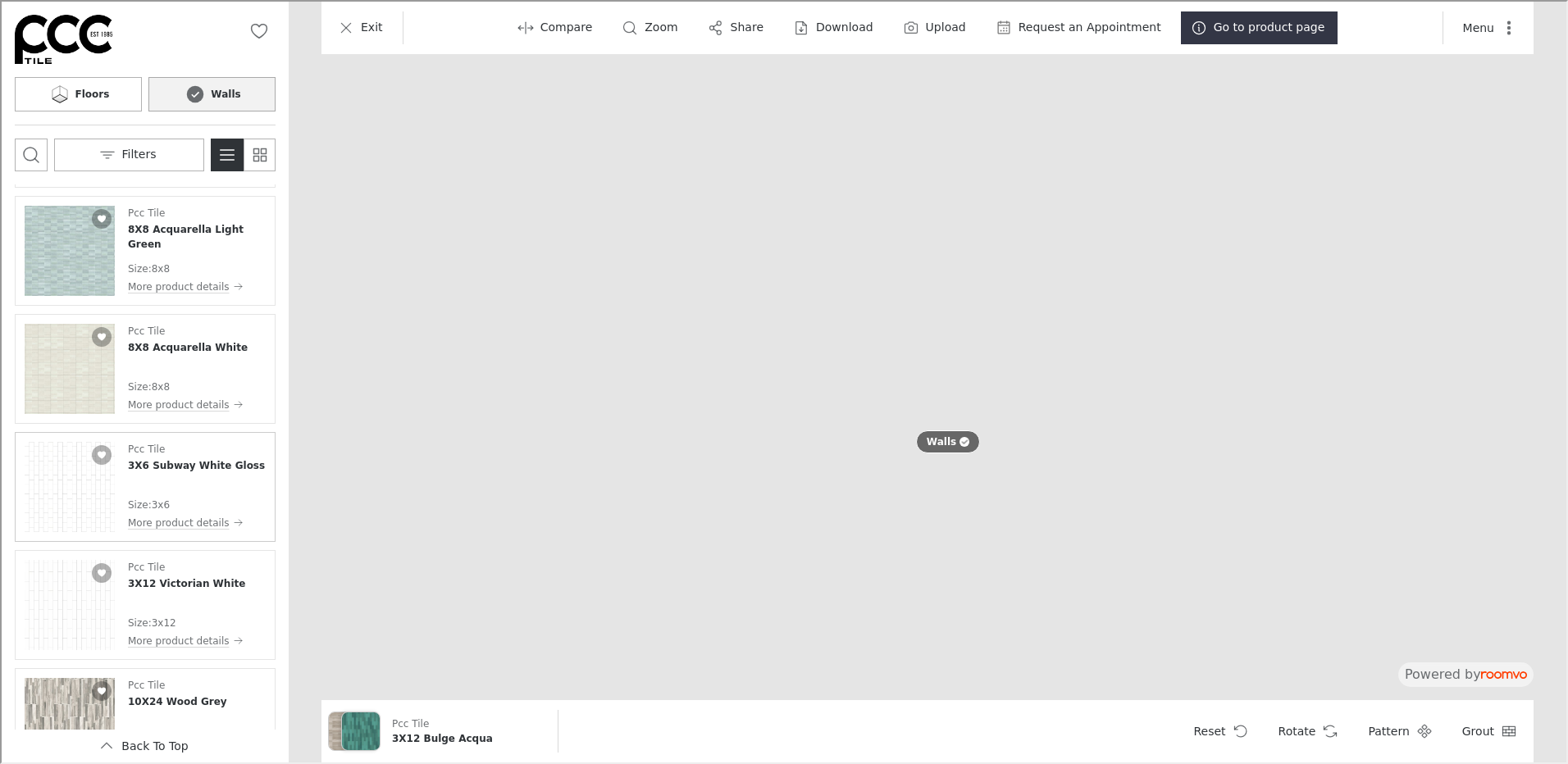
click at [169, 475] on div "Pcc Tile 3X6 Subway White Gloss Size : 3x6 More product details" at bounding box center [195, 485] width 137 height 90
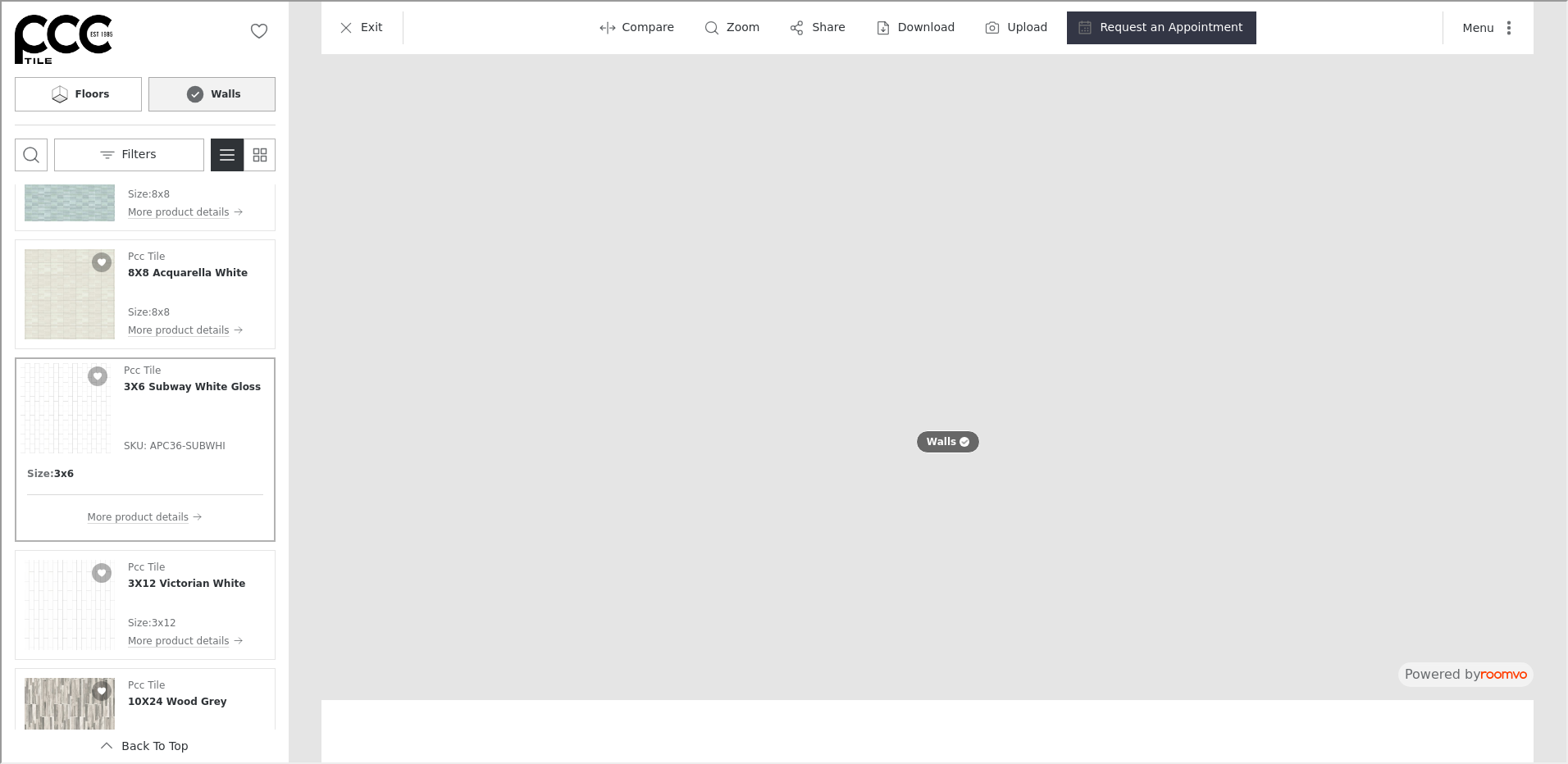
scroll to position [10735, 0]
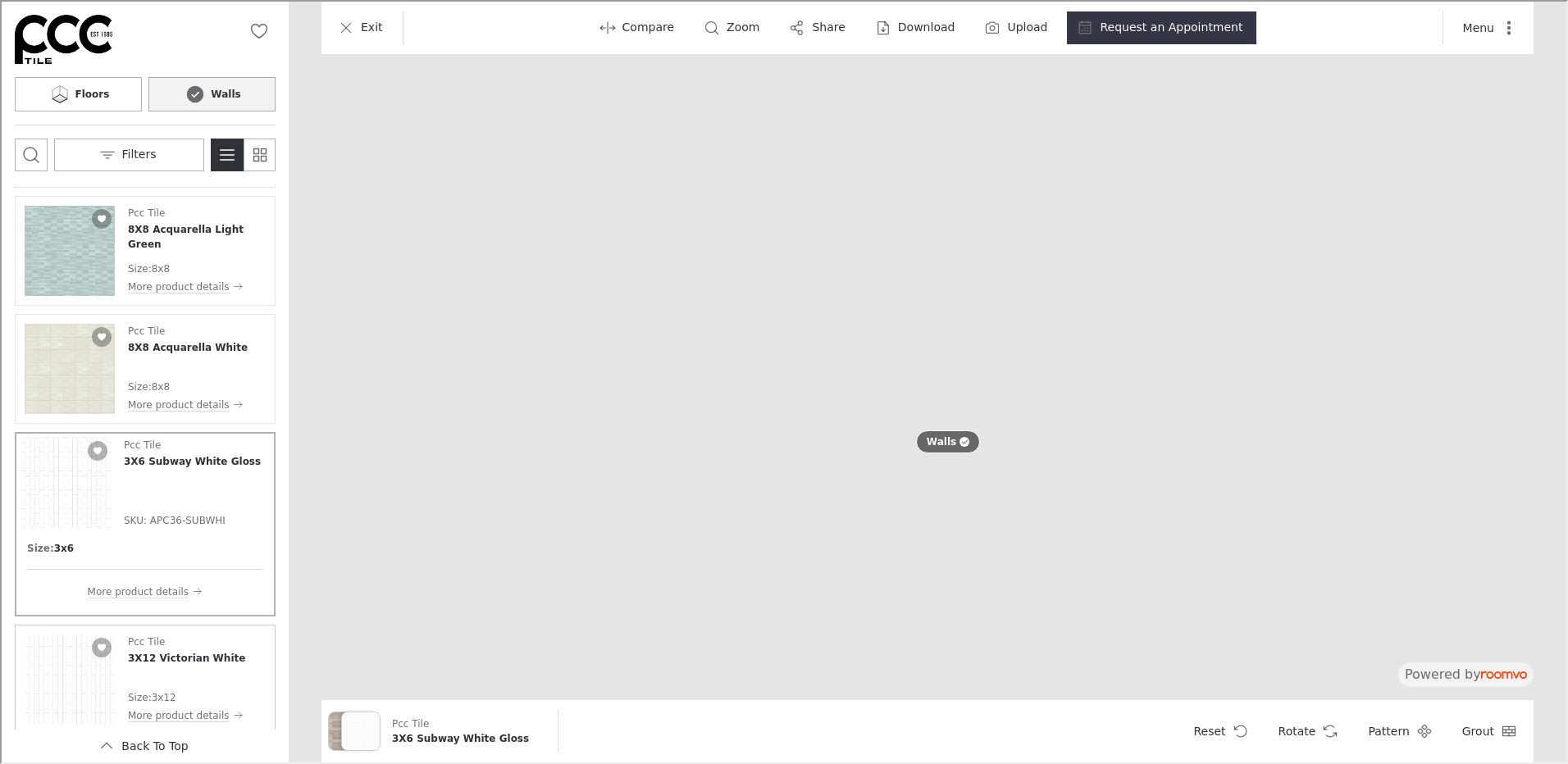
click at [156, 676] on div "Pcc Tile 3X12 Victorian White Size : 3x12 More product details" at bounding box center [185, 677] width 117 height 90
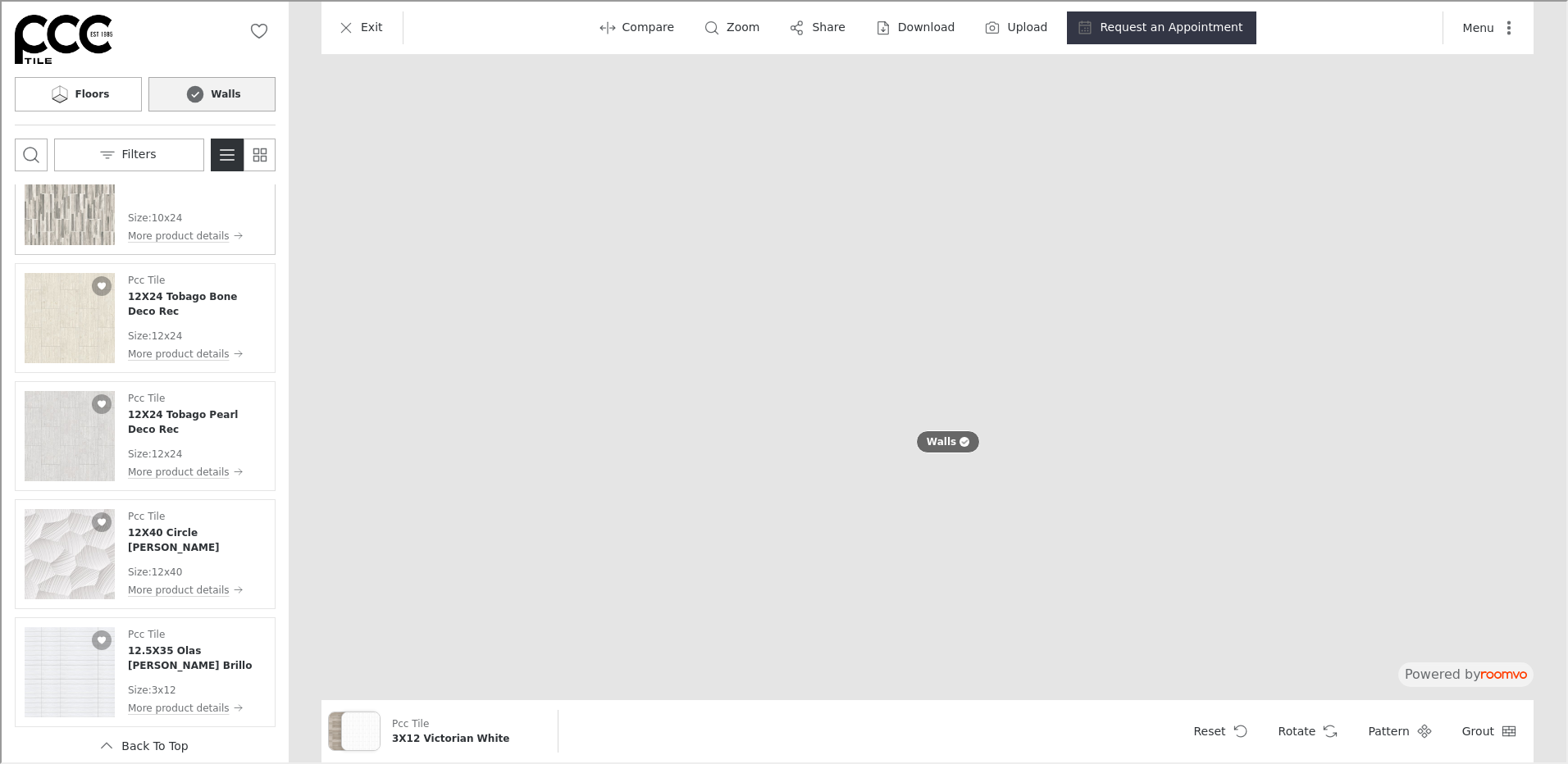
scroll to position [11338, 0]
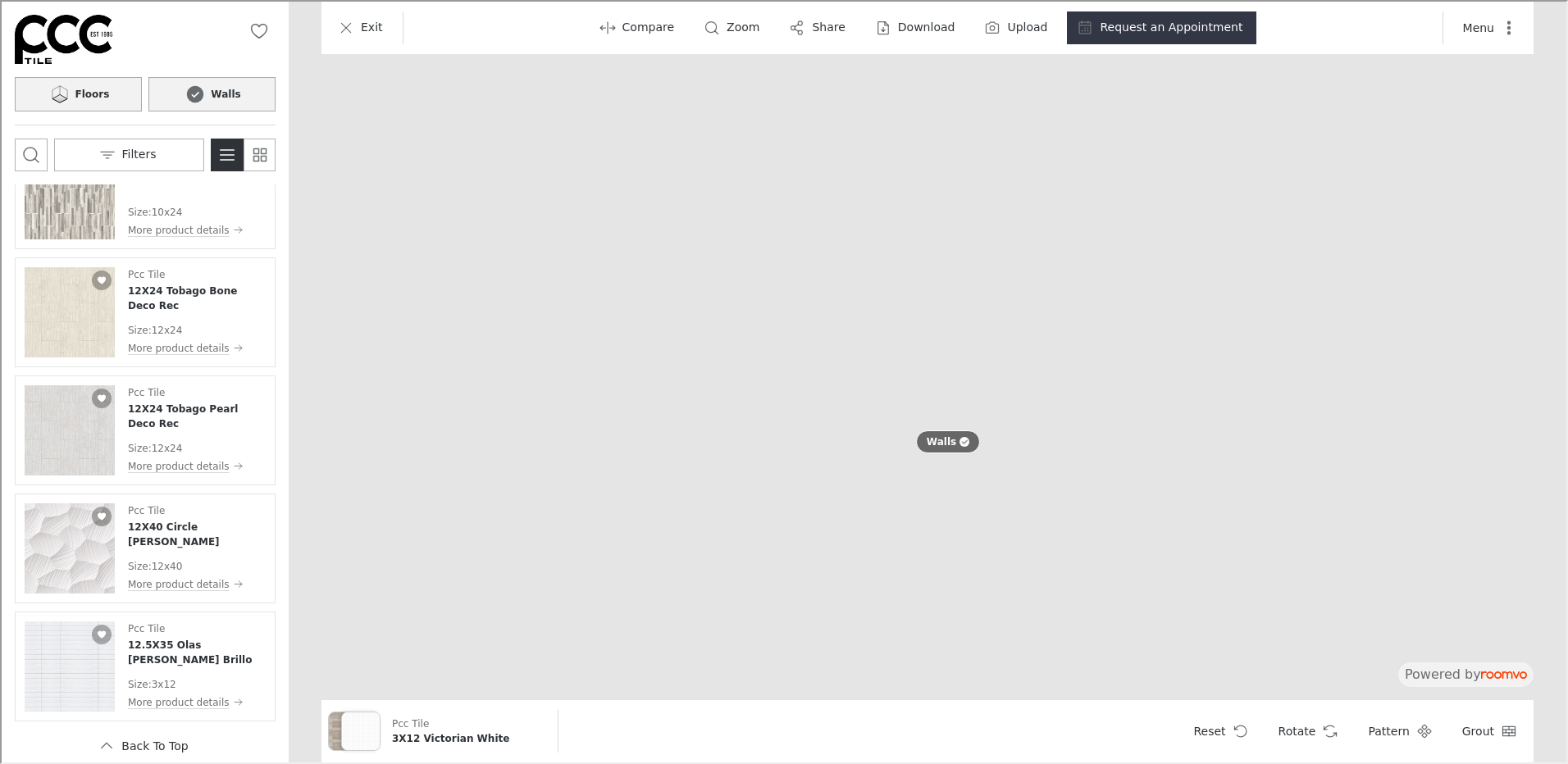
click at [98, 96] on h6 "Floors" at bounding box center [91, 93] width 34 height 15
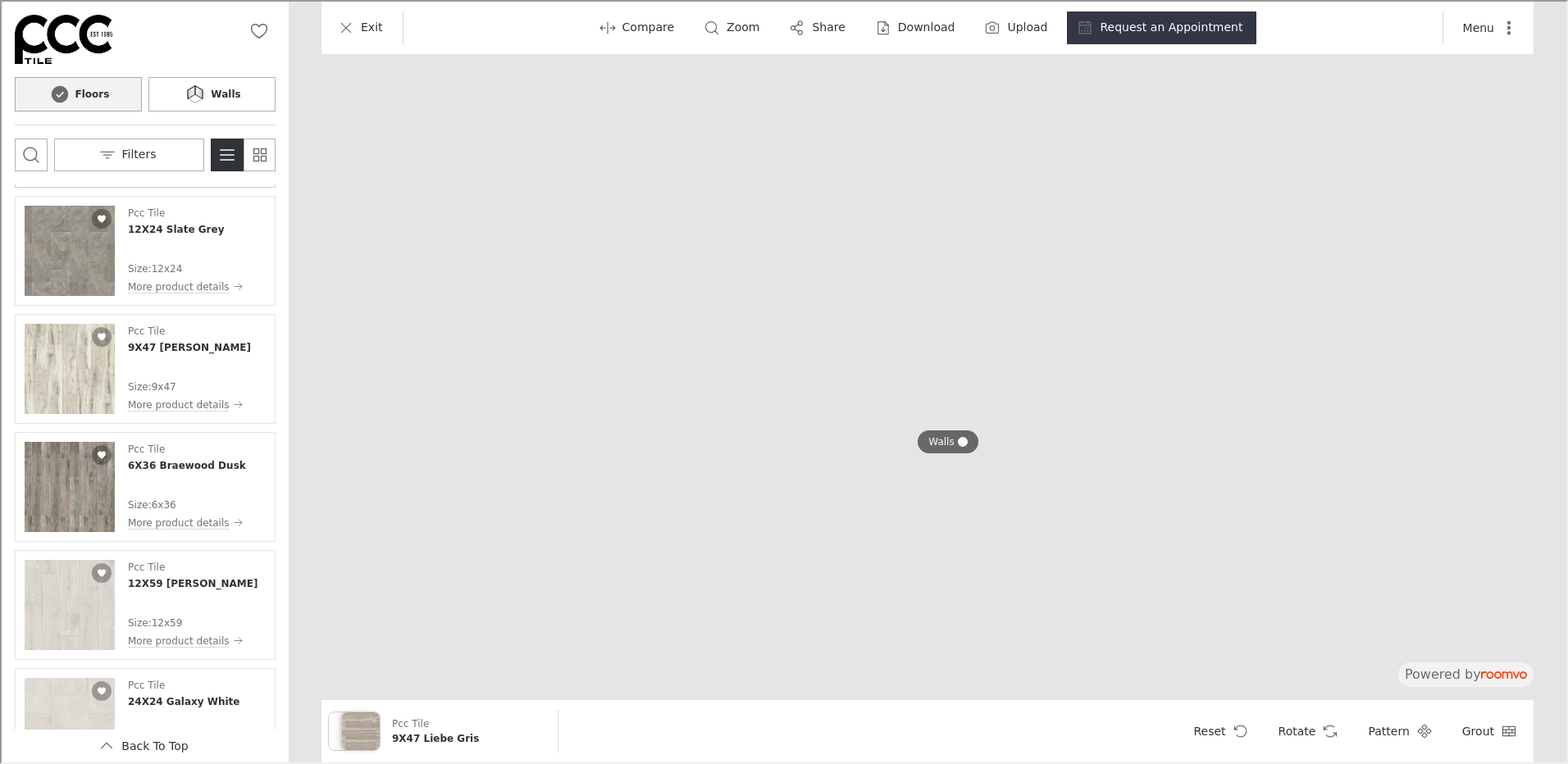
scroll to position [245, 0]
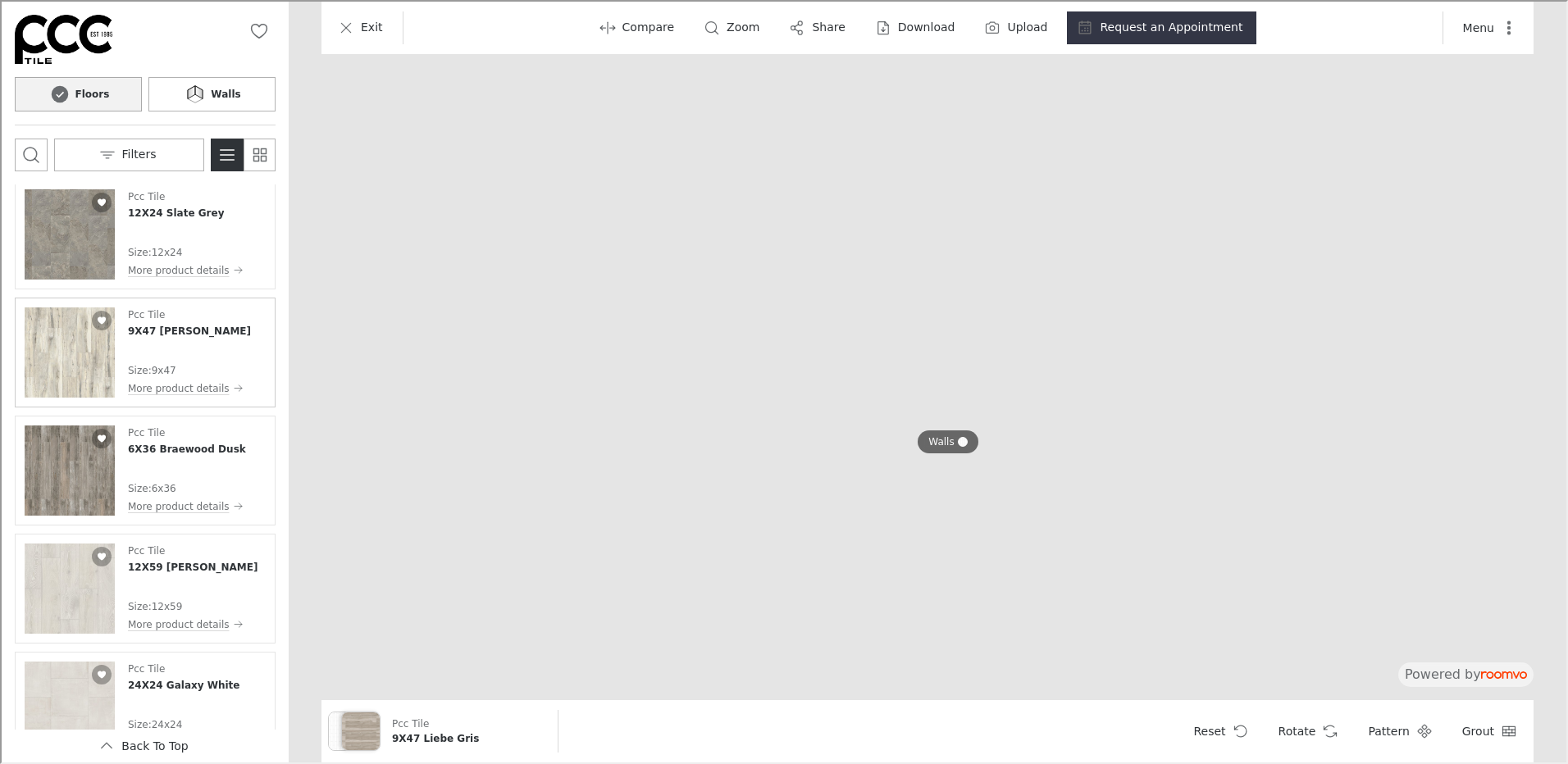
click at [157, 362] on p "9x47" at bounding box center [163, 369] width 25 height 15
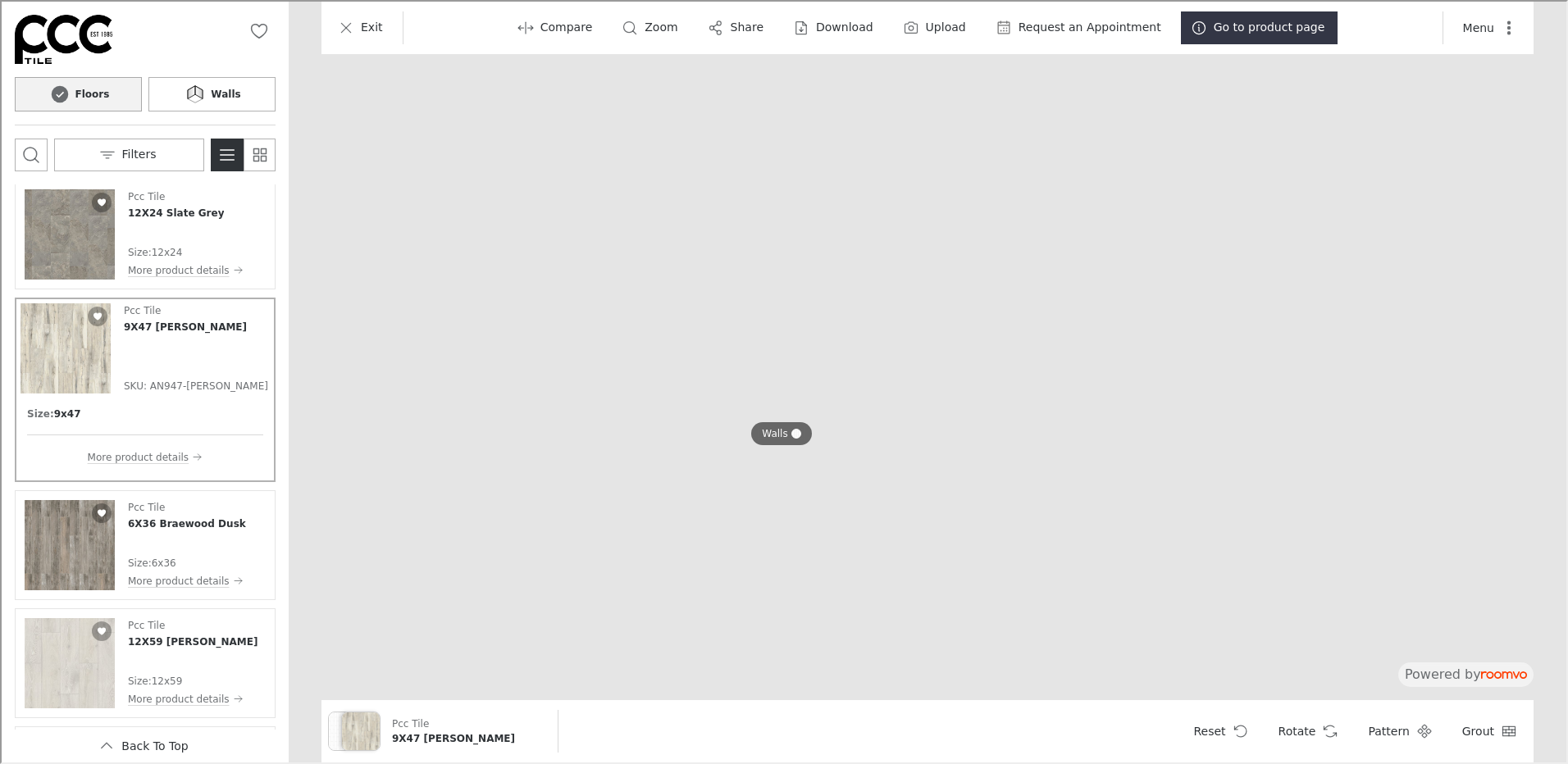
drag, startPoint x: 1065, startPoint y: 637, endPoint x: 1026, endPoint y: 220, distance: 418.8
drag, startPoint x: 977, startPoint y: 537, endPoint x: 837, endPoint y: 71, distance: 486.6
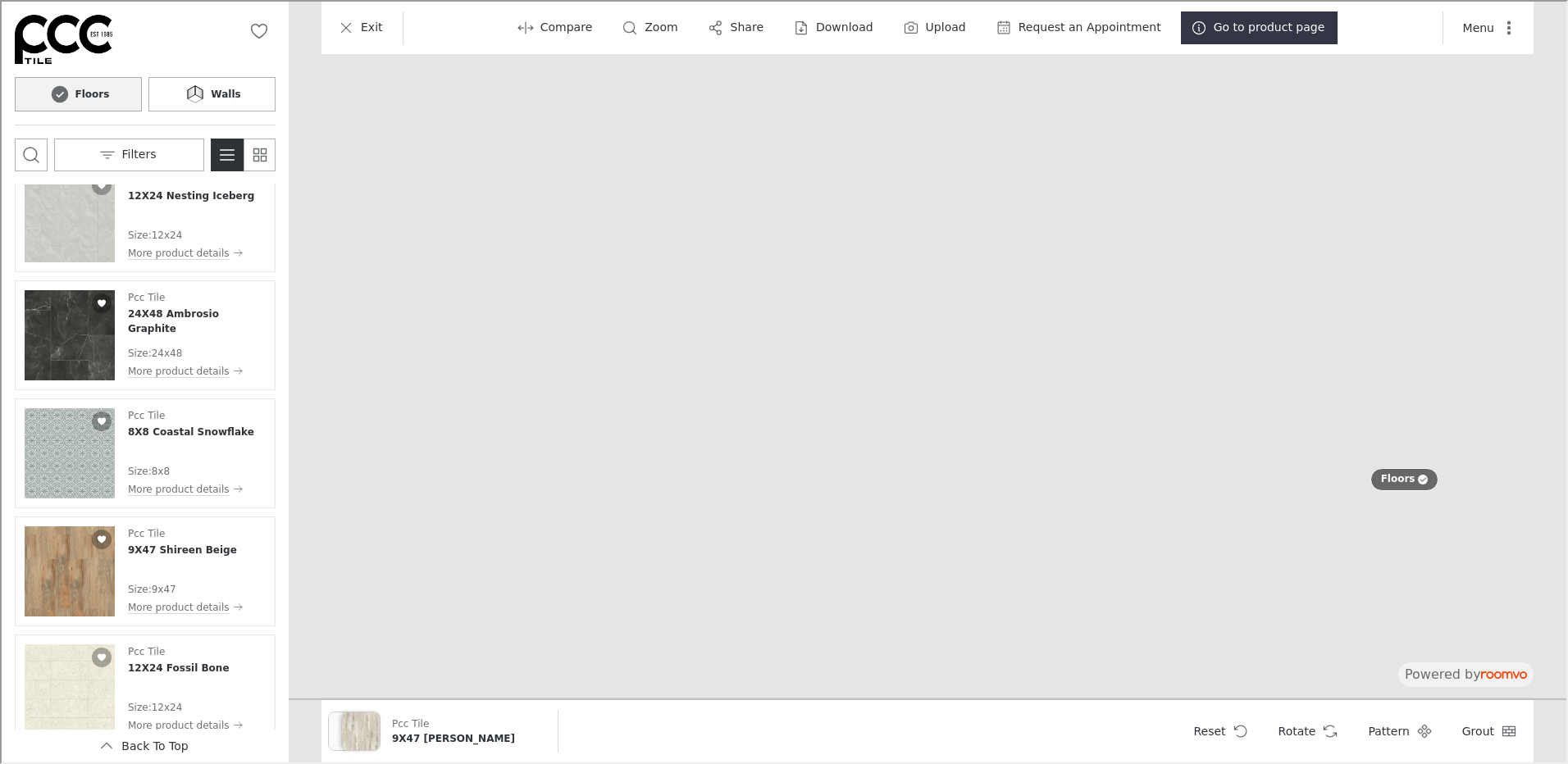
scroll to position [4244, 0]
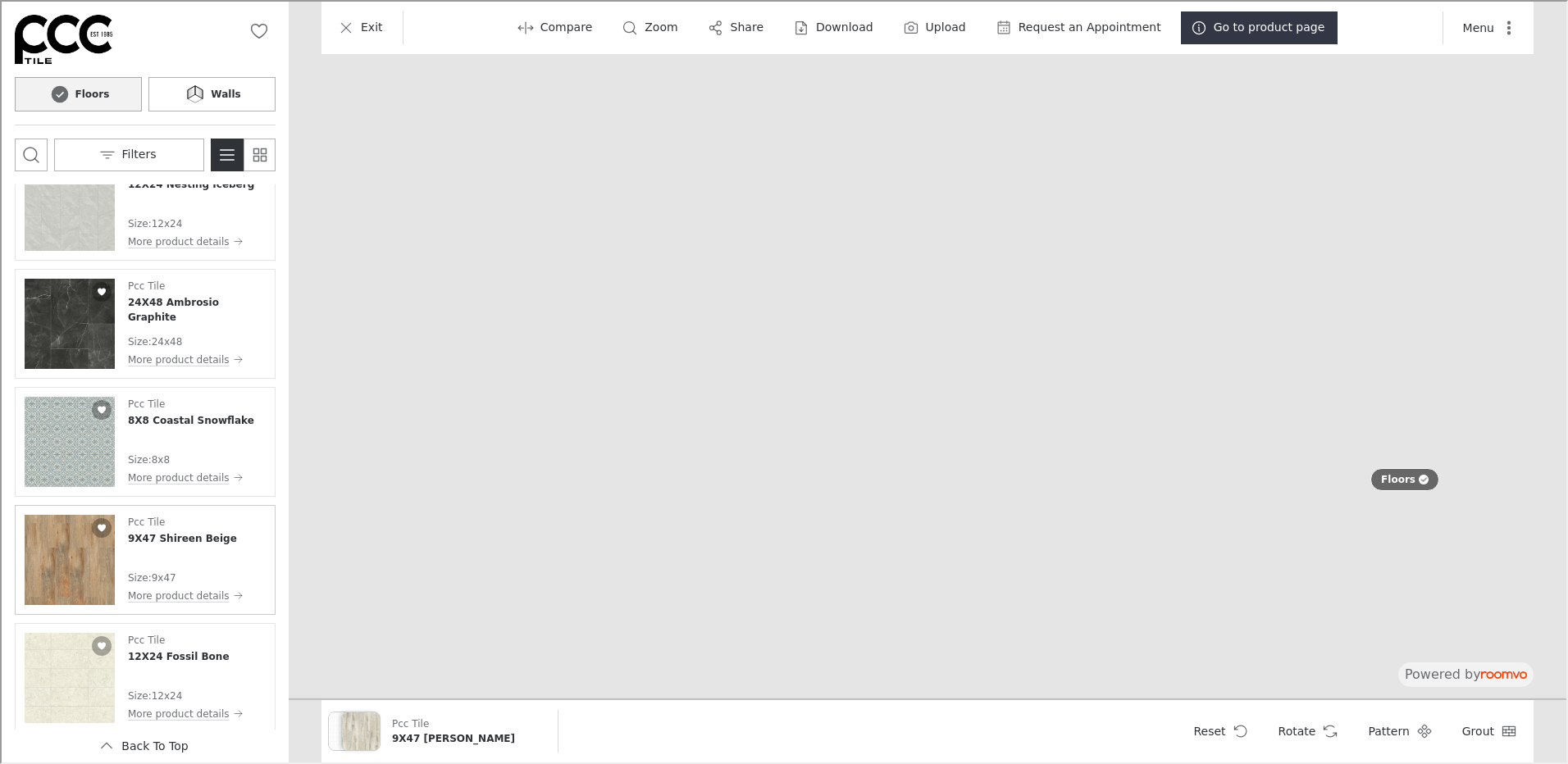
click at [70, 562] on img "See 9X47 Shireen Beige in the room" at bounding box center [68, 558] width 90 height 90
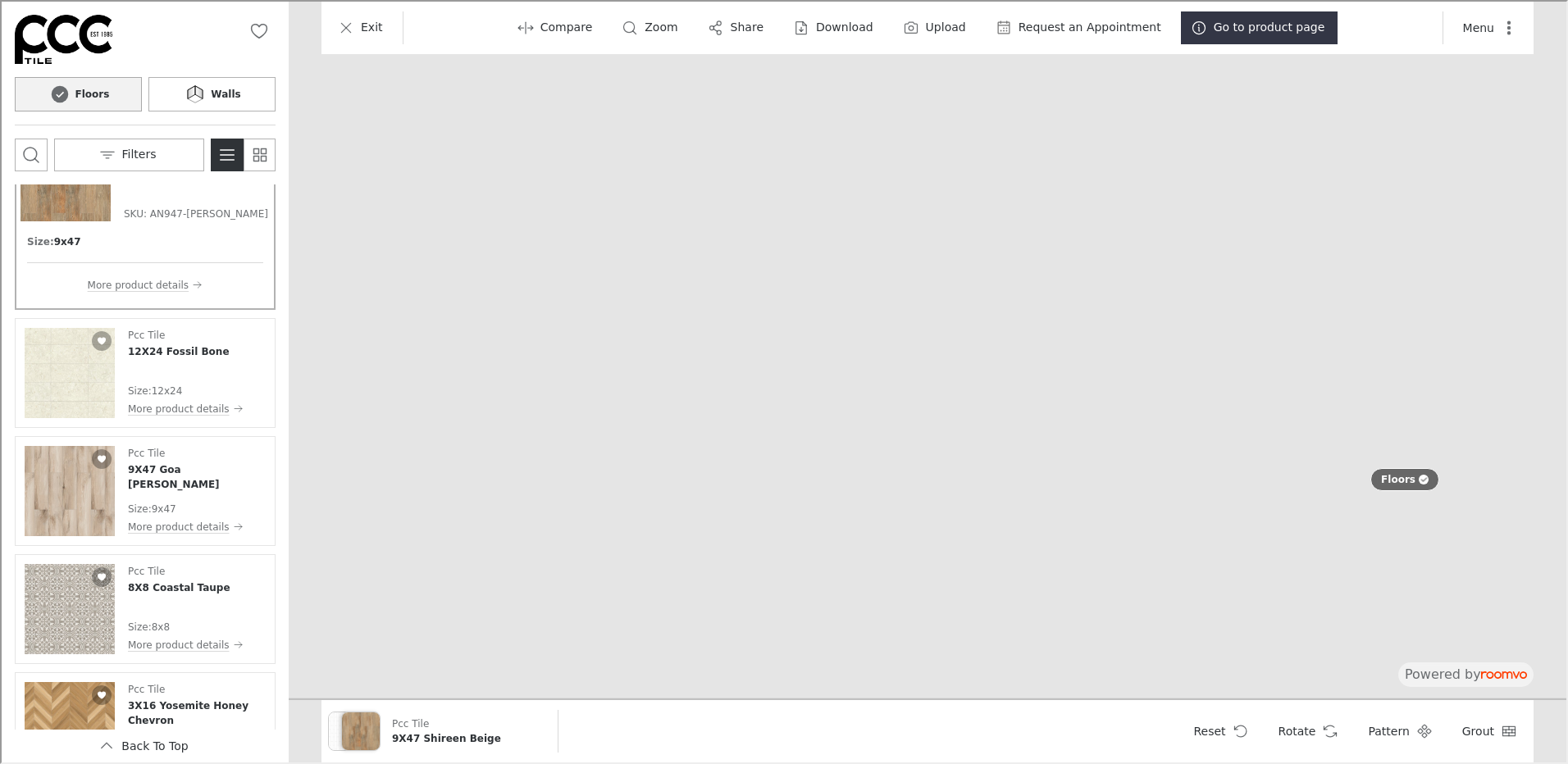
scroll to position [4591, 0]
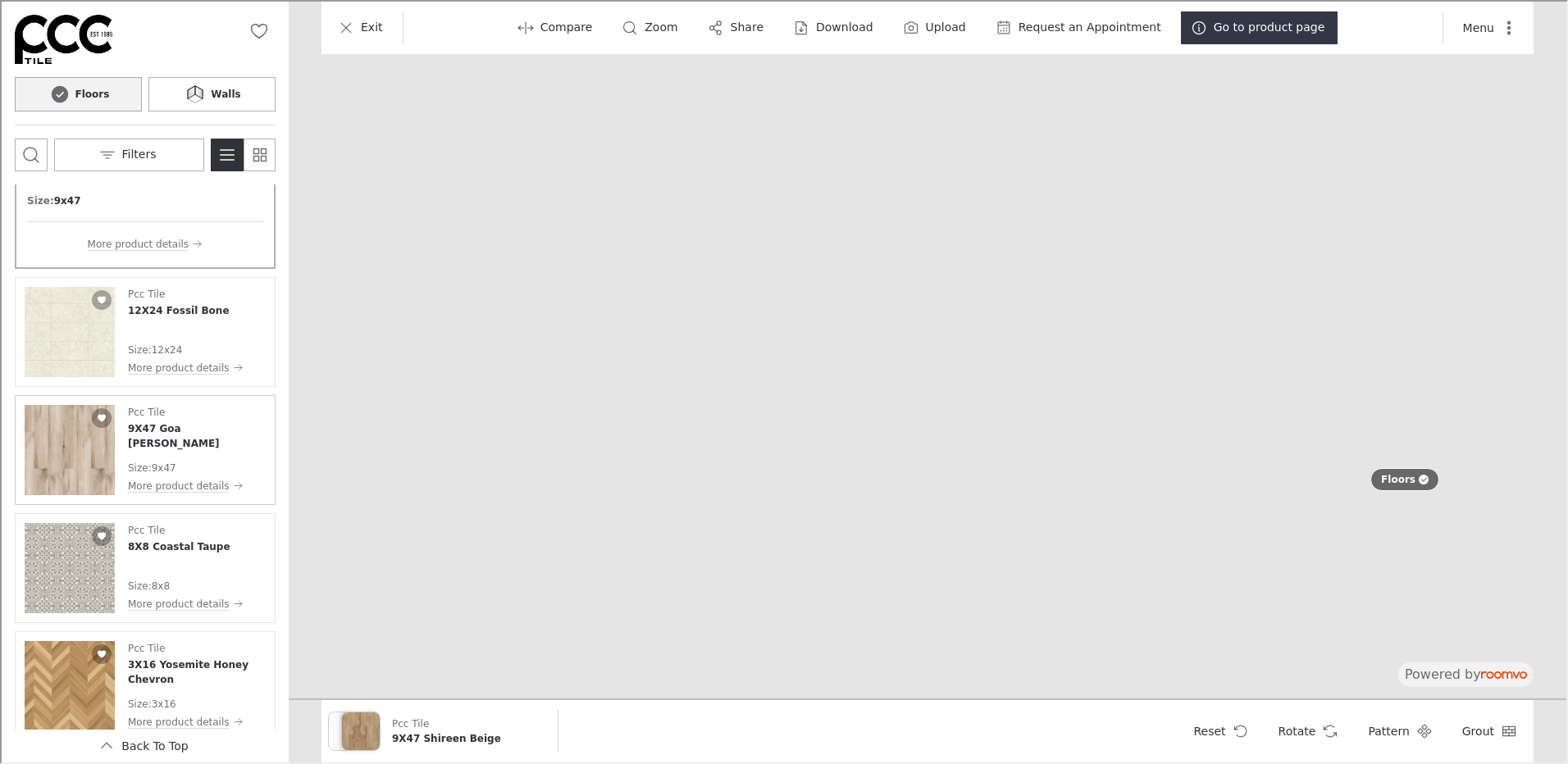
click at [52, 447] on img "See 9X47 Goa Roble in the room" at bounding box center [68, 448] width 90 height 90
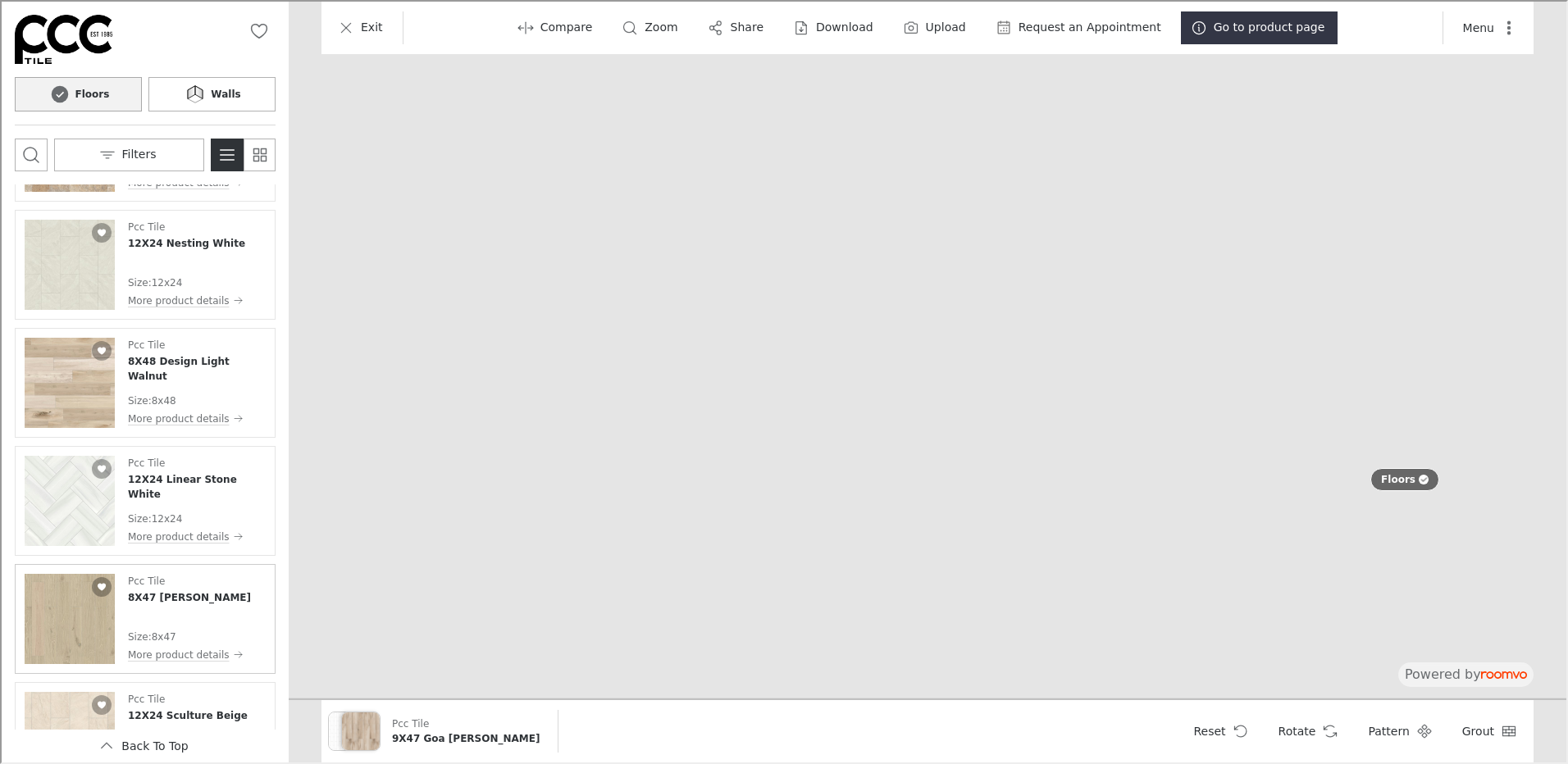
scroll to position [3443, 0]
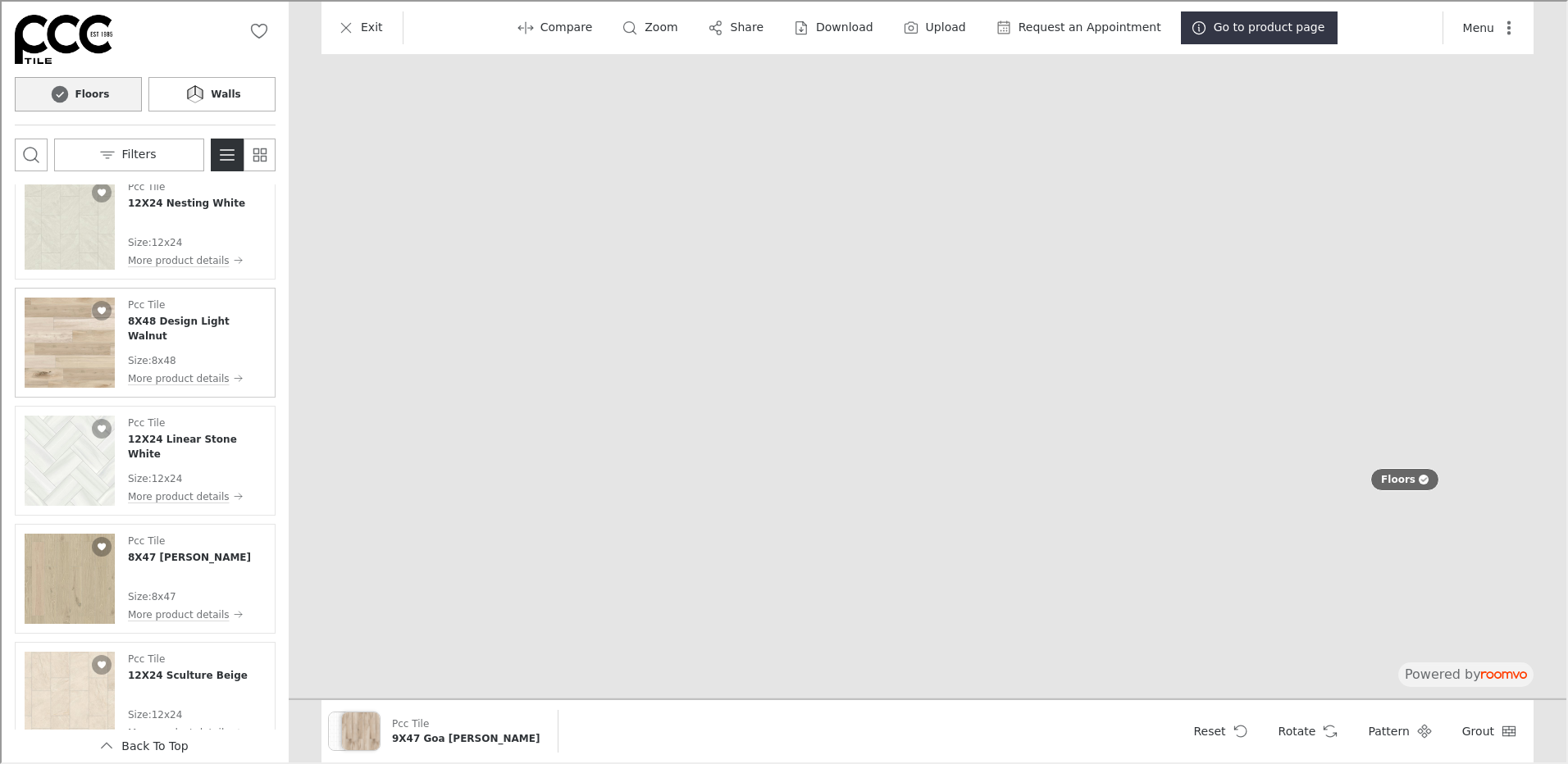
click at [174, 331] on div "Pcc Tile 8X48 Design Light Walnut Size : 8x48 More product details" at bounding box center [195, 341] width 138 height 90
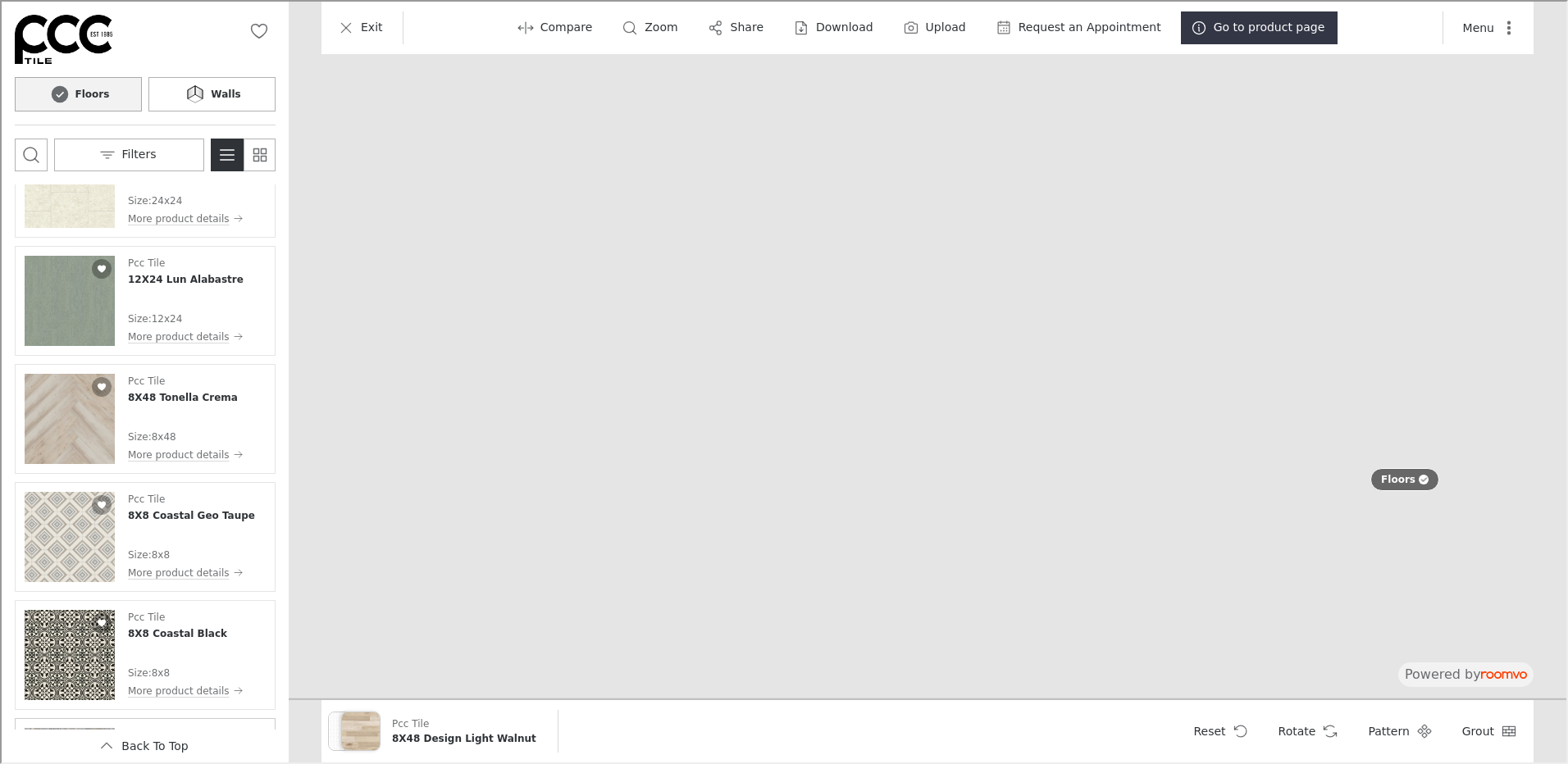
scroll to position [5203, 0]
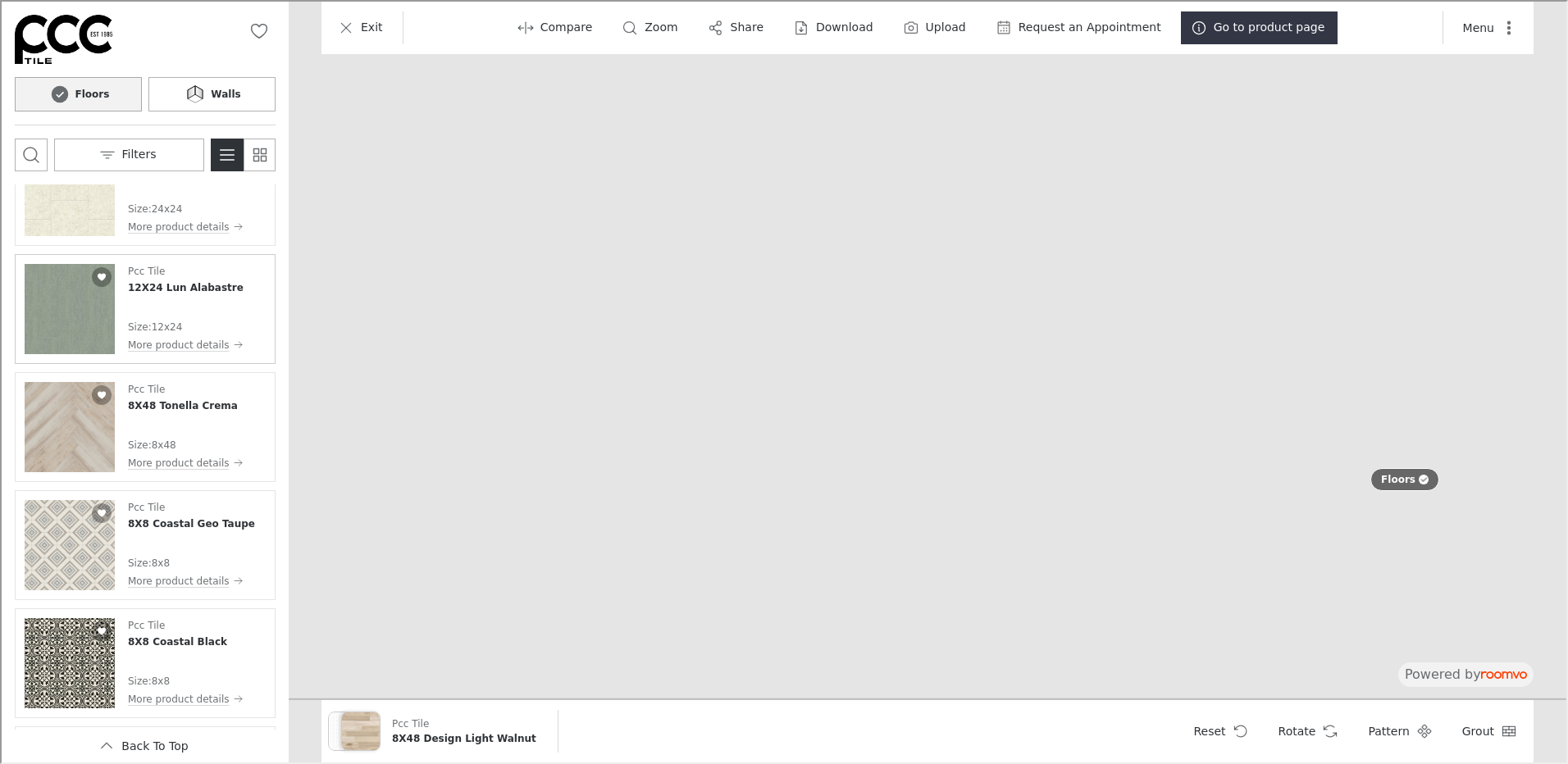
click at [70, 304] on img "See 12X24 Lun Alabastre in the room" at bounding box center [68, 307] width 90 height 90
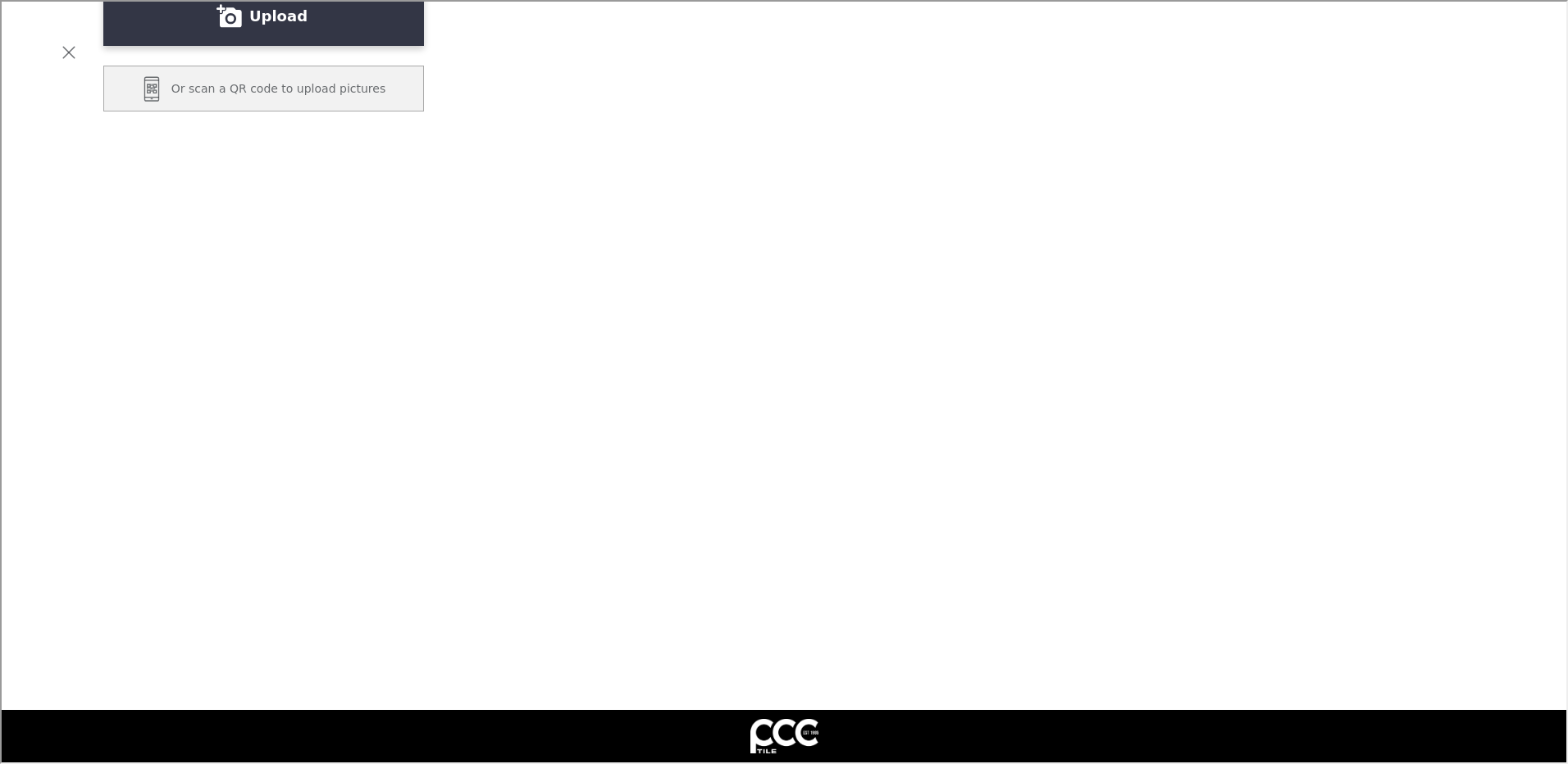
scroll to position [287, 0]
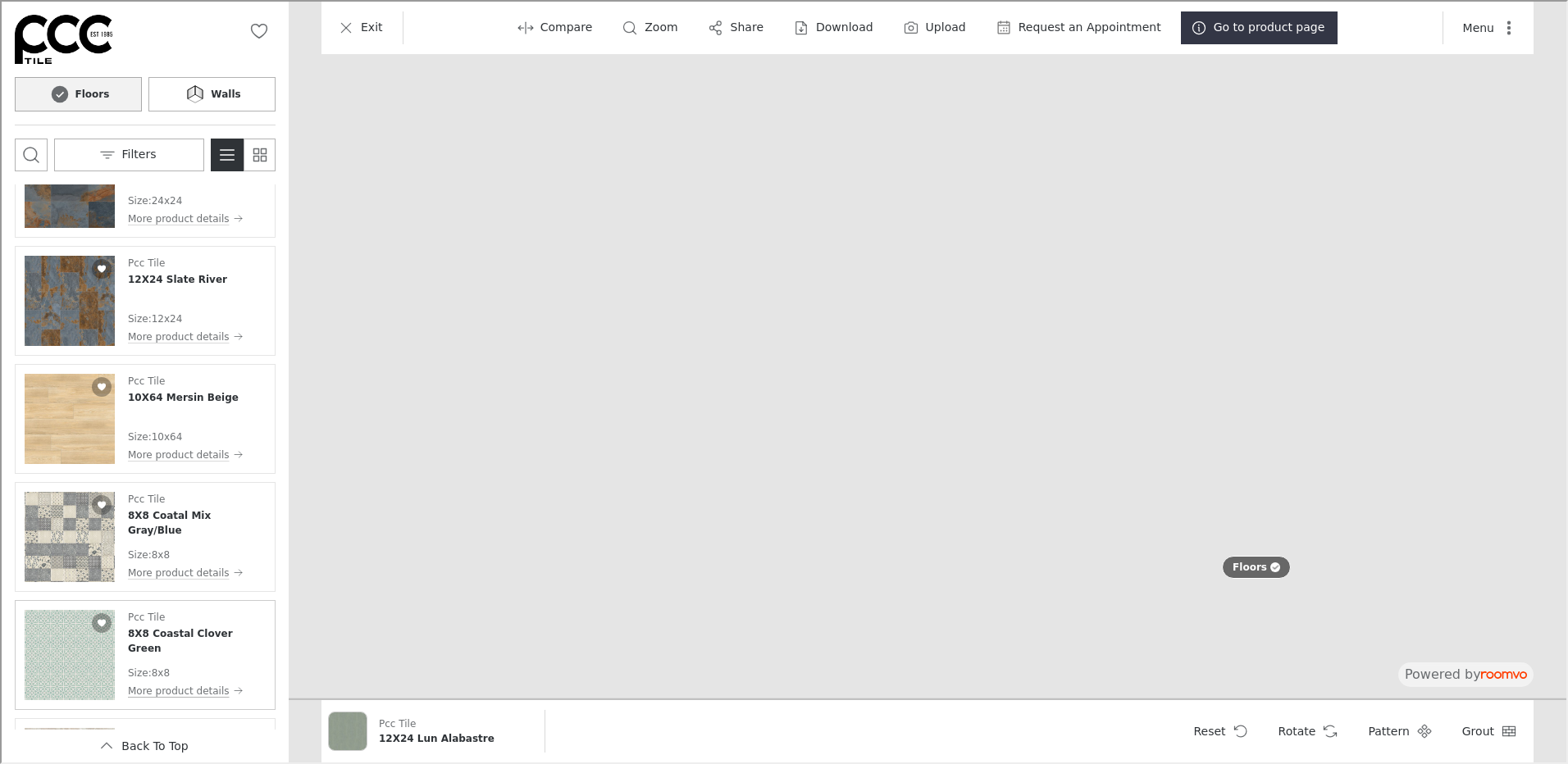
scroll to position [1476, 0]
click at [89, 434] on img "See 10X64 Mersin Beige in the room" at bounding box center [68, 420] width 90 height 90
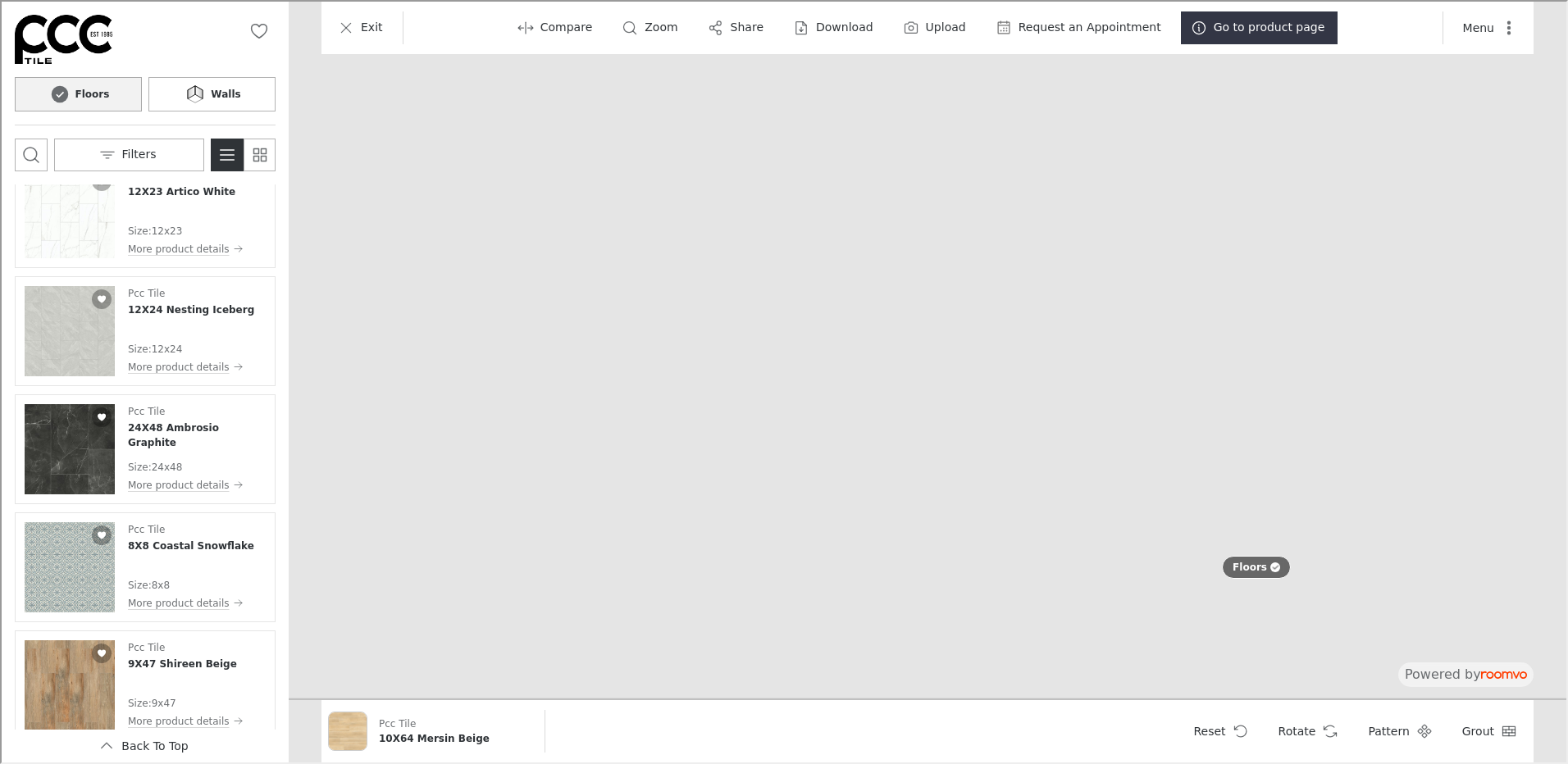
scroll to position [4056, 0]
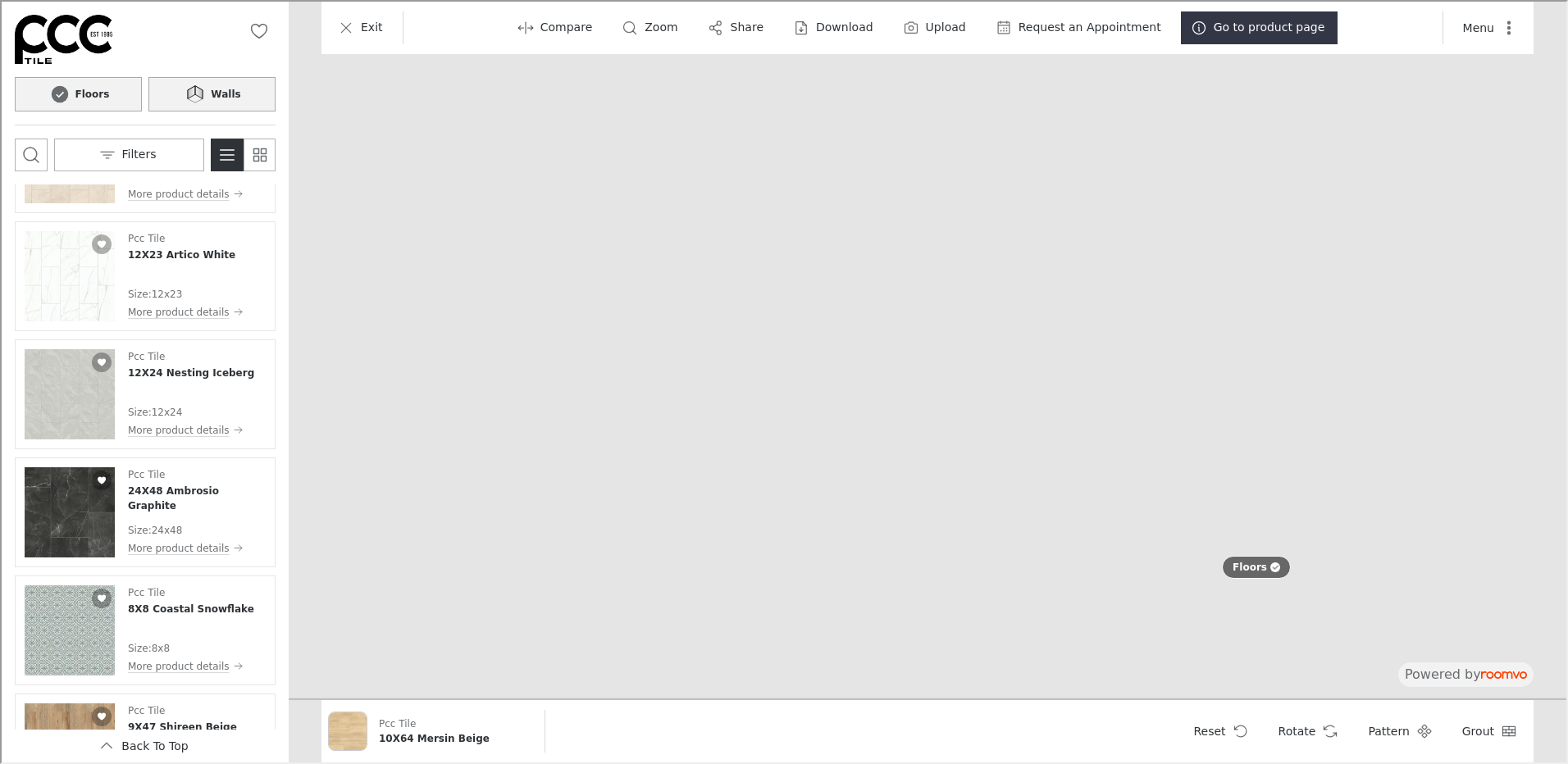
click at [201, 92] on icon at bounding box center [197, 91] width 8 height 13
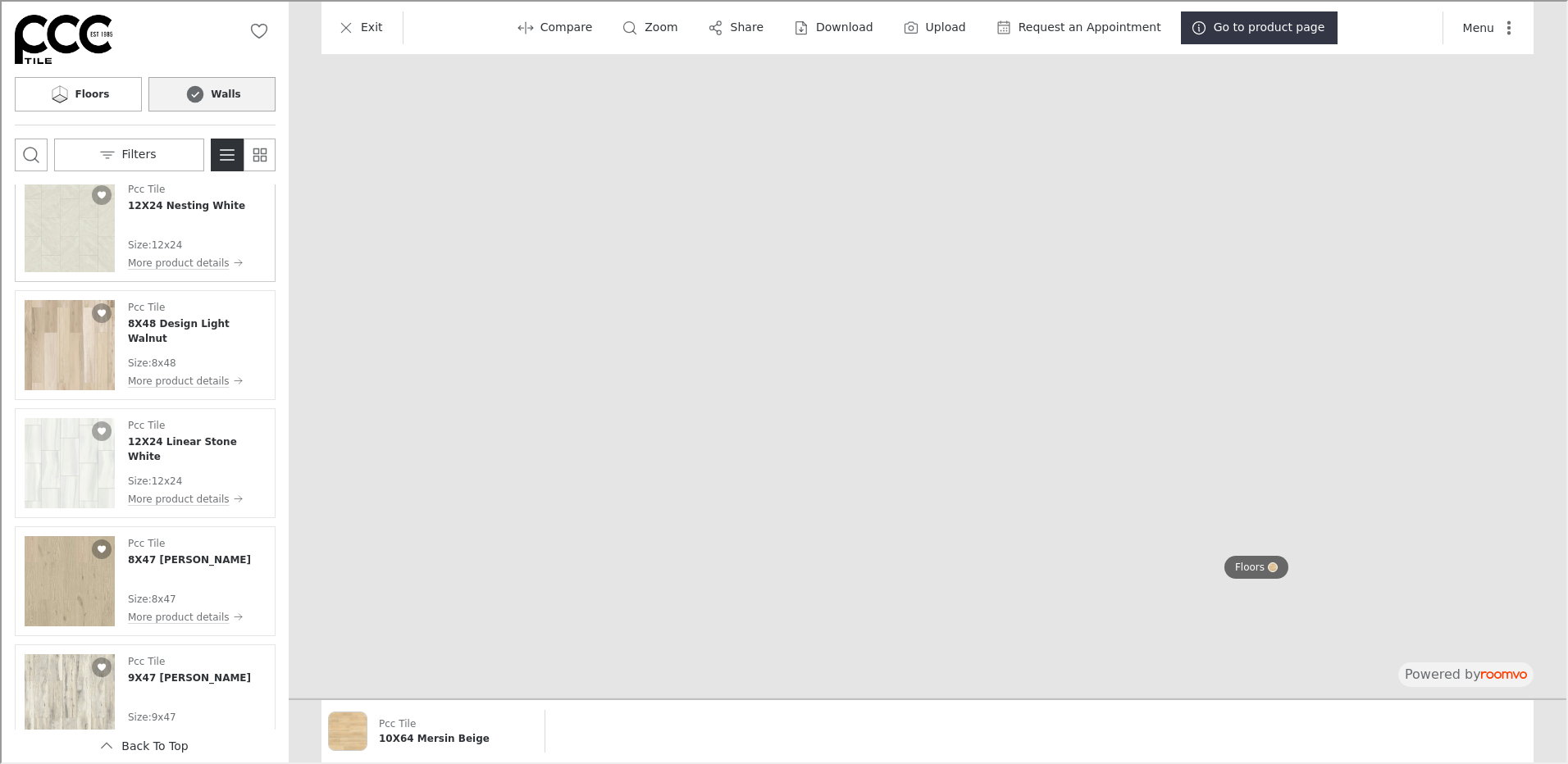
scroll to position [2787, 0]
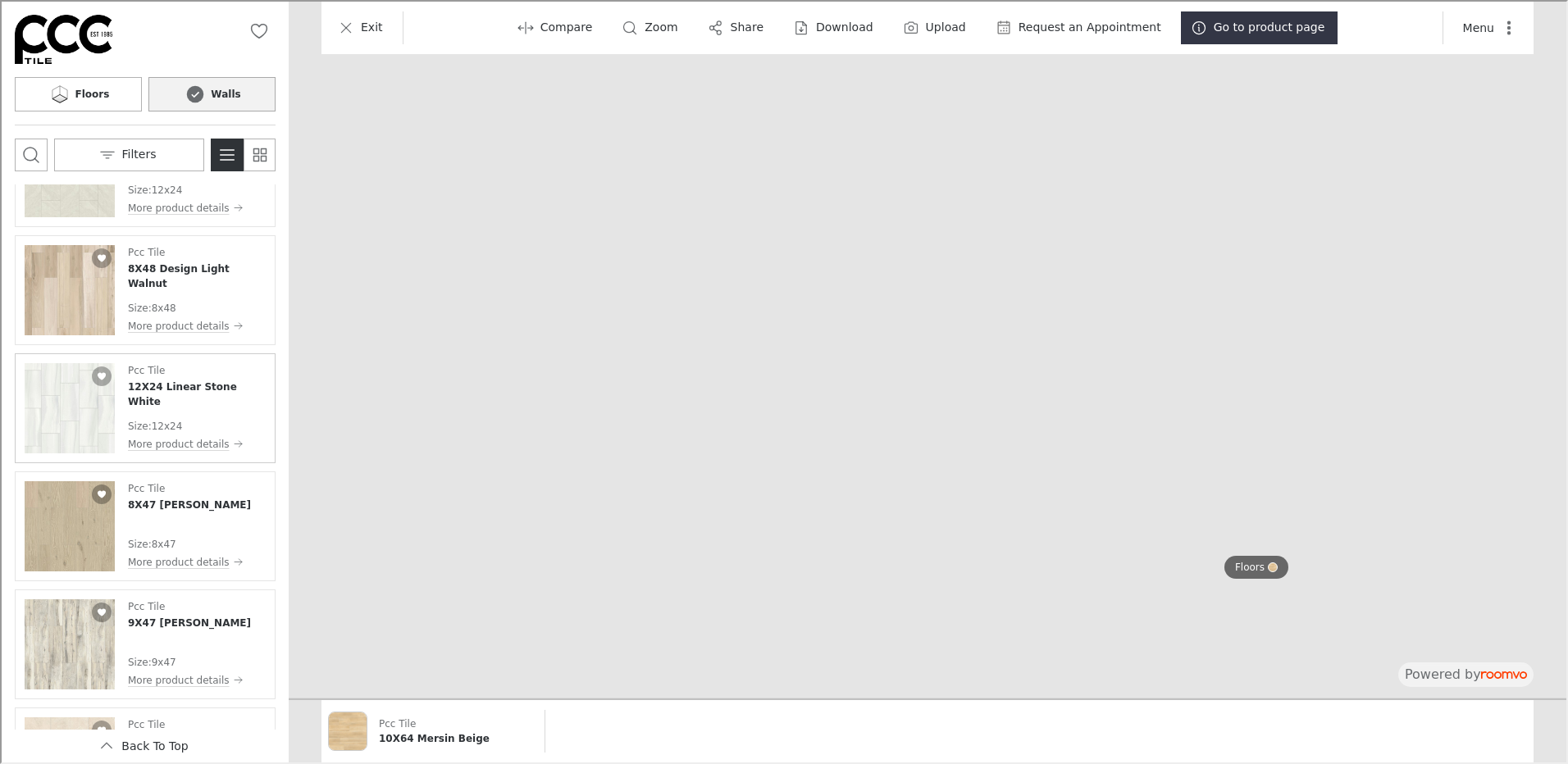
click at [101, 400] on img "See 12X24 Linear Stone White in the room" at bounding box center [68, 406] width 90 height 90
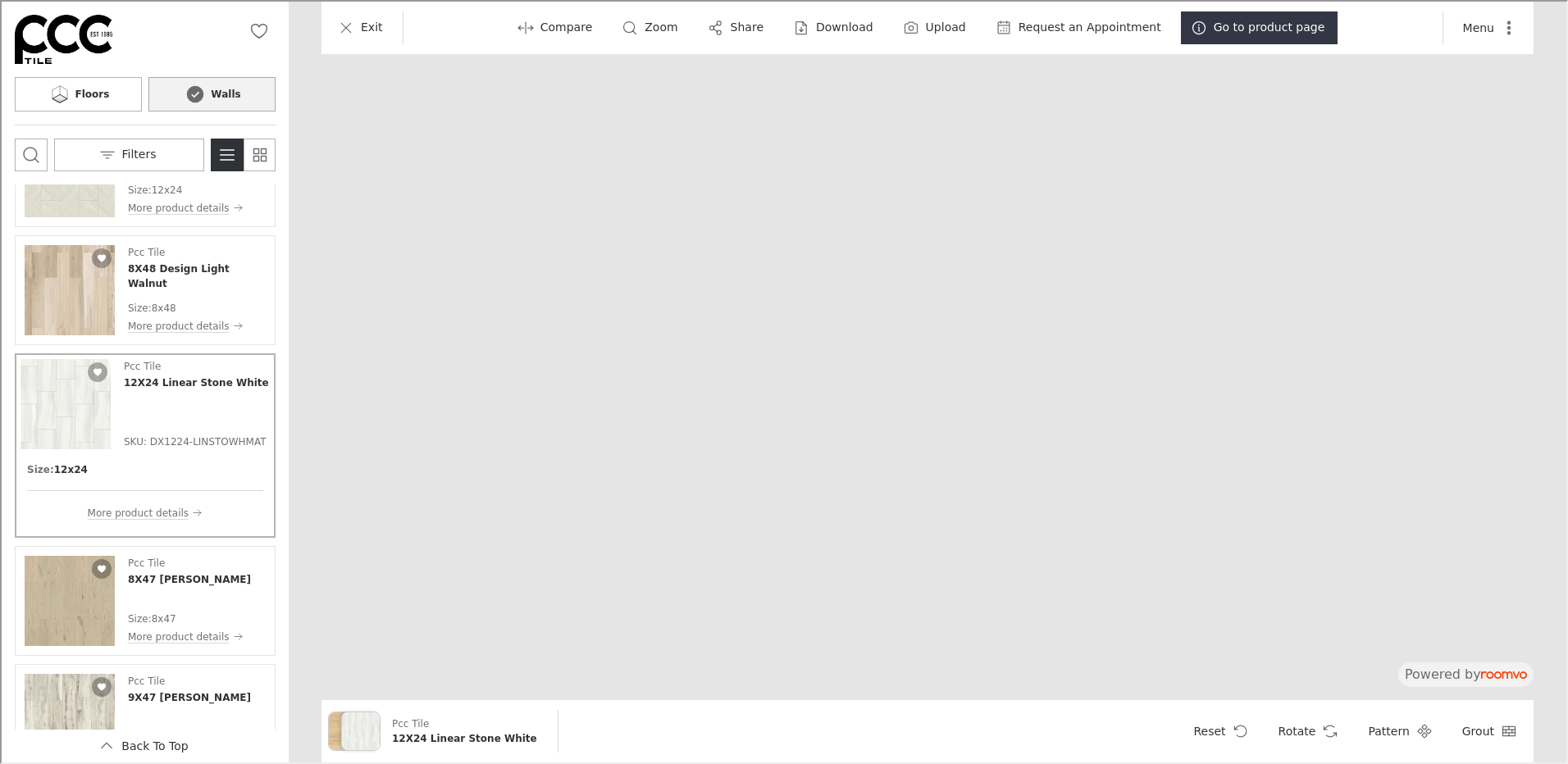
drag, startPoint x: 903, startPoint y: 172, endPoint x: 928, endPoint y: 733, distance: 561.6
click at [928, 733] on img at bounding box center [1382, 474] width 3196 height 1615
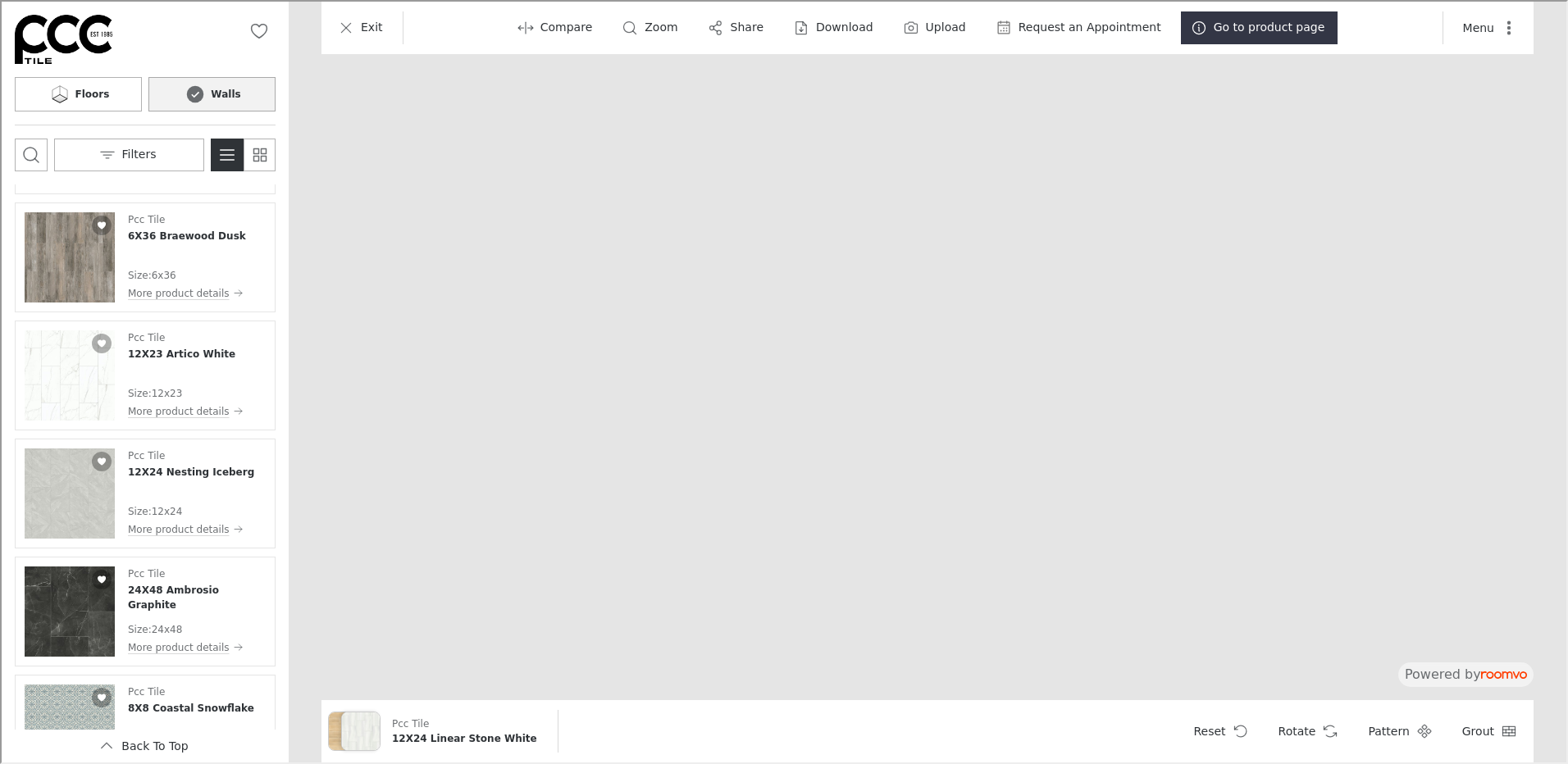
scroll to position [3607, 0]
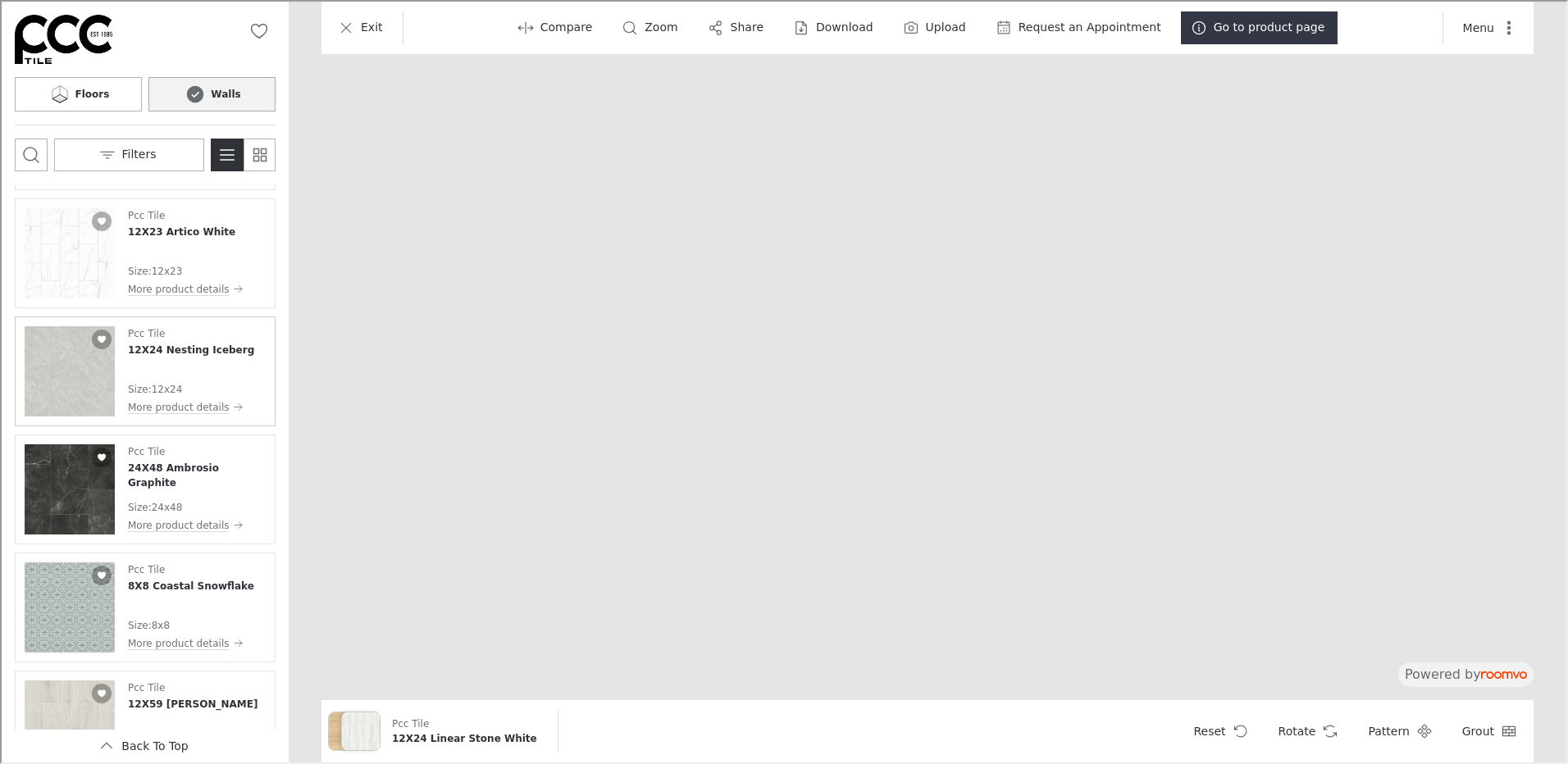
click at [195, 365] on div "Pcc Tile 12X24 Nesting Iceberg Size : 12x24 More product details" at bounding box center [189, 369] width 127 height 90
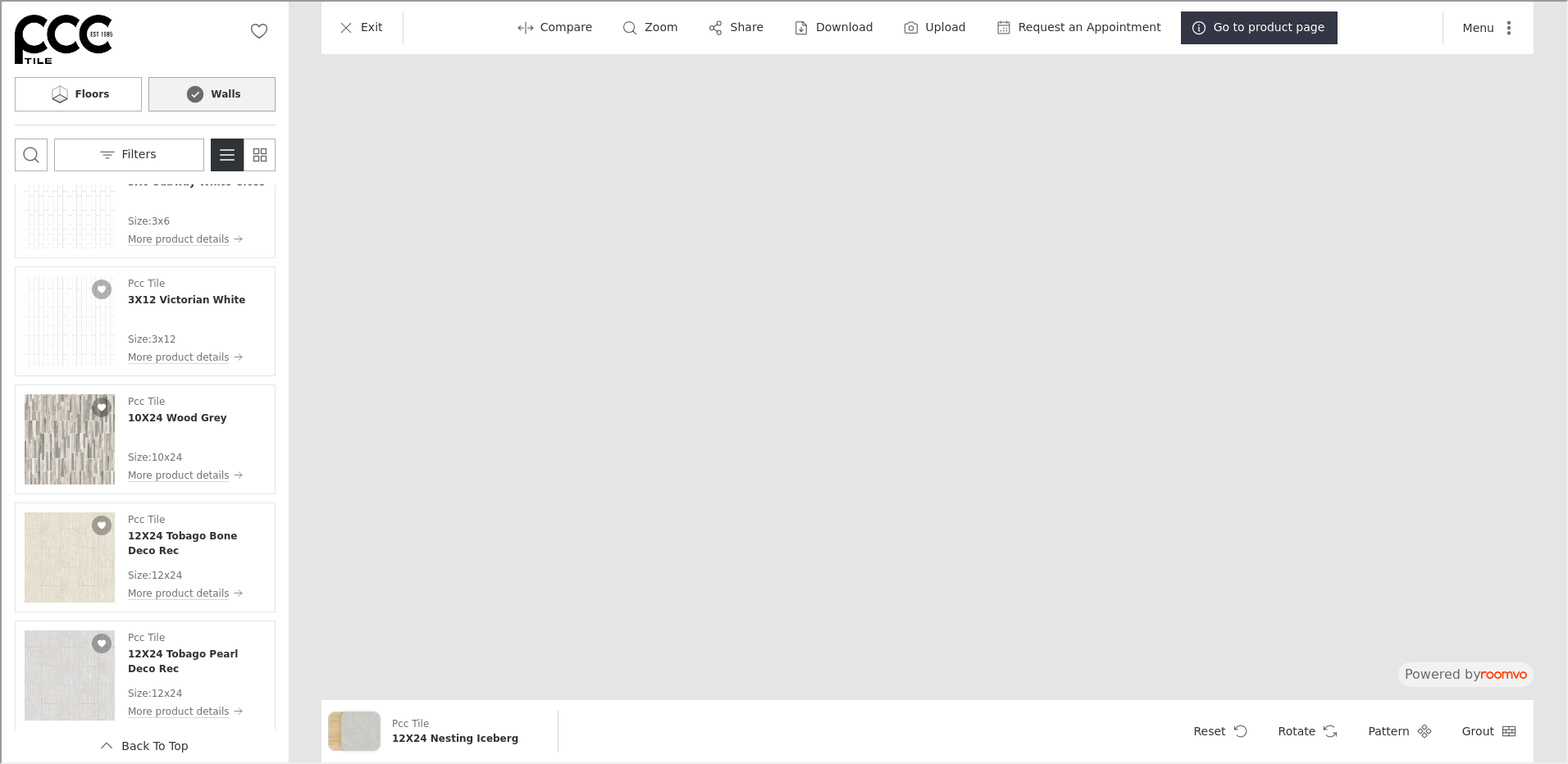
scroll to position [11093, 0]
